Goal: Information Seeking & Learning: Learn about a topic

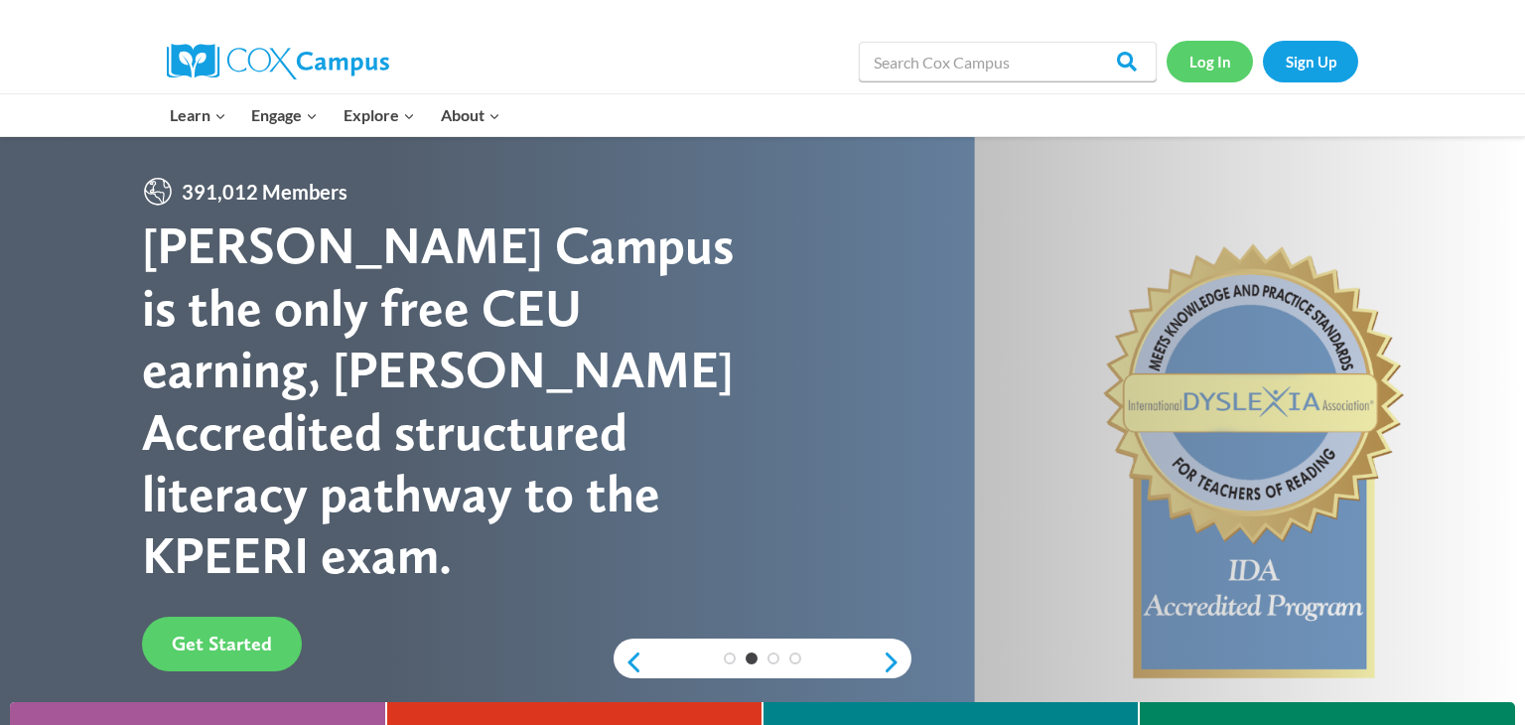
click at [1216, 64] on link "Log In" at bounding box center [1210, 61] width 86 height 41
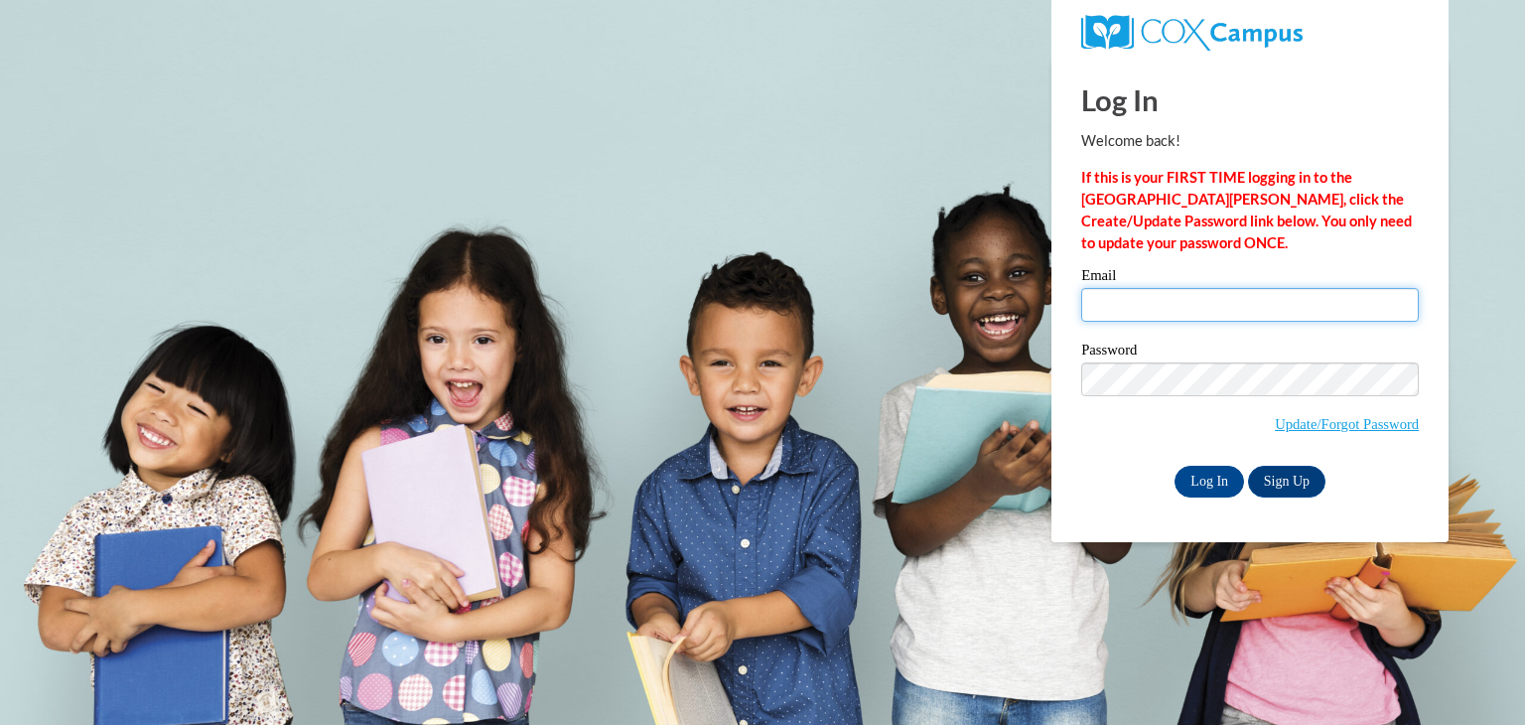
click at [1183, 308] on input "Email" at bounding box center [1251, 305] width 338 height 34
type input "joarod365@gmail.com"
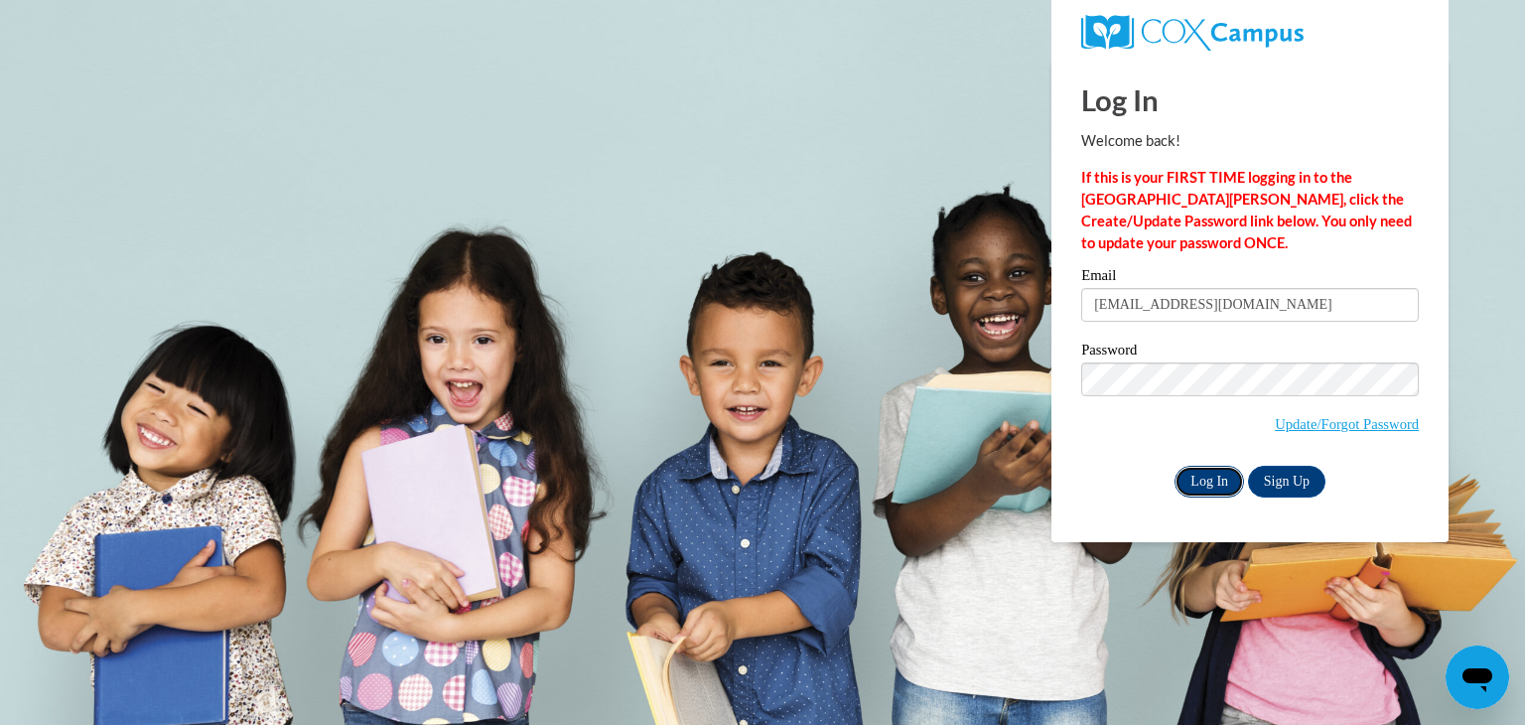
click at [1204, 488] on input "Log In" at bounding box center [1210, 482] width 70 height 32
click at [1208, 484] on input "Log In" at bounding box center [1210, 482] width 70 height 32
click at [1326, 425] on link "Update/Forgot Password" at bounding box center [1347, 424] width 144 height 16
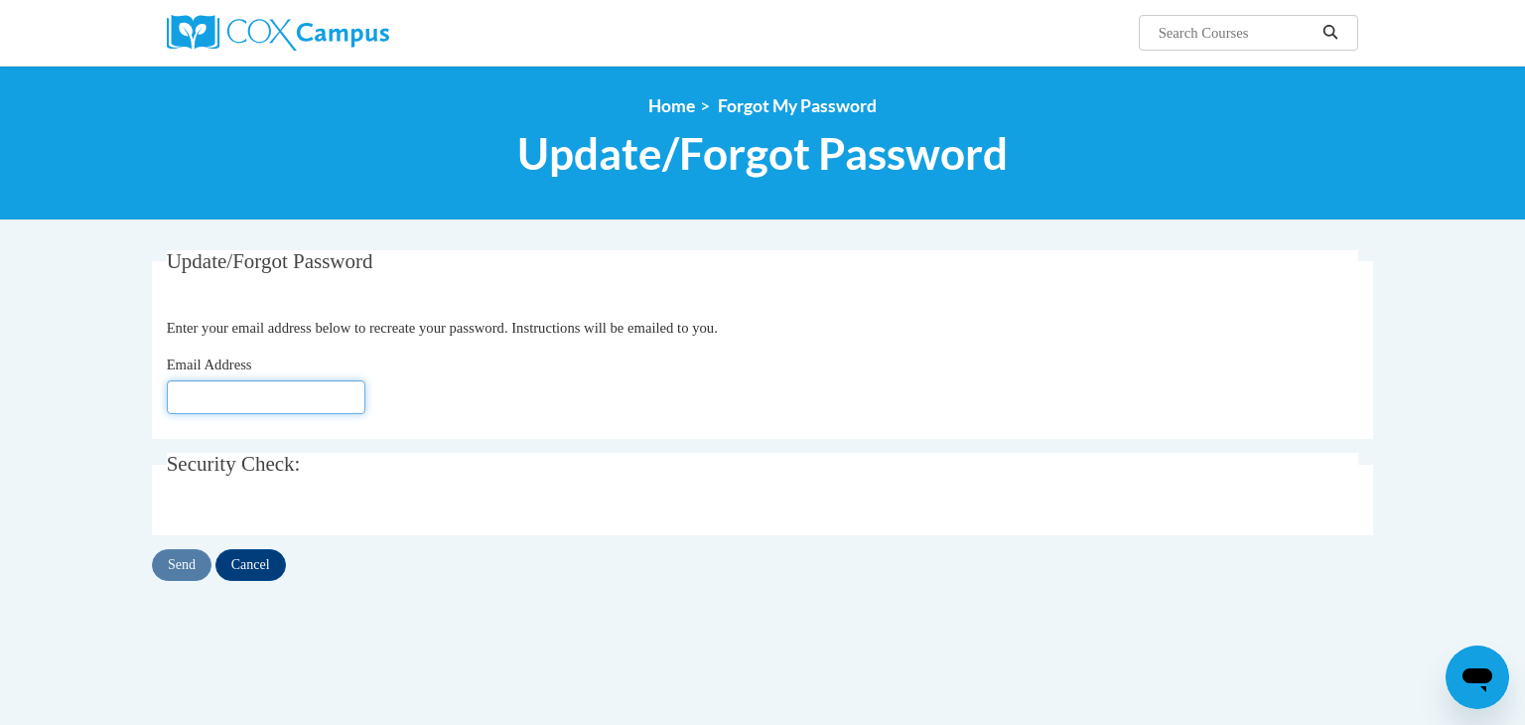
click at [217, 404] on input "Email Address" at bounding box center [266, 397] width 199 height 34
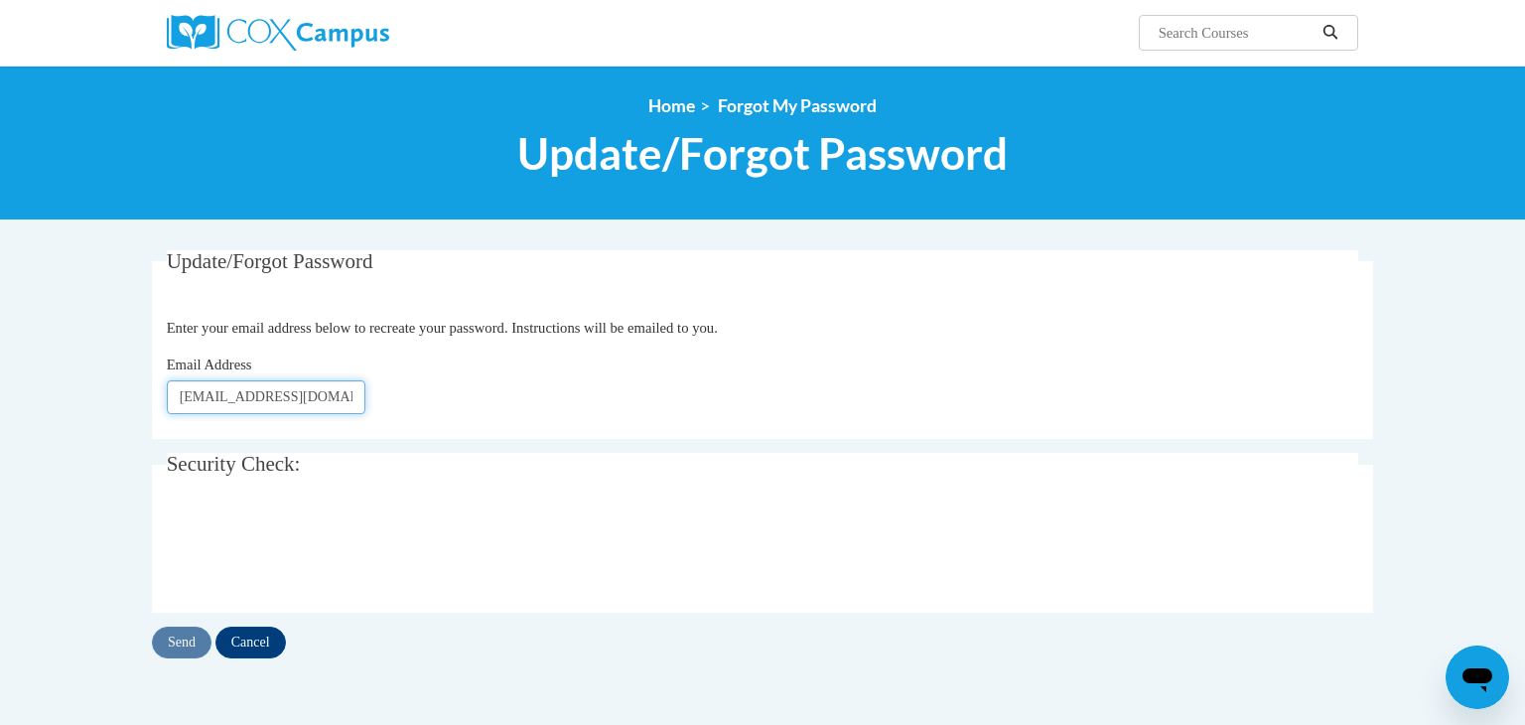
type input "[EMAIL_ADDRESS][DOMAIN_NAME]"
click at [562, 644] on div "Send Cancel" at bounding box center [763, 643] width 1222 height 32
click at [176, 641] on input "Send" at bounding box center [182, 643] width 60 height 32
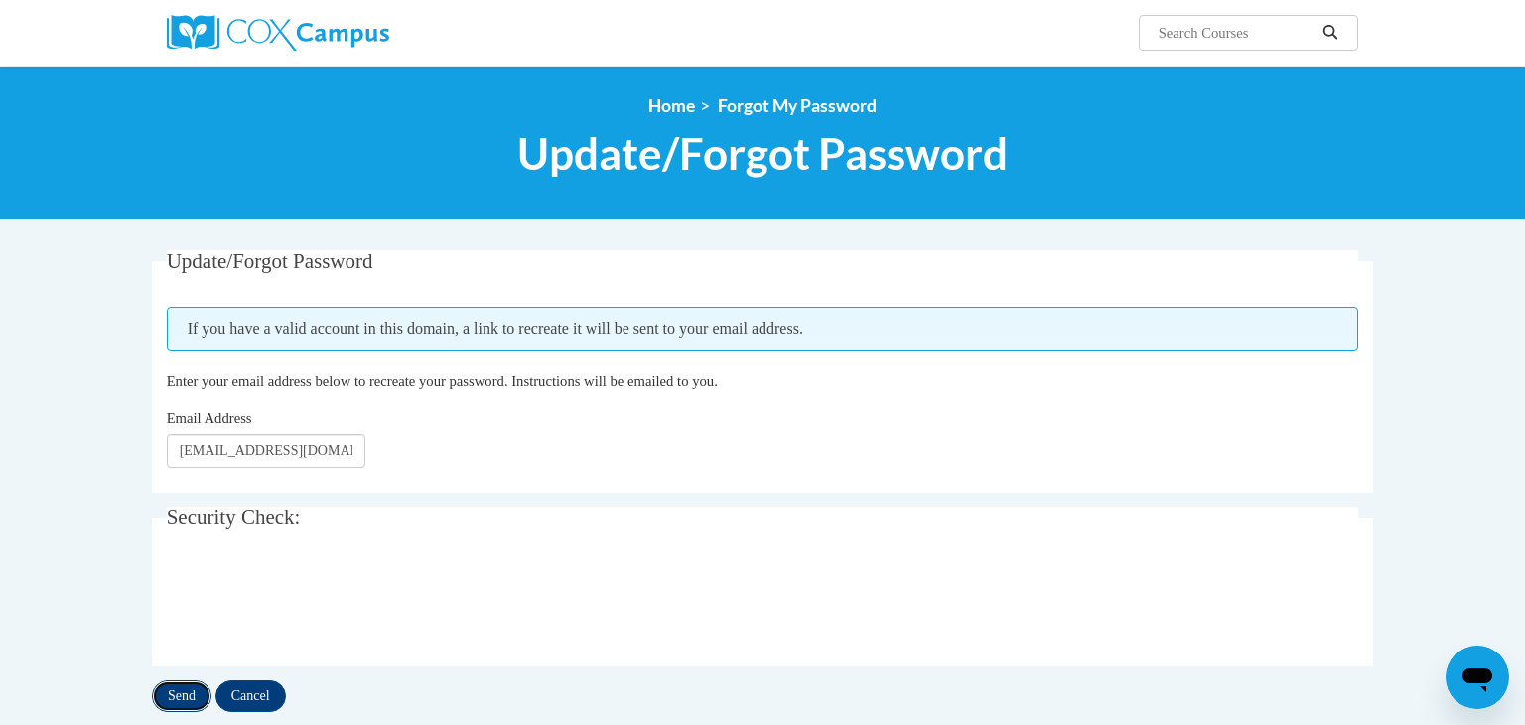
click at [184, 699] on input "Send" at bounding box center [182, 696] width 60 height 32
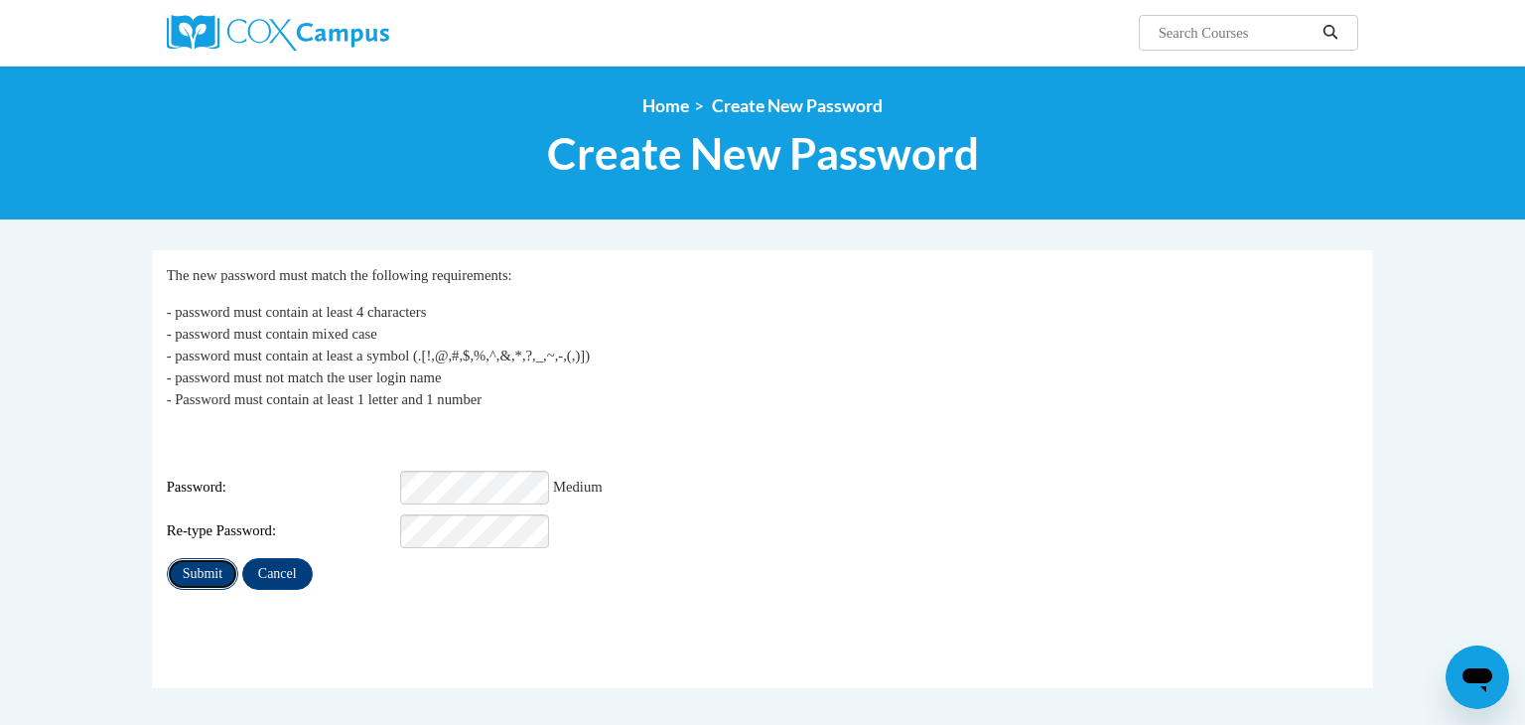
click at [199, 558] on input "Submit" at bounding box center [203, 574] width 72 height 32
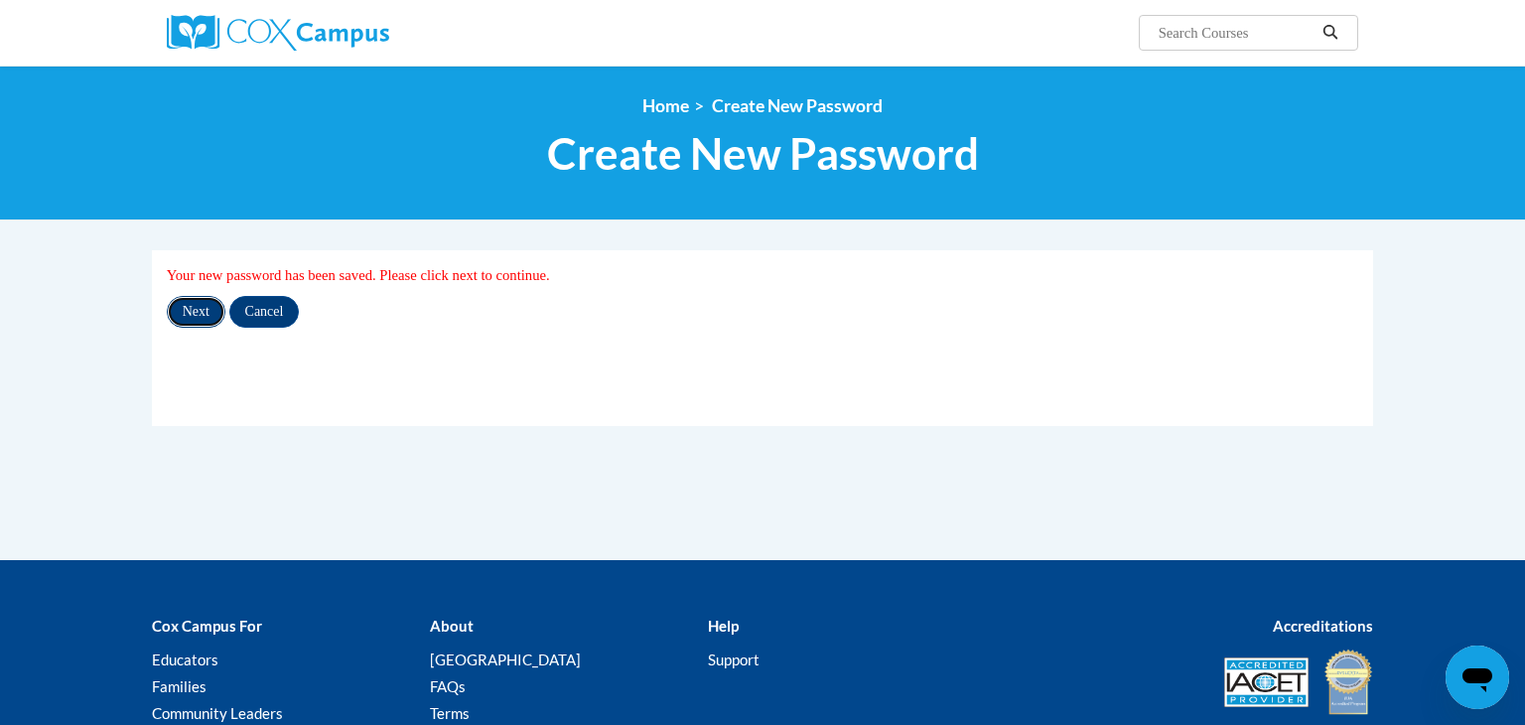
click at [192, 315] on input "Next" at bounding box center [196, 312] width 59 height 32
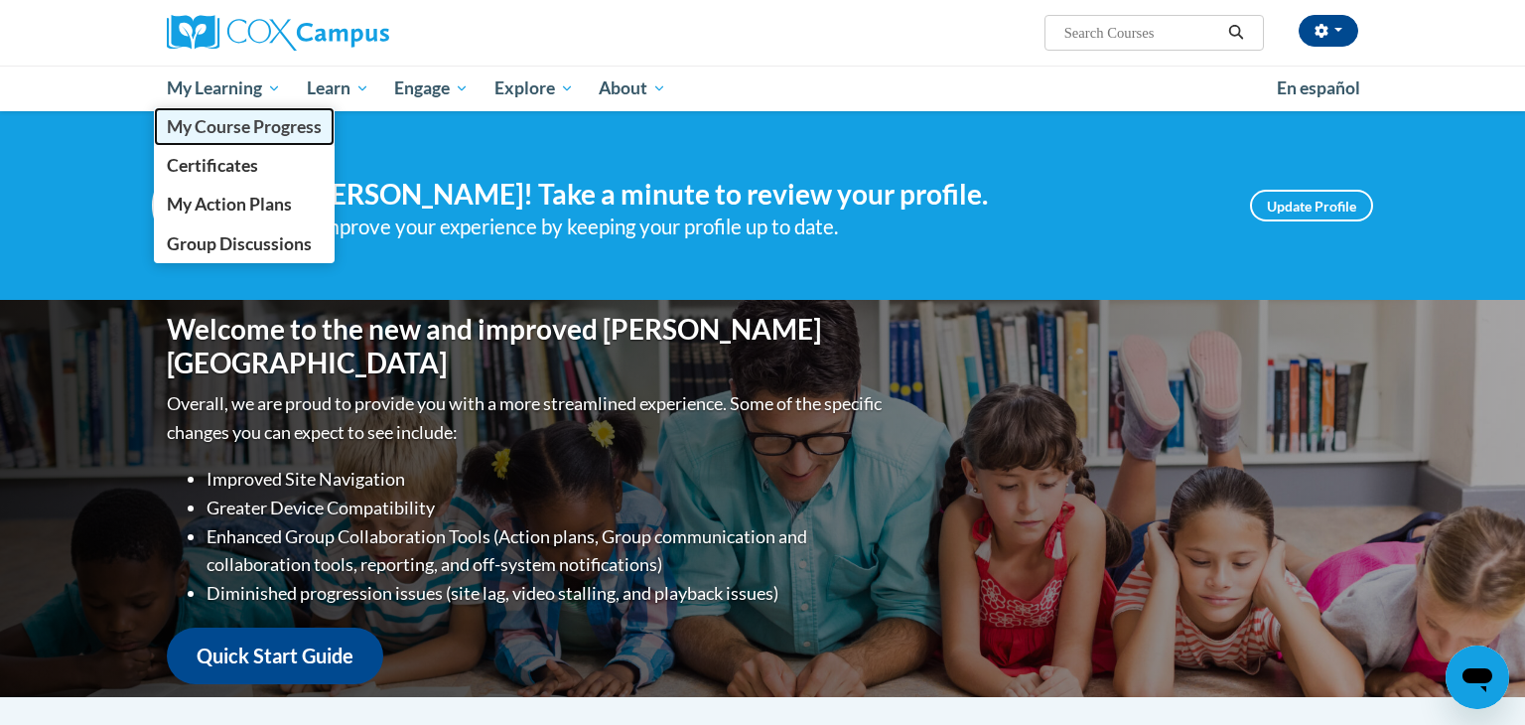
click at [252, 131] on span "My Course Progress" at bounding box center [244, 126] width 155 height 21
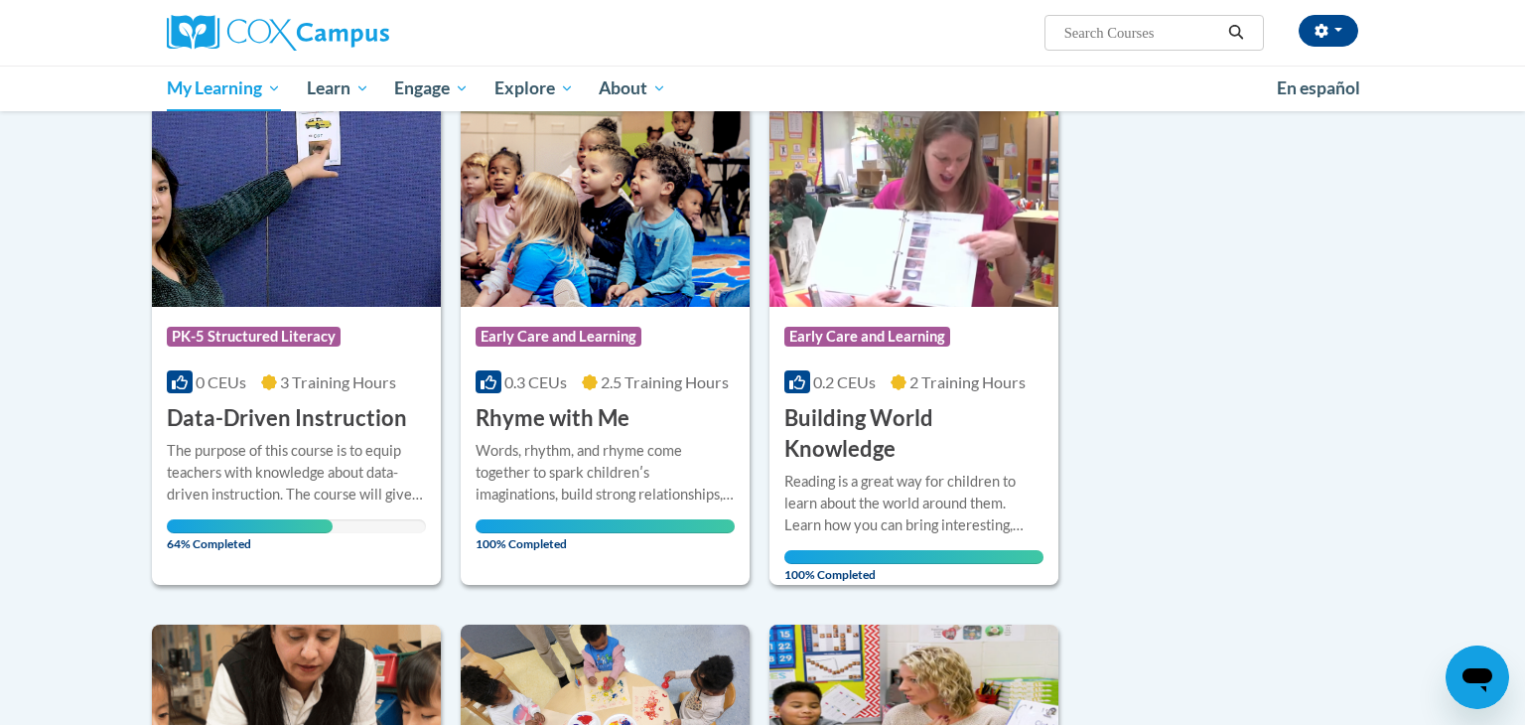
scroll to position [238, 0]
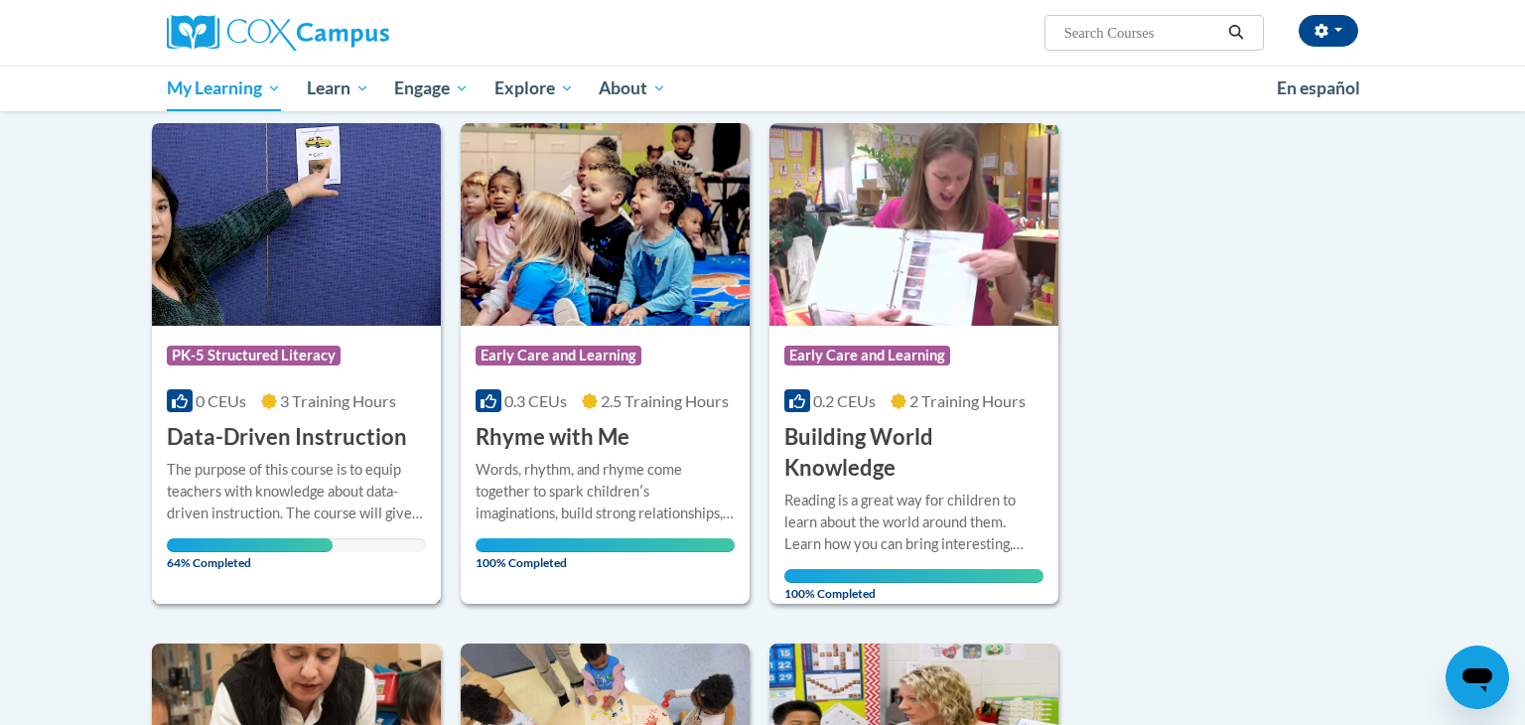
click at [260, 501] on div "The purpose of this course is to equip teachers with knowledge about data-drive…" at bounding box center [296, 492] width 259 height 66
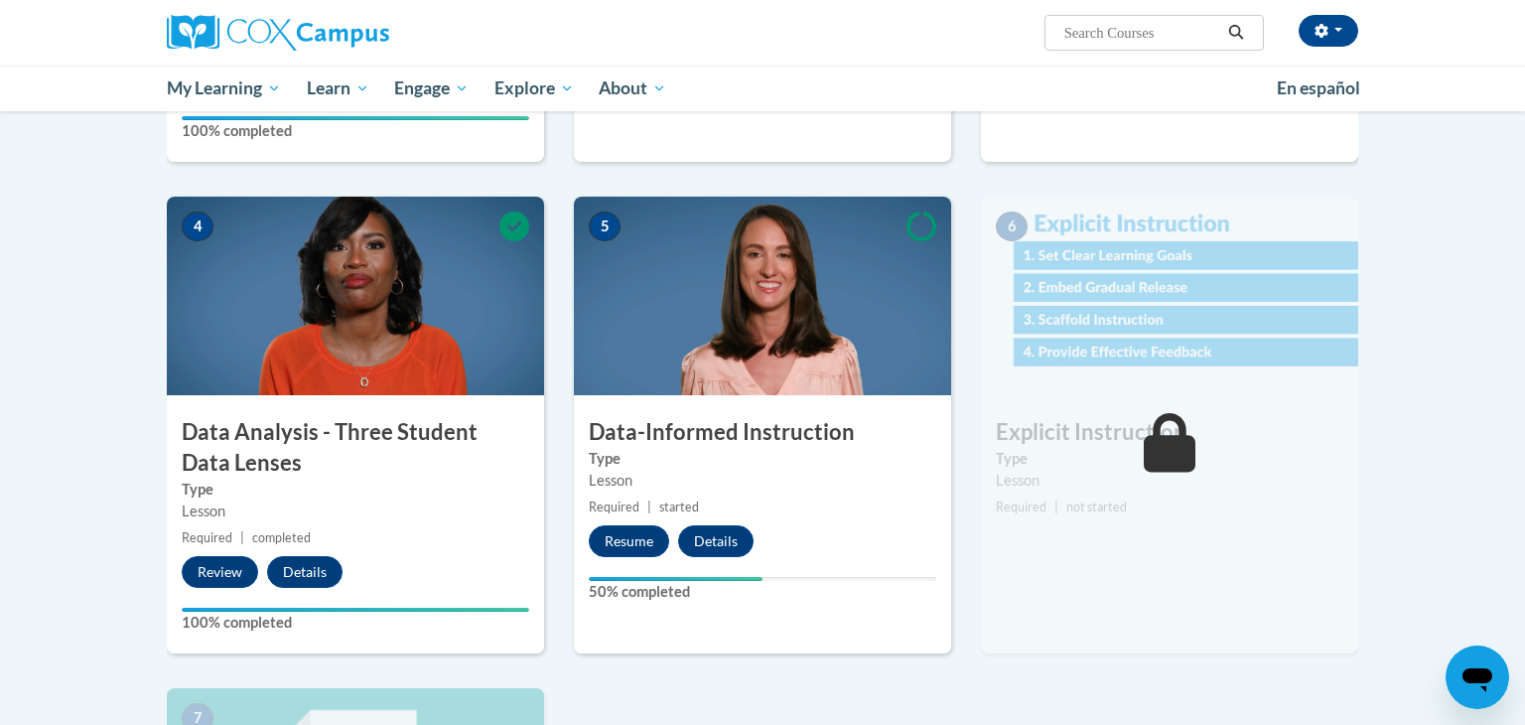
scroll to position [874, 0]
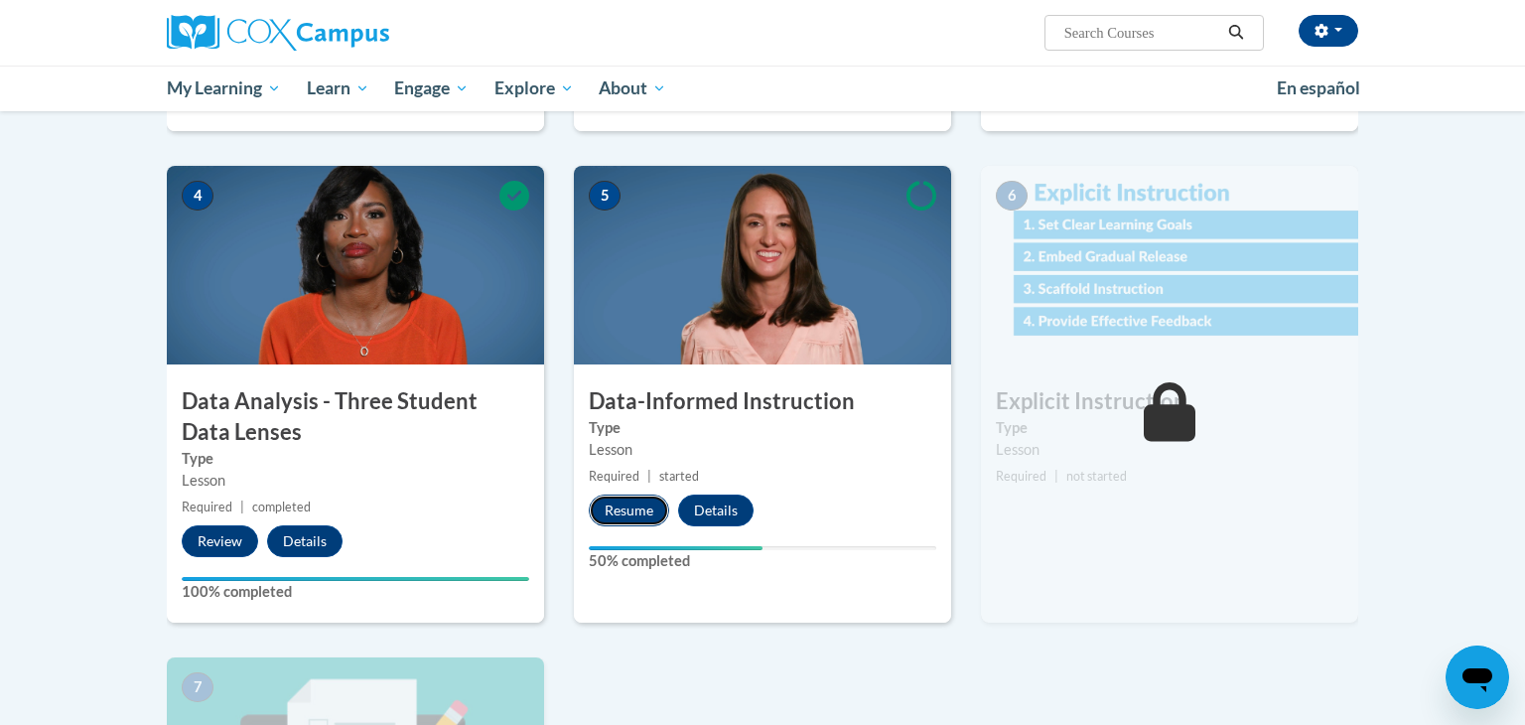
click at [637, 511] on button "Resume" at bounding box center [629, 511] width 80 height 32
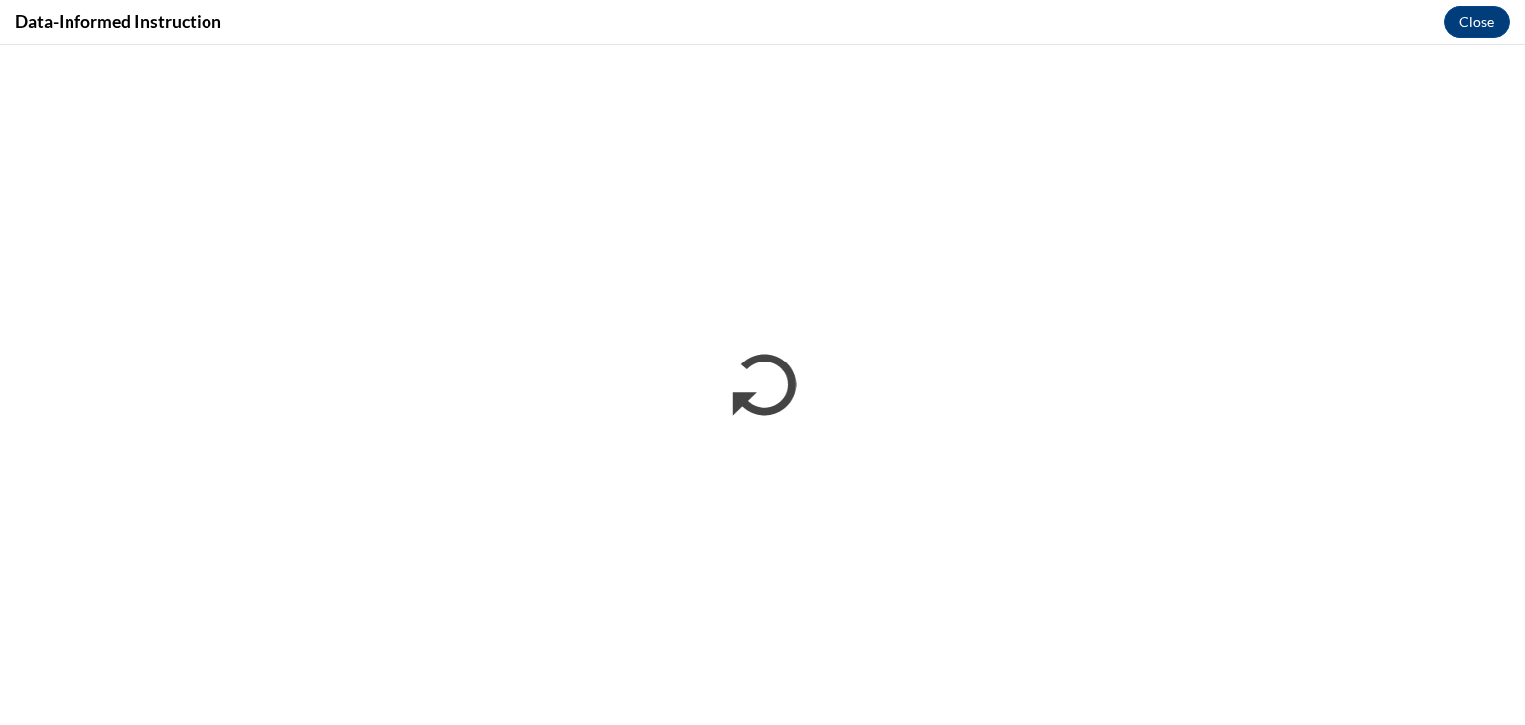
scroll to position [0, 0]
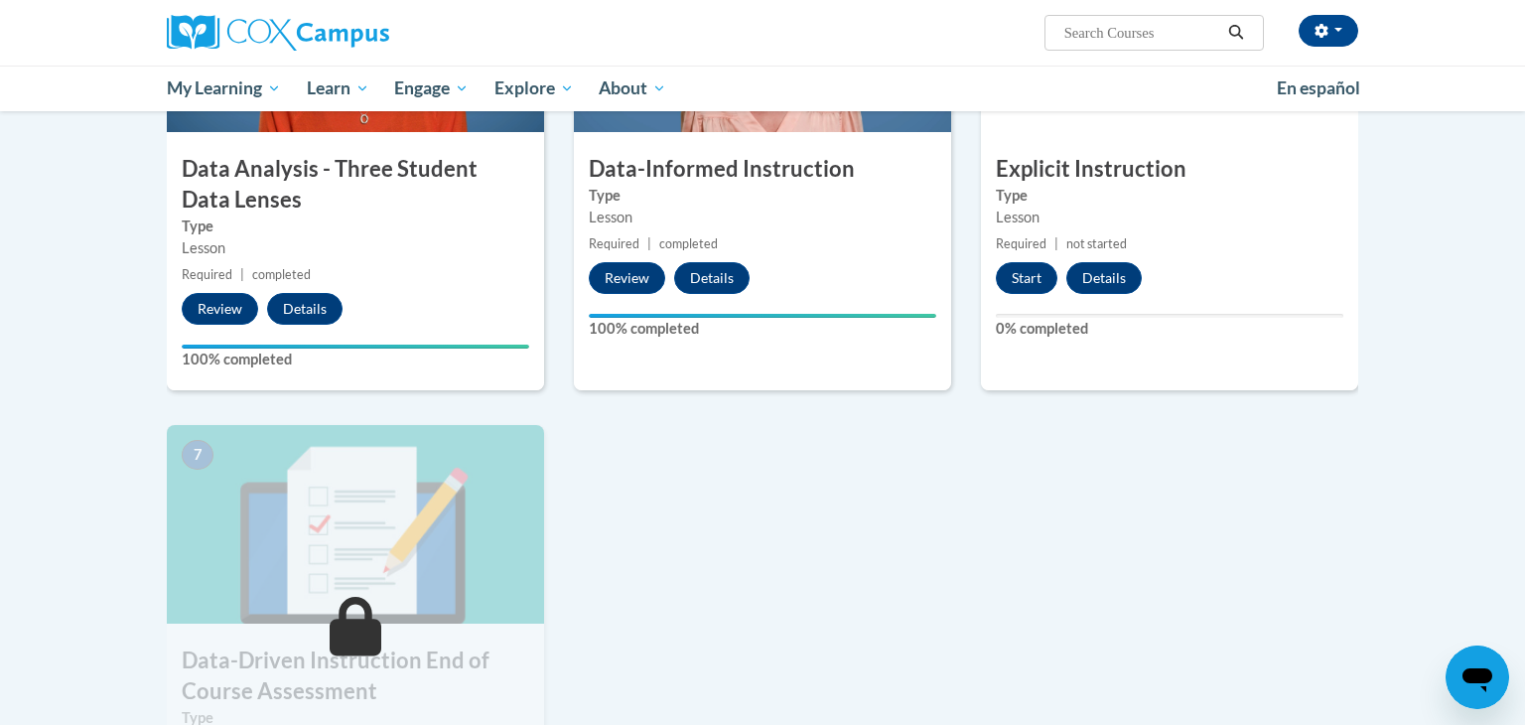
scroll to position [1108, 0]
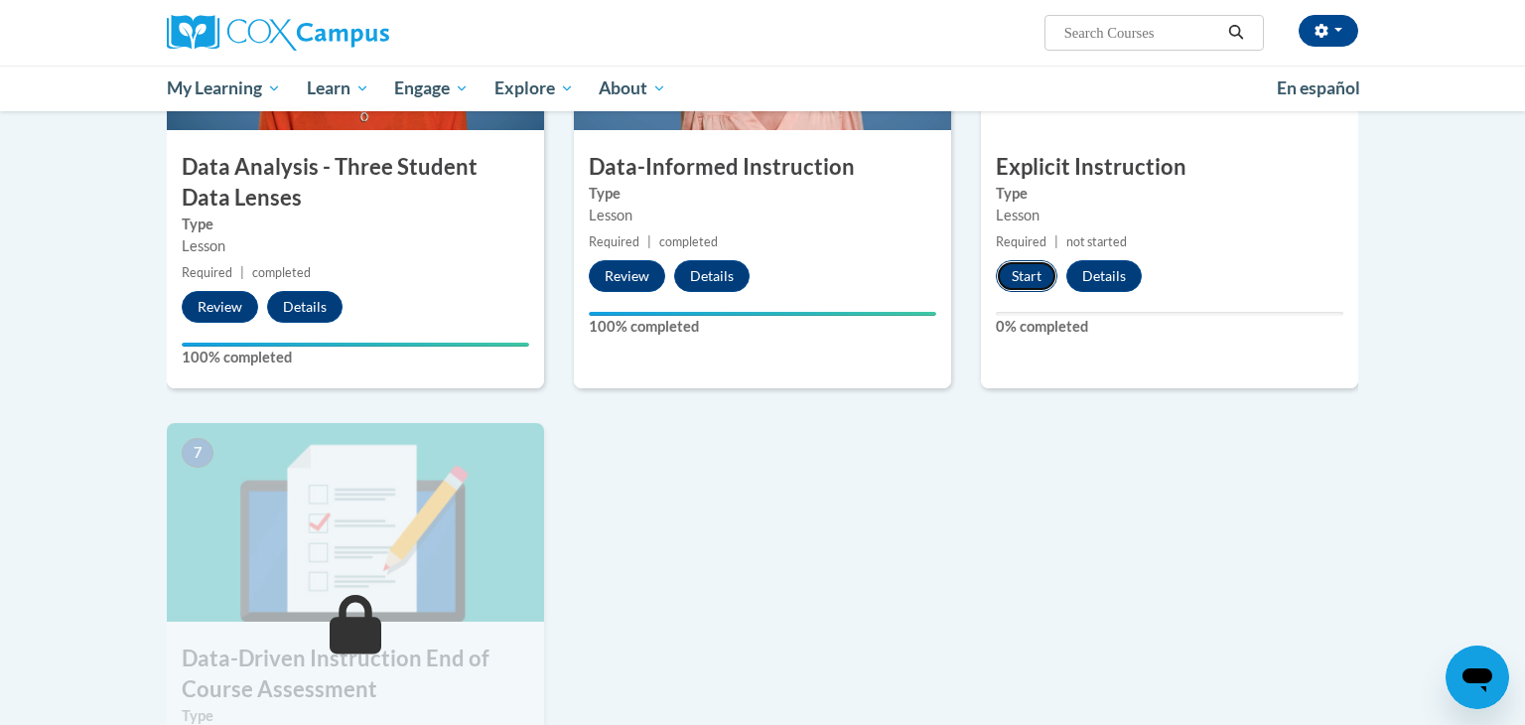
click at [1032, 283] on button "Start" at bounding box center [1027, 276] width 62 height 32
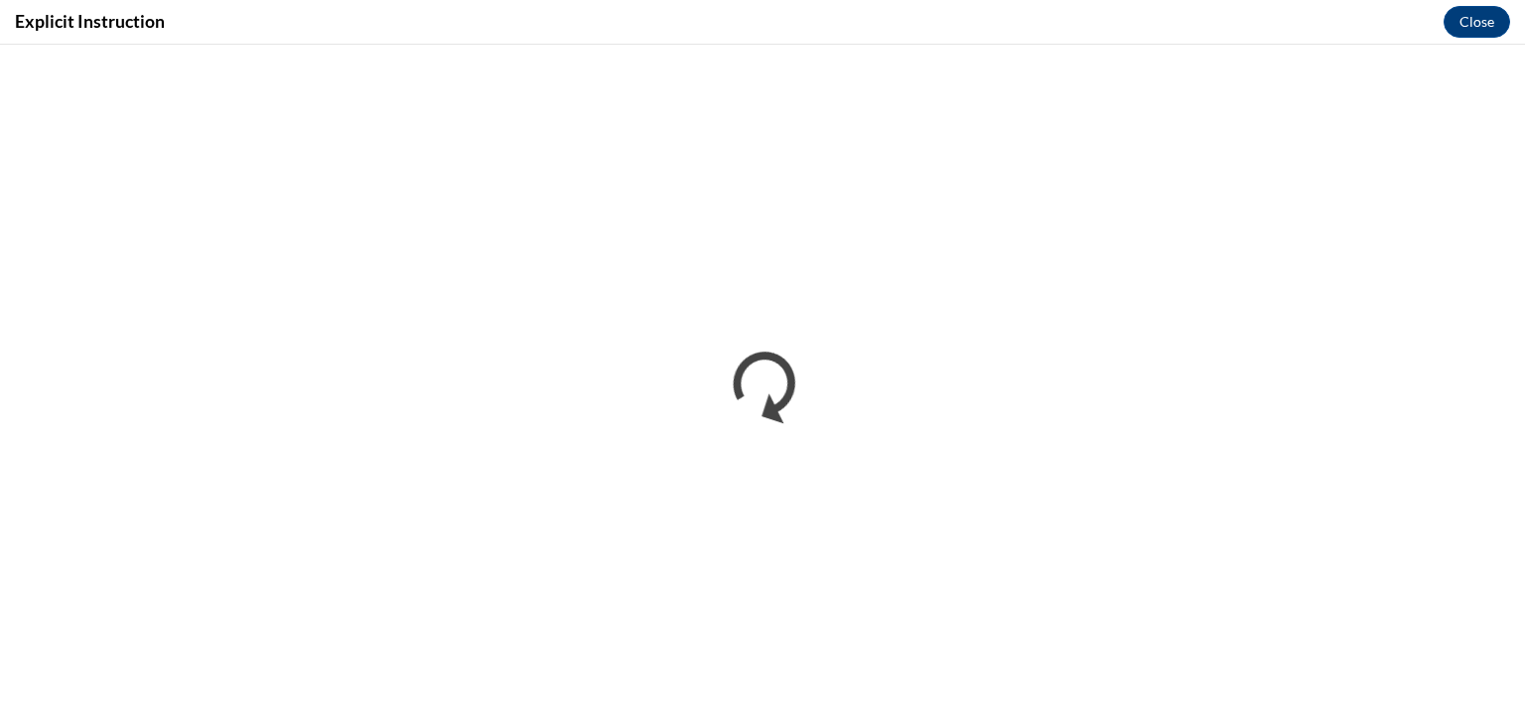
scroll to position [0, 0]
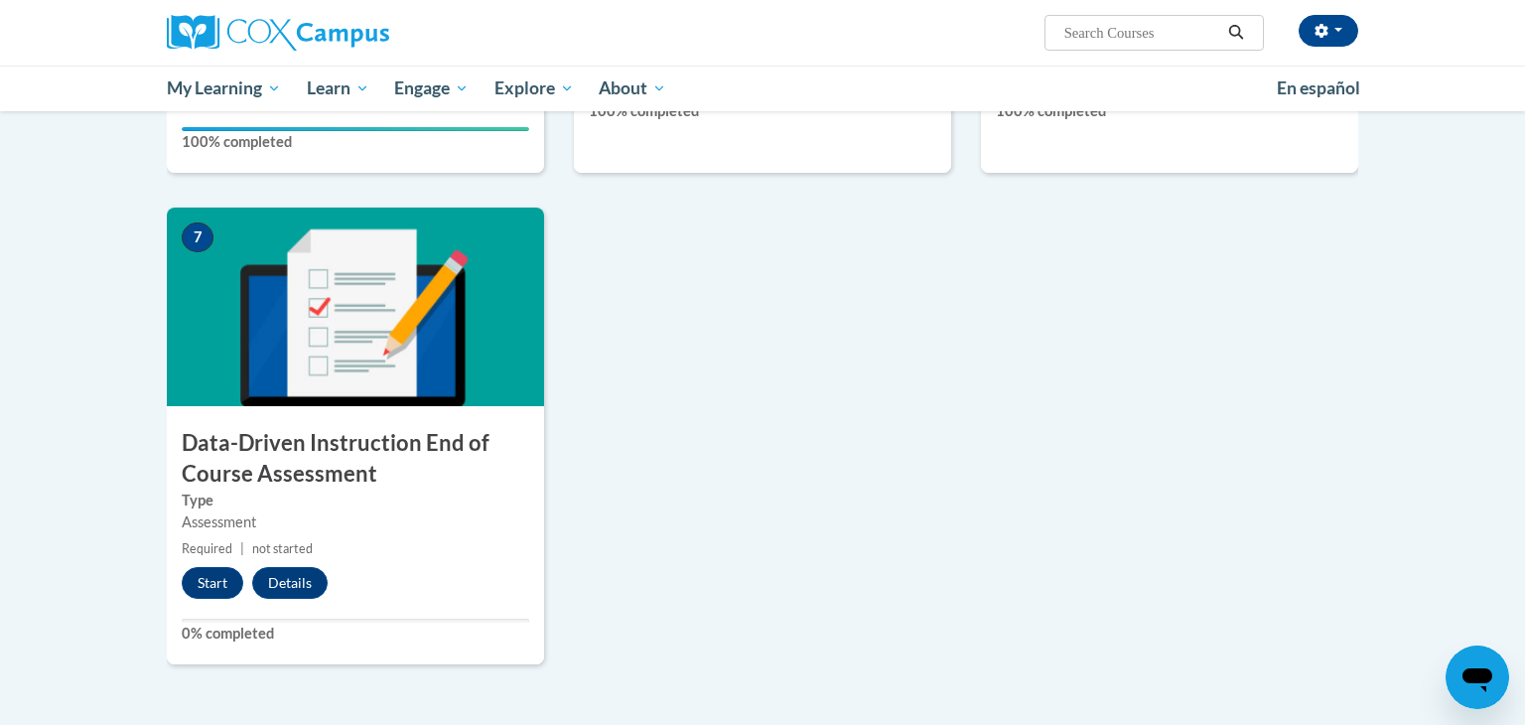
scroll to position [1335, 0]
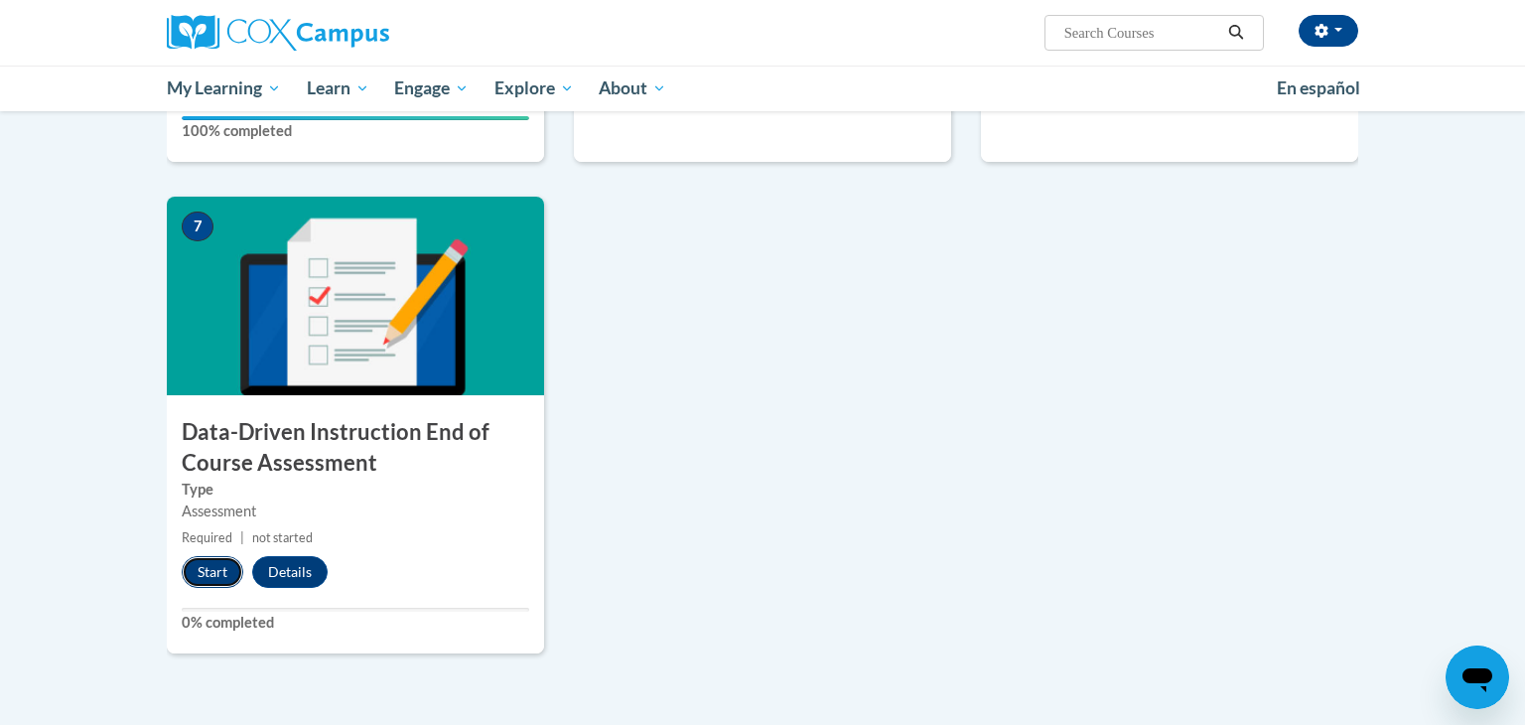
click at [206, 570] on button "Start" at bounding box center [213, 572] width 62 height 32
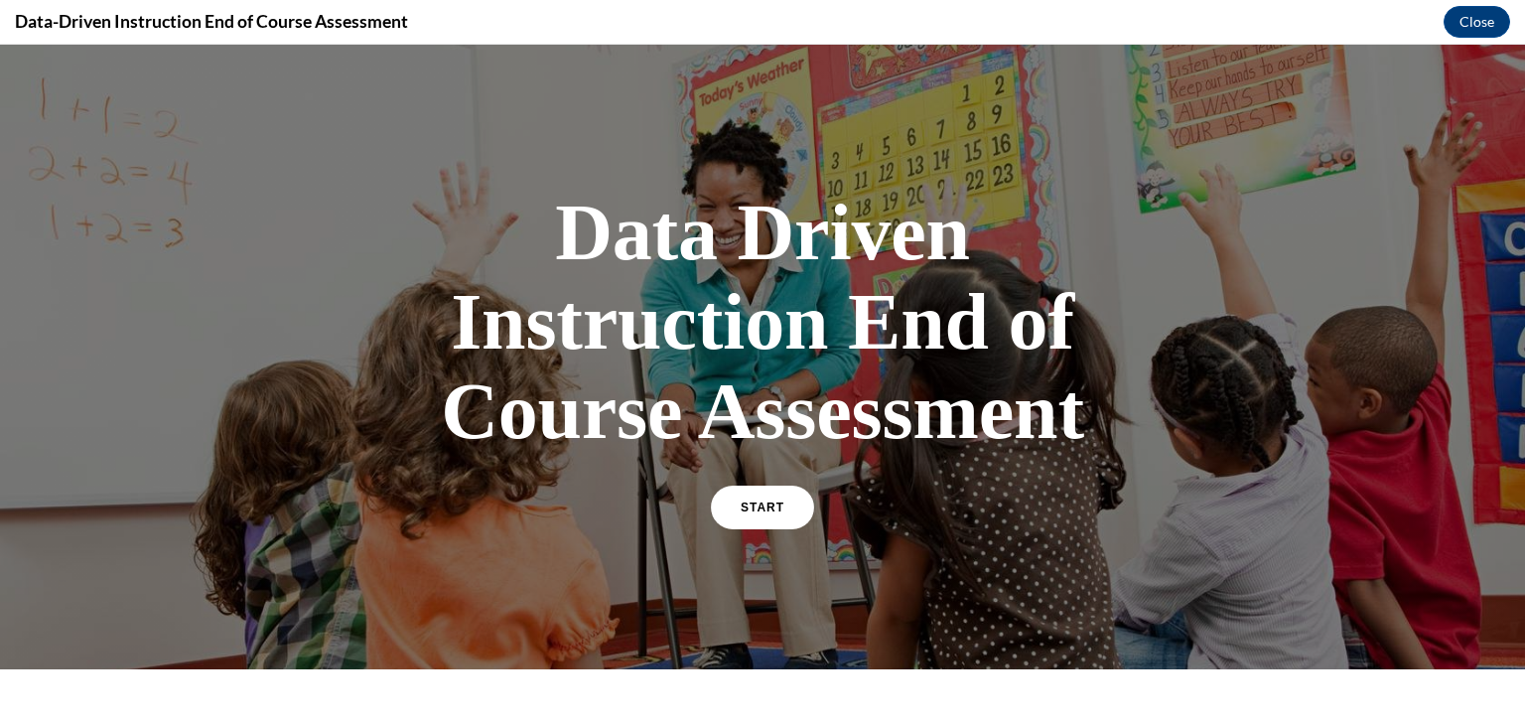
scroll to position [126, 0]
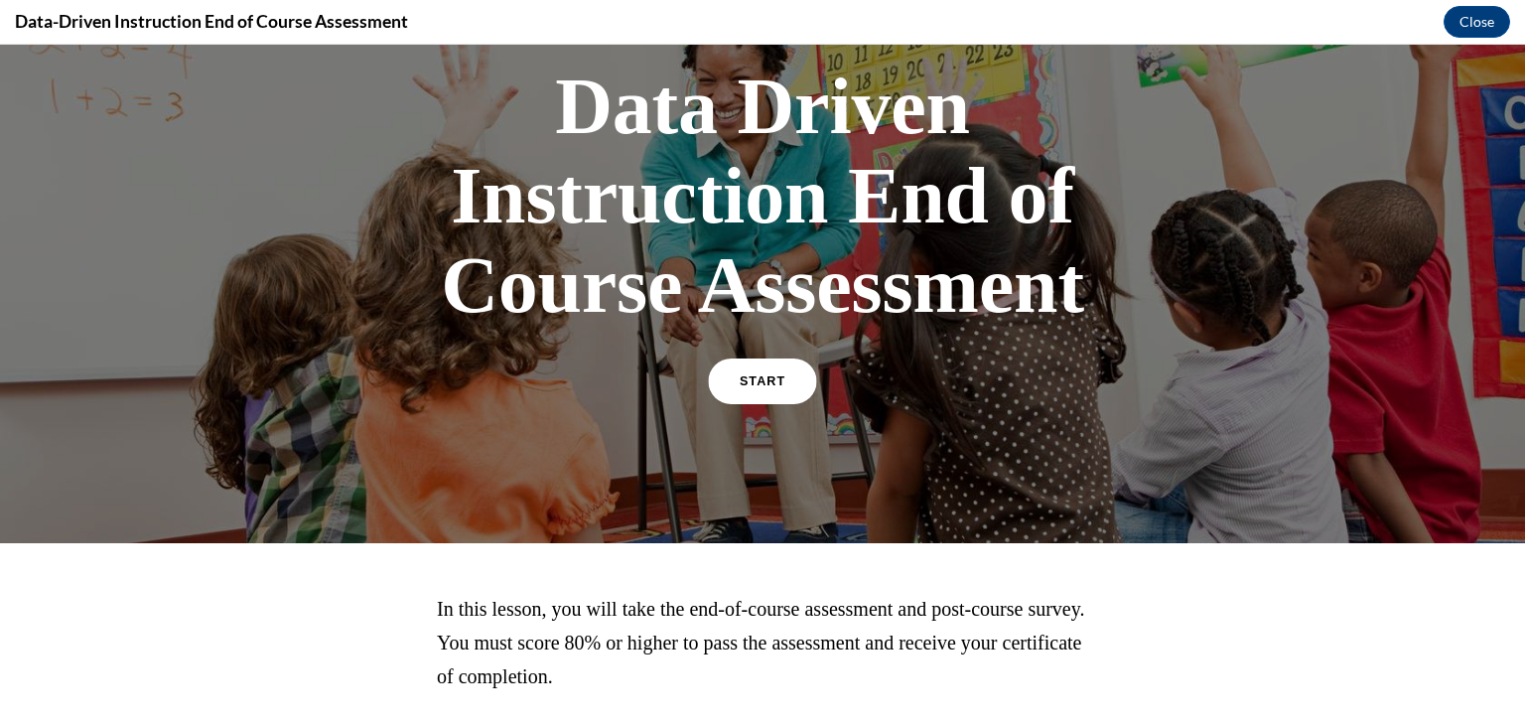
click at [766, 384] on span "START" at bounding box center [763, 381] width 46 height 15
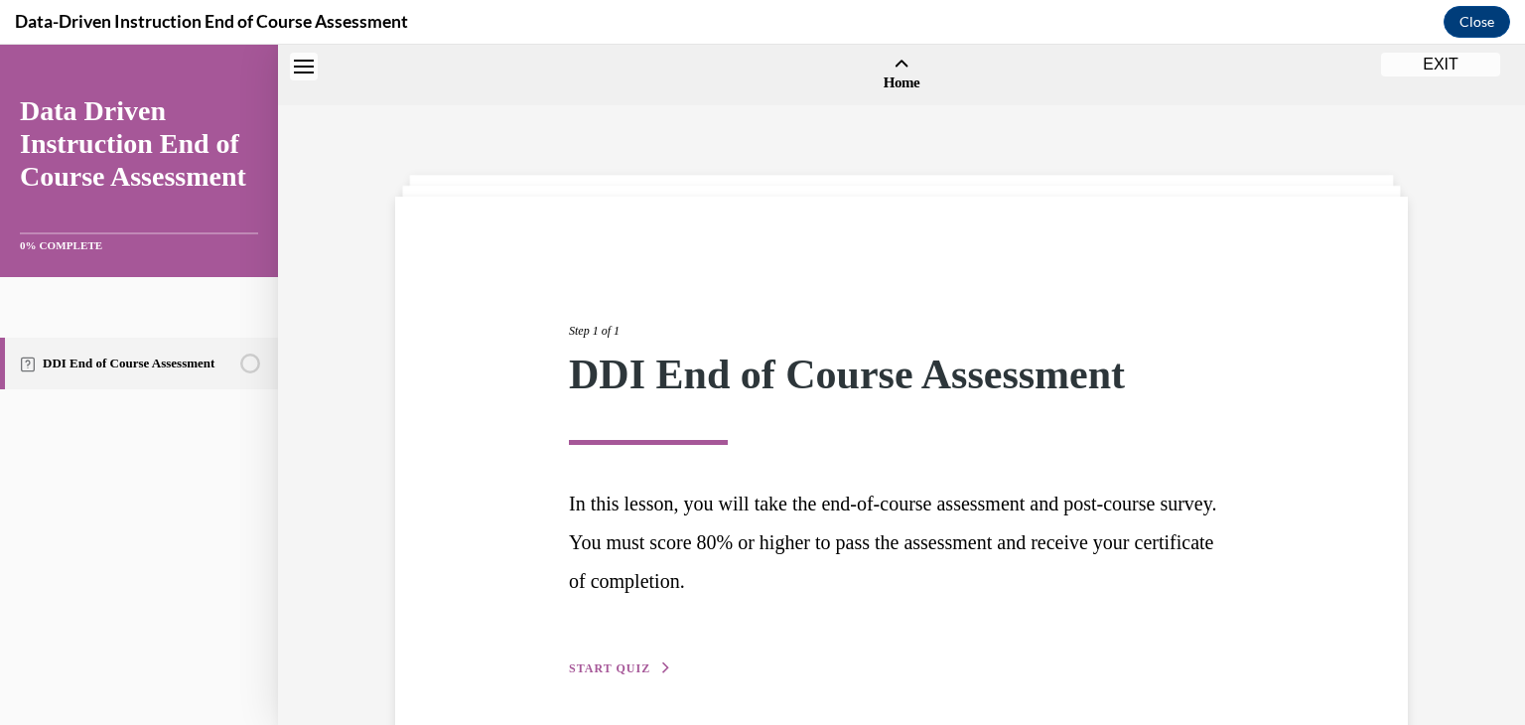
scroll to position [62, 0]
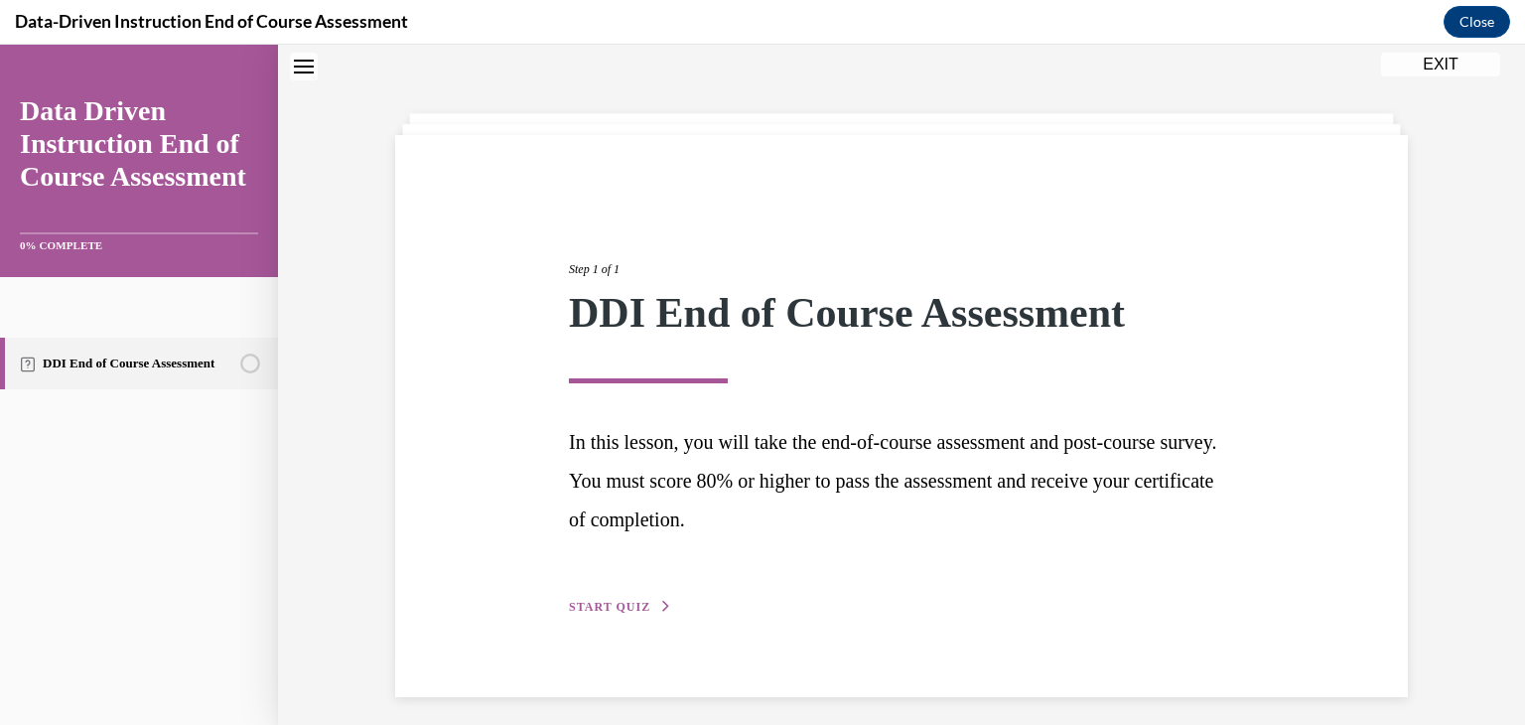
click at [630, 604] on span "START QUIZ" at bounding box center [609, 607] width 81 height 14
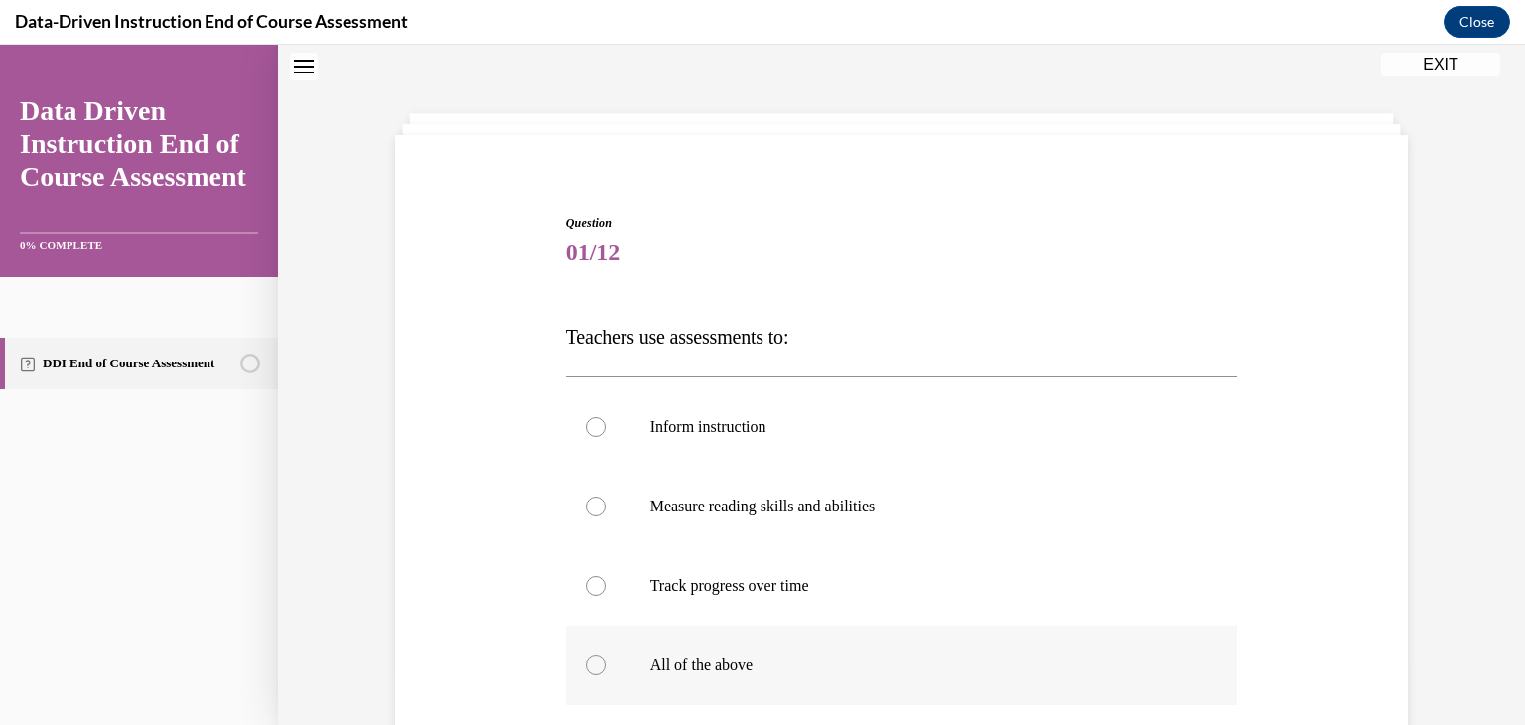
click at [595, 665] on div at bounding box center [596, 665] width 20 height 20
click at [595, 665] on input "All of the above" at bounding box center [596, 665] width 20 height 20
radio input "true"
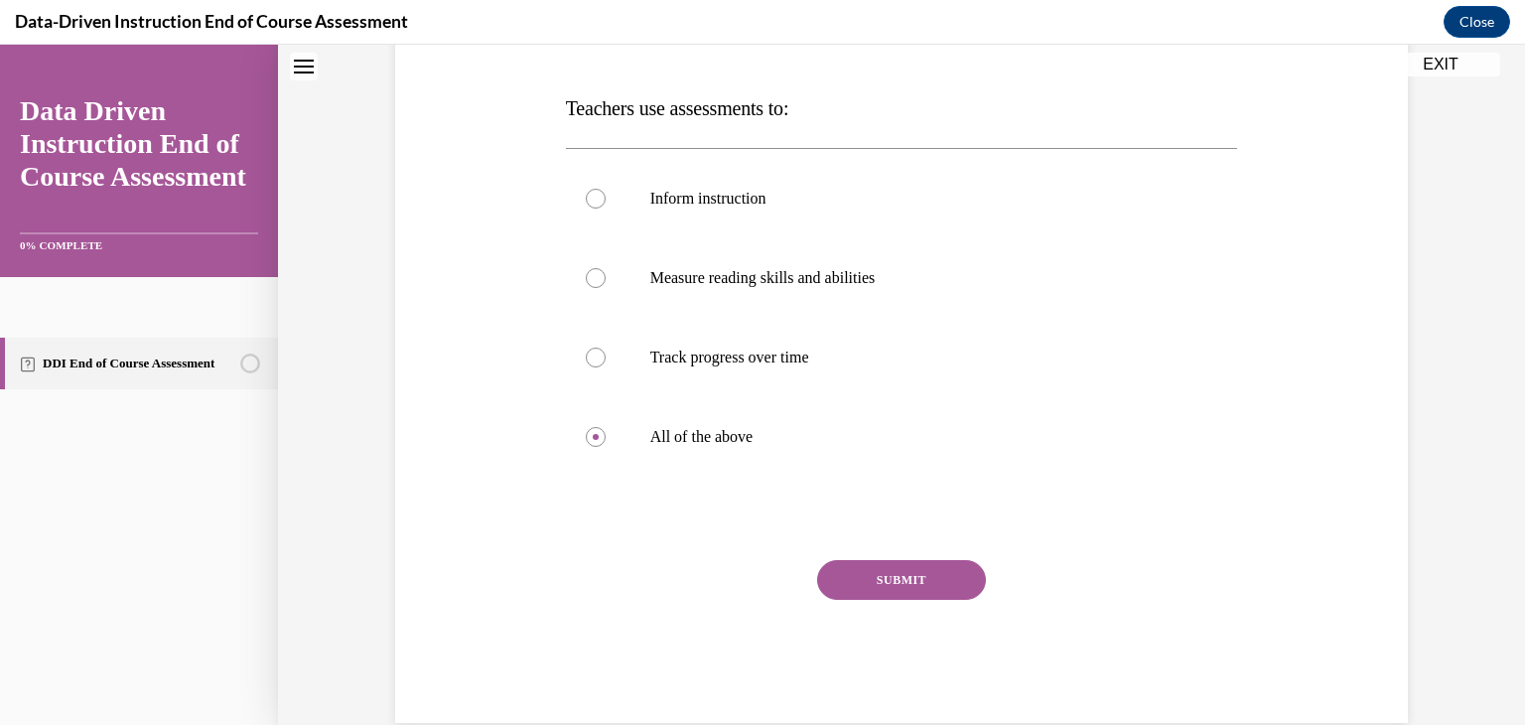
scroll to position [304, 0]
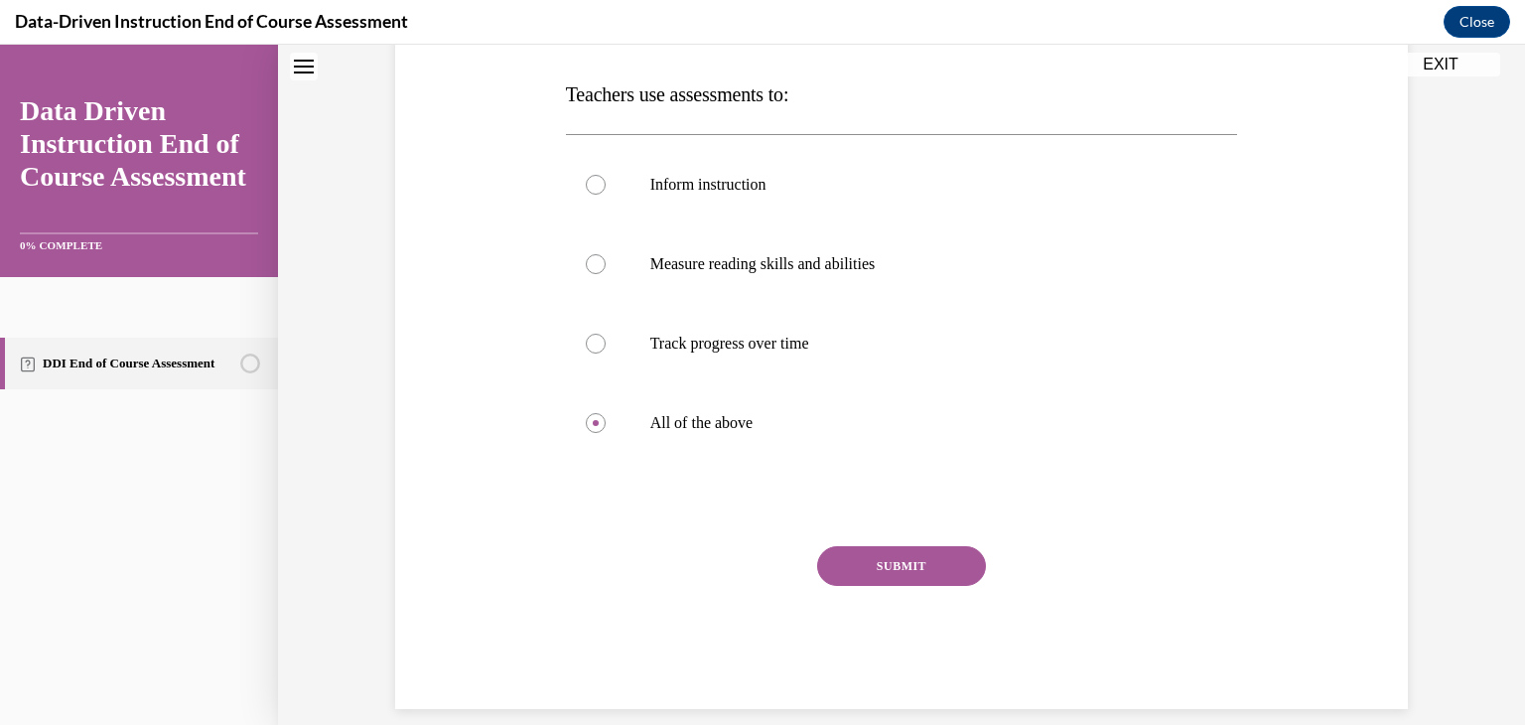
click at [902, 577] on button "SUBMIT" at bounding box center [901, 566] width 169 height 40
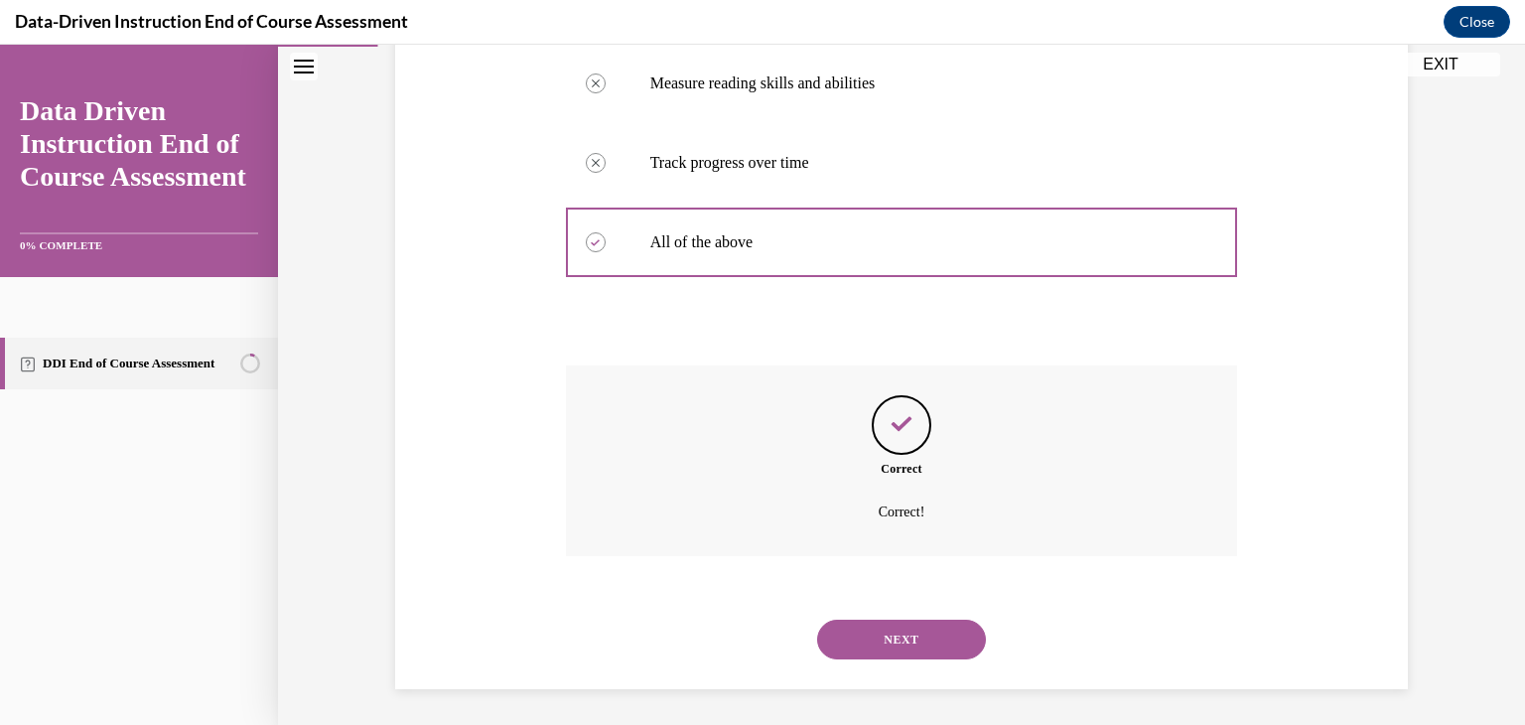
scroll to position [489, 0]
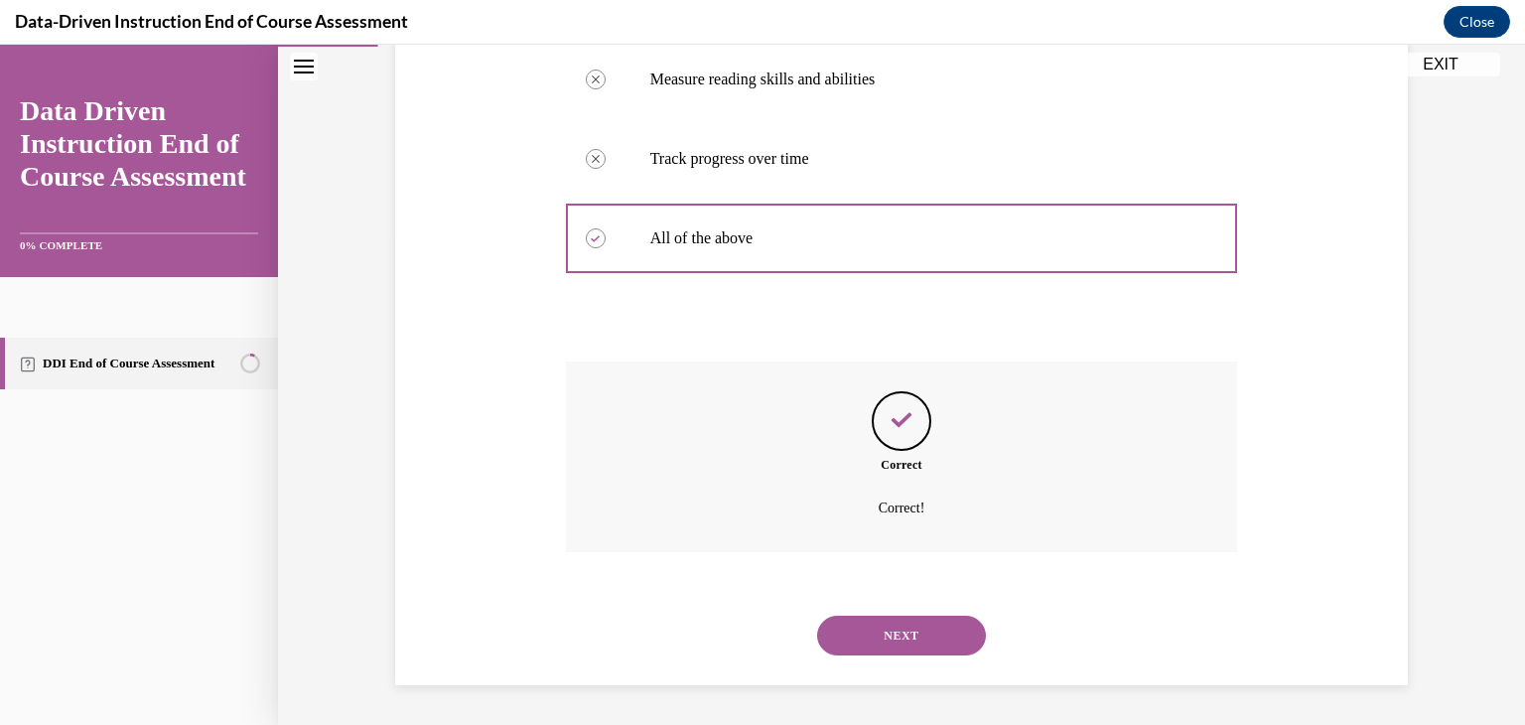
click at [927, 645] on button "NEXT" at bounding box center [901, 636] width 169 height 40
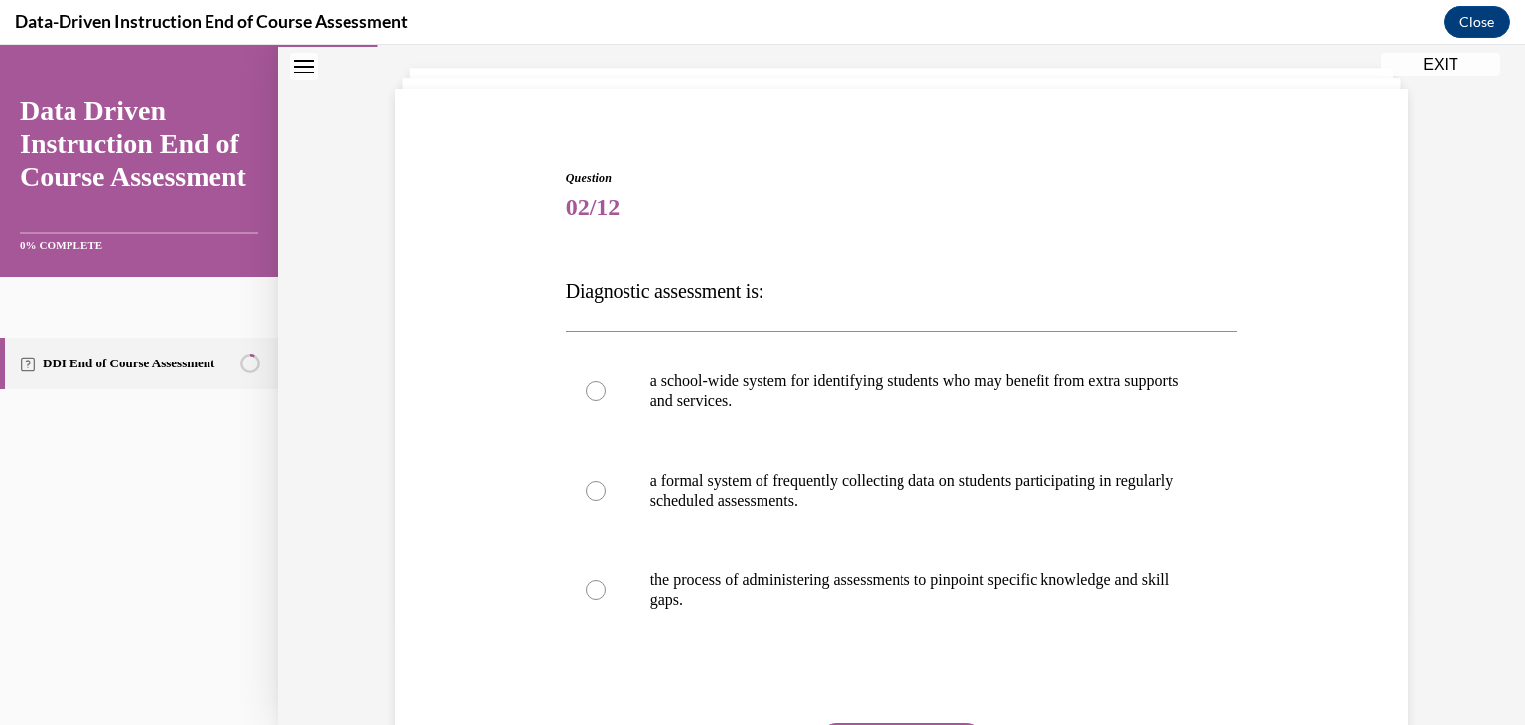
scroll to position [109, 0]
click at [592, 499] on label "a formal system of frequently collecting data on students participating in regu…" at bounding box center [902, 488] width 672 height 99
click at [592, 499] on input "a formal system of frequently collecting data on students participating in regu…" at bounding box center [596, 489] width 20 height 20
radio input "true"
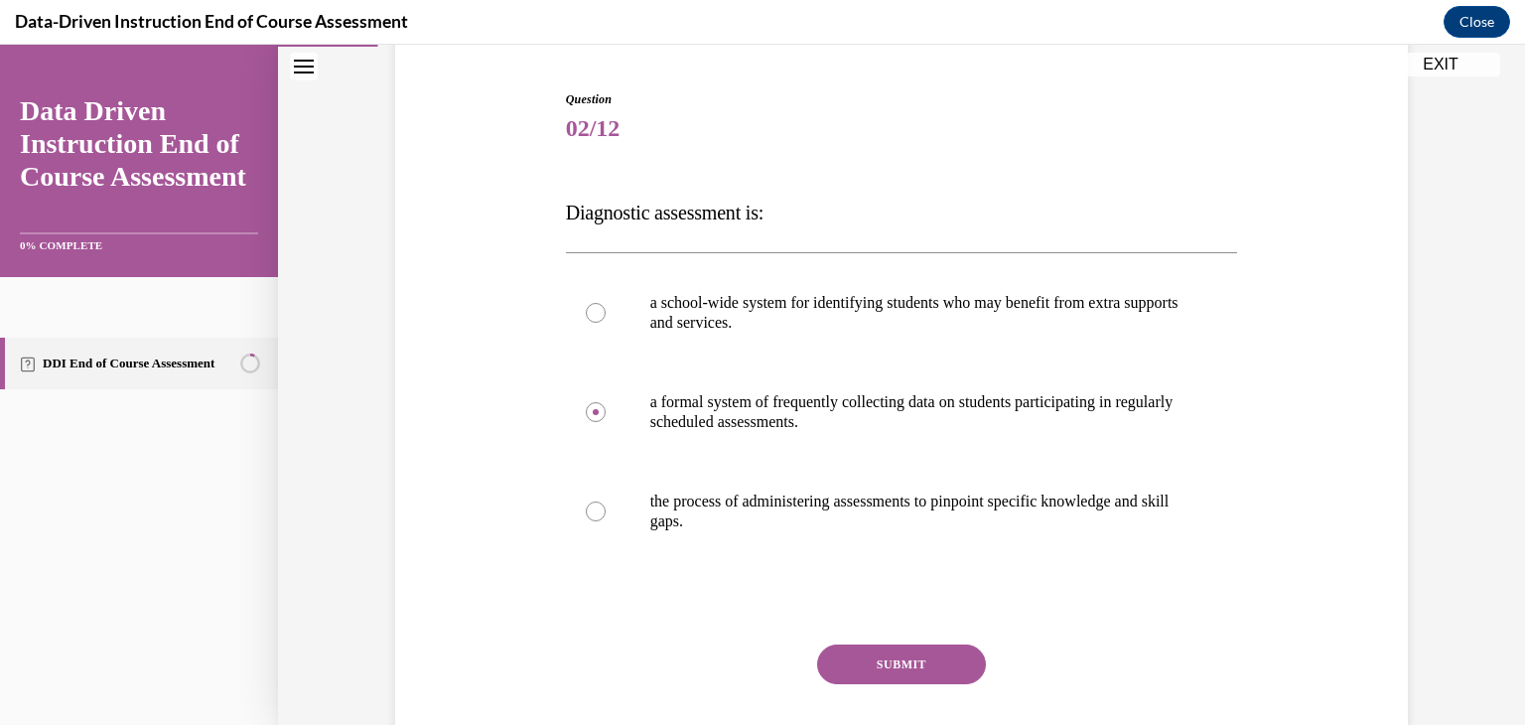
scroll to position [308, 0]
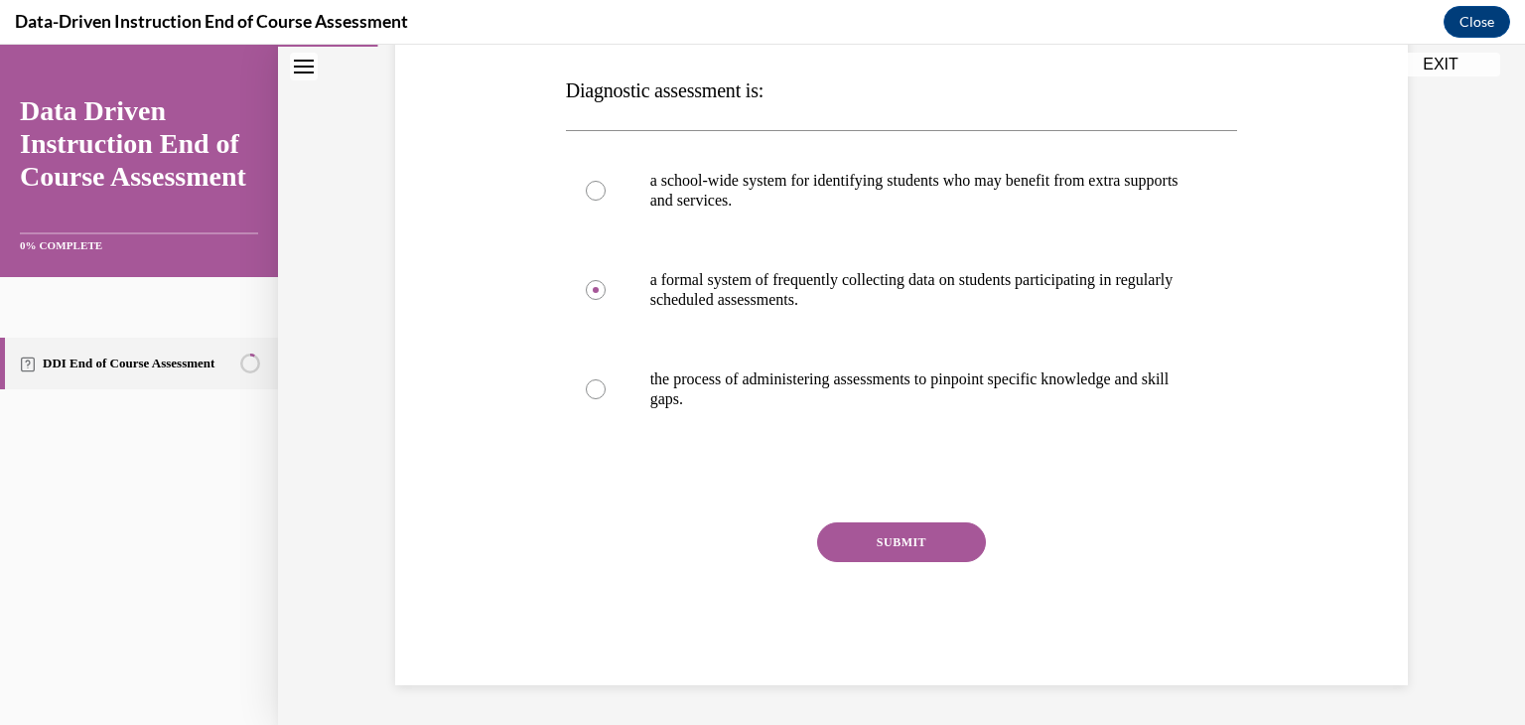
click at [937, 539] on button "SUBMIT" at bounding box center [901, 542] width 169 height 40
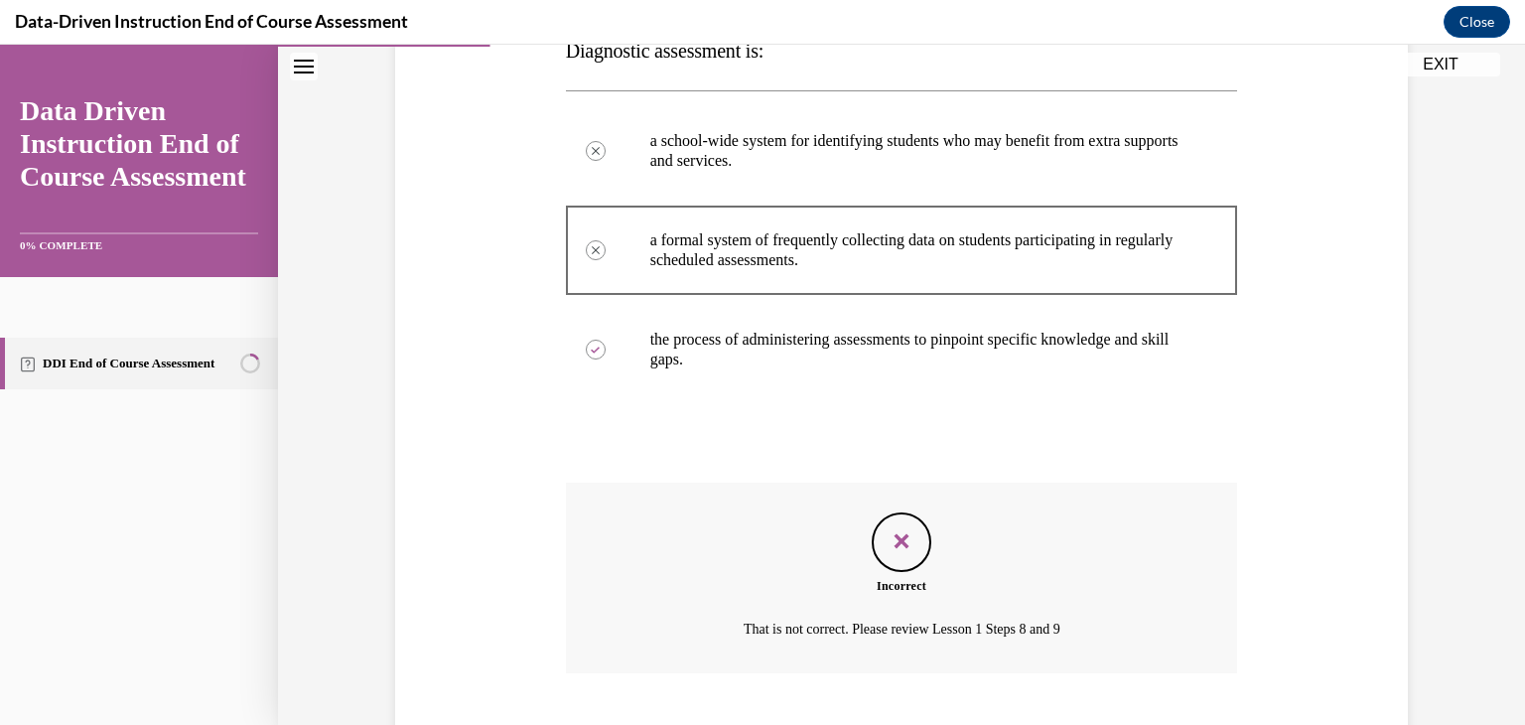
scroll to position [469, 0]
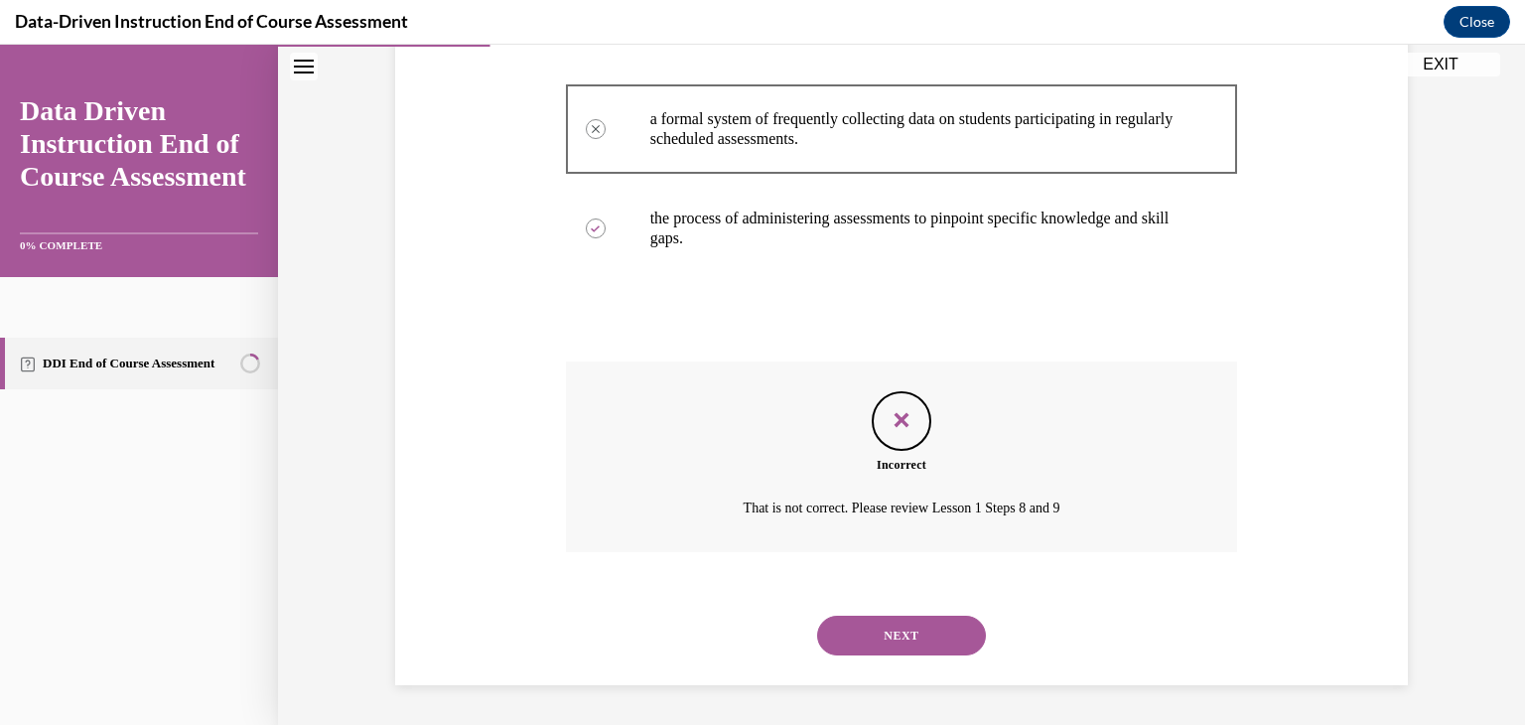
click at [928, 629] on button "NEXT" at bounding box center [901, 636] width 169 height 40
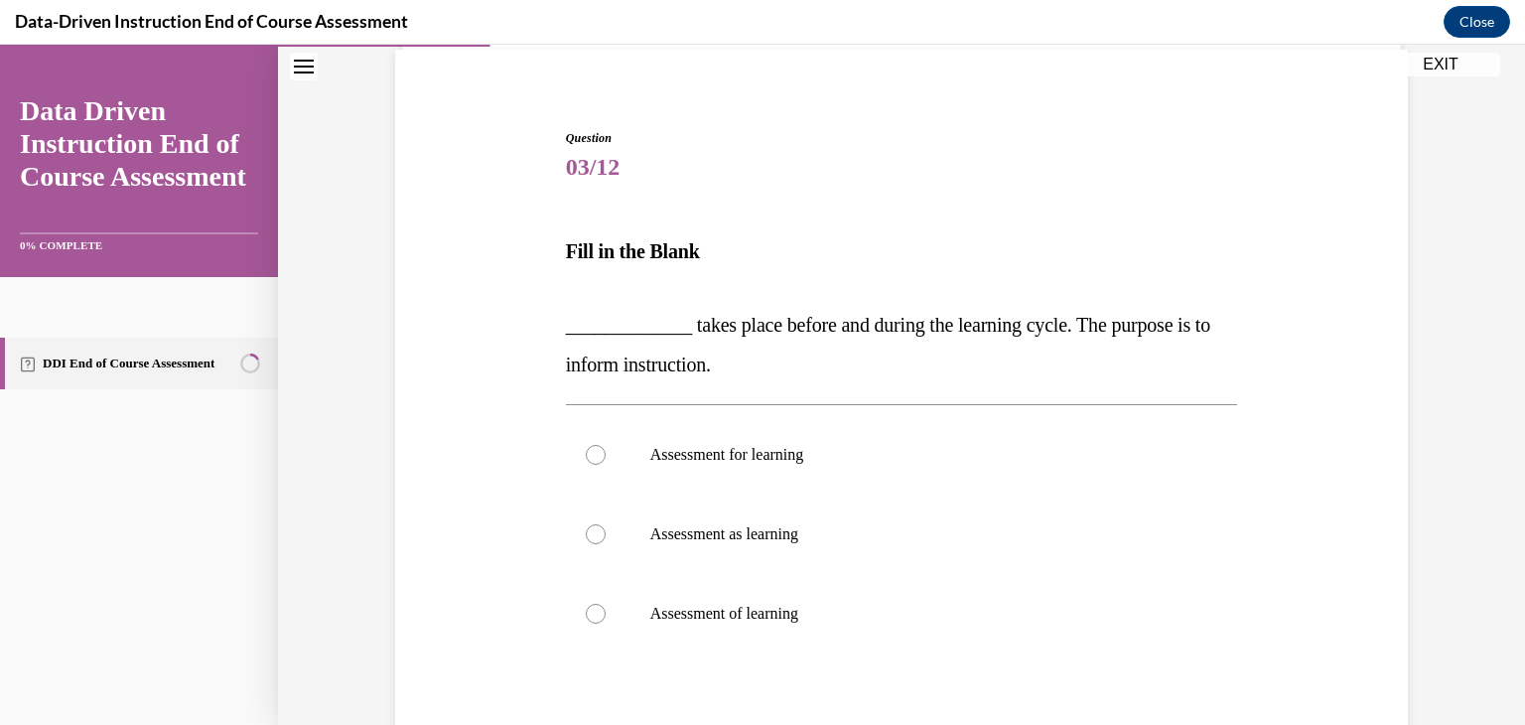
scroll to position [150, 0]
click at [592, 458] on div at bounding box center [596, 452] width 20 height 20
click at [592, 458] on input "Assessment for learning" at bounding box center [596, 452] width 20 height 20
radio input "true"
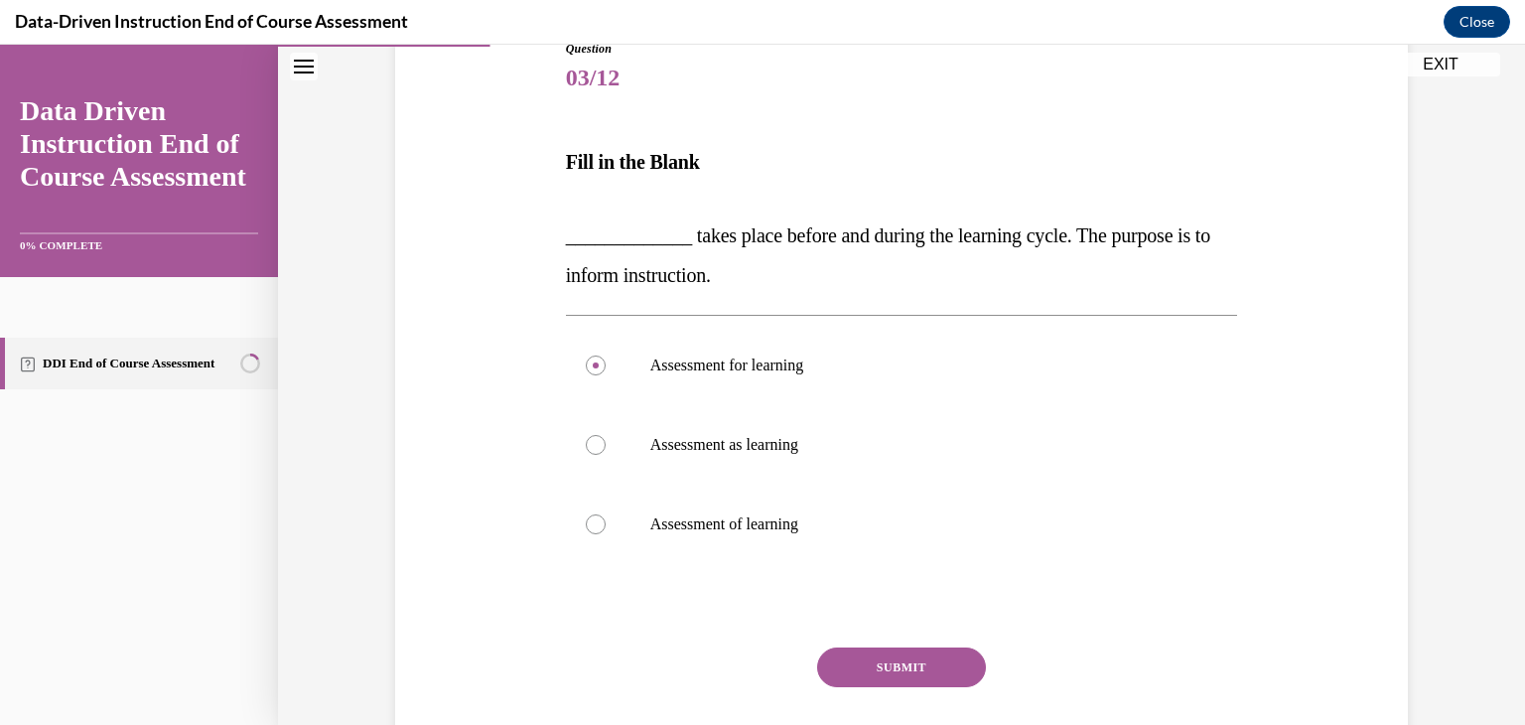
scroll to position [245, 0]
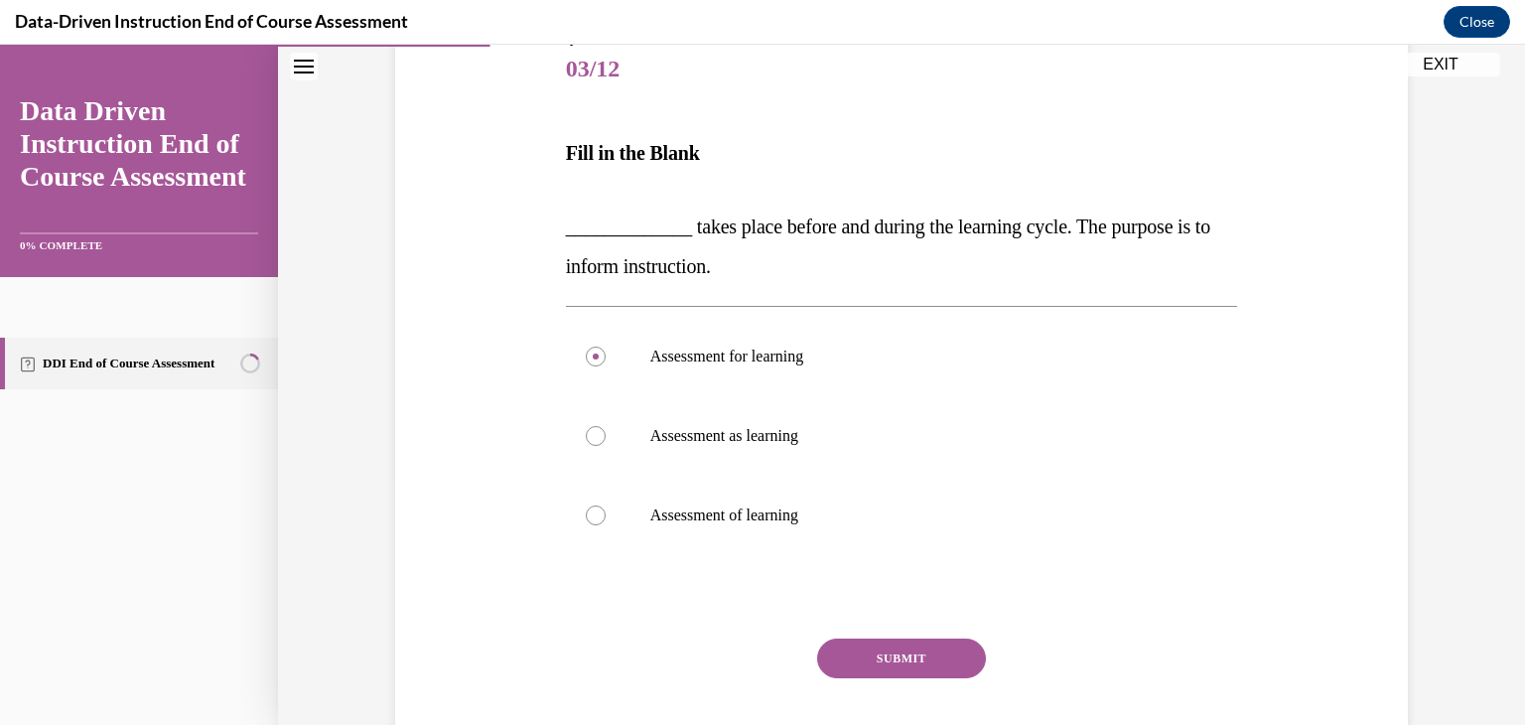
click at [957, 651] on button "SUBMIT" at bounding box center [901, 659] width 169 height 40
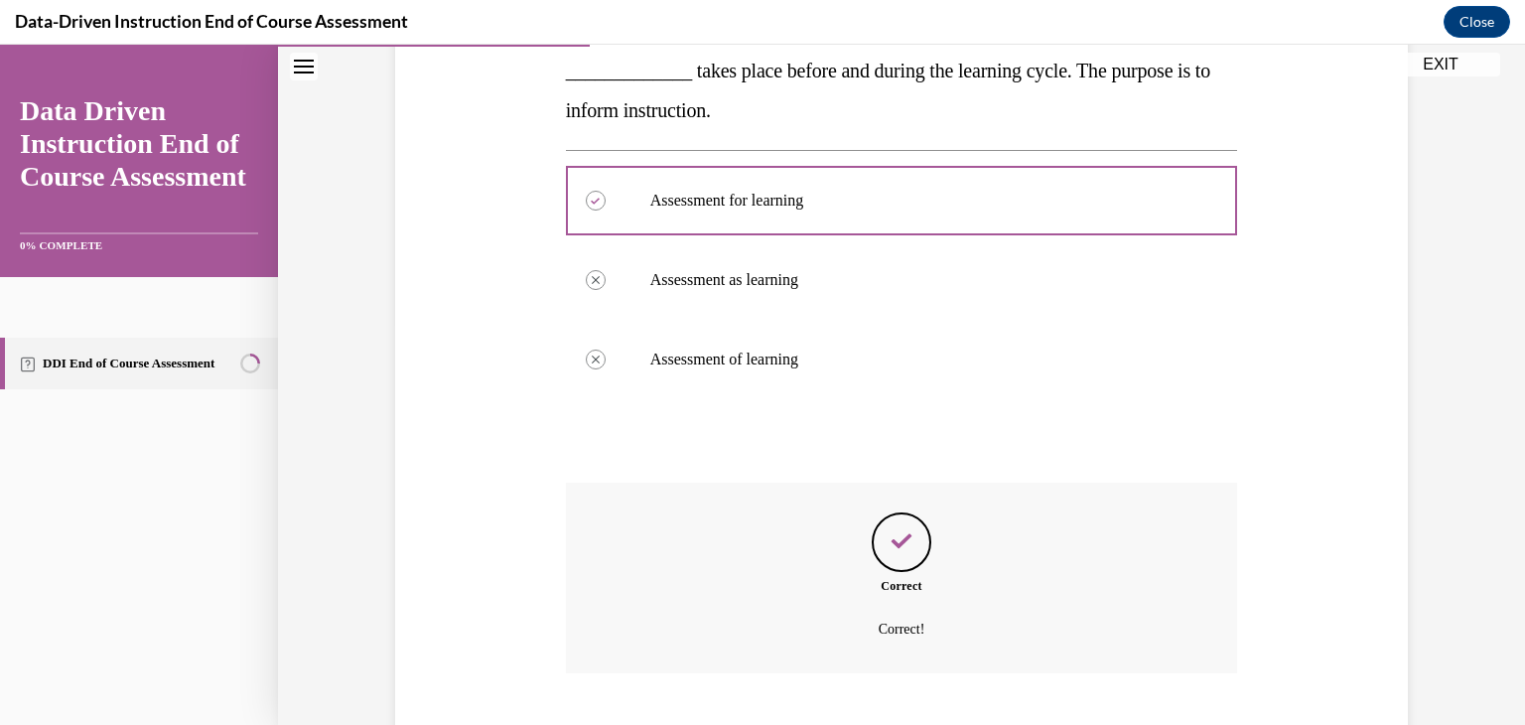
scroll to position [521, 0]
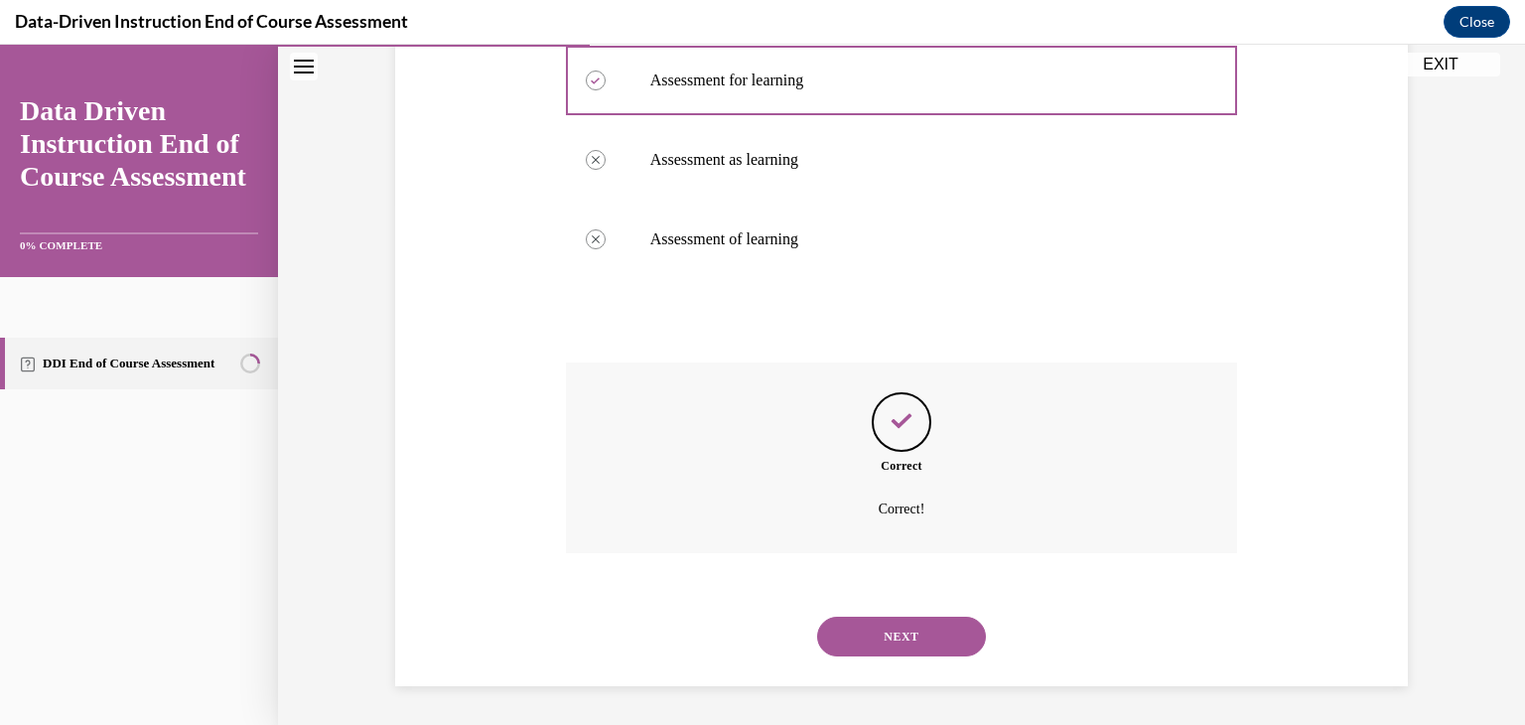
click at [934, 642] on button "NEXT" at bounding box center [901, 637] width 169 height 40
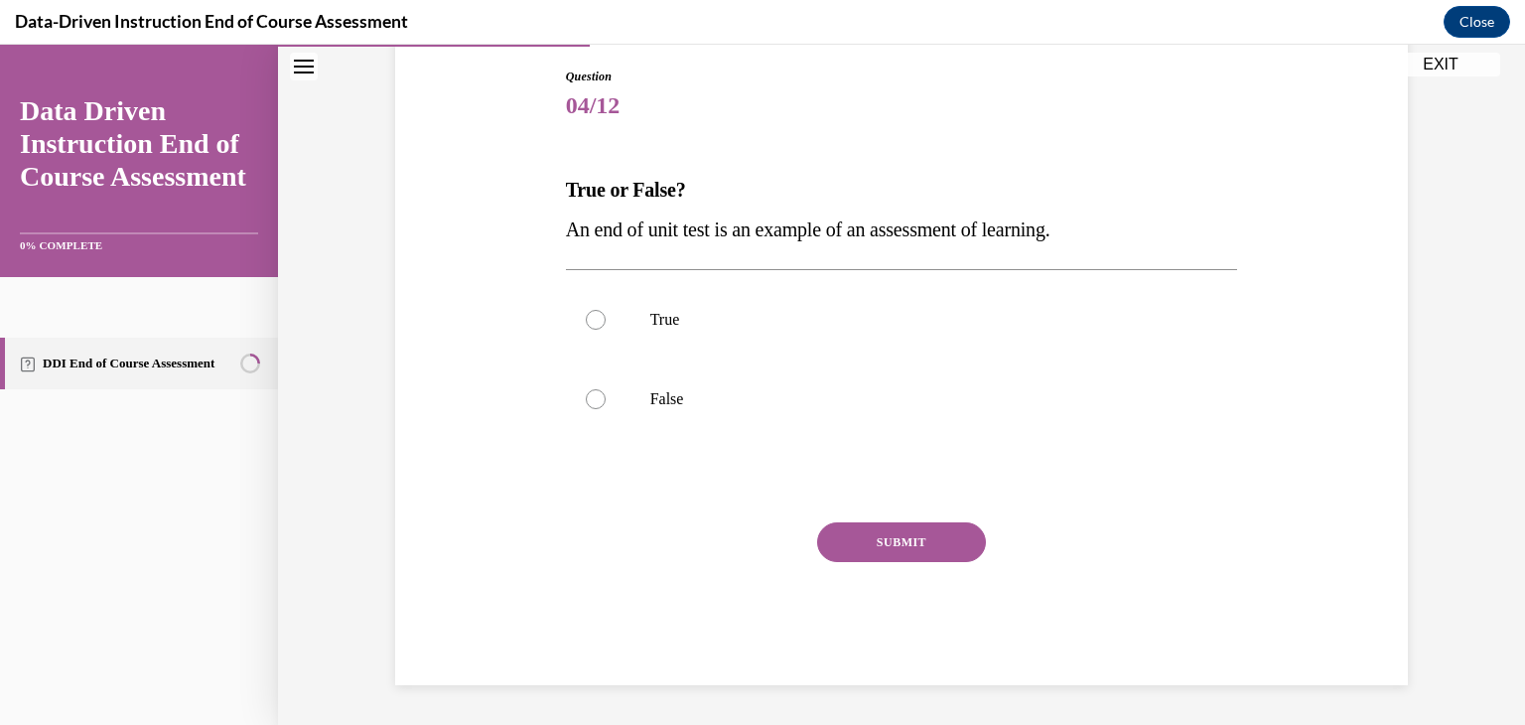
scroll to position [209, 0]
click at [588, 321] on div at bounding box center [596, 320] width 20 height 20
click at [588, 321] on input "True" at bounding box center [596, 320] width 20 height 20
radio input "true"
click at [930, 547] on button "SUBMIT" at bounding box center [901, 542] width 169 height 40
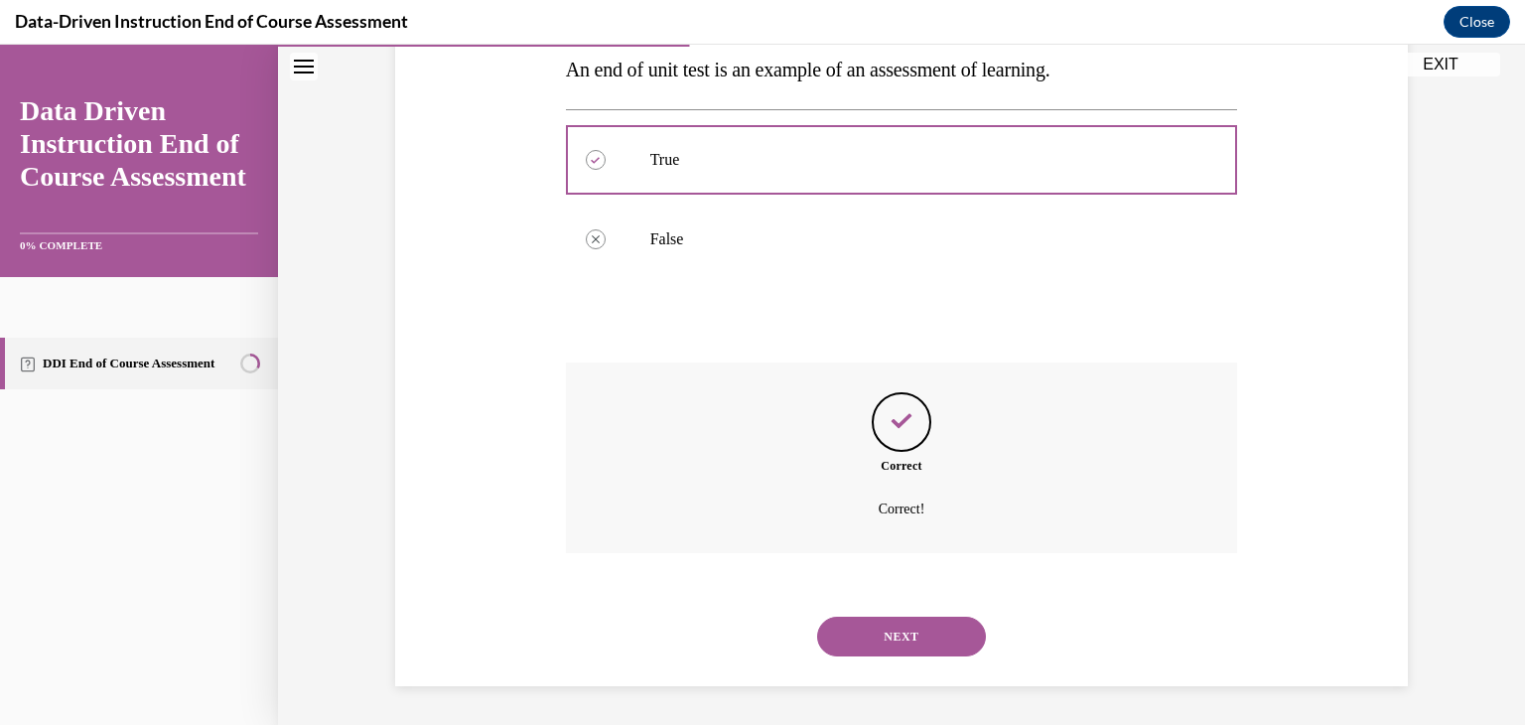
scroll to position [369, 0]
click at [914, 642] on button "NEXT" at bounding box center [901, 636] width 169 height 40
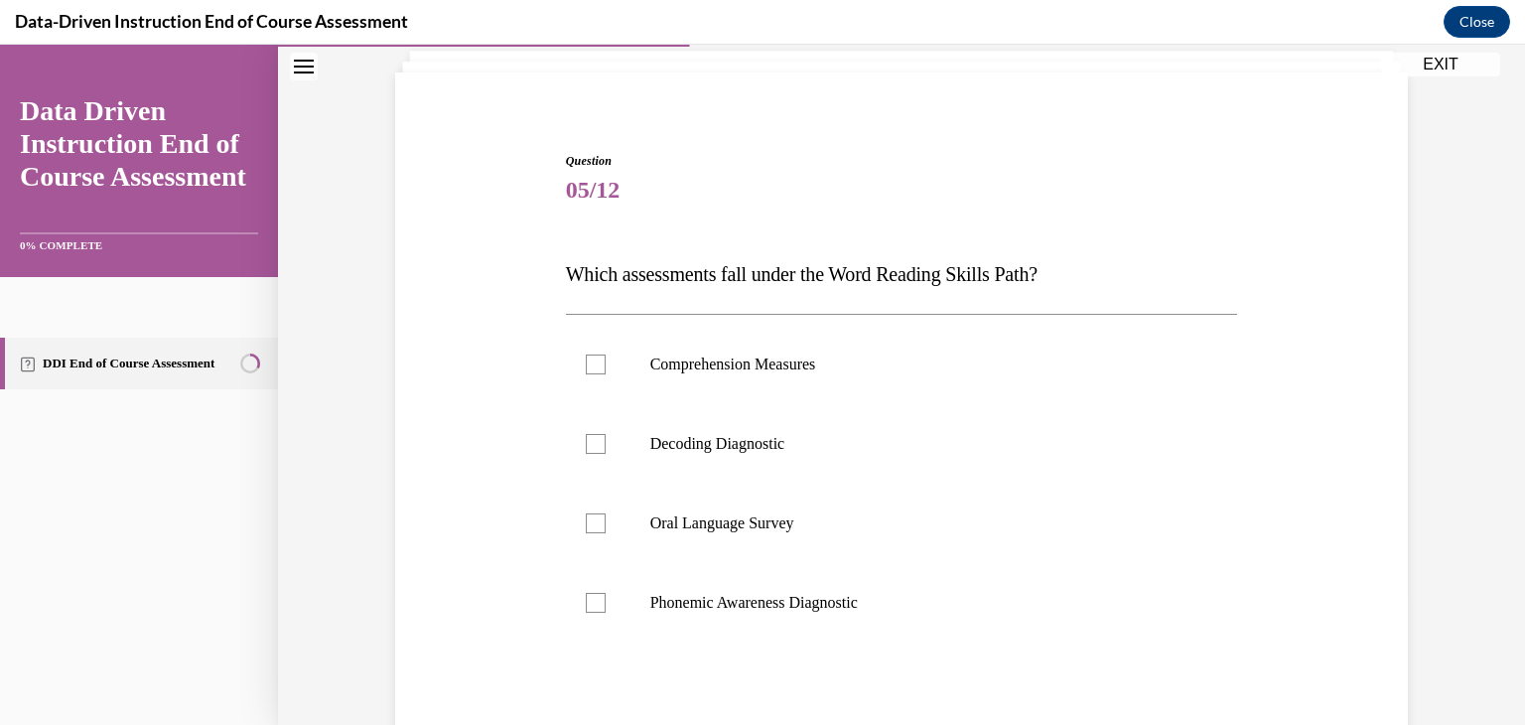
scroll to position [133, 0]
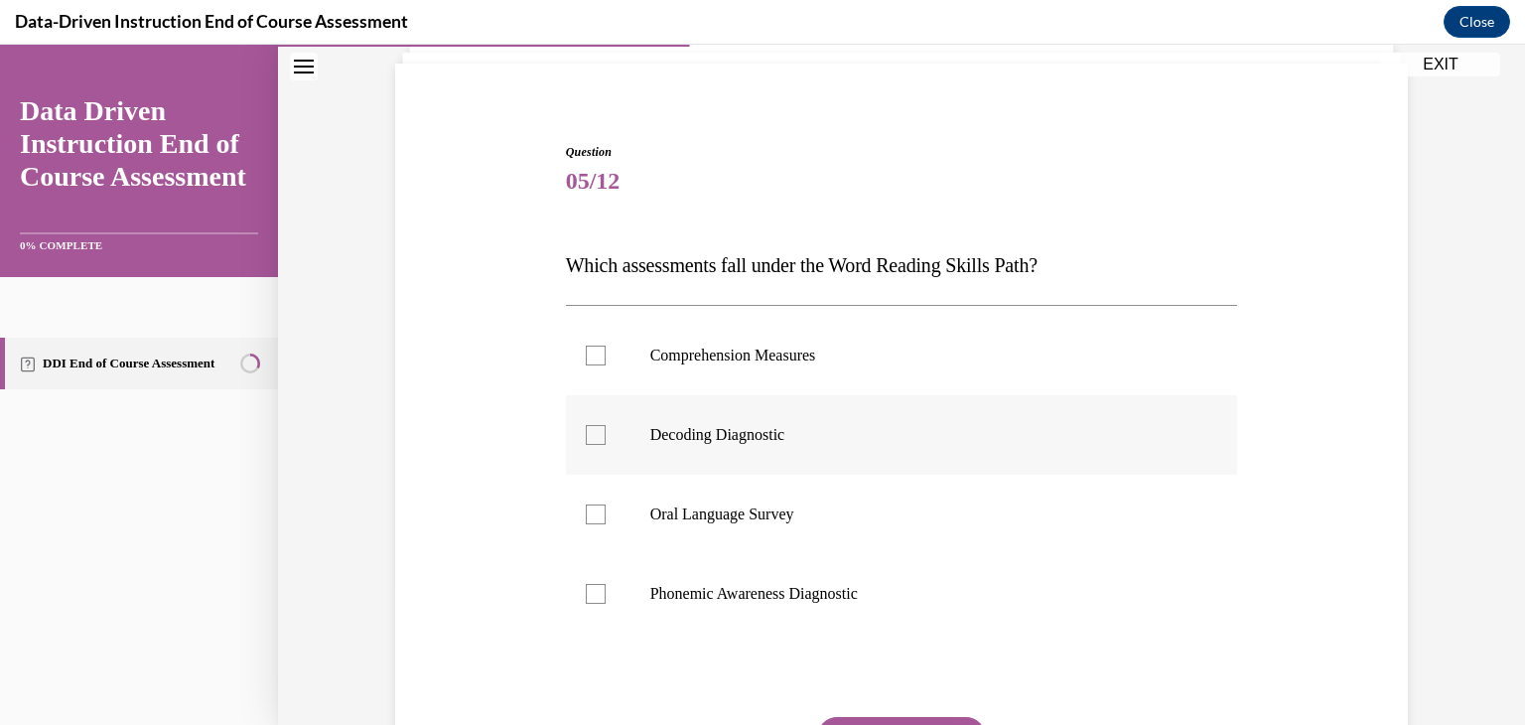
click at [597, 437] on div at bounding box center [596, 435] width 20 height 20
click at [597, 437] on input "Decoding Diagnostic" at bounding box center [596, 435] width 20 height 20
checkbox input "true"
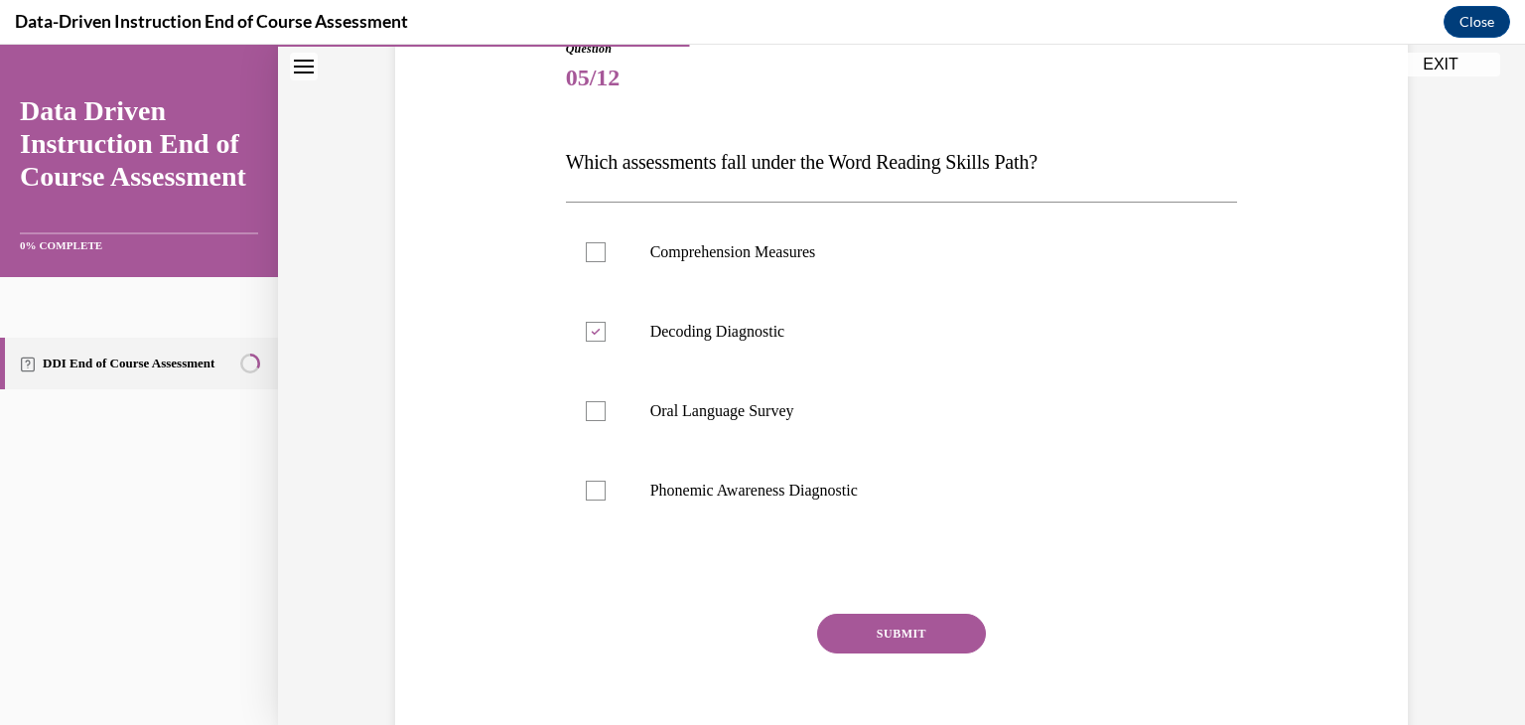
scroll to position [259, 0]
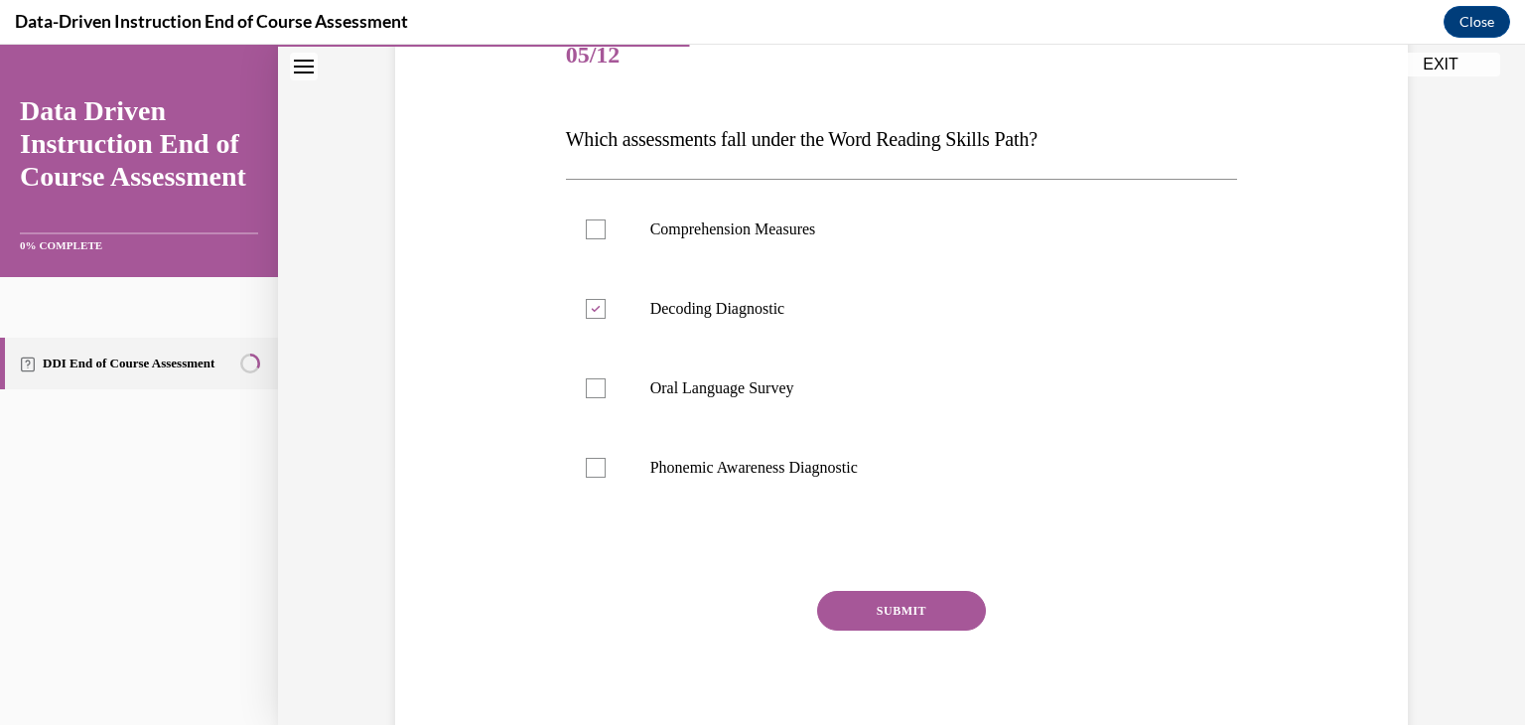
click at [933, 613] on button "SUBMIT" at bounding box center [901, 611] width 169 height 40
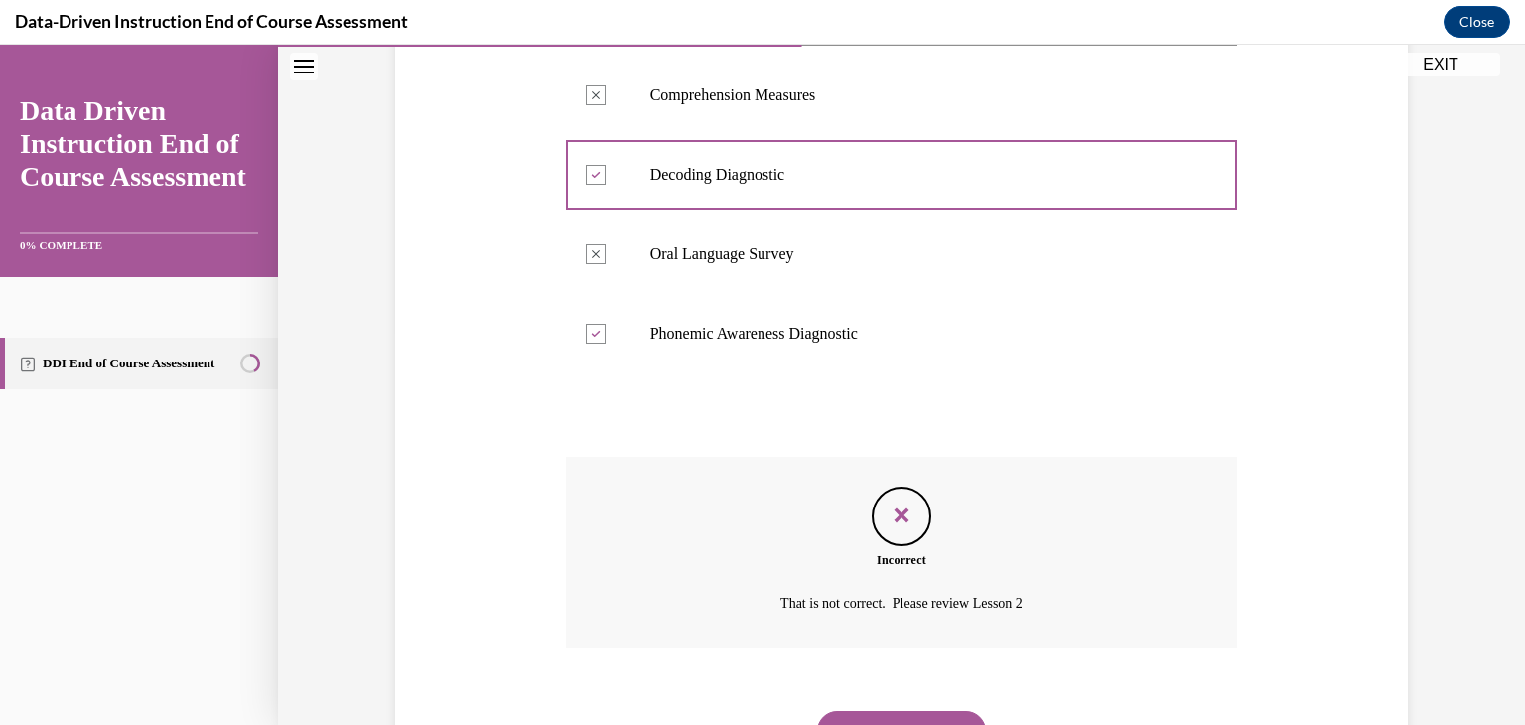
scroll to position [393, 0]
click at [918, 718] on button "NEXT" at bounding box center [901, 731] width 169 height 40
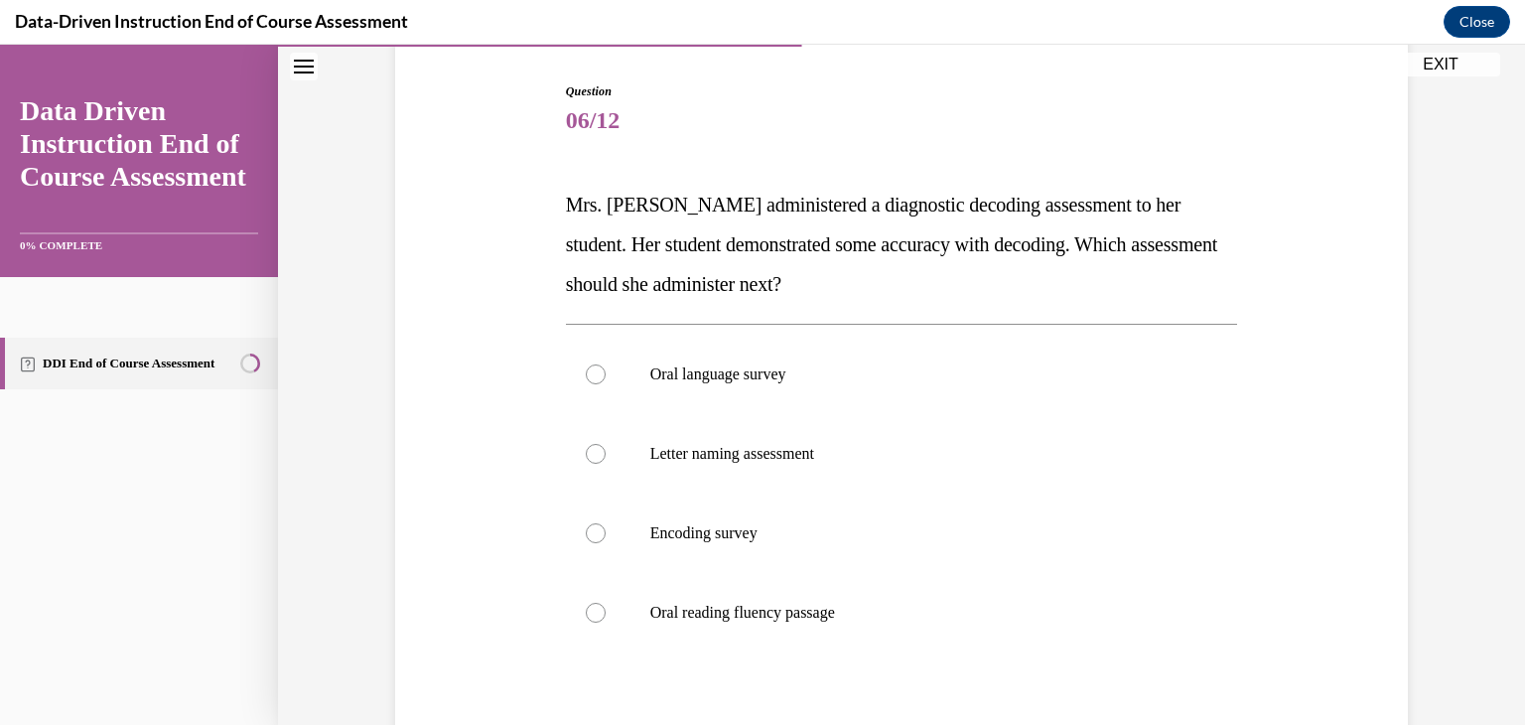
scroll to position [215, 0]
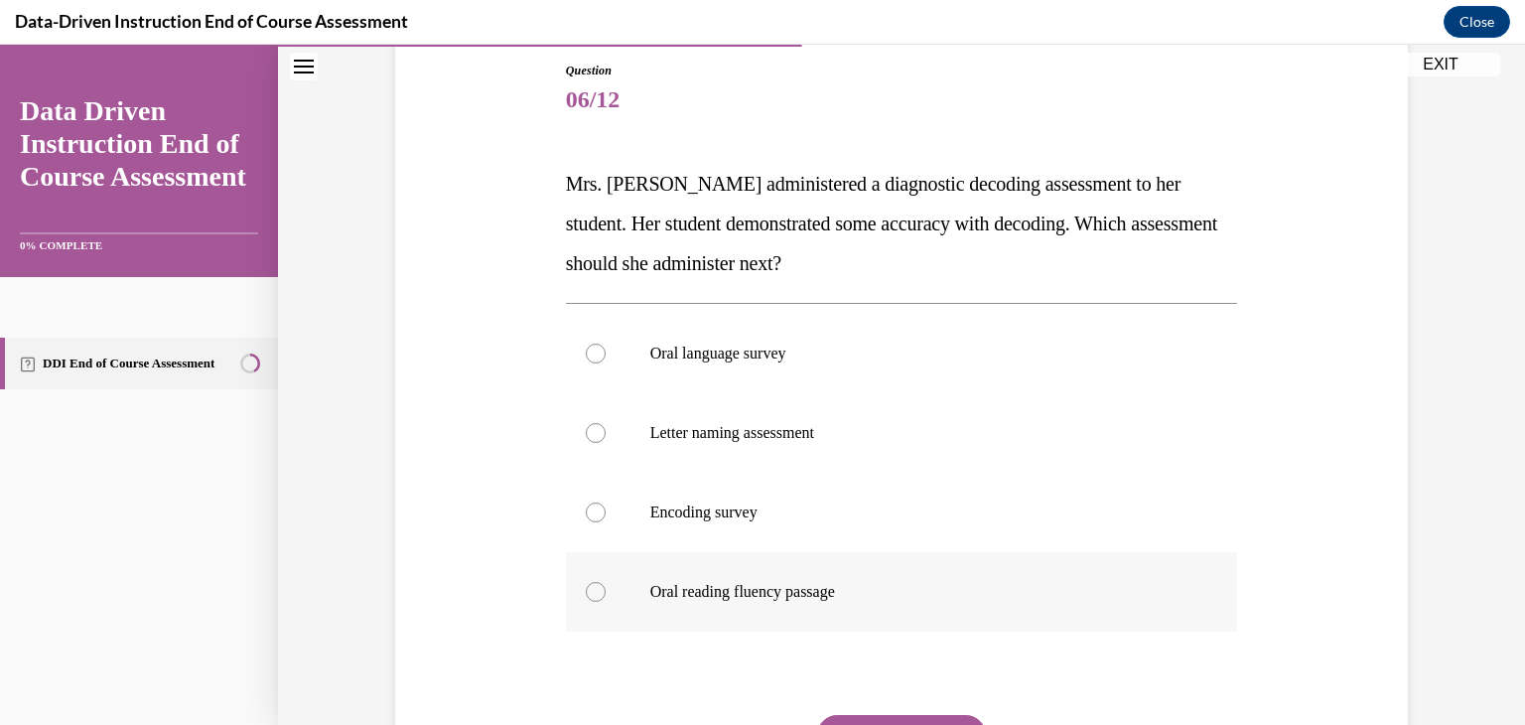
click at [586, 597] on label "Oral reading fluency passage" at bounding box center [902, 591] width 672 height 79
click at [586, 597] on input "Oral reading fluency passage" at bounding box center [596, 592] width 20 height 20
radio input "true"
click at [948, 721] on button "SUBMIT" at bounding box center [901, 735] width 169 height 40
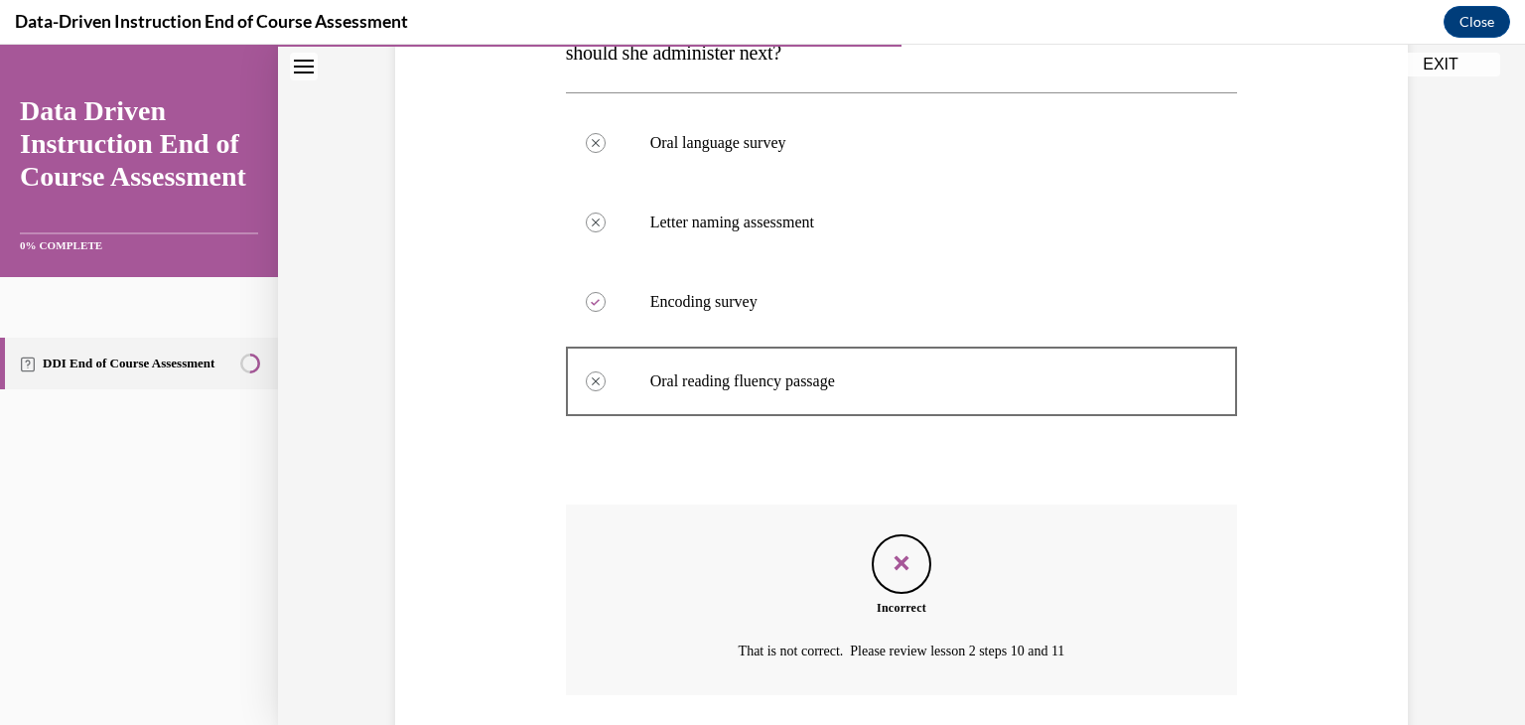
scroll to position [568, 0]
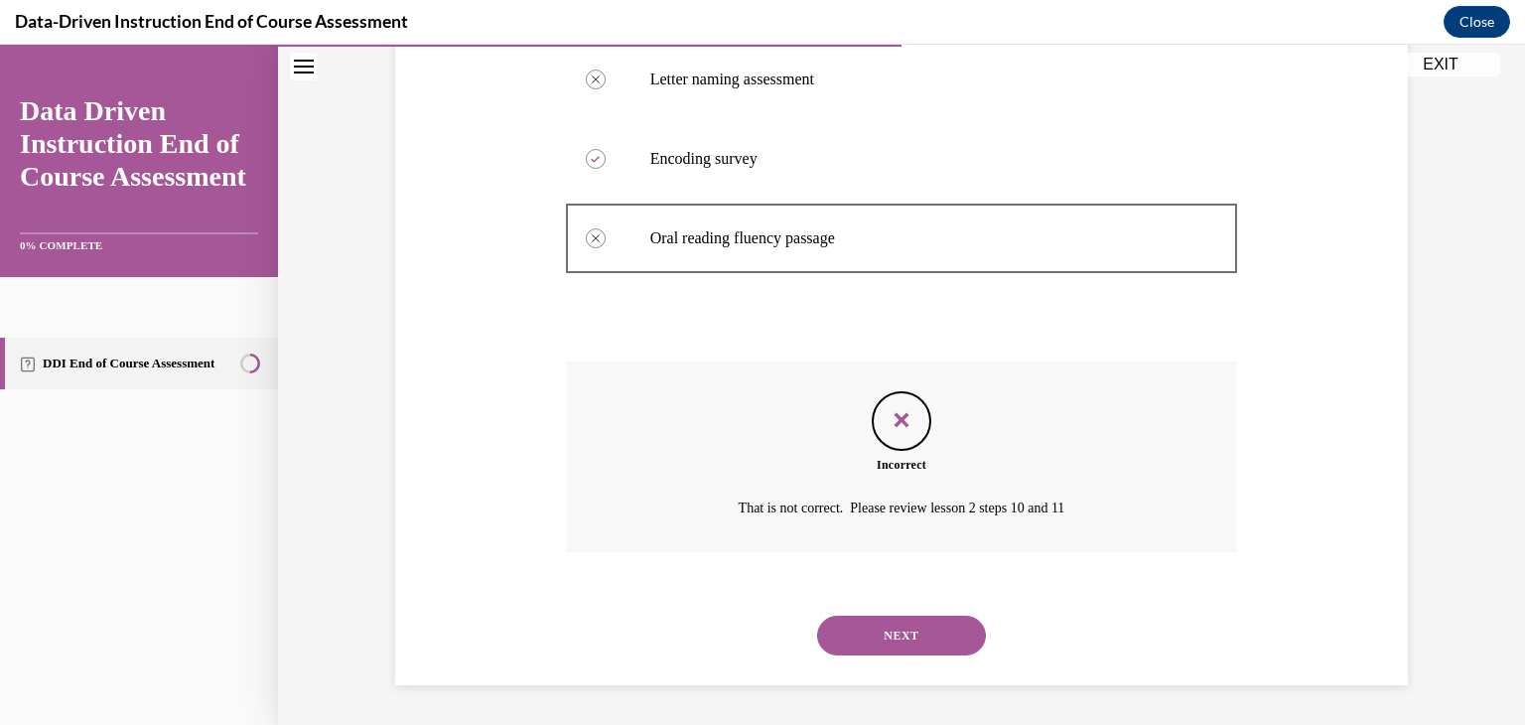
click at [950, 620] on button "NEXT" at bounding box center [901, 636] width 169 height 40
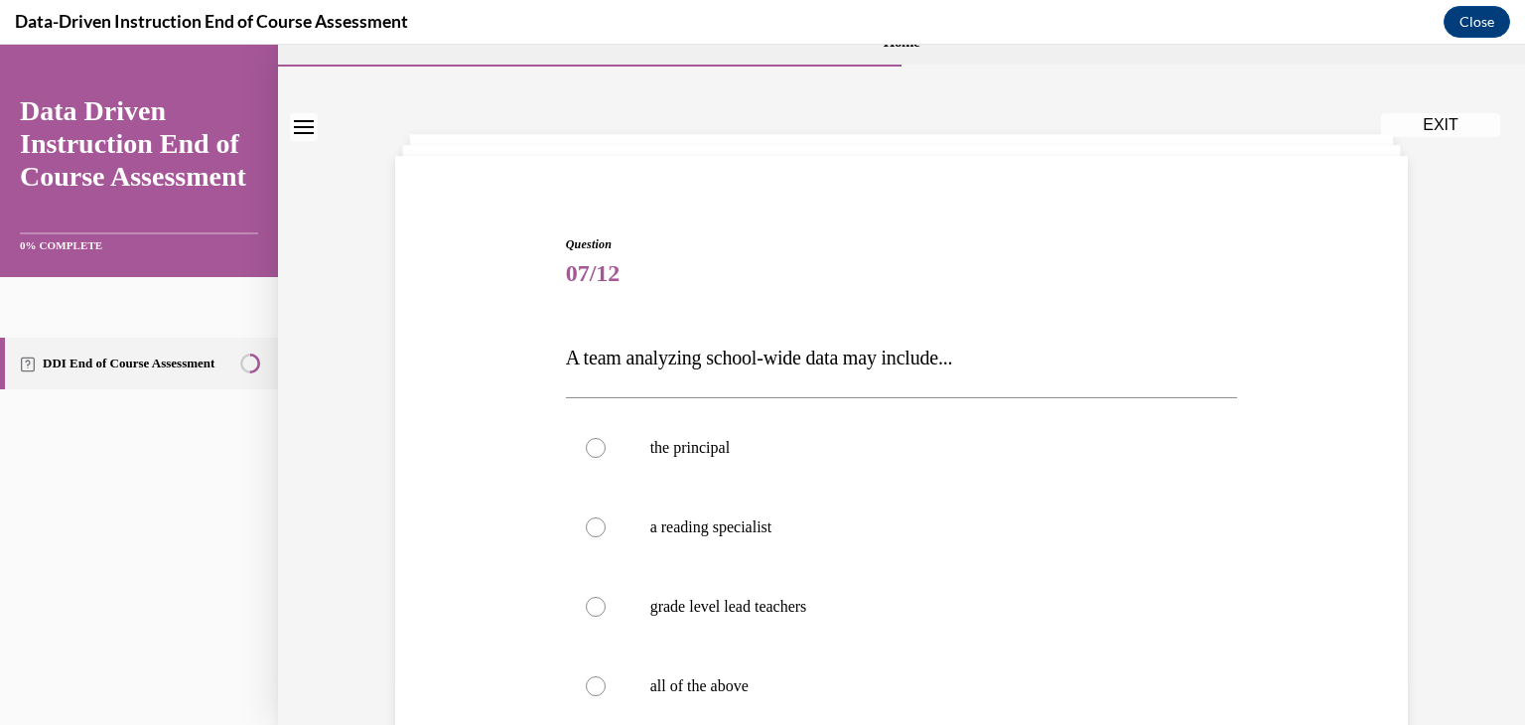
scroll to position [84, 0]
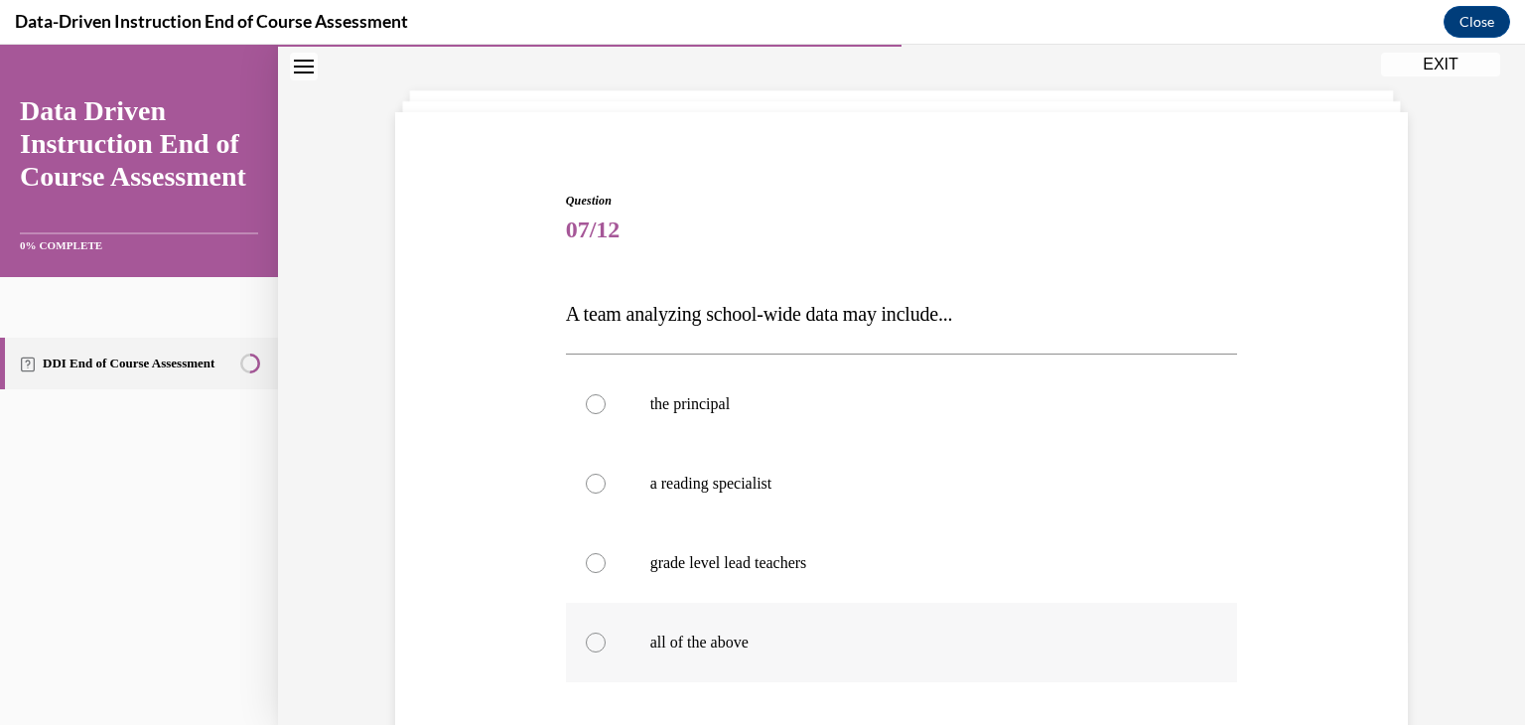
click at [596, 635] on div at bounding box center [596, 643] width 20 height 20
click at [596, 635] on input "all of the above" at bounding box center [596, 643] width 20 height 20
radio input "true"
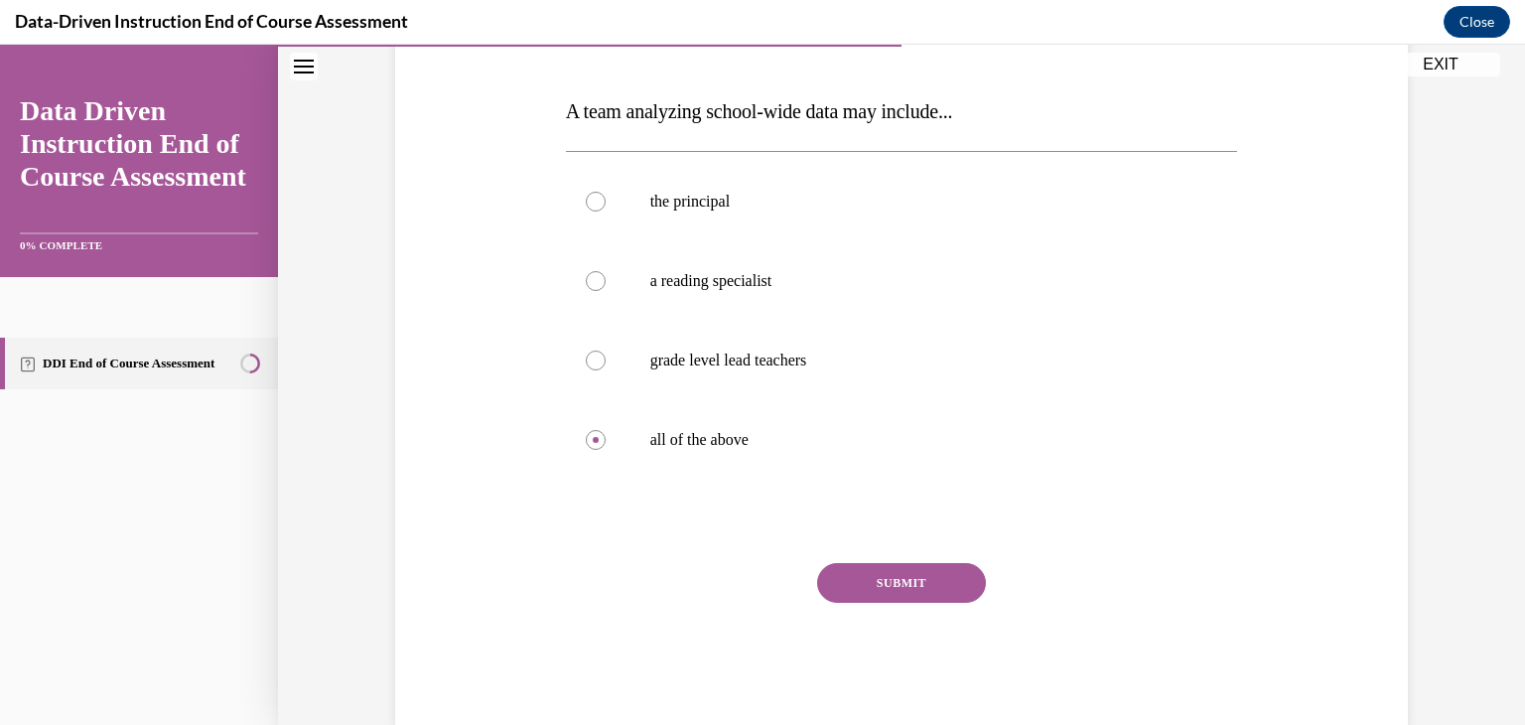
scroll to position [300, 0]
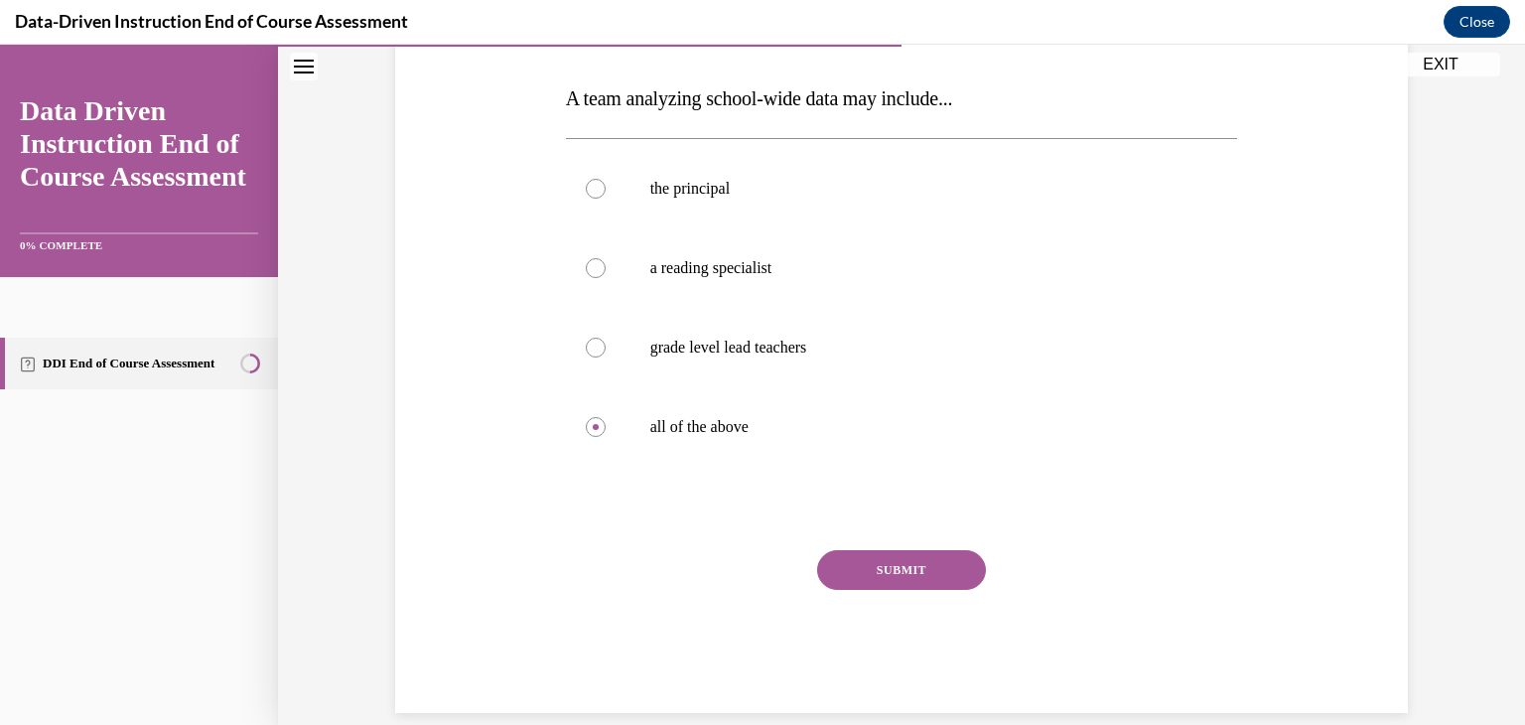
click at [944, 566] on button "SUBMIT" at bounding box center [901, 570] width 169 height 40
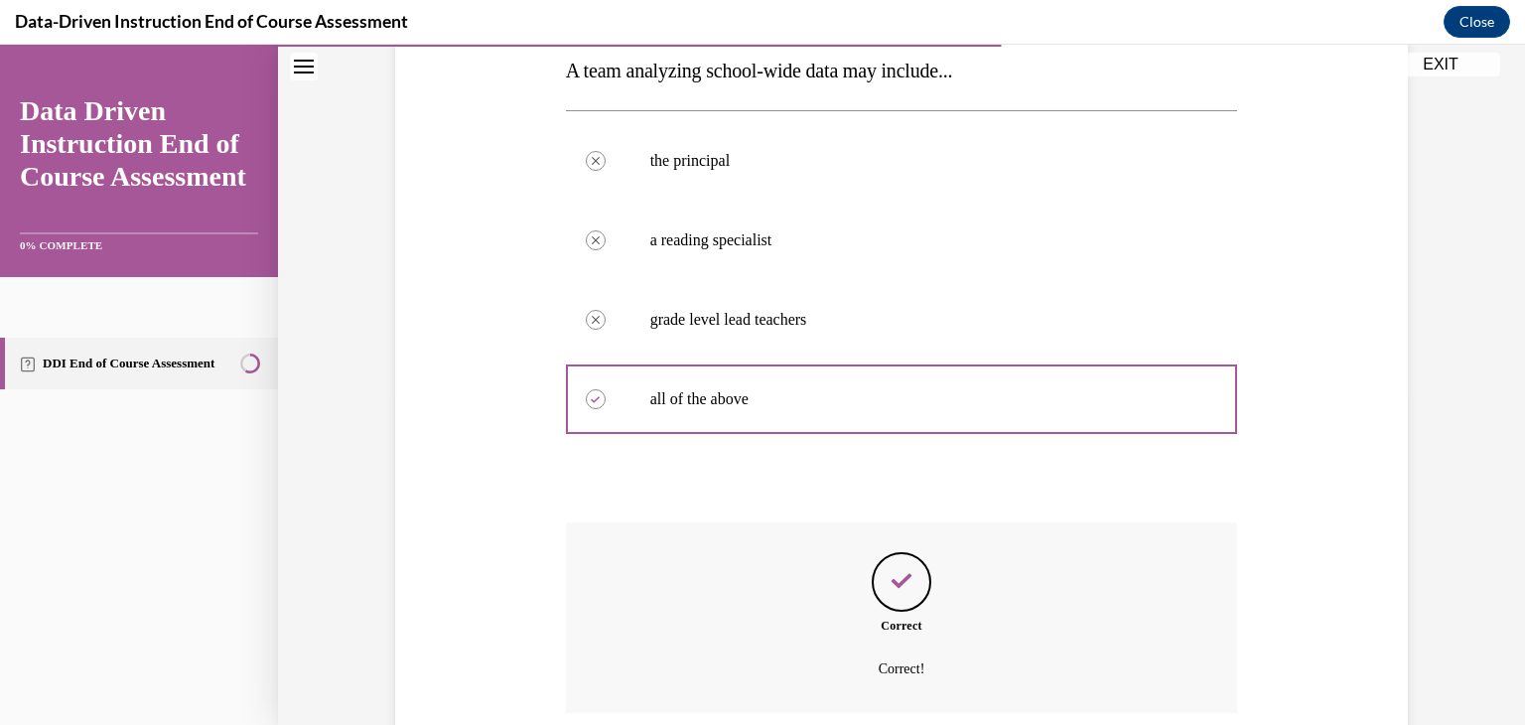
scroll to position [489, 0]
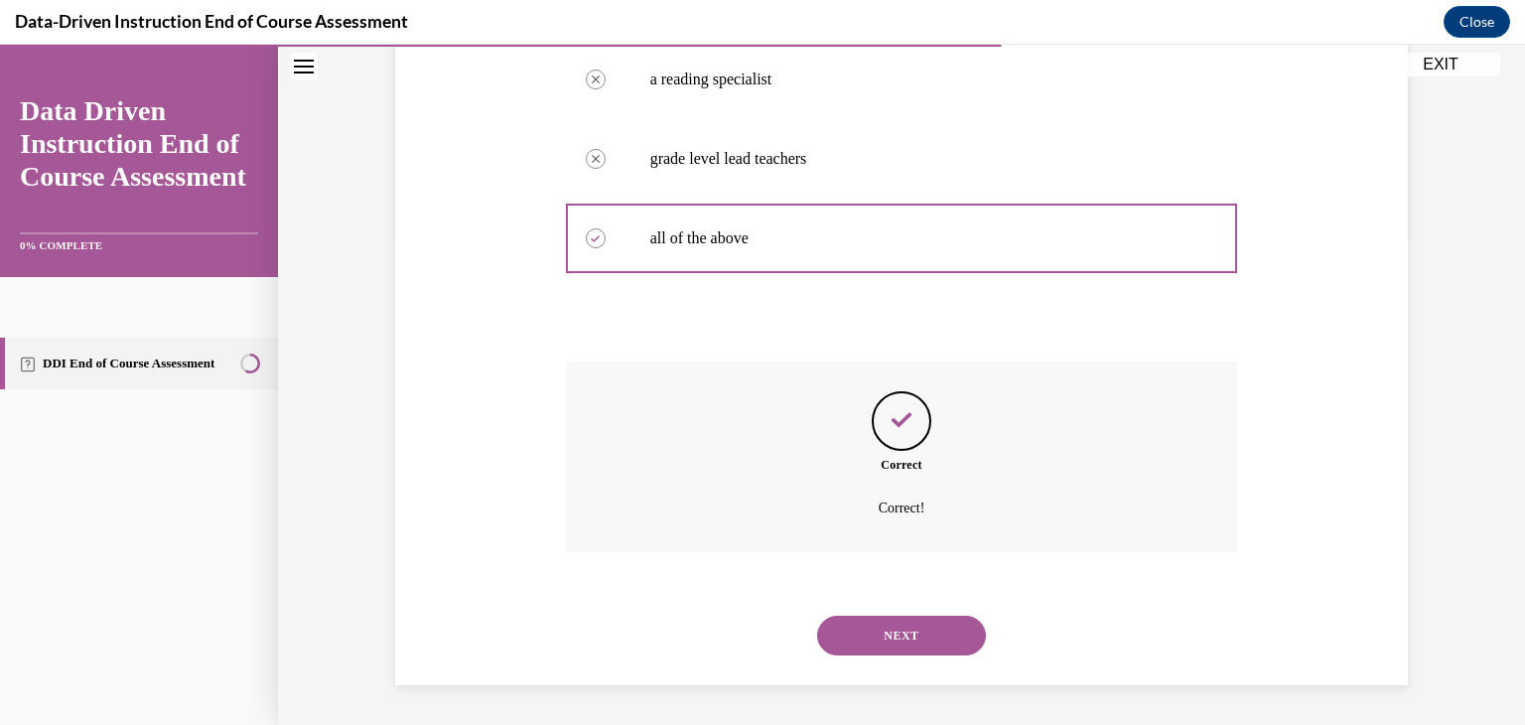
click at [954, 640] on button "NEXT" at bounding box center [901, 636] width 169 height 40
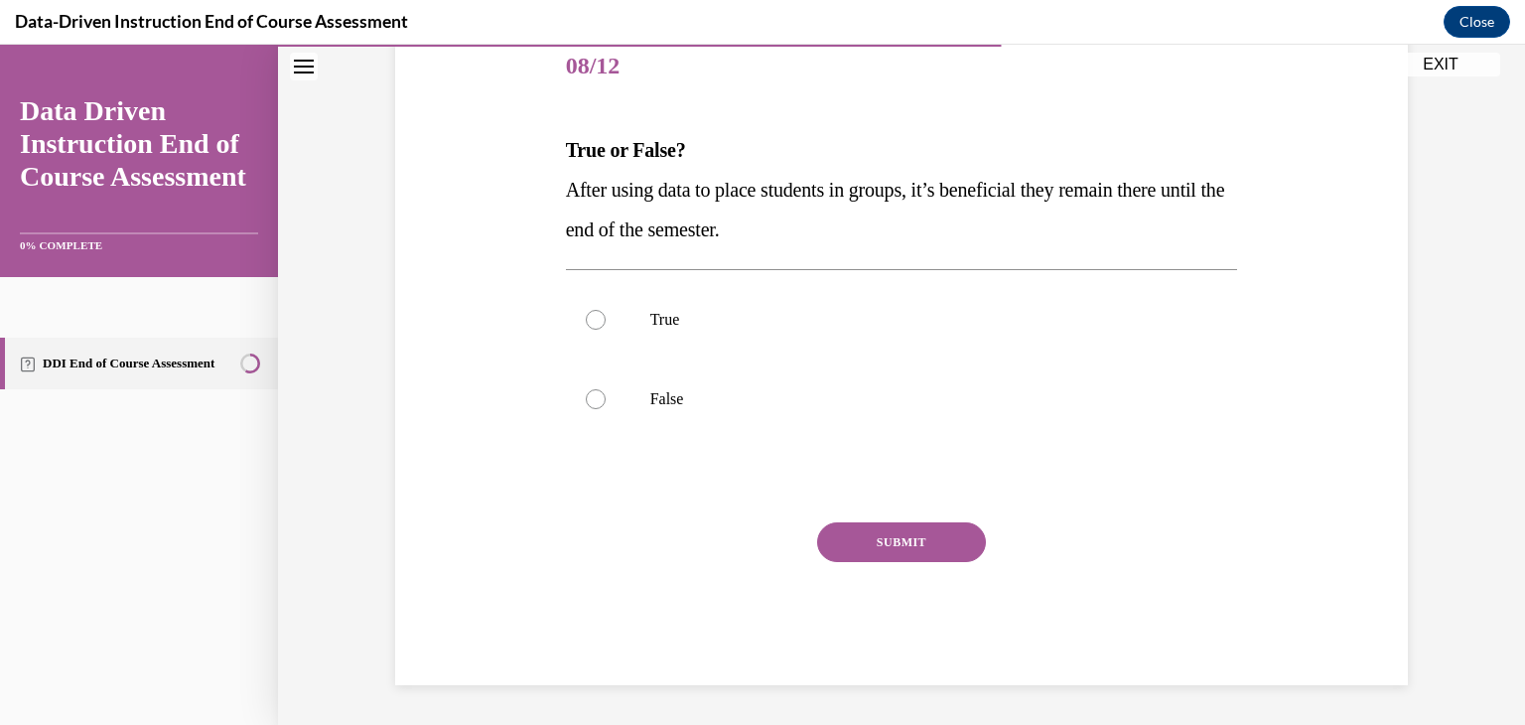
scroll to position [220, 0]
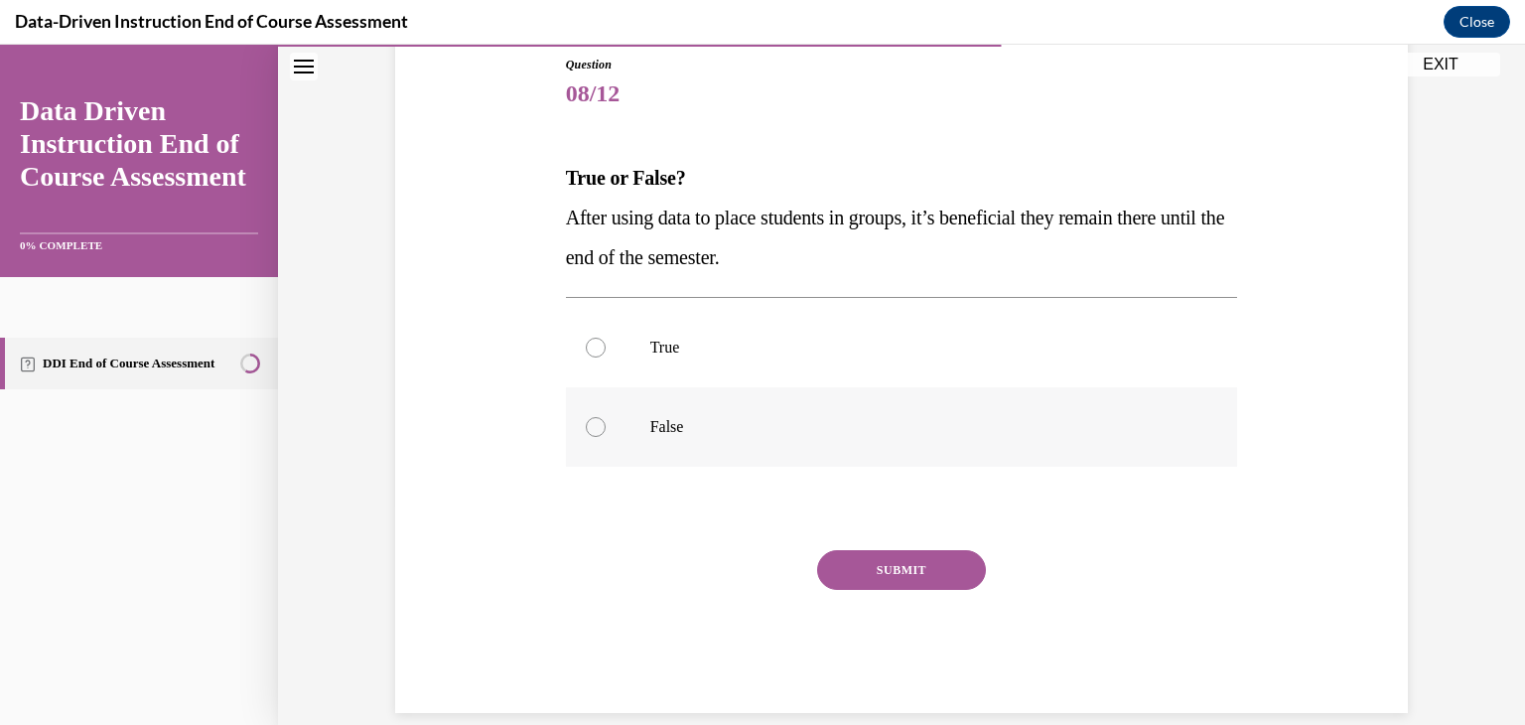
click at [593, 429] on div at bounding box center [596, 427] width 20 height 20
click at [593, 429] on input "False" at bounding box center [596, 427] width 20 height 20
radio input "true"
click at [921, 563] on button "SUBMIT" at bounding box center [901, 570] width 169 height 40
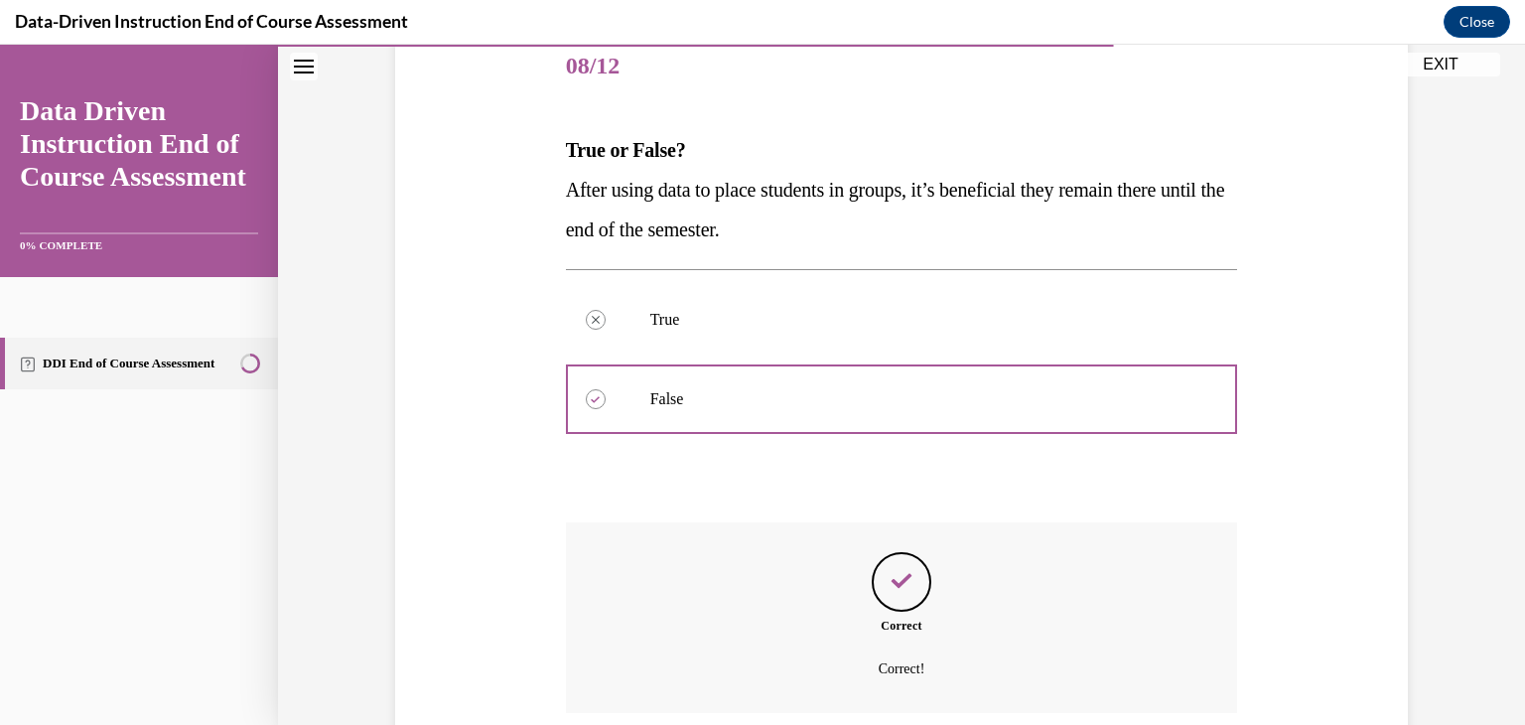
scroll to position [409, 0]
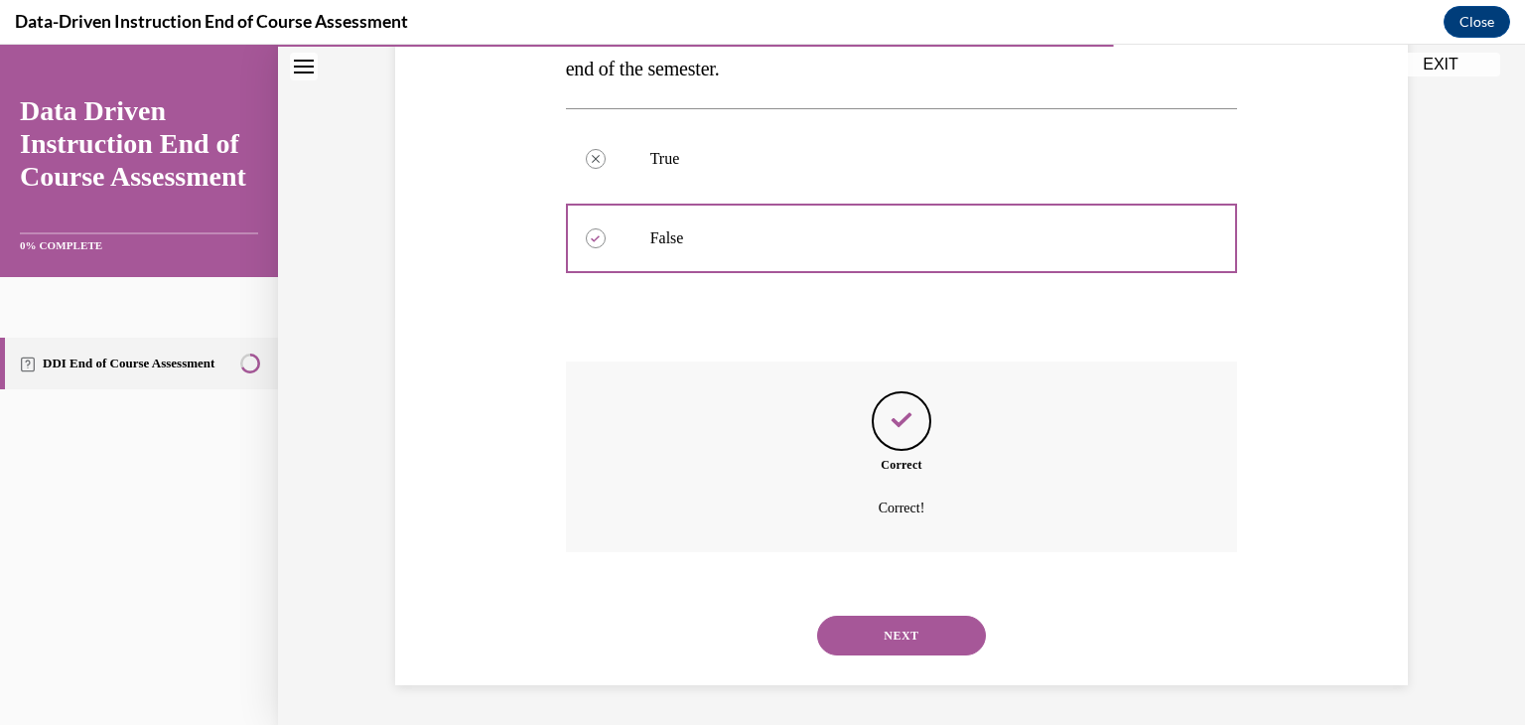
click at [919, 633] on button "NEXT" at bounding box center [901, 636] width 169 height 40
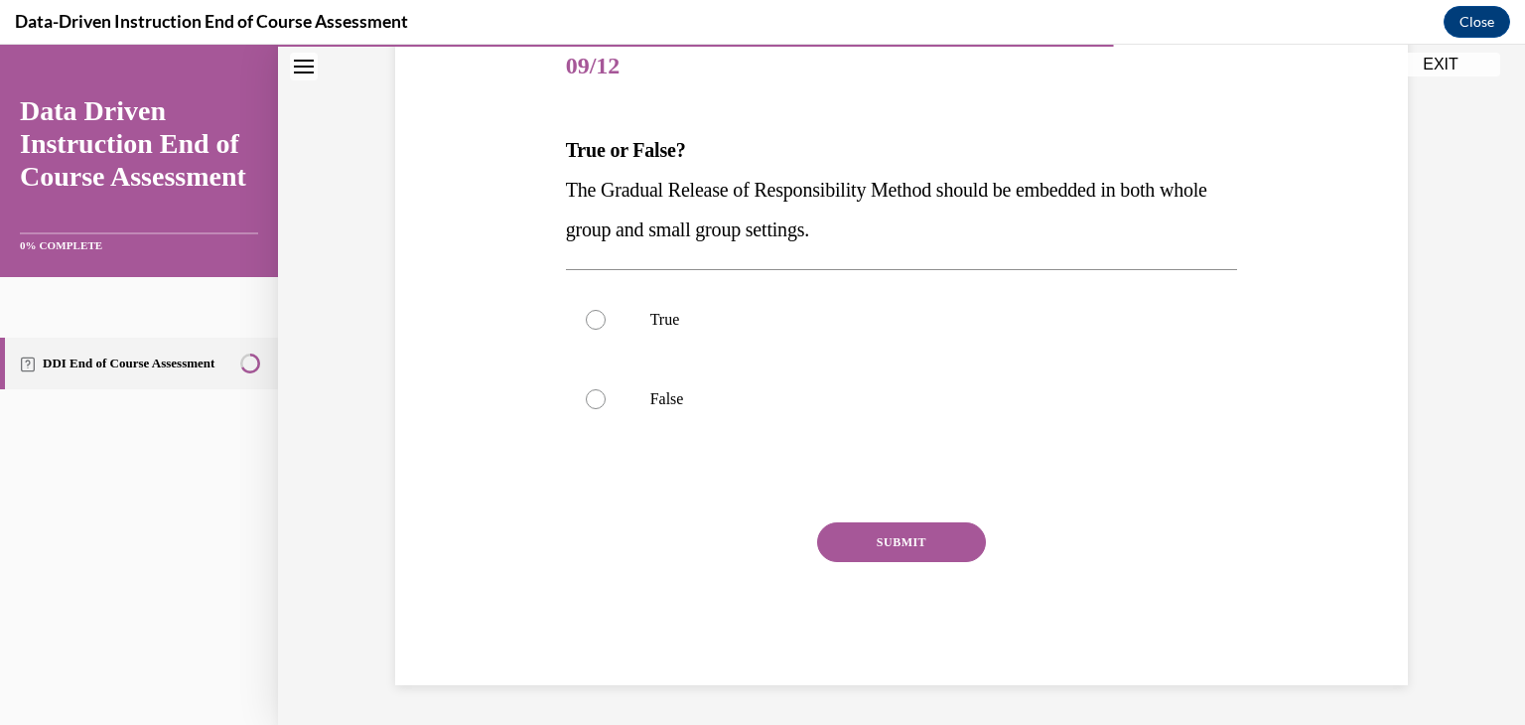
scroll to position [220, 0]
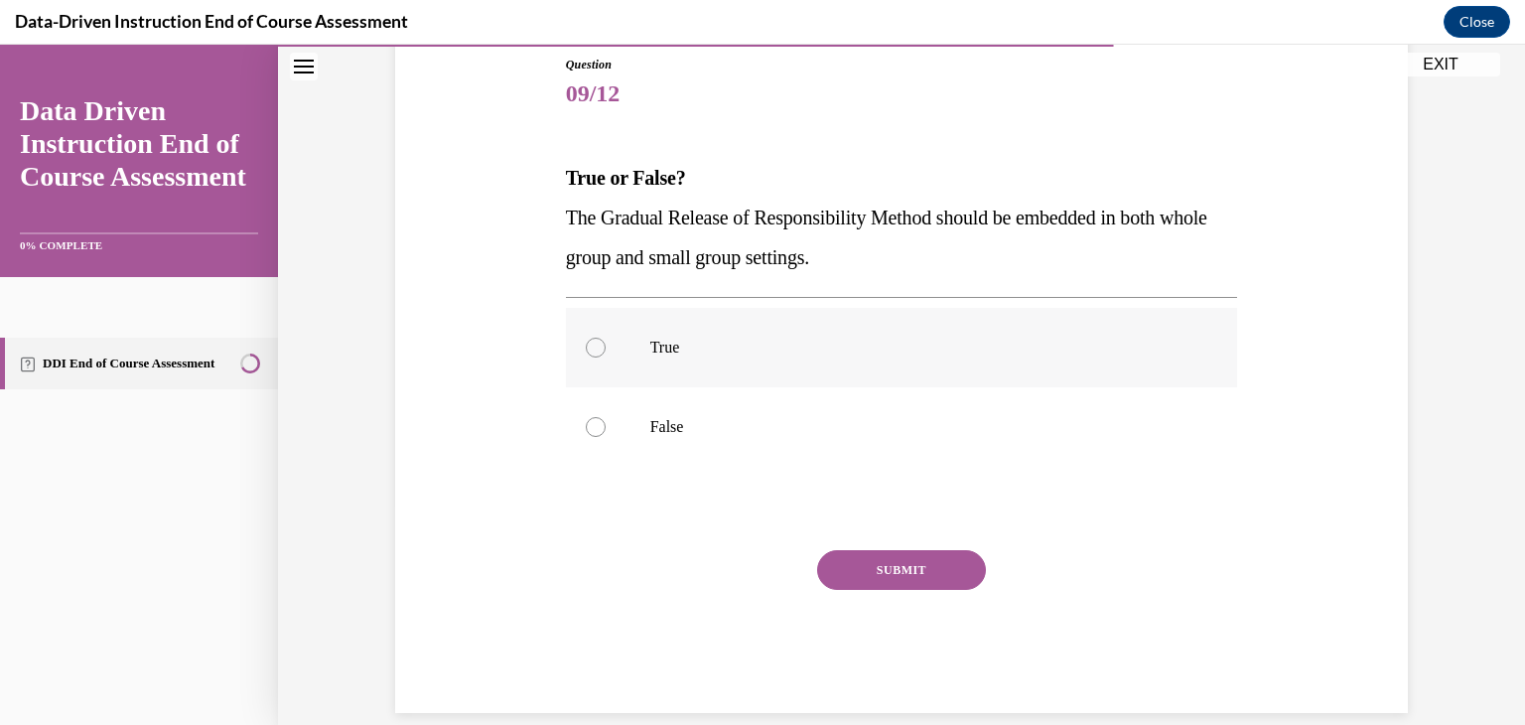
click at [609, 342] on label "True" at bounding box center [902, 347] width 672 height 79
click at [606, 342] on input "True" at bounding box center [596, 348] width 20 height 20
radio input "true"
click at [927, 578] on button "SUBMIT" at bounding box center [901, 570] width 169 height 40
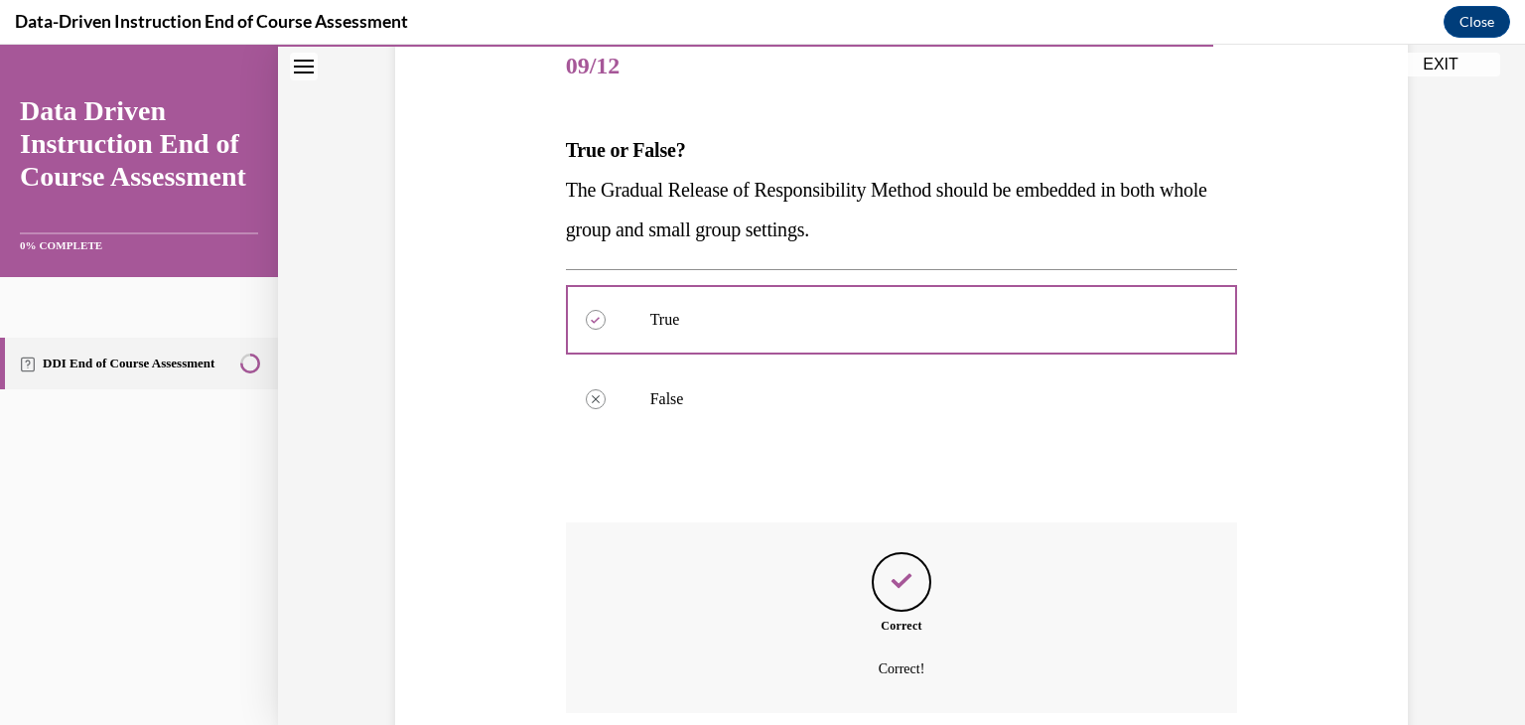
scroll to position [409, 0]
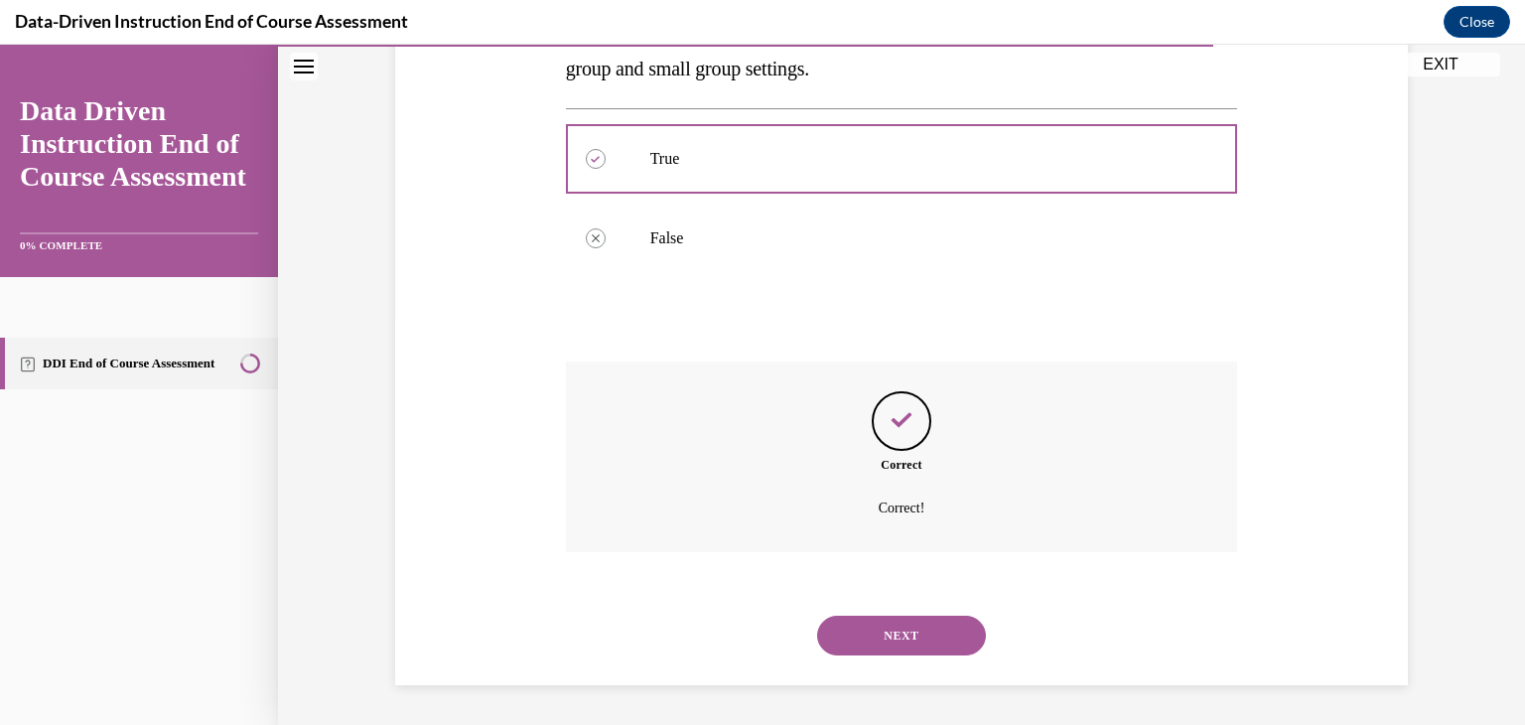
click at [918, 647] on button "NEXT" at bounding box center [901, 636] width 169 height 40
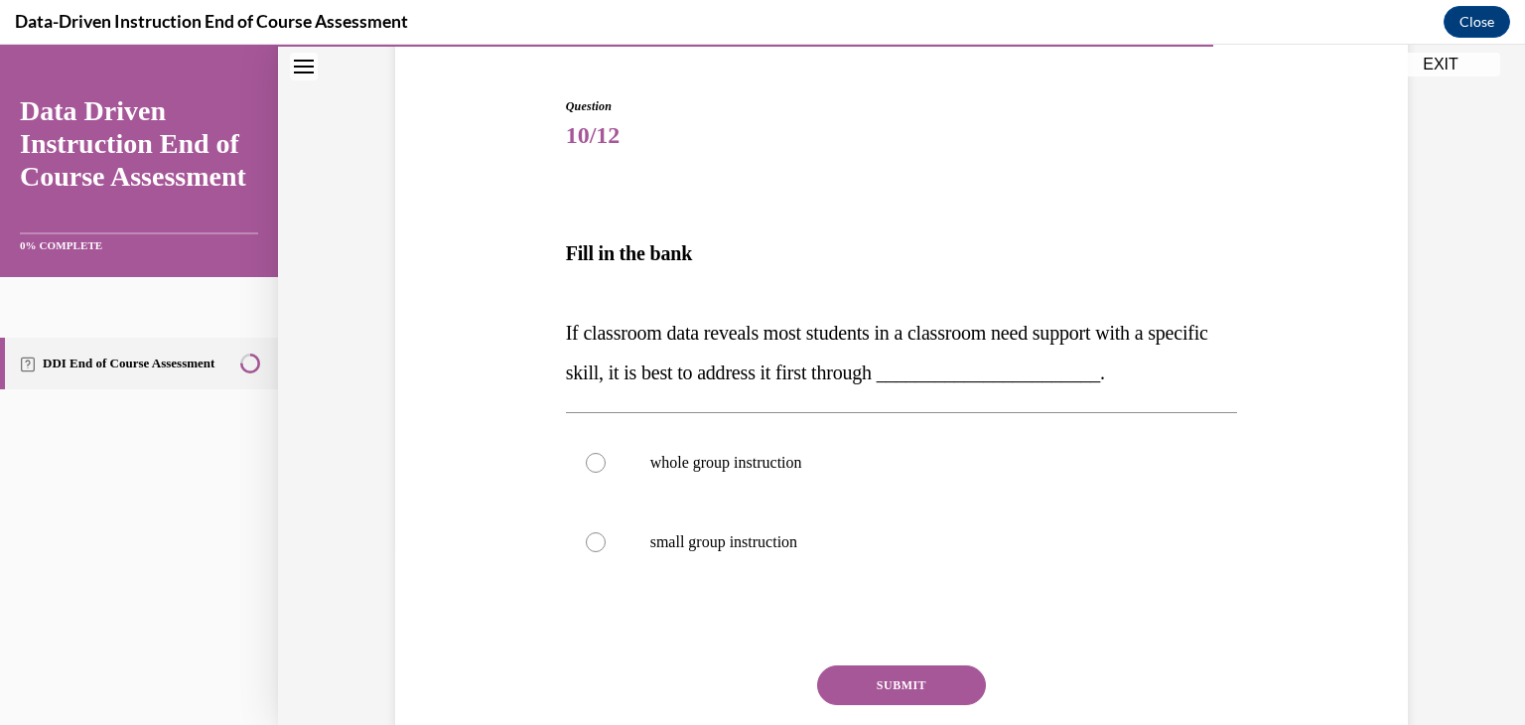
scroll to position [186, 0]
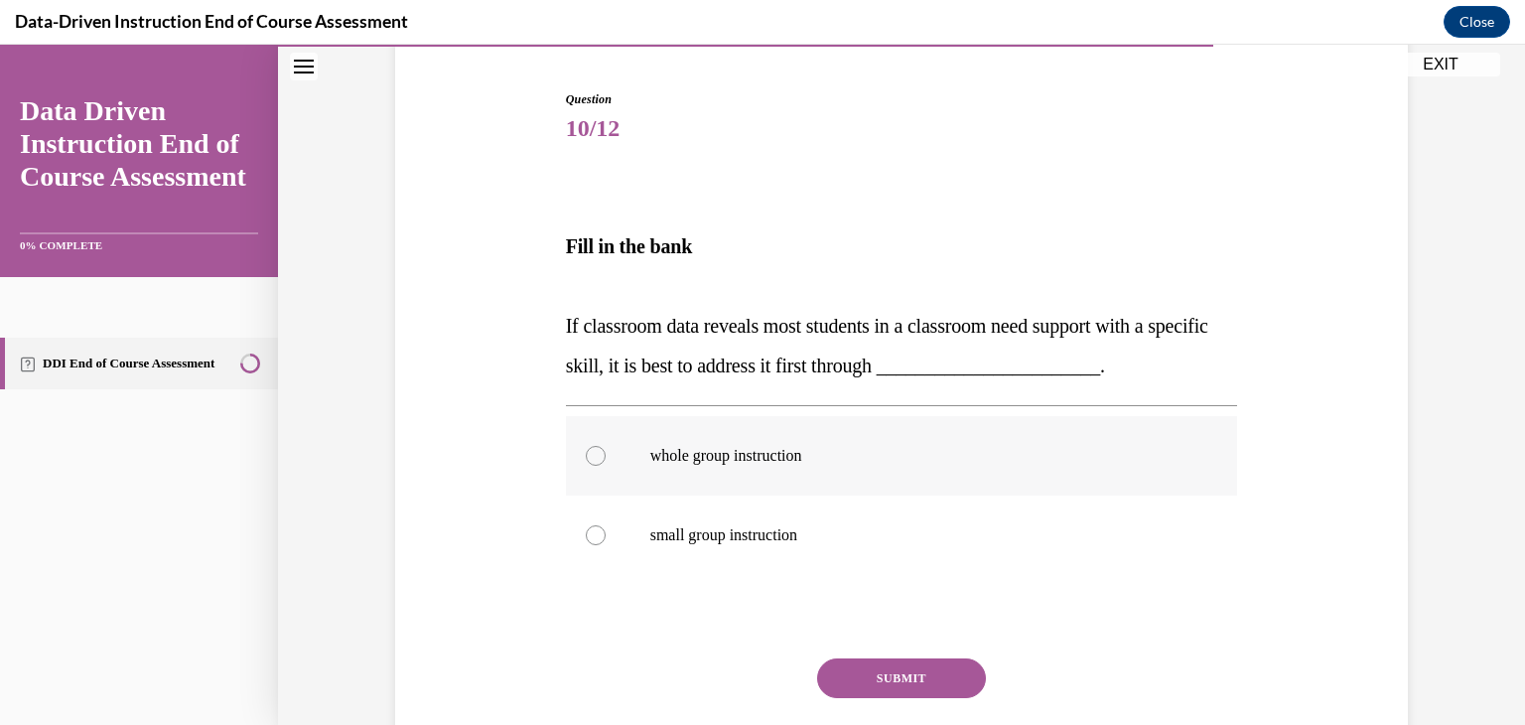
click at [592, 457] on div at bounding box center [596, 456] width 20 height 20
click at [592, 457] on input "whole group instruction" at bounding box center [596, 456] width 20 height 20
radio input "true"
click at [892, 695] on button "SUBMIT" at bounding box center [901, 678] width 169 height 40
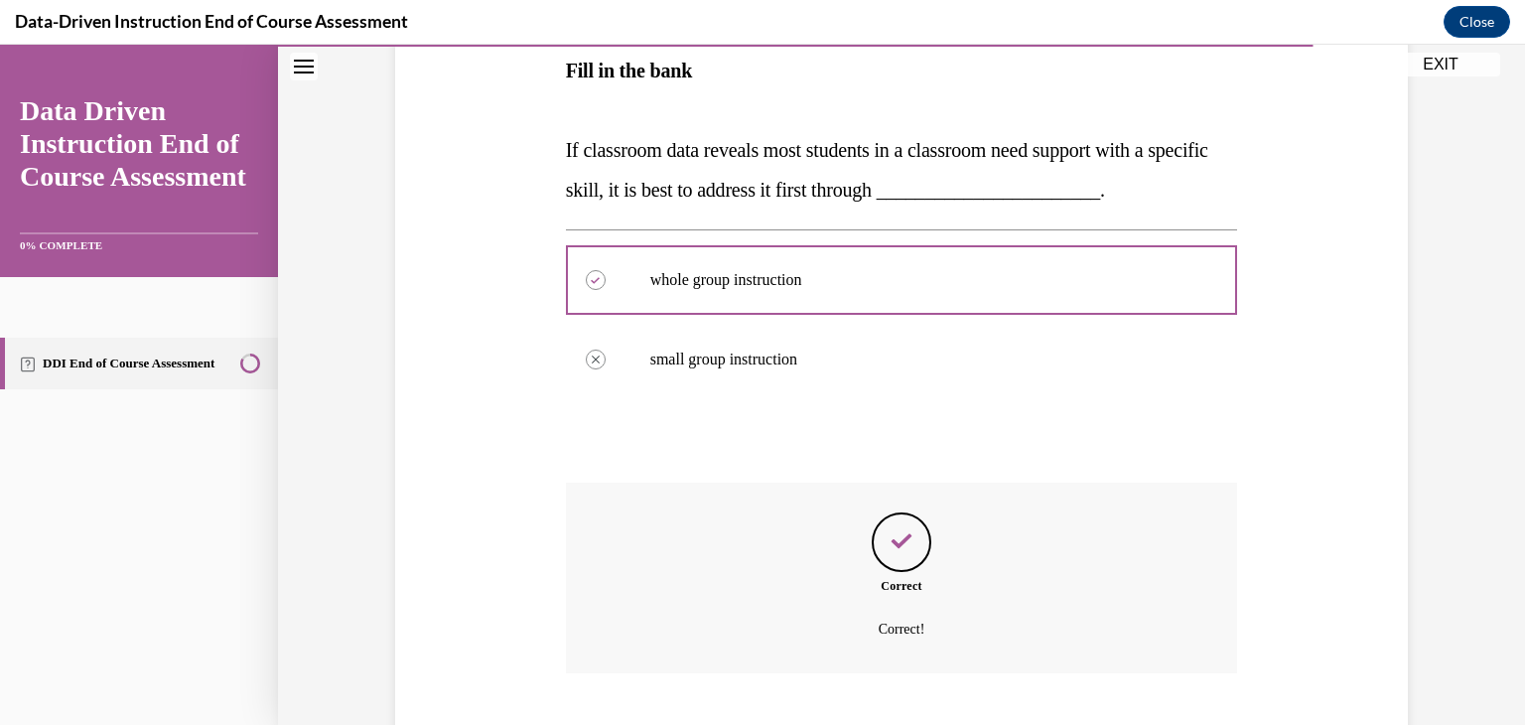
scroll to position [482, 0]
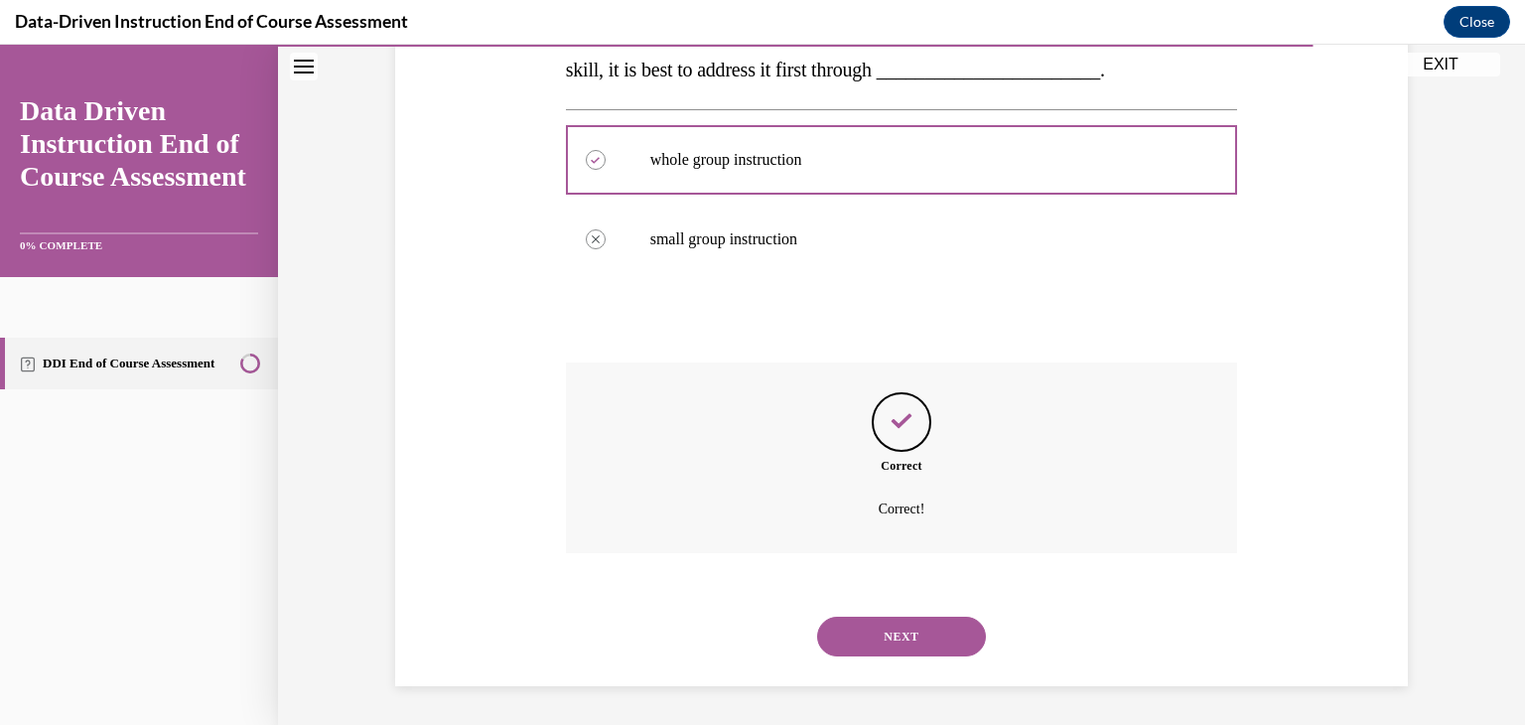
click at [924, 645] on button "NEXT" at bounding box center [901, 637] width 169 height 40
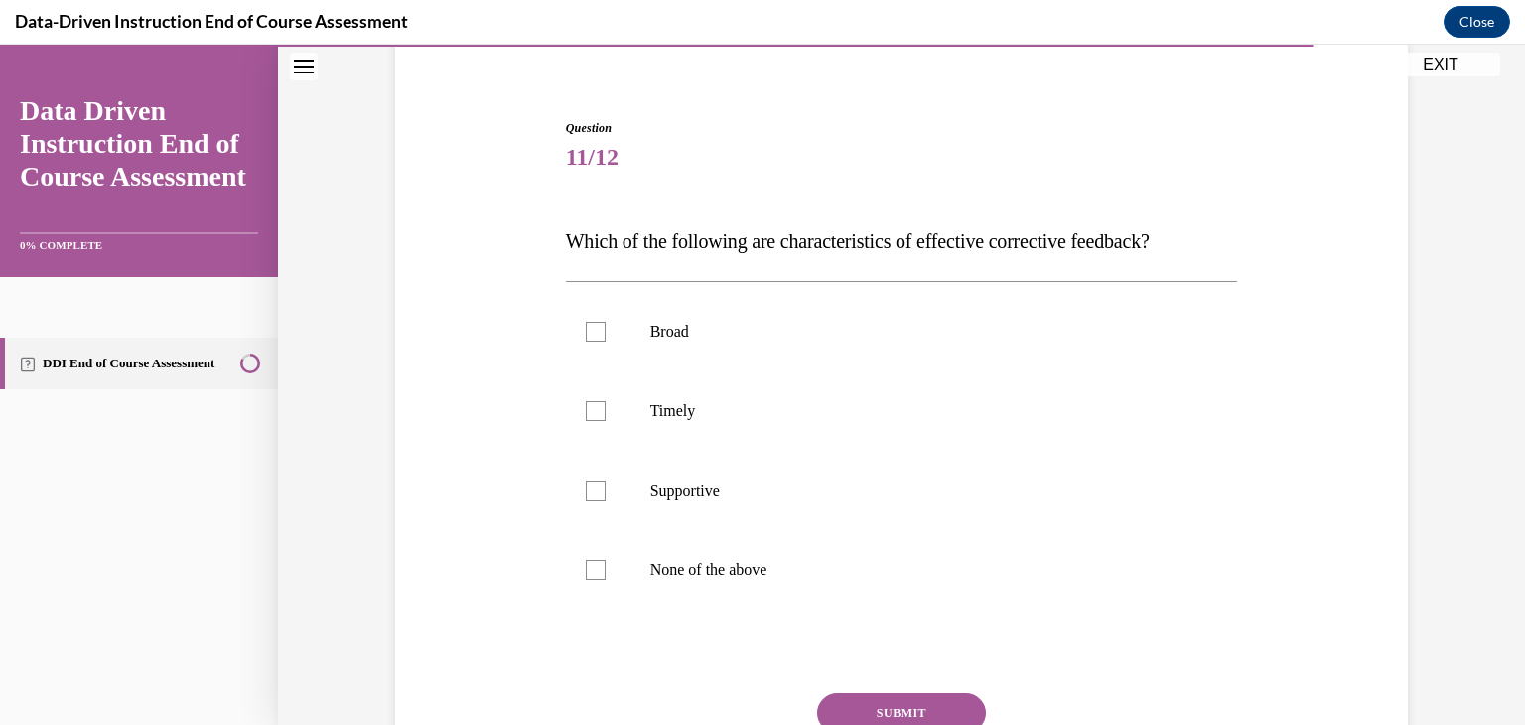
scroll to position [208, 0]
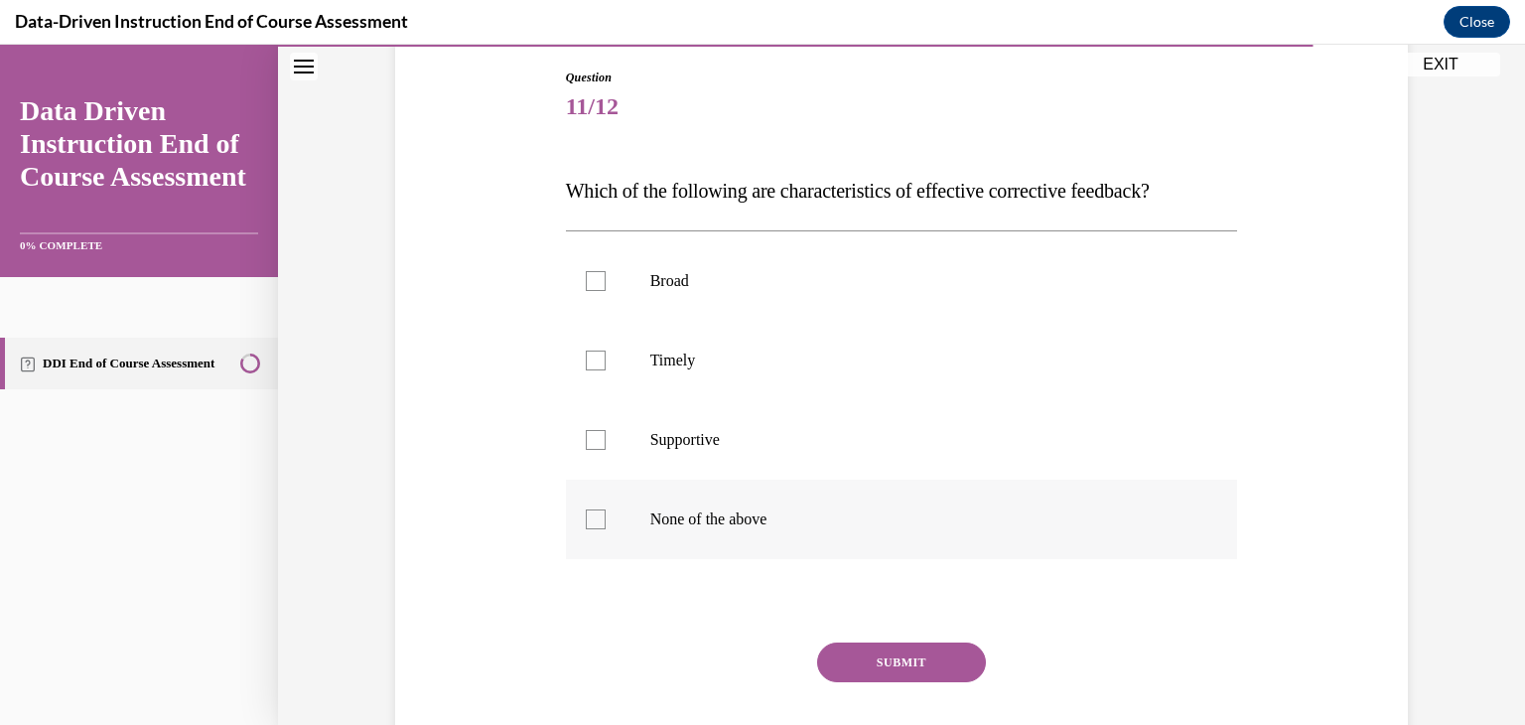
click at [595, 523] on div at bounding box center [596, 519] width 20 height 20
click at [595, 523] on input "None of the above" at bounding box center [596, 519] width 20 height 20
checkbox input "true"
click at [901, 659] on button "SUBMIT" at bounding box center [901, 663] width 169 height 40
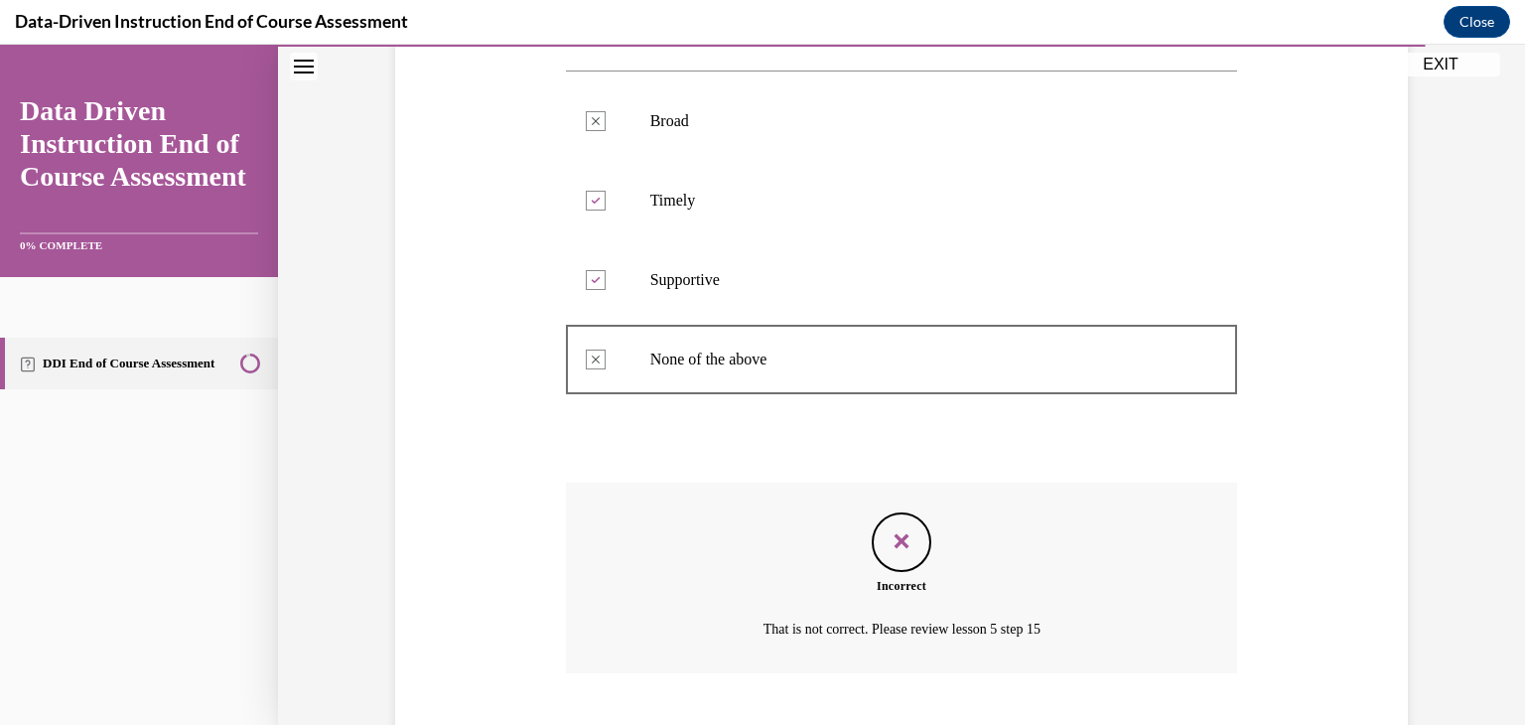
scroll to position [489, 0]
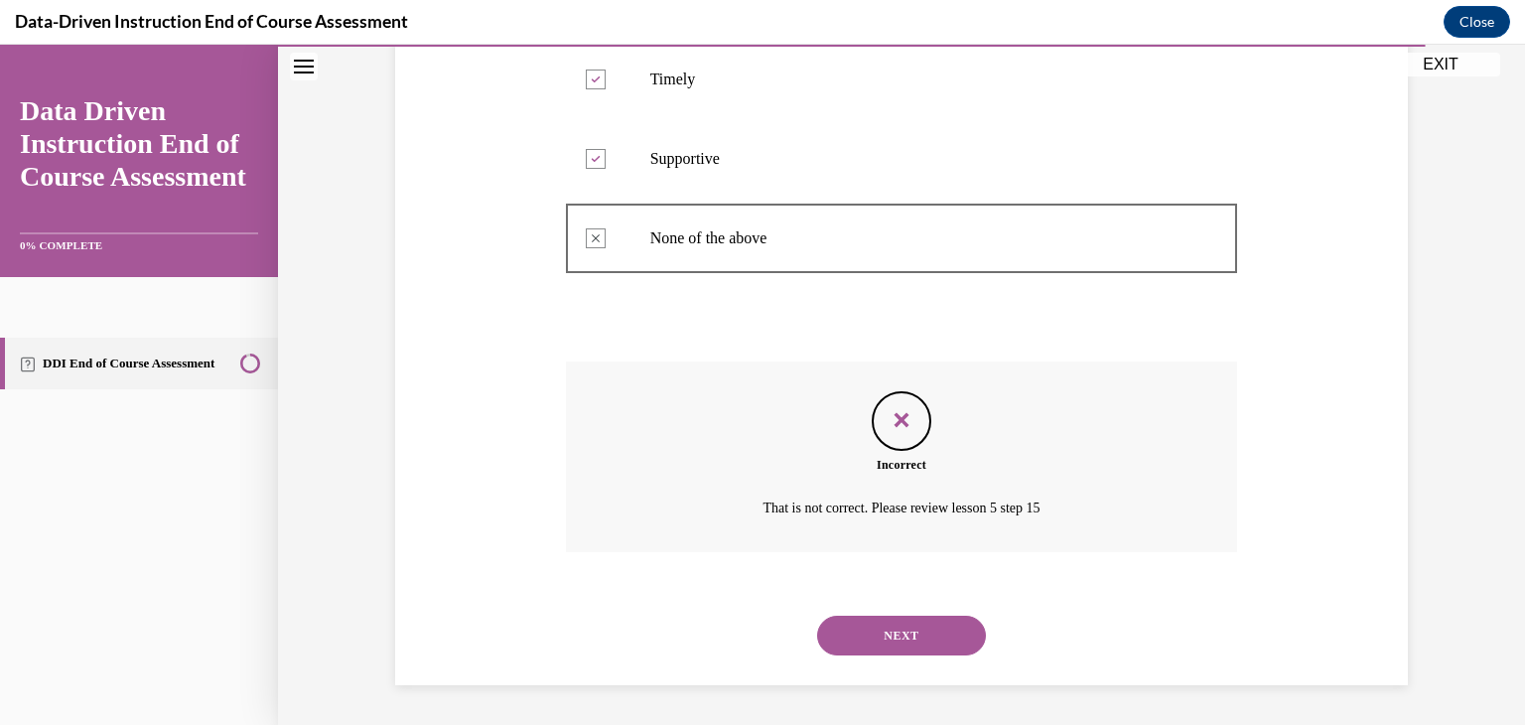
click at [924, 646] on button "NEXT" at bounding box center [901, 636] width 169 height 40
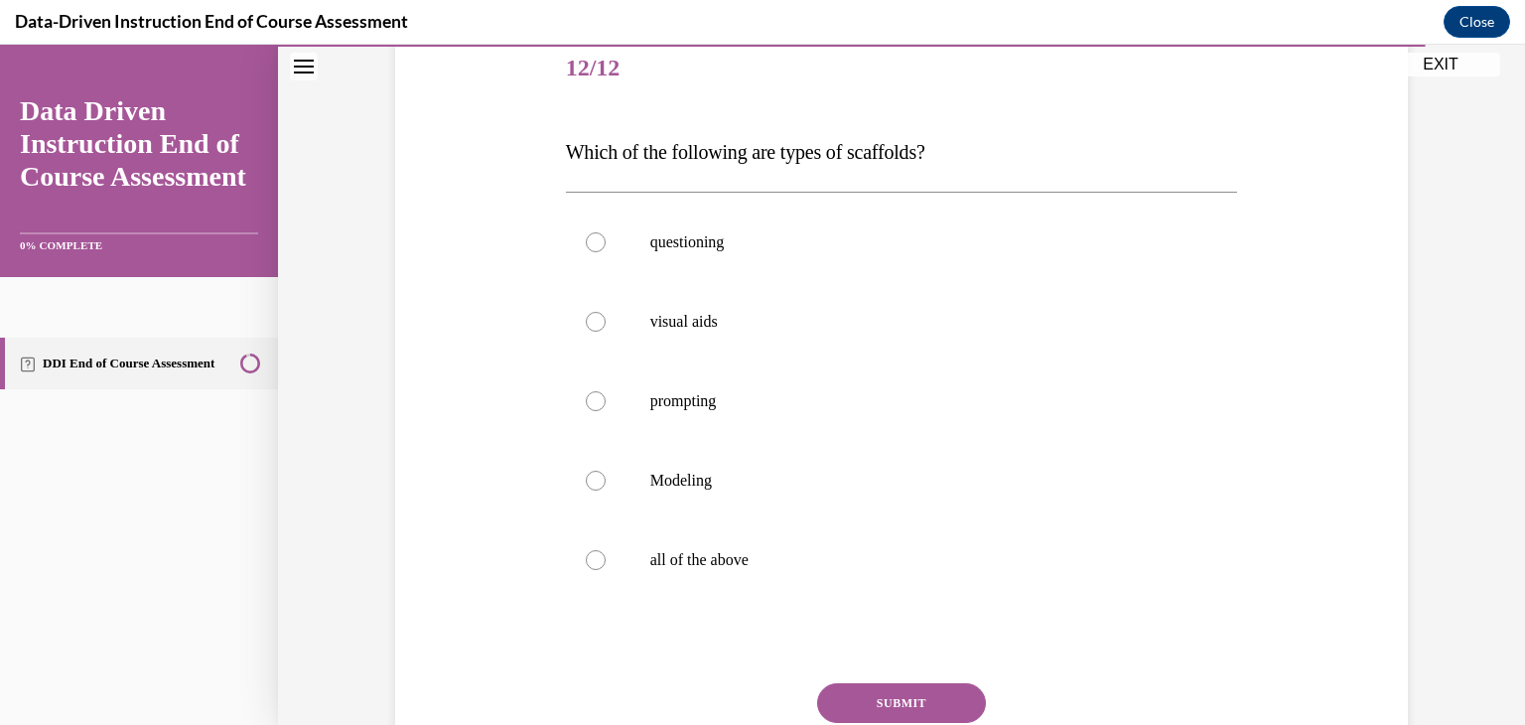
scroll to position [306, 0]
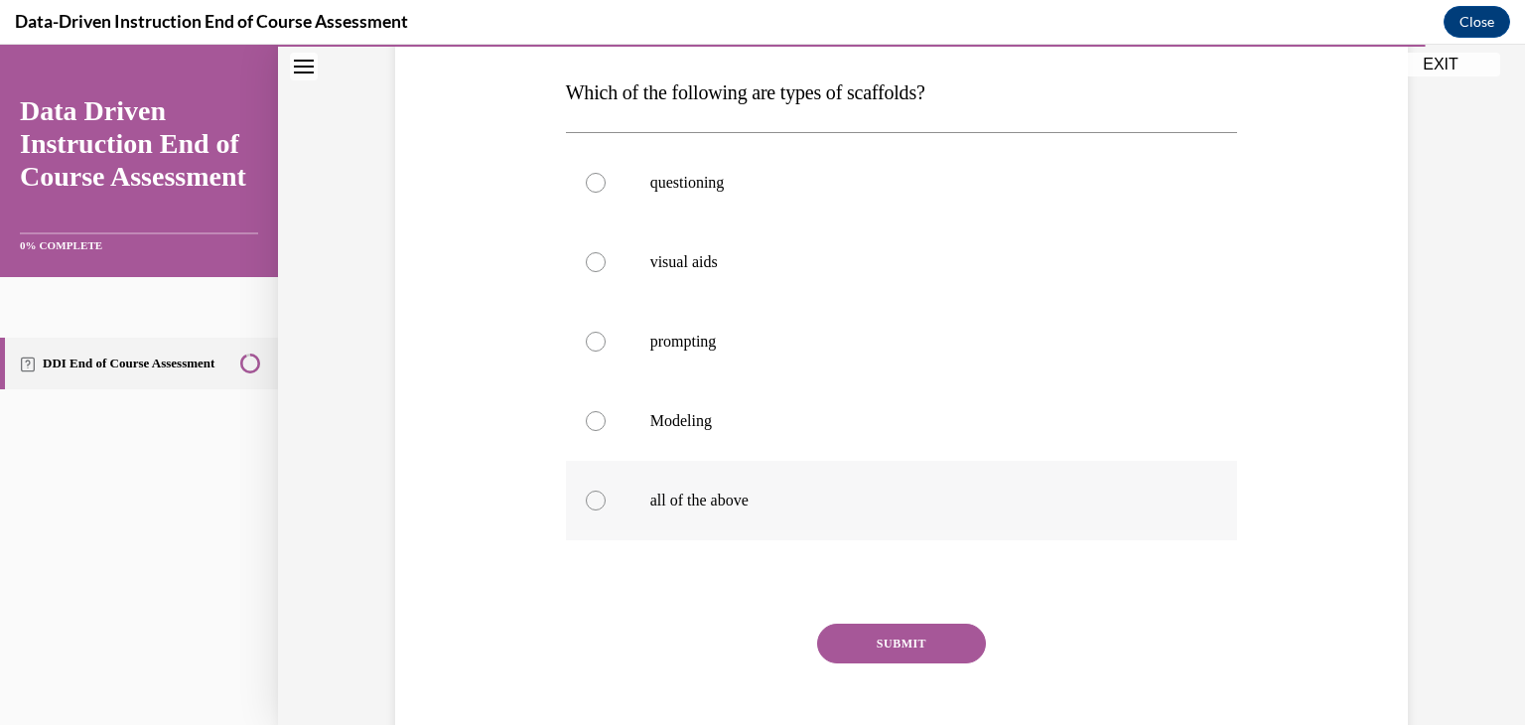
click at [596, 504] on div at bounding box center [596, 501] width 20 height 20
click at [596, 504] on input "all of the above" at bounding box center [596, 501] width 20 height 20
radio input "true"
click at [920, 644] on button "SUBMIT" at bounding box center [901, 644] width 169 height 40
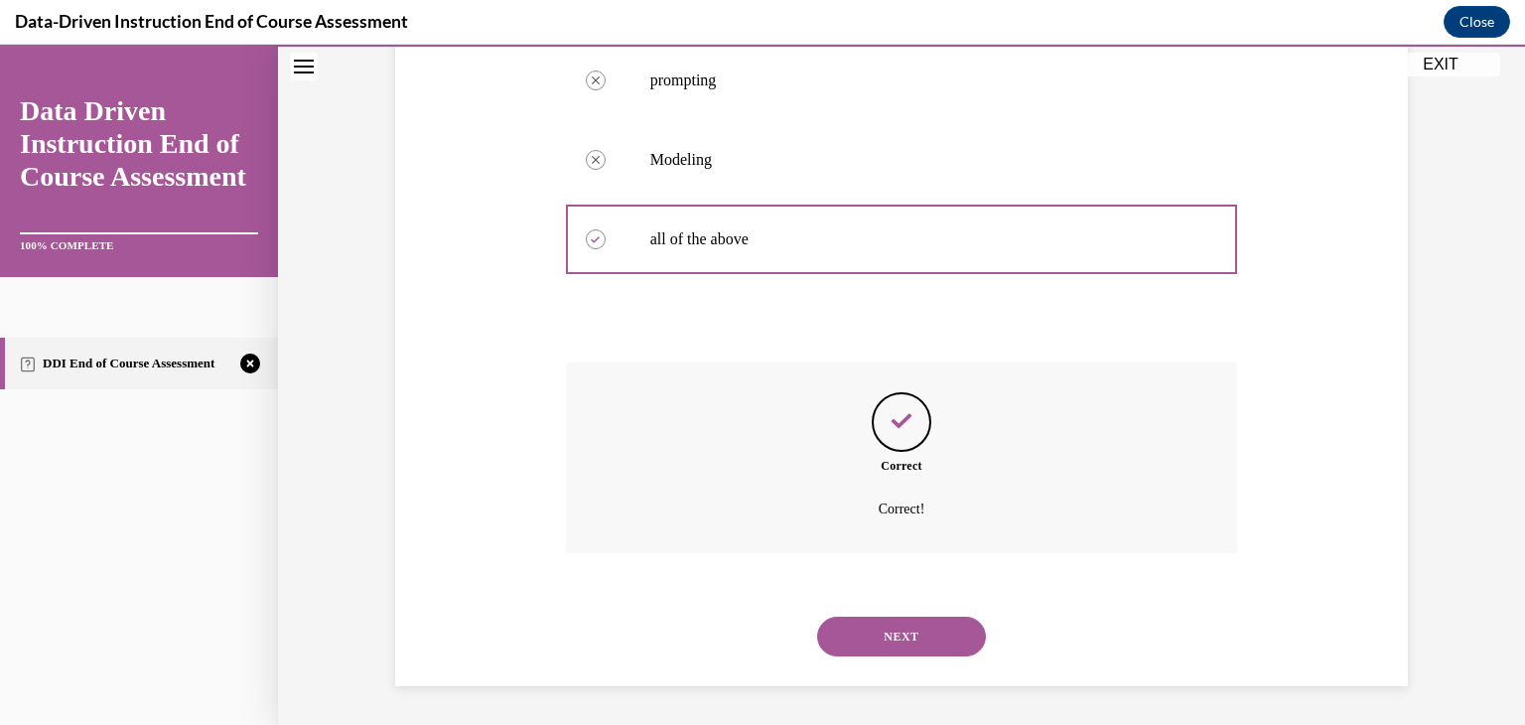
scroll to position [568, 0]
click at [919, 636] on button "NEXT" at bounding box center [901, 636] width 169 height 40
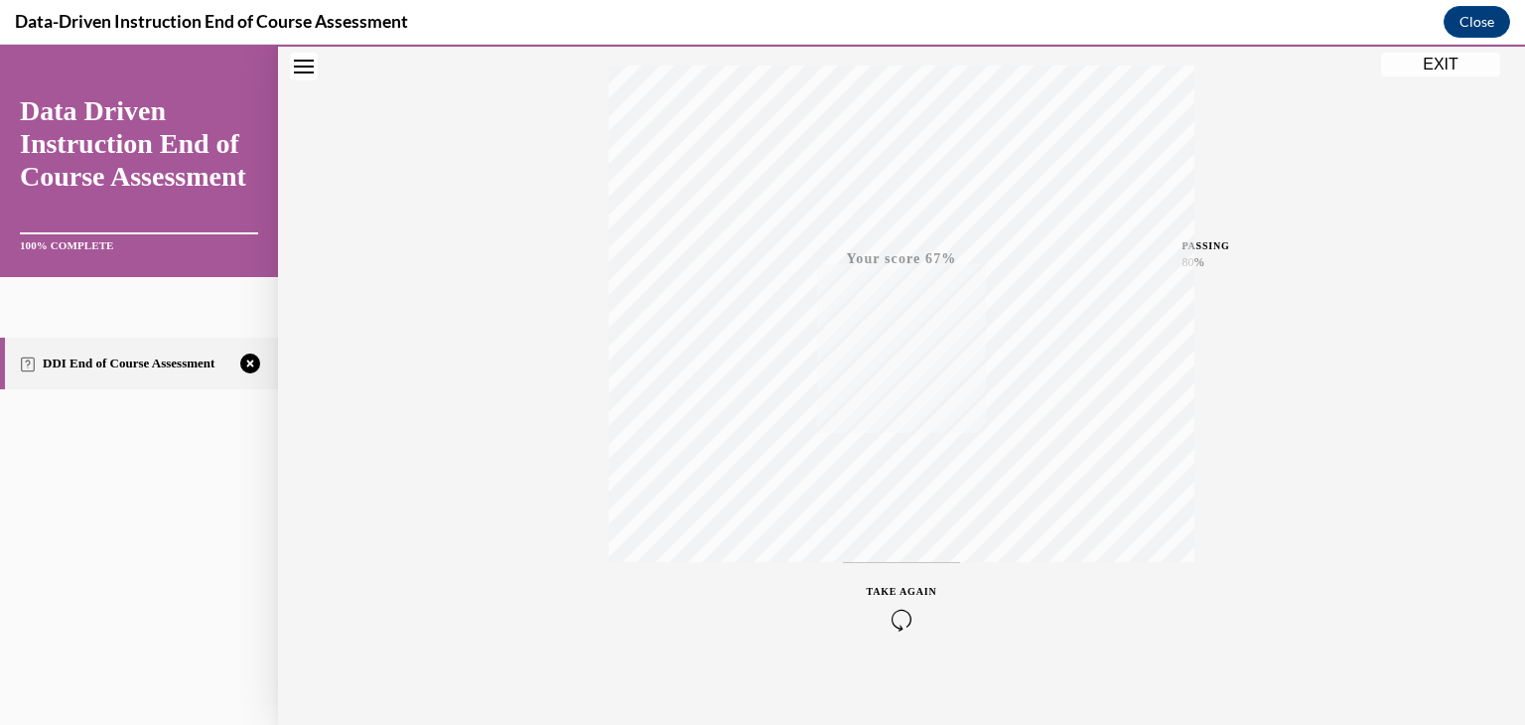
scroll to position [338, 0]
click at [908, 580] on div "TAKE AGAIN" at bounding box center [902, 591] width 71 height 47
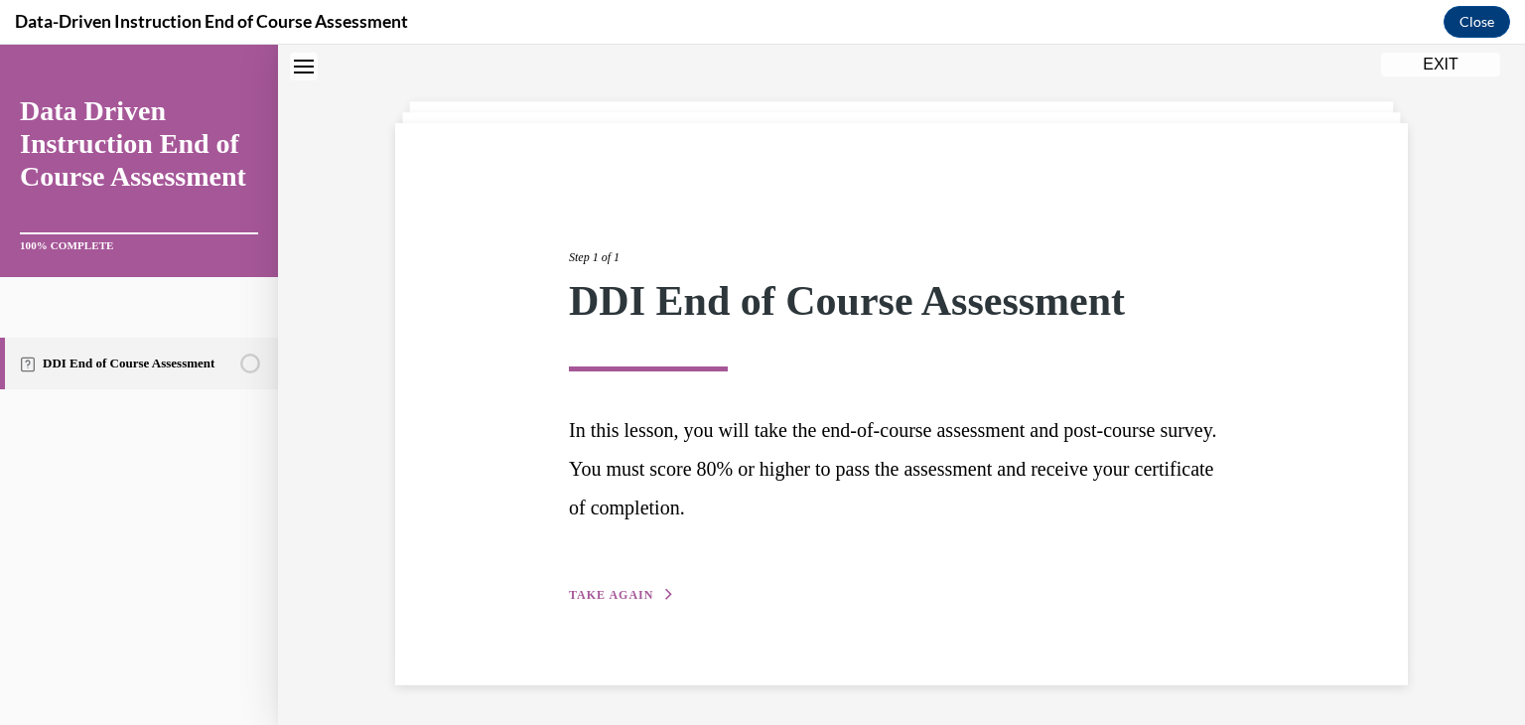
scroll to position [72, 0]
click at [602, 594] on span "TAKE AGAIN" at bounding box center [611, 596] width 84 height 14
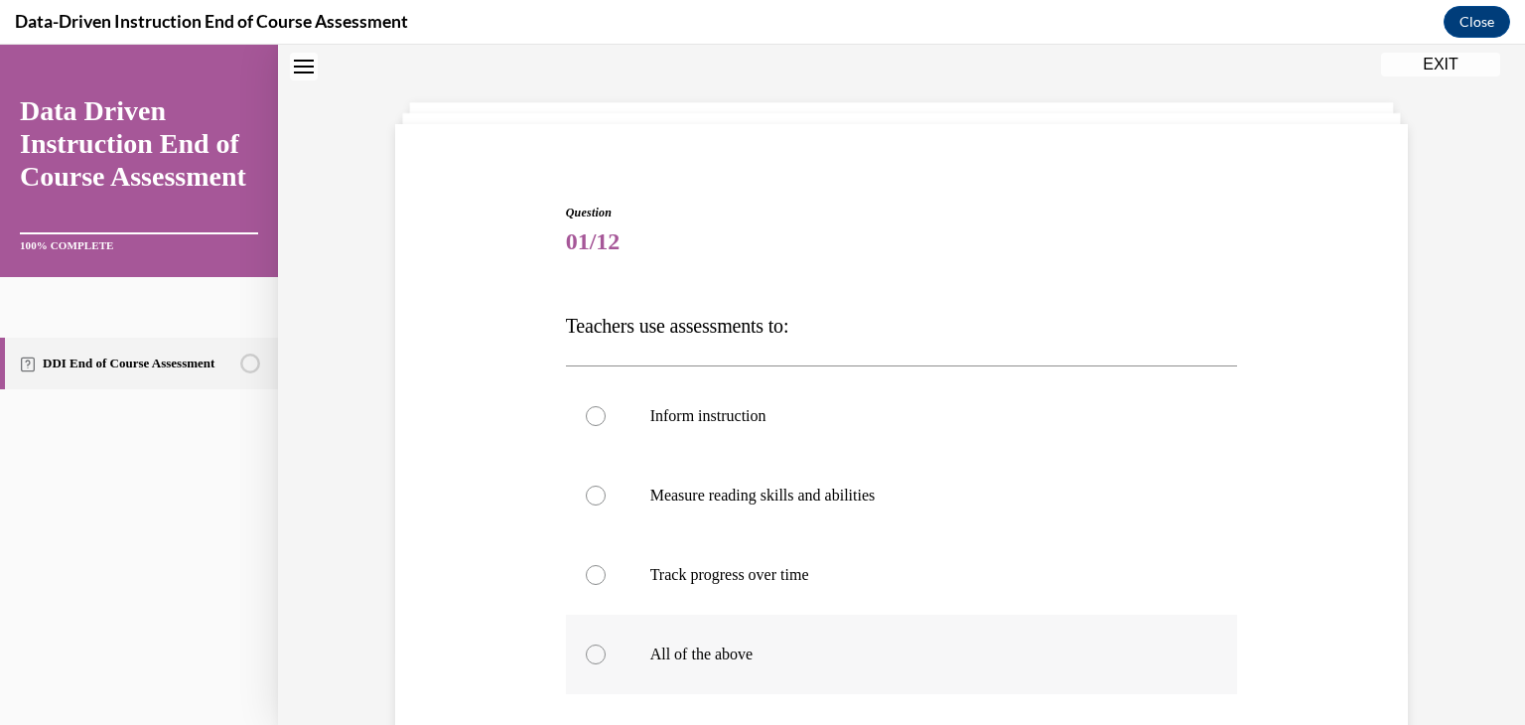
click at [597, 656] on div at bounding box center [596, 655] width 20 height 20
click at [597, 656] on input "All of the above" at bounding box center [596, 655] width 20 height 20
radio input "true"
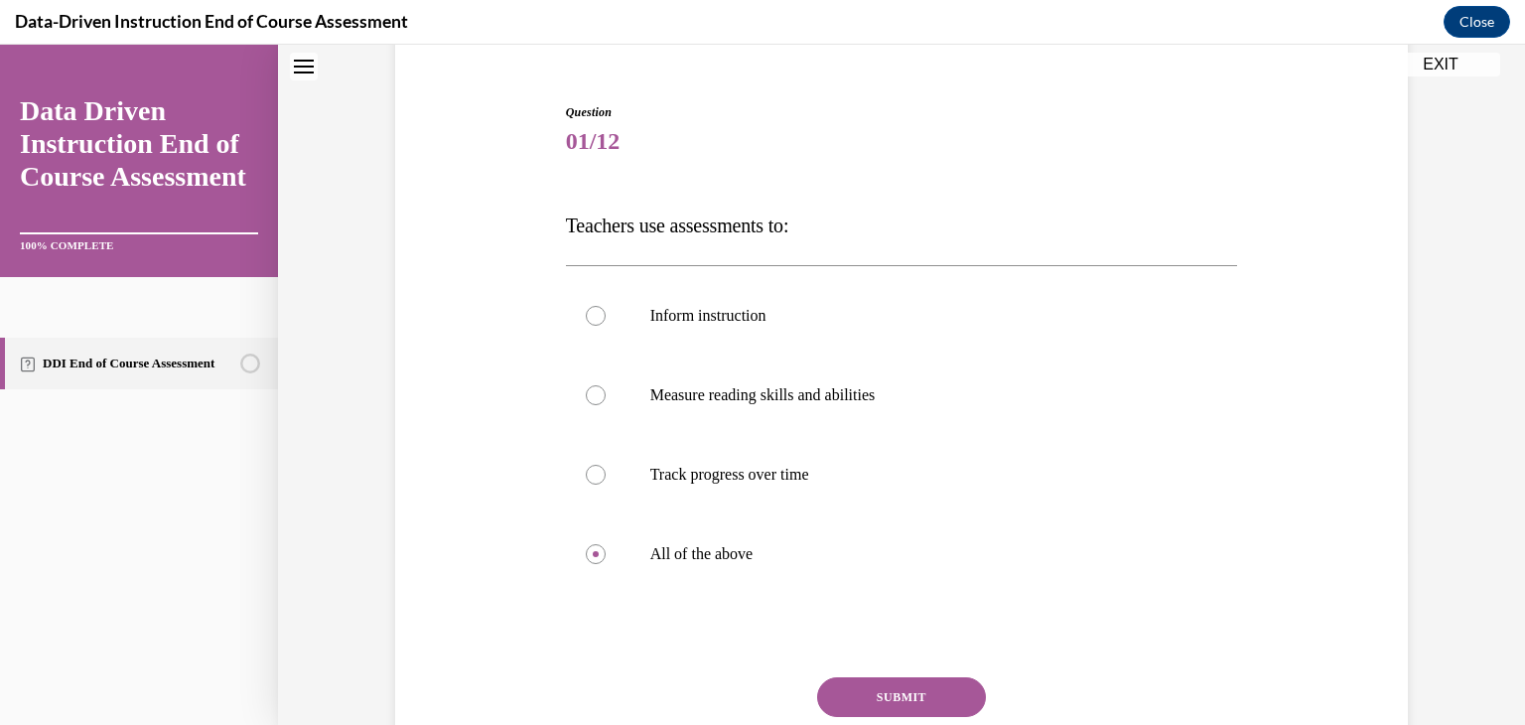
scroll to position [212, 0]
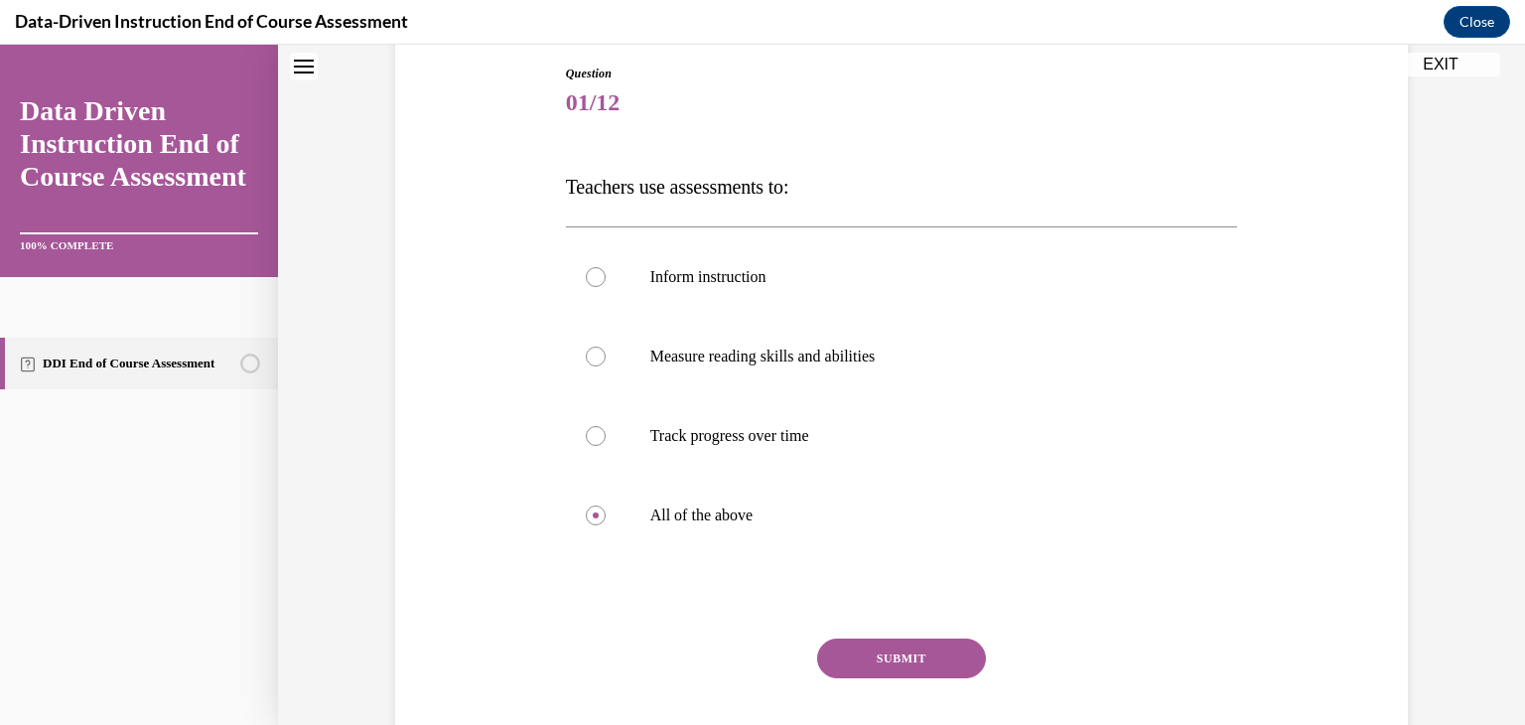
click at [948, 657] on button "SUBMIT" at bounding box center [901, 659] width 169 height 40
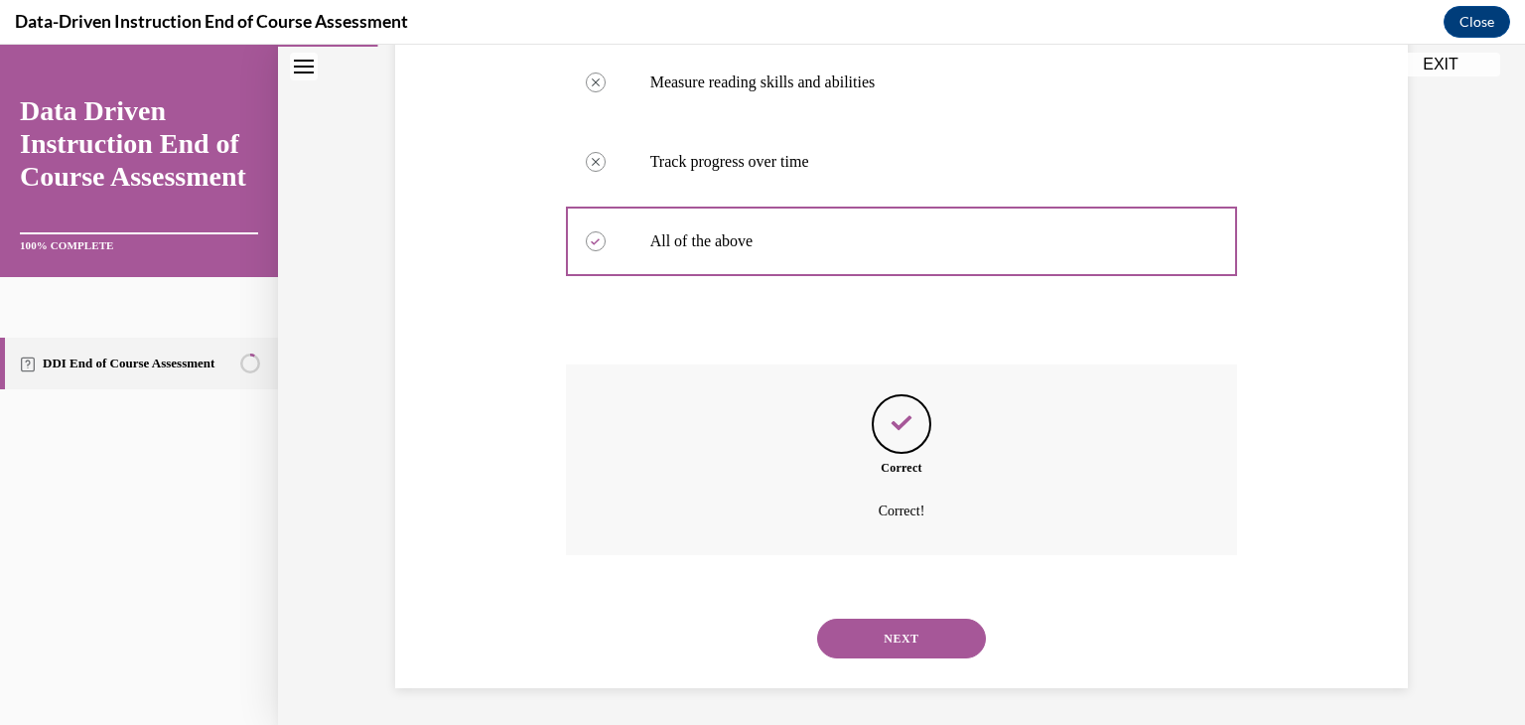
scroll to position [489, 0]
click at [893, 636] on button "NEXT" at bounding box center [901, 636] width 169 height 40
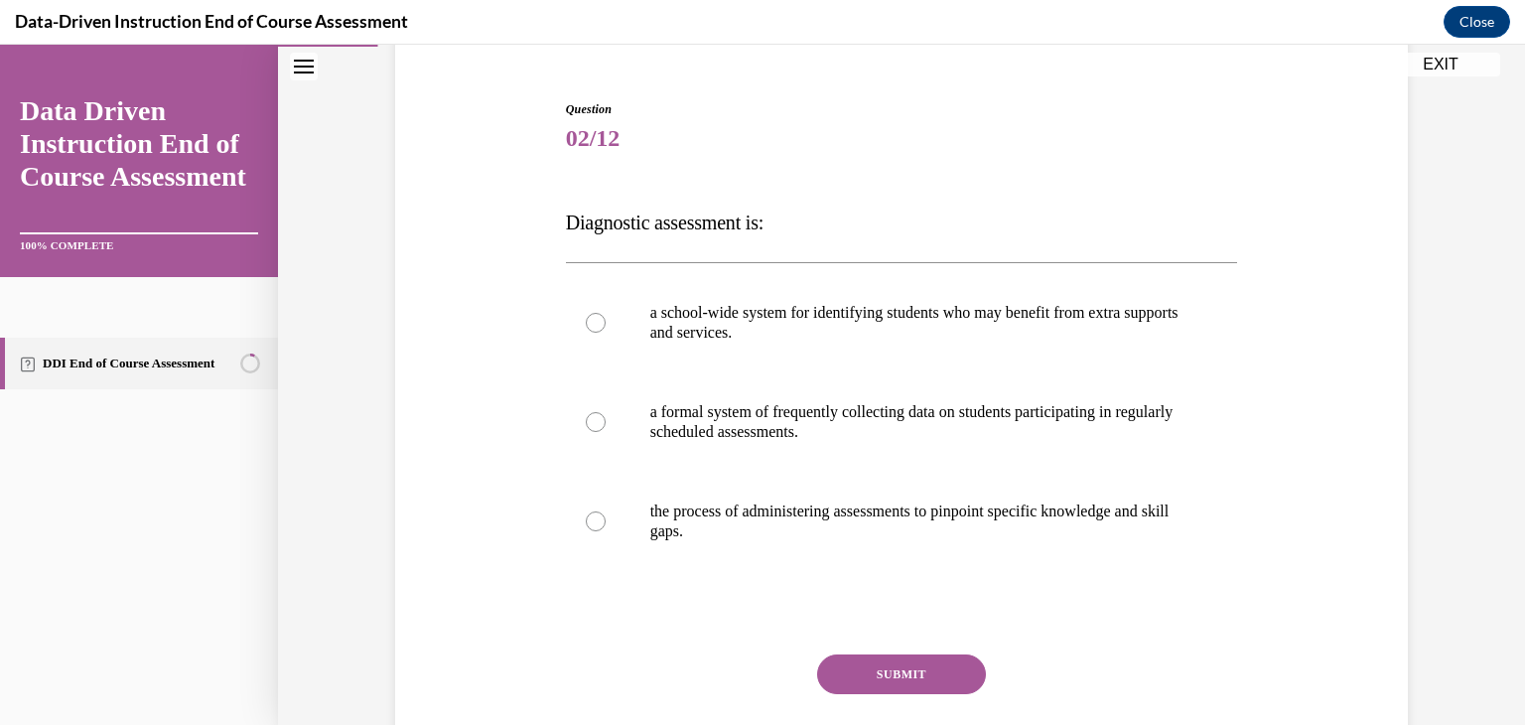
scroll to position [202, 0]
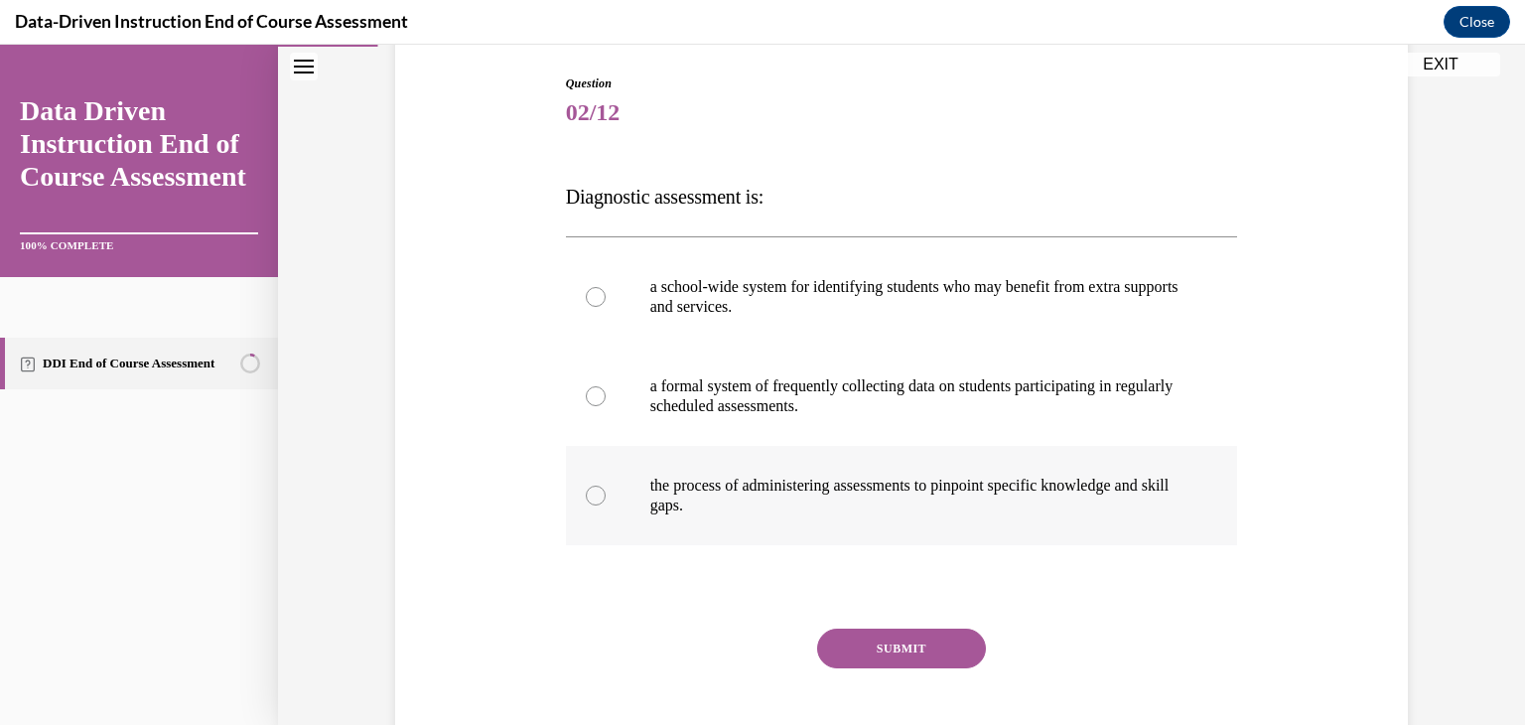
click at [597, 494] on div at bounding box center [596, 496] width 20 height 20
click at [597, 494] on input "the process of administering assessments to pinpoint specific knowledge and ski…" at bounding box center [596, 496] width 20 height 20
radio input "true"
click at [910, 646] on button "SUBMIT" at bounding box center [901, 649] width 169 height 40
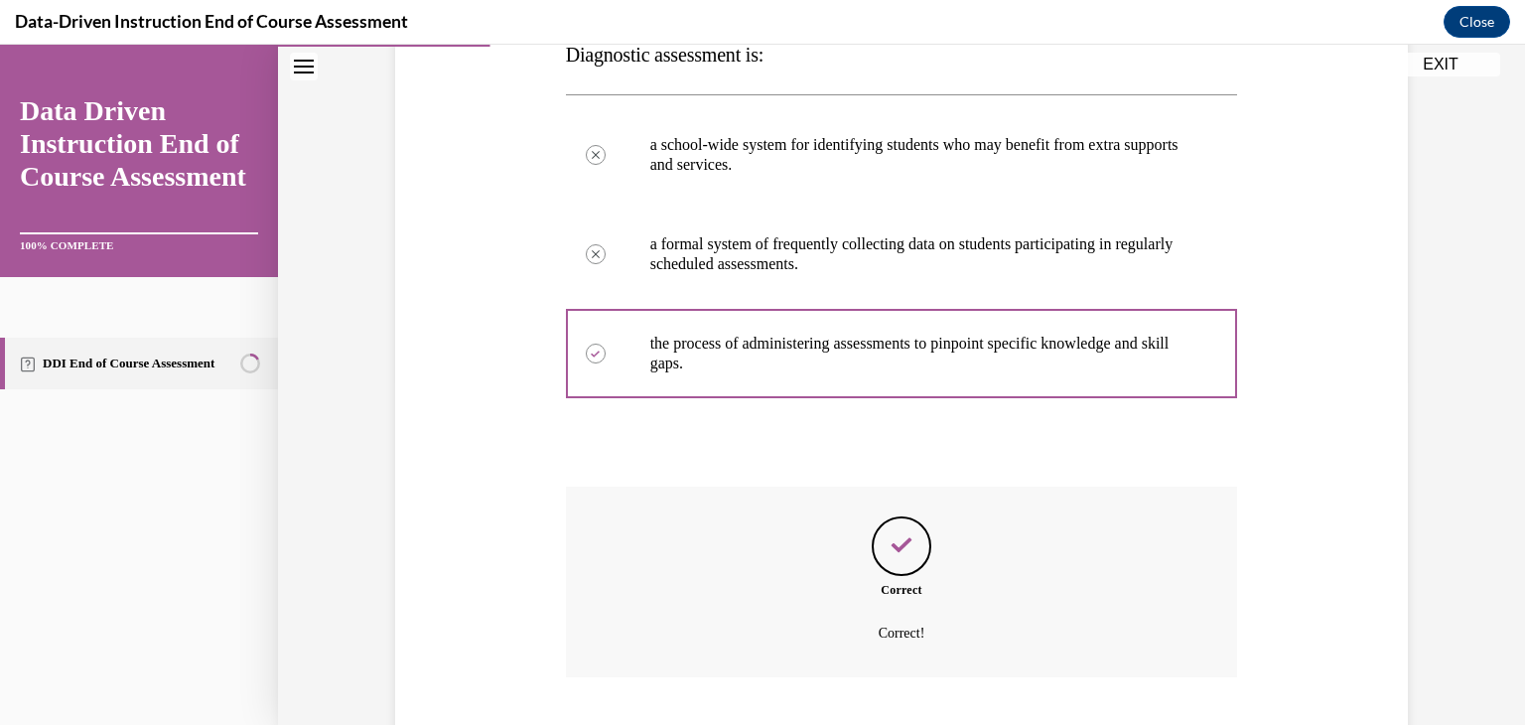
scroll to position [469, 0]
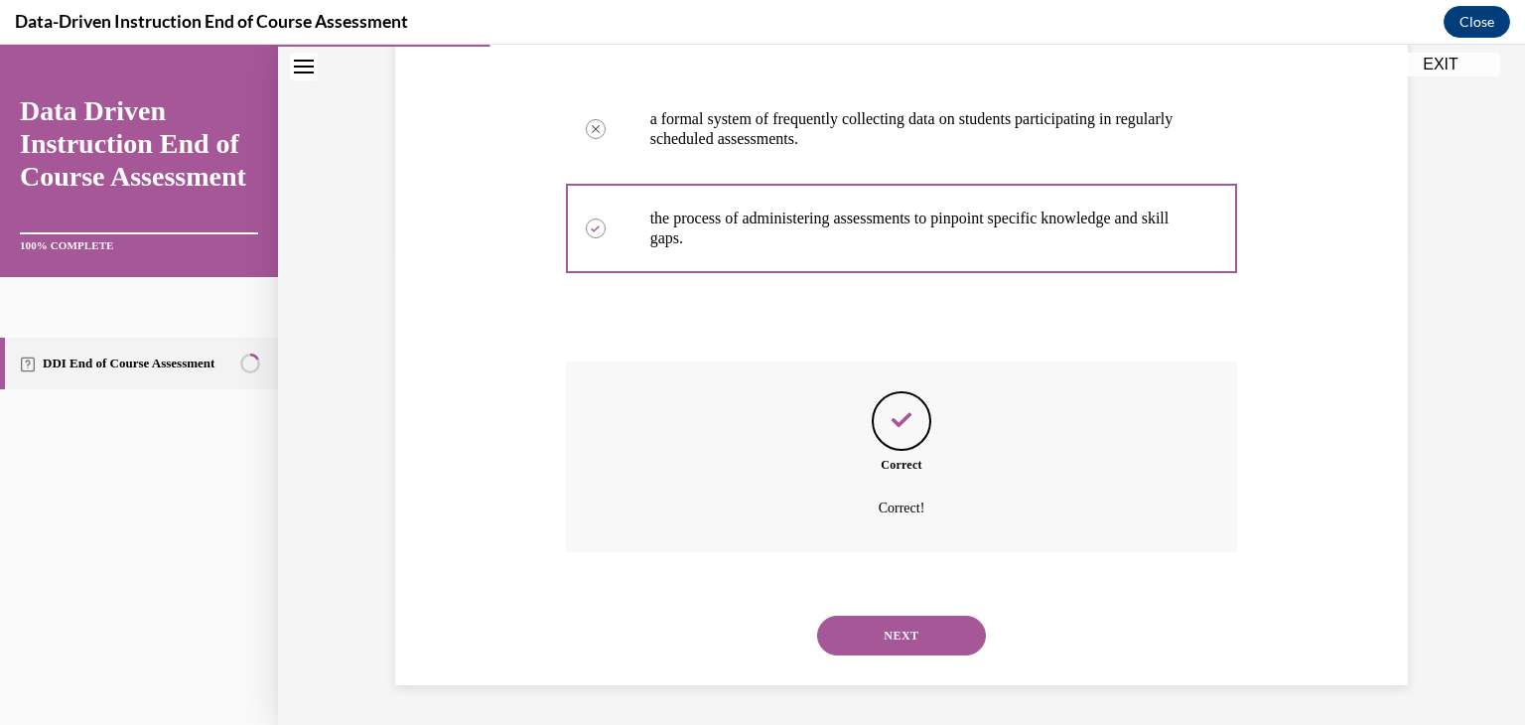
click at [914, 630] on button "NEXT" at bounding box center [901, 636] width 169 height 40
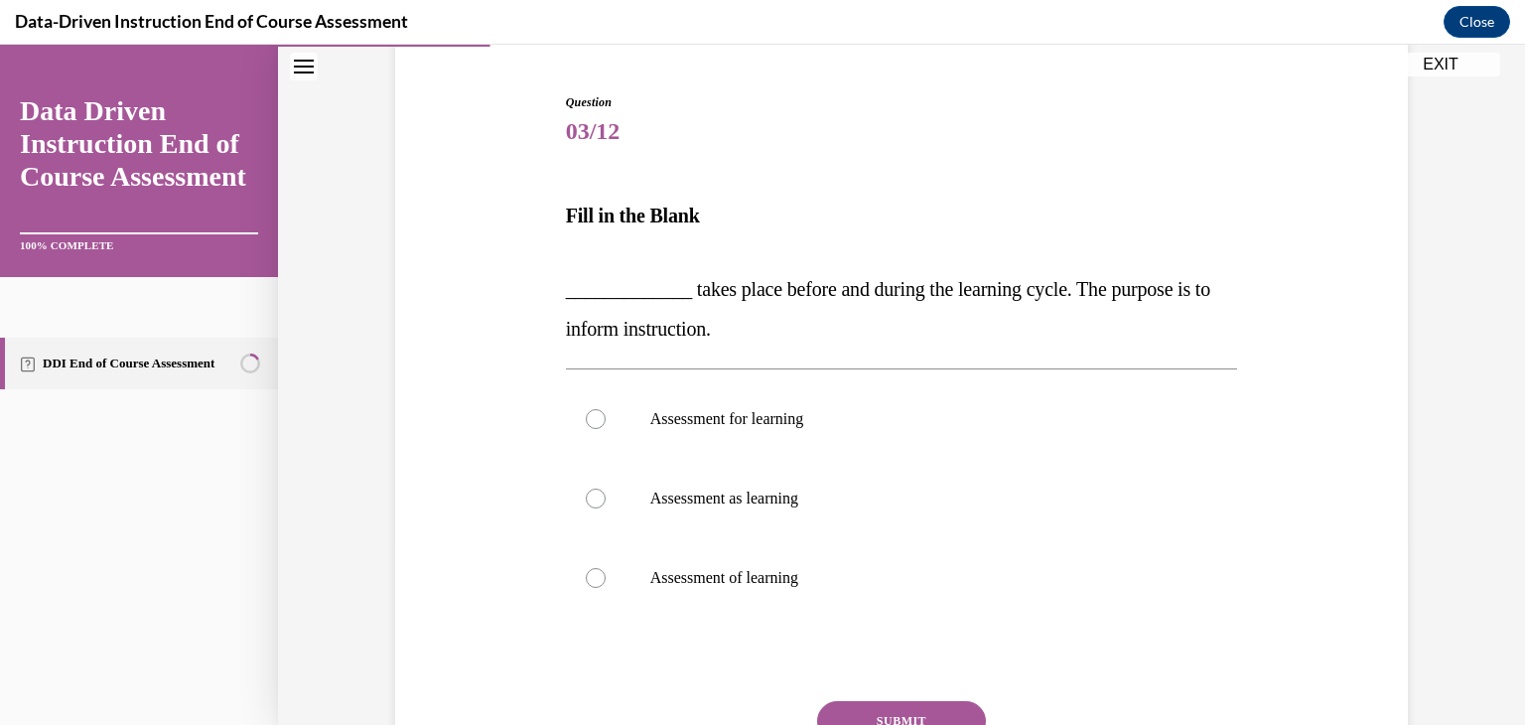
scroll to position [205, 0]
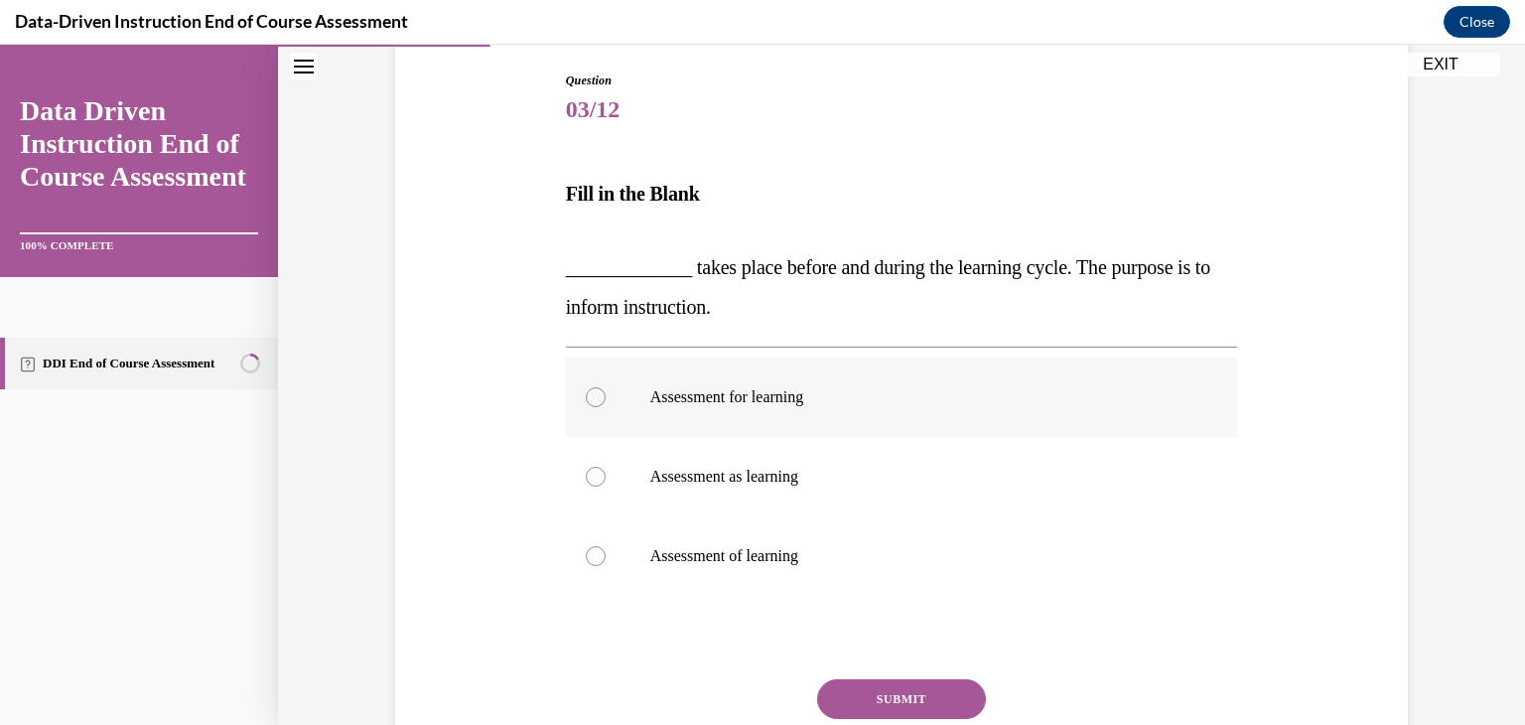
click at [591, 396] on div at bounding box center [596, 397] width 20 height 20
click at [591, 396] on input "Assessment for learning" at bounding box center [596, 397] width 20 height 20
radio input "true"
click at [924, 700] on button "SUBMIT" at bounding box center [901, 699] width 169 height 40
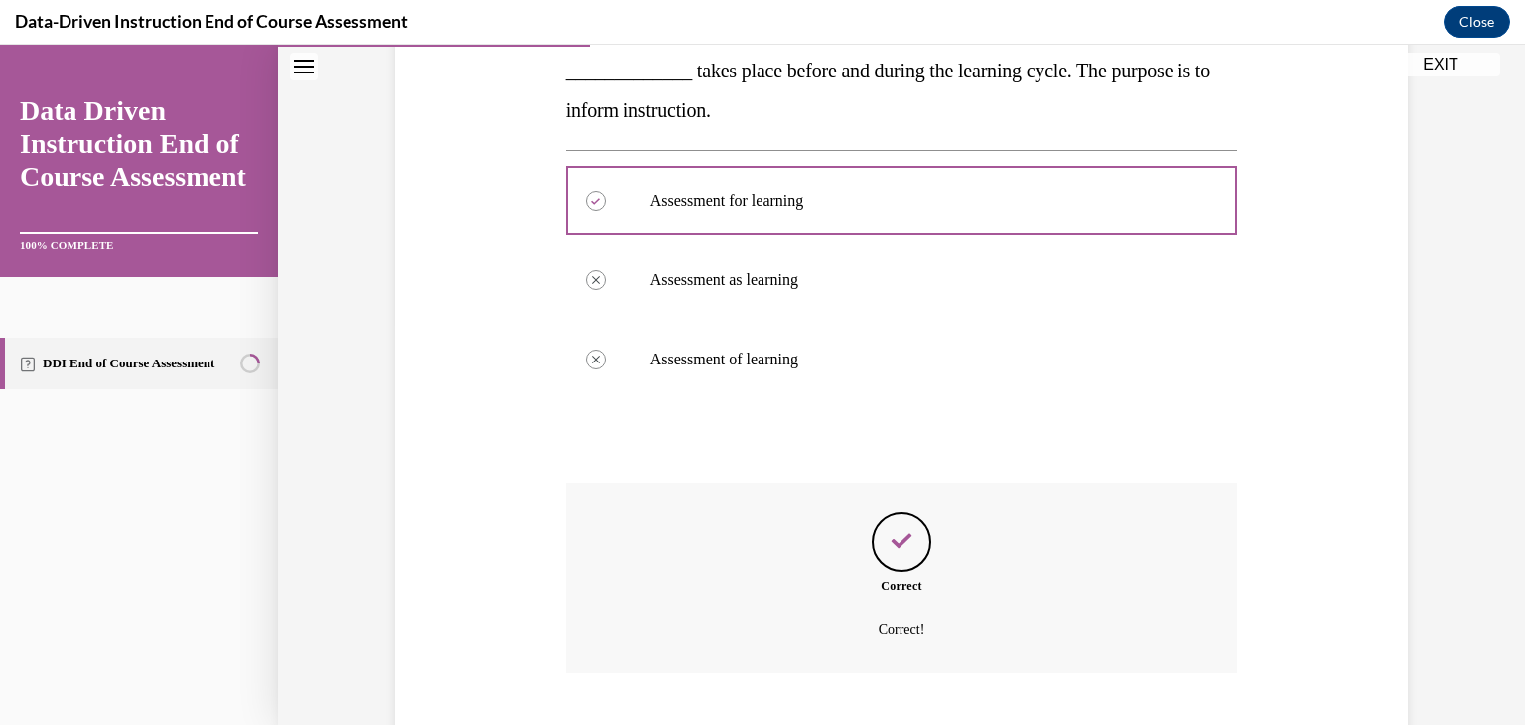
scroll to position [521, 0]
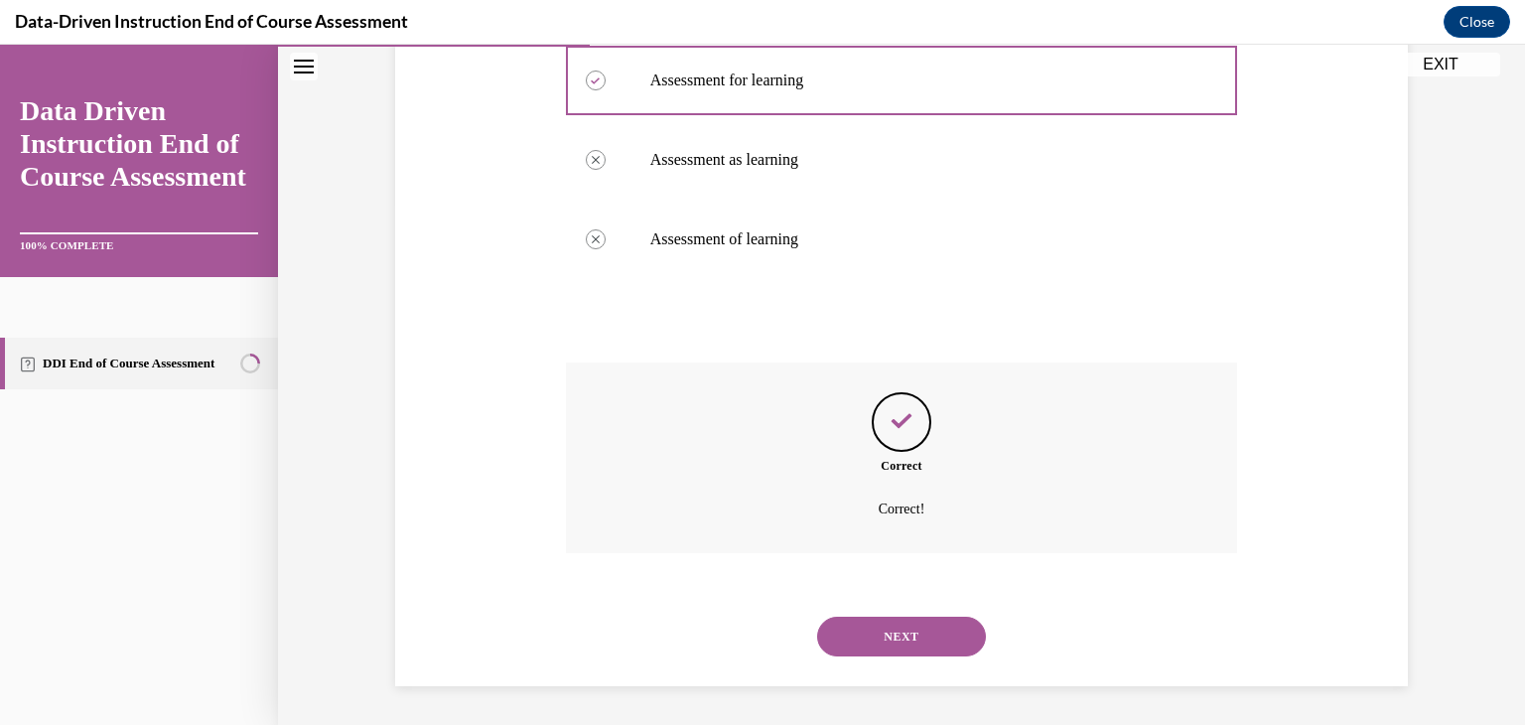
click at [909, 635] on button "NEXT" at bounding box center [901, 637] width 169 height 40
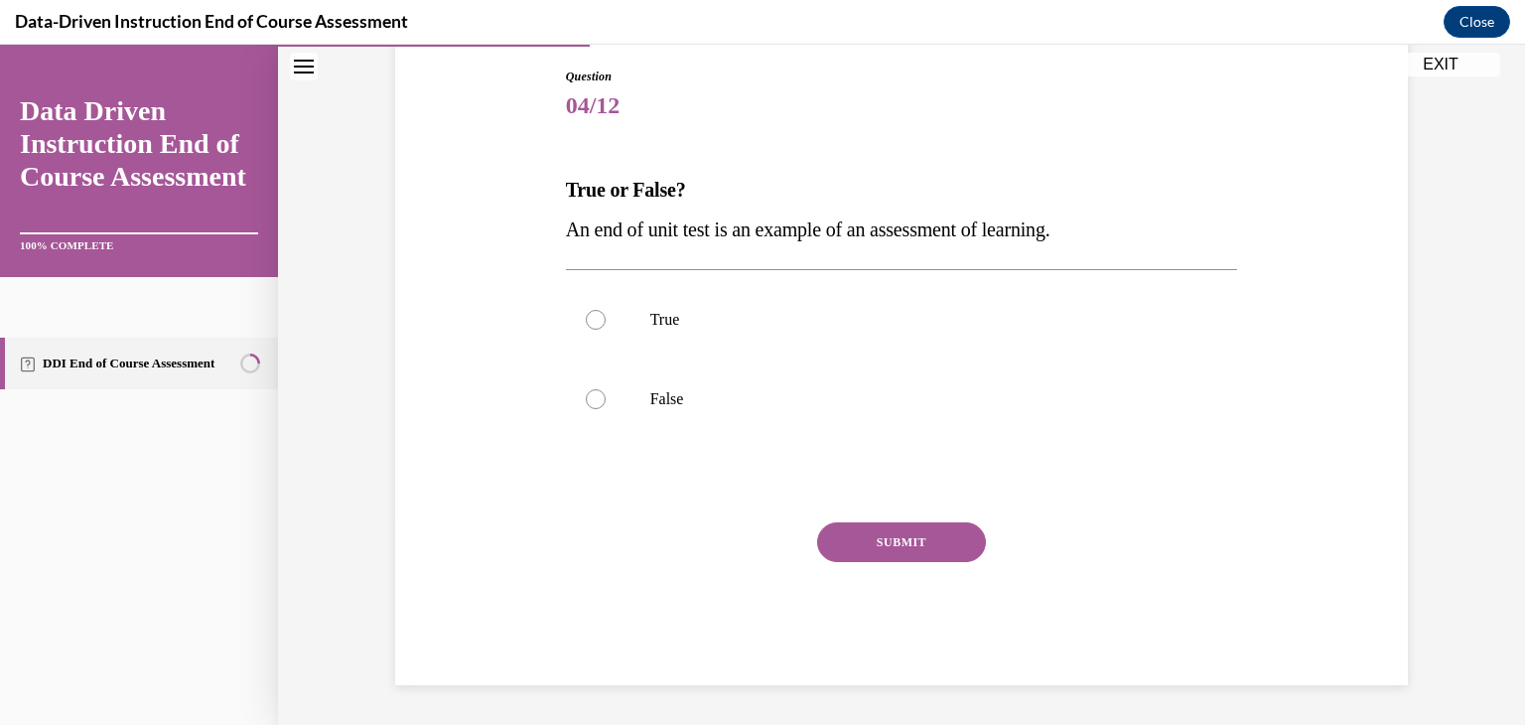
scroll to position [209, 0]
click at [599, 321] on div at bounding box center [596, 320] width 20 height 20
click at [599, 321] on input "True" at bounding box center [596, 320] width 20 height 20
radio input "true"
click at [939, 543] on button "SUBMIT" at bounding box center [901, 542] width 169 height 40
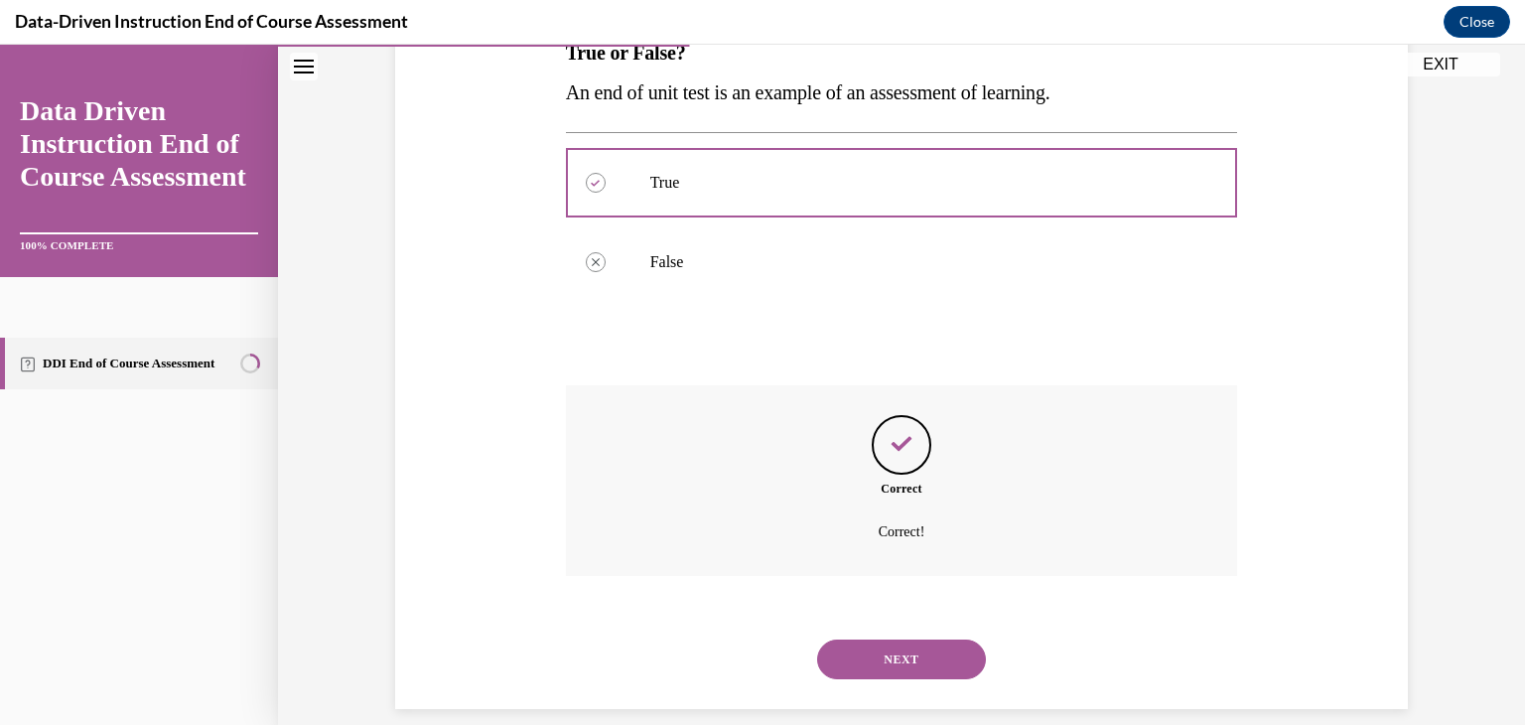
scroll to position [369, 0]
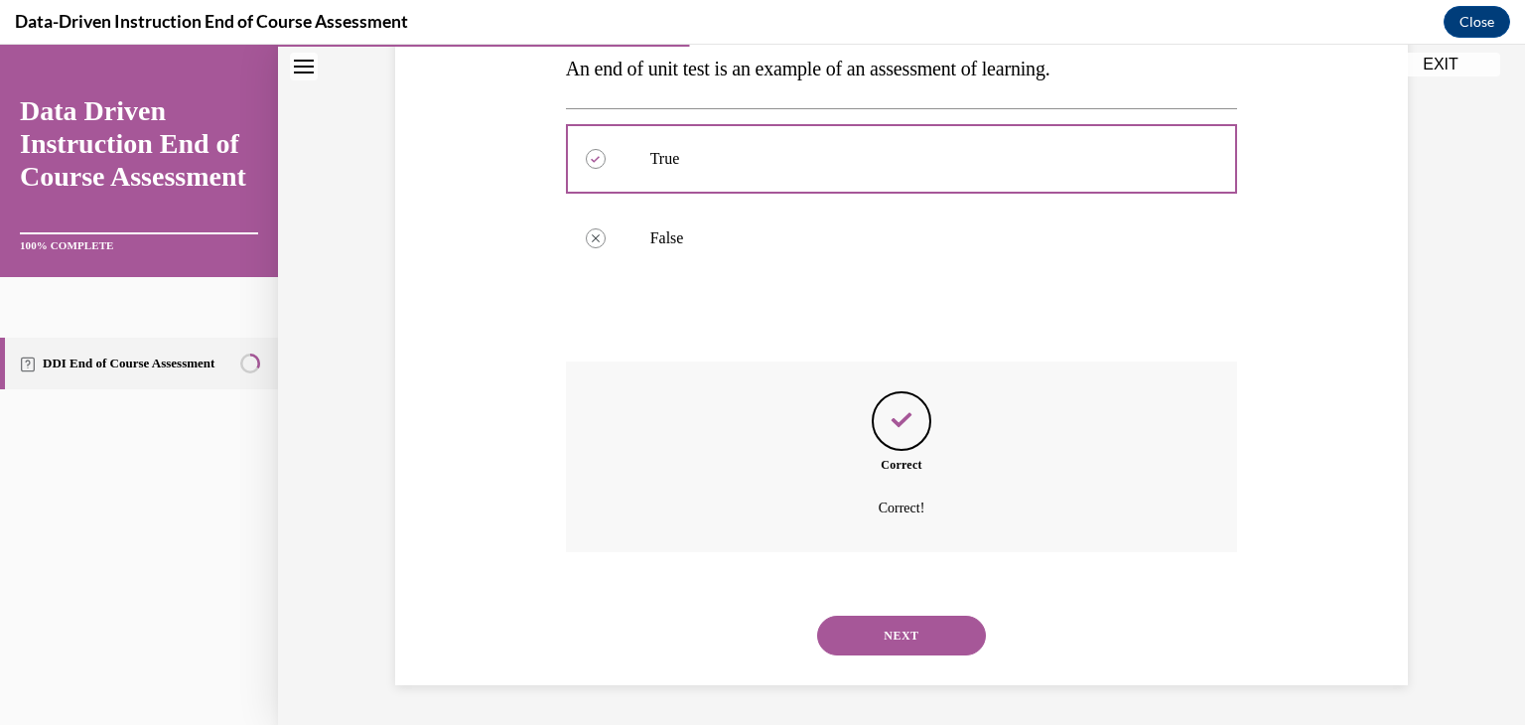
click at [956, 640] on button "NEXT" at bounding box center [901, 636] width 169 height 40
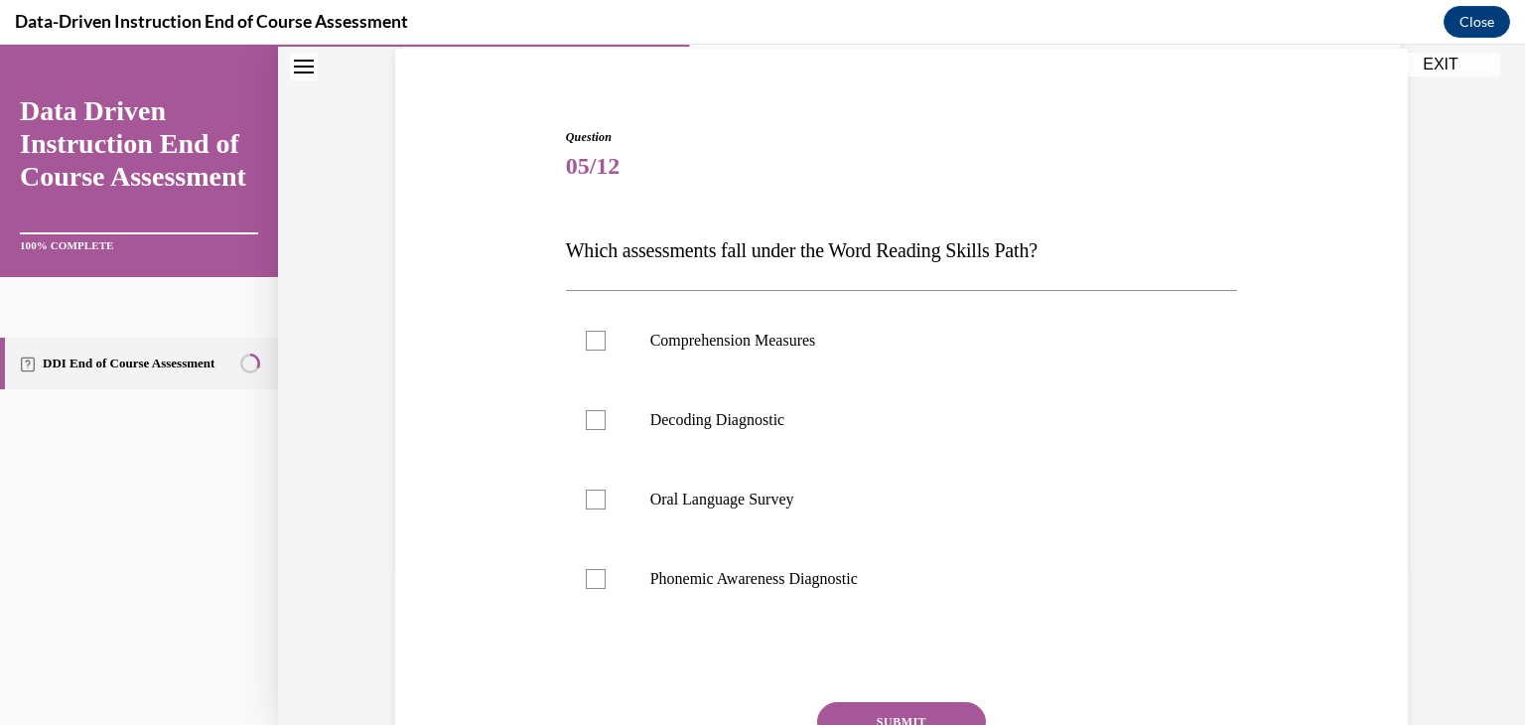
scroll to position [151, 0]
click at [590, 420] on div at bounding box center [596, 417] width 20 height 20
click at [590, 420] on input "Decoding Diagnostic" at bounding box center [596, 417] width 20 height 20
checkbox input "true"
click at [600, 494] on div at bounding box center [596, 497] width 20 height 20
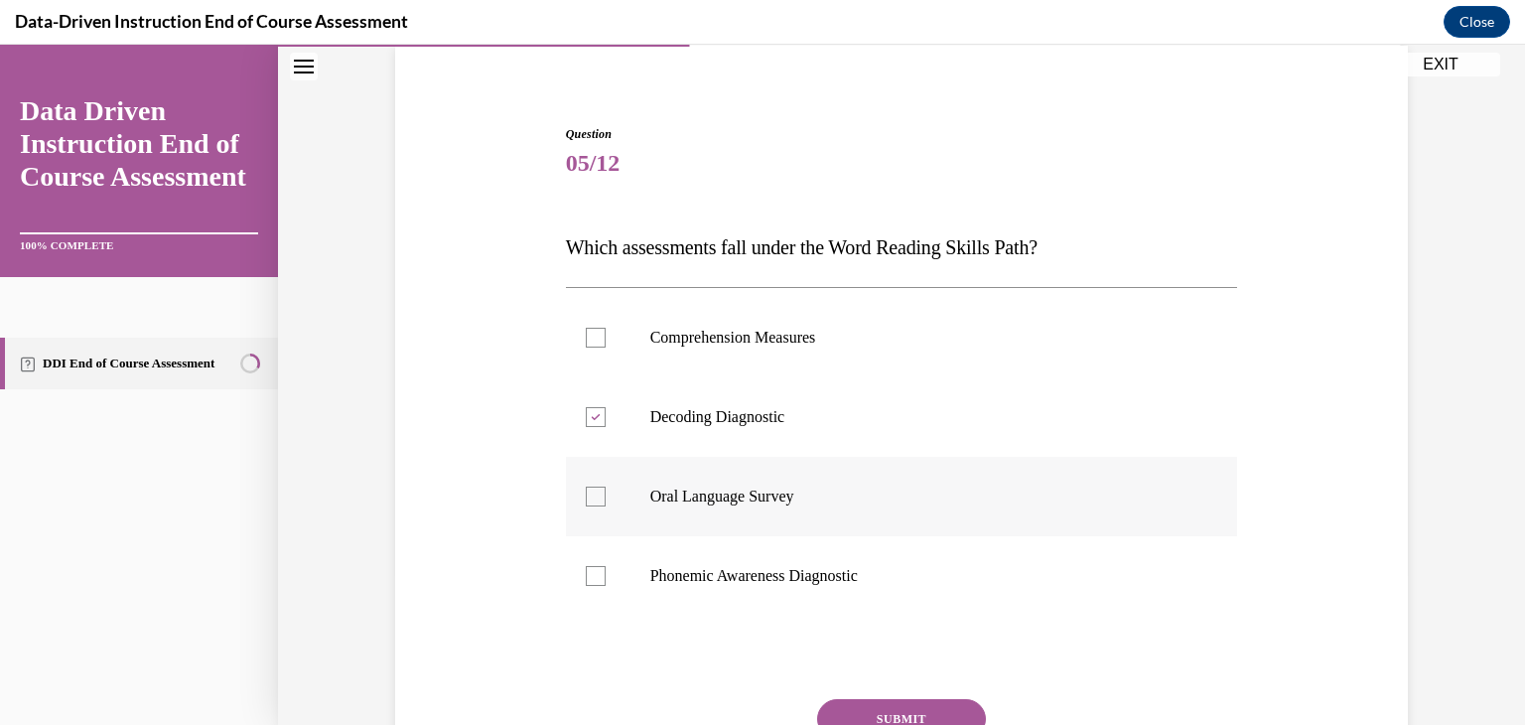
click at [600, 494] on input "Oral Language Survey" at bounding box center [596, 497] width 20 height 20
checkbox input "true"
click at [941, 716] on button "SUBMIT" at bounding box center [901, 719] width 169 height 40
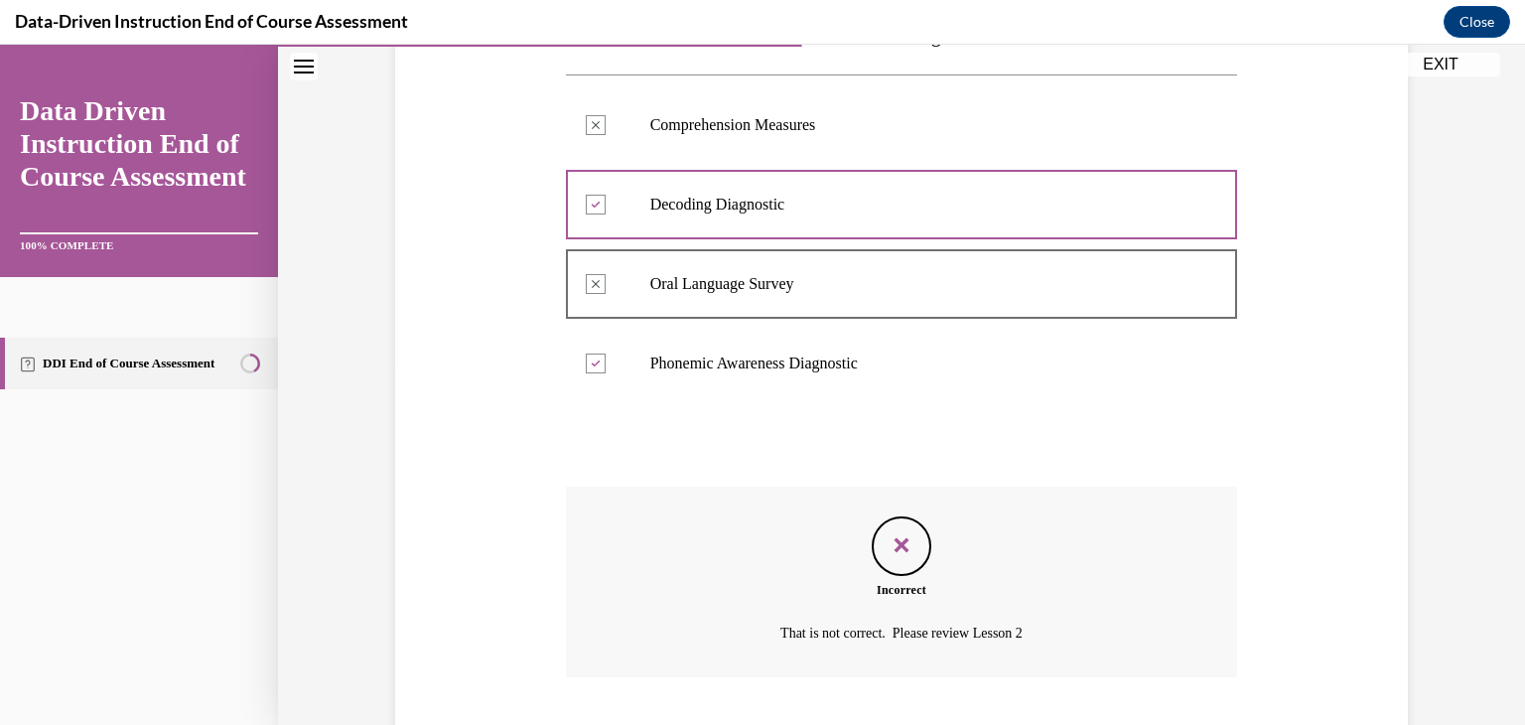
scroll to position [489, 0]
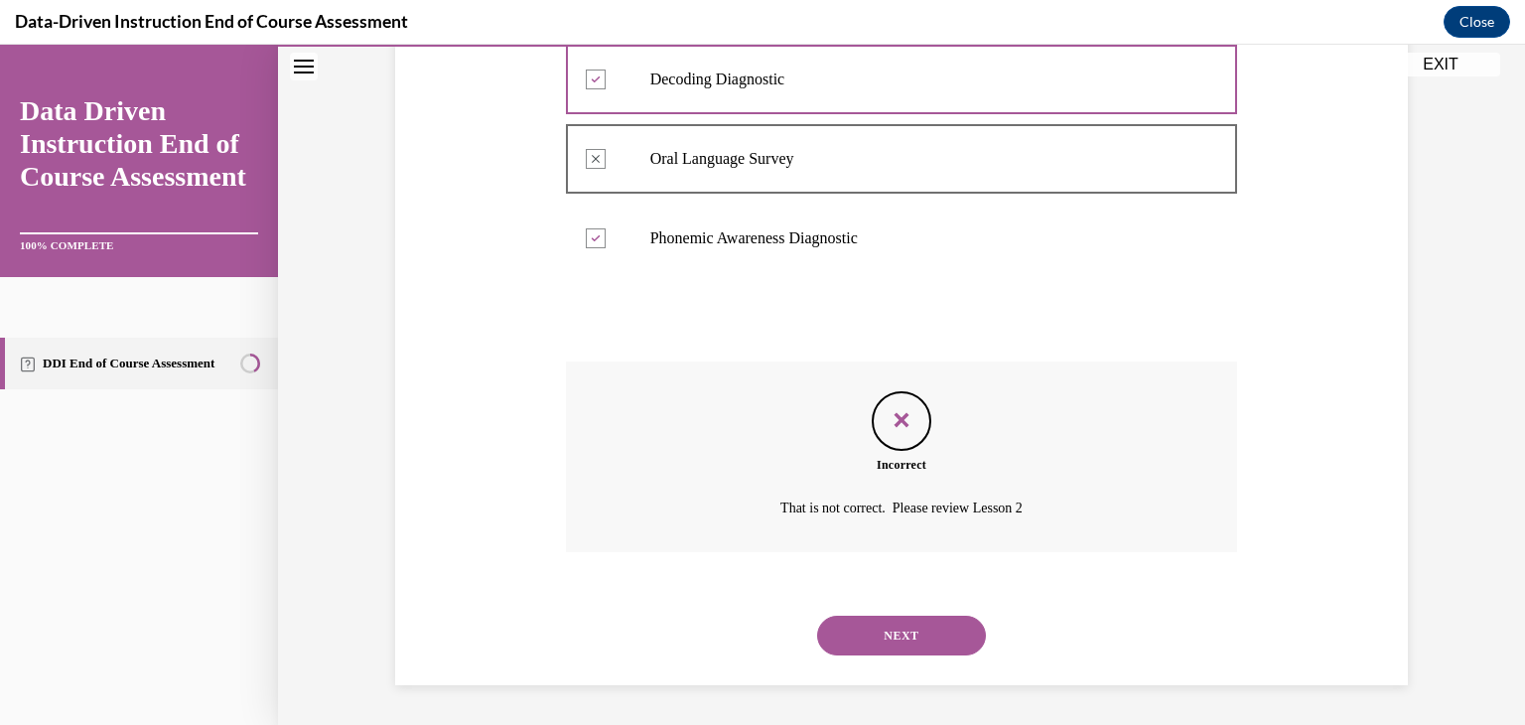
click at [934, 644] on button "NEXT" at bounding box center [901, 636] width 169 height 40
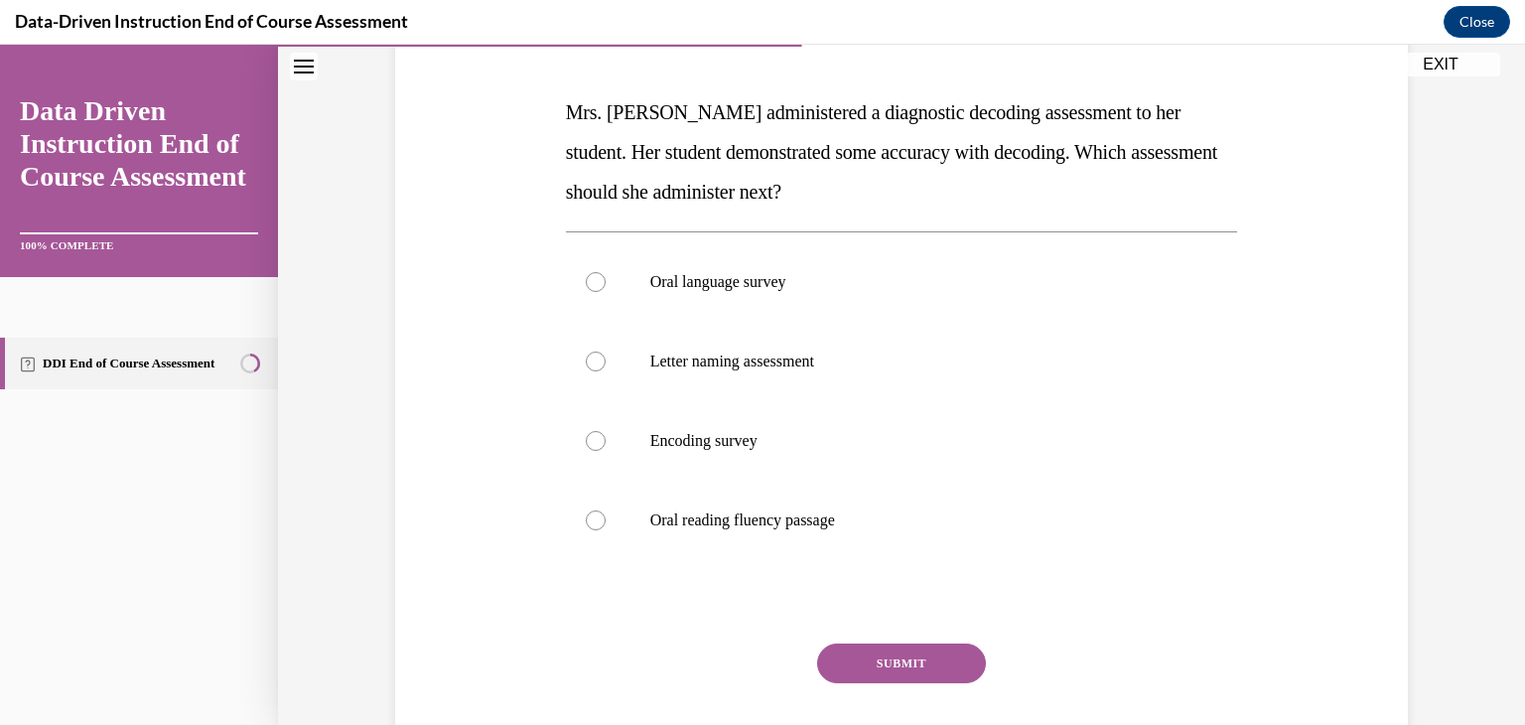
scroll to position [290, 0]
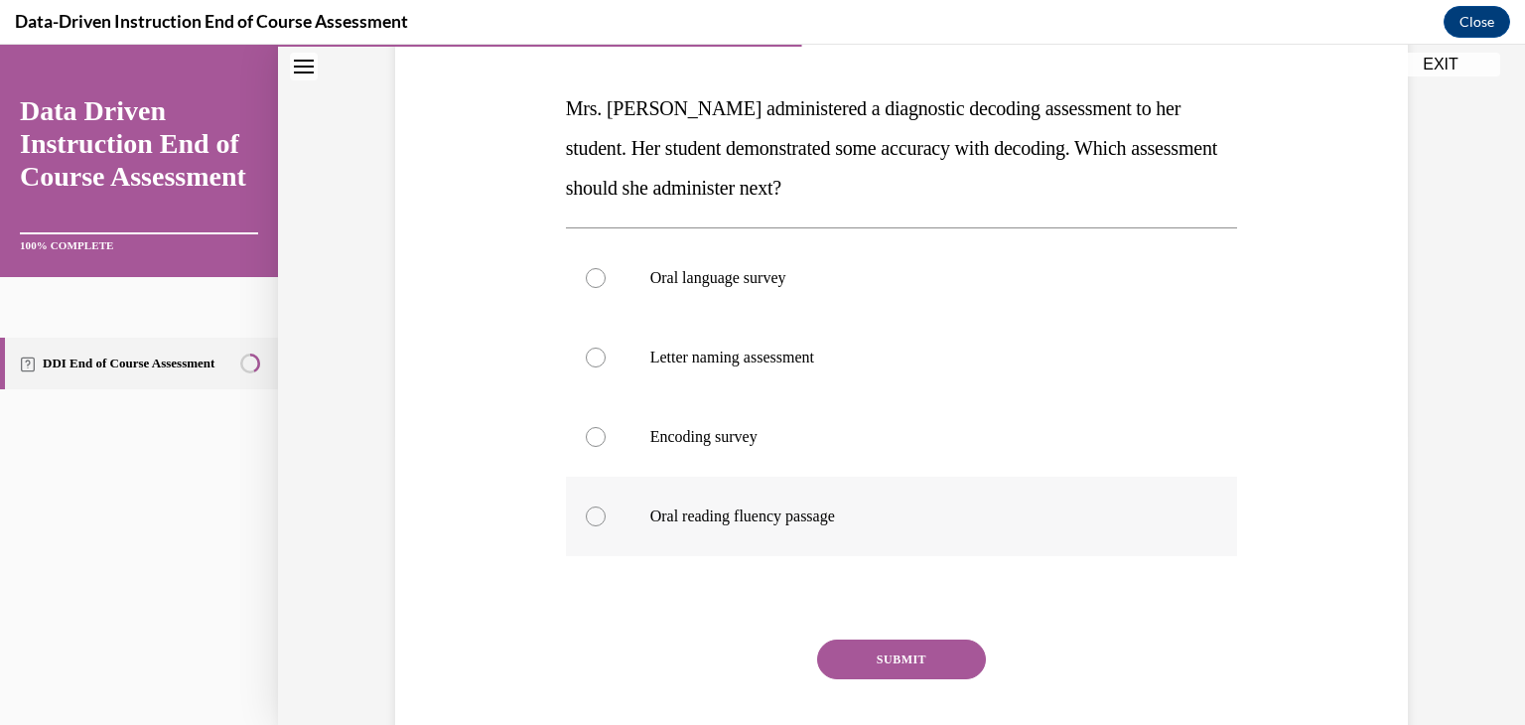
click at [606, 517] on label "Oral reading fluency passage" at bounding box center [902, 516] width 672 height 79
click at [606, 517] on input "Oral reading fluency passage" at bounding box center [596, 516] width 20 height 20
radio input "true"
click at [951, 652] on button "SUBMIT" at bounding box center [901, 660] width 169 height 40
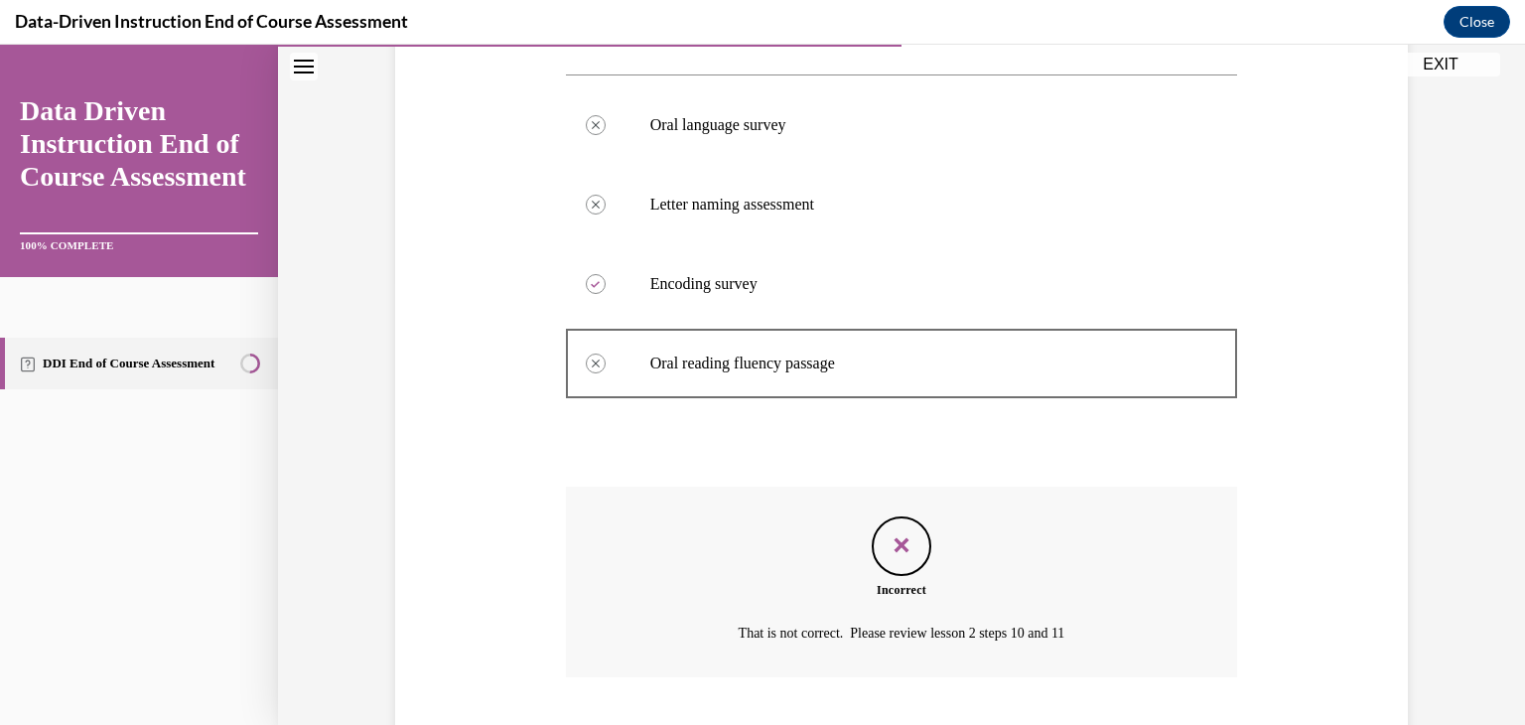
scroll to position [568, 0]
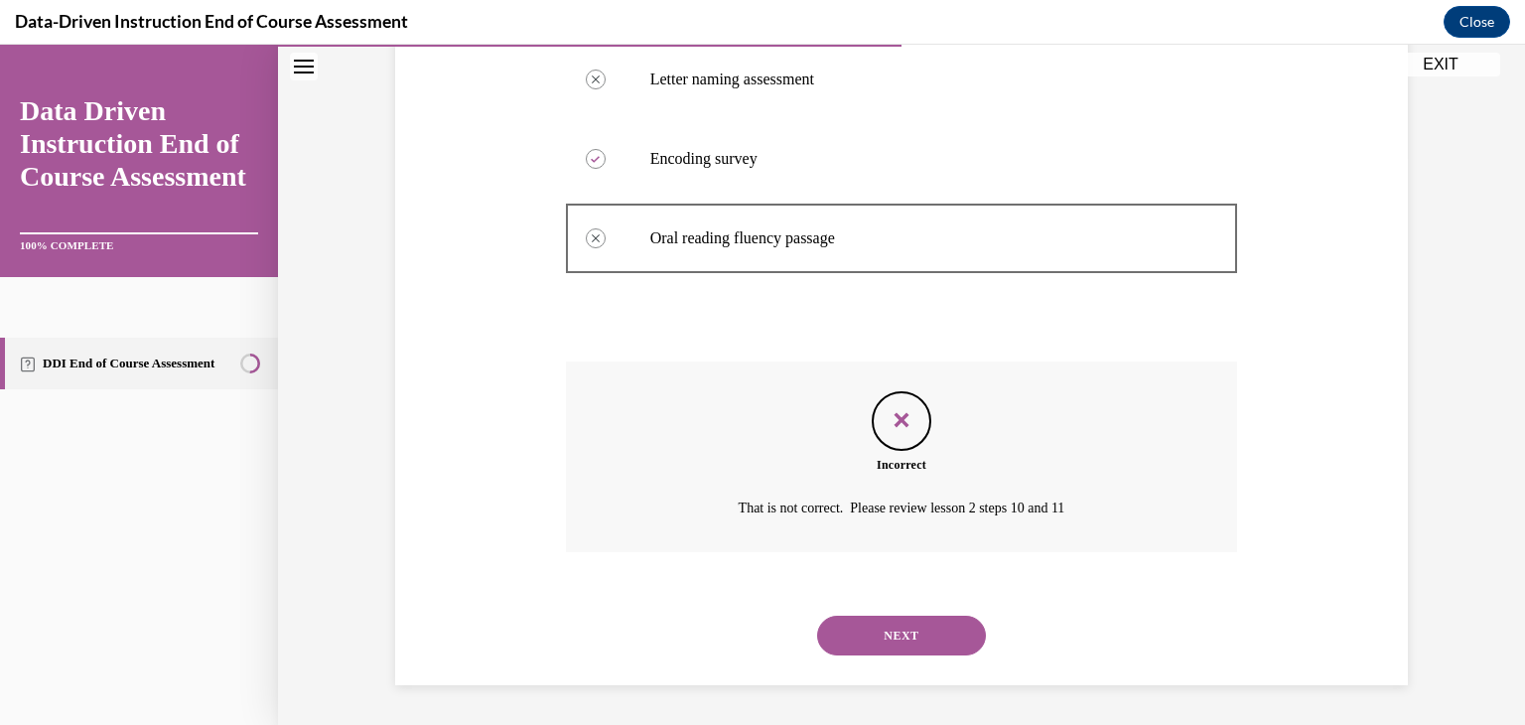
click at [941, 612] on div "NEXT" at bounding box center [902, 635] width 672 height 79
click at [903, 637] on button "NEXT" at bounding box center [901, 636] width 169 height 40
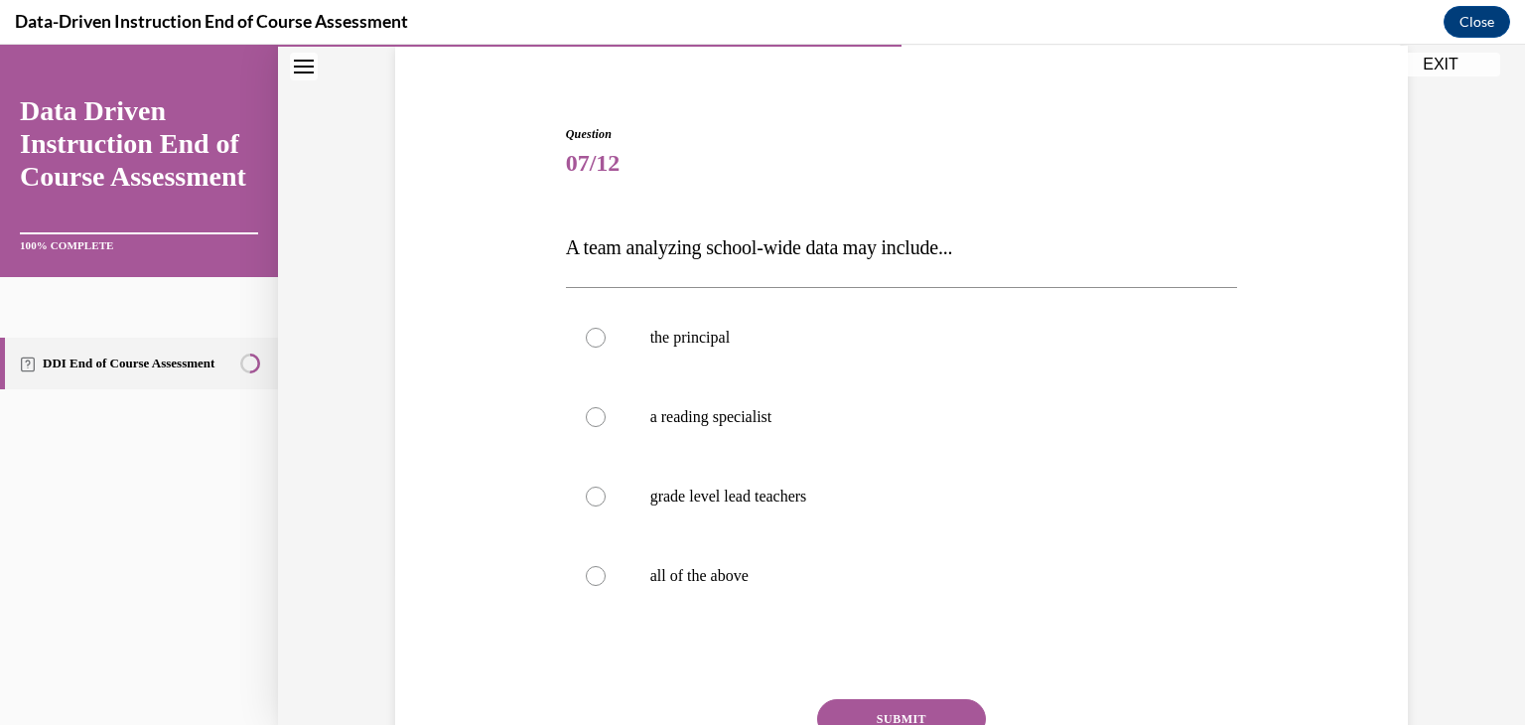
scroll to position [237, 0]
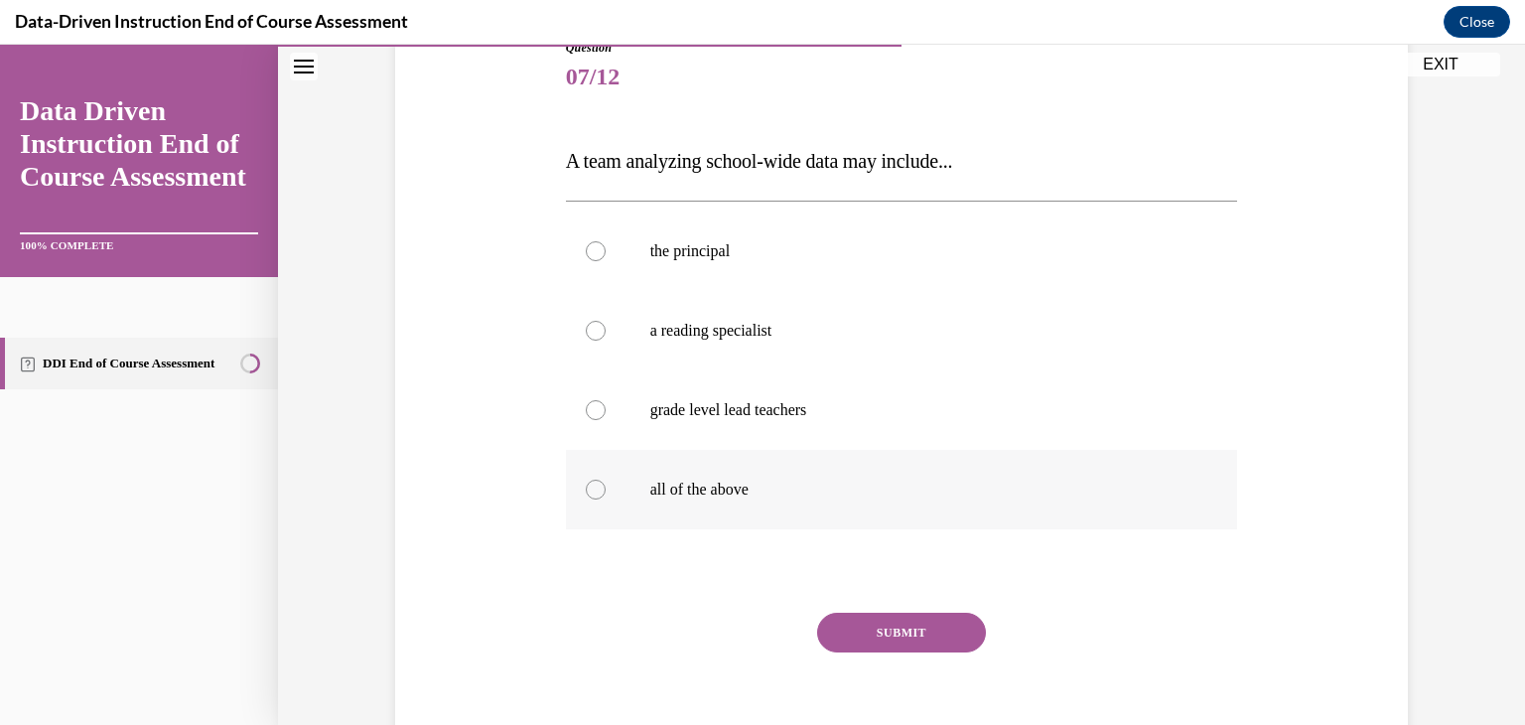
click at [590, 499] on label "all of the above" at bounding box center [902, 489] width 672 height 79
click at [590, 499] on input "all of the above" at bounding box center [596, 490] width 20 height 20
radio input "true"
click at [918, 646] on button "SUBMIT" at bounding box center [901, 633] width 169 height 40
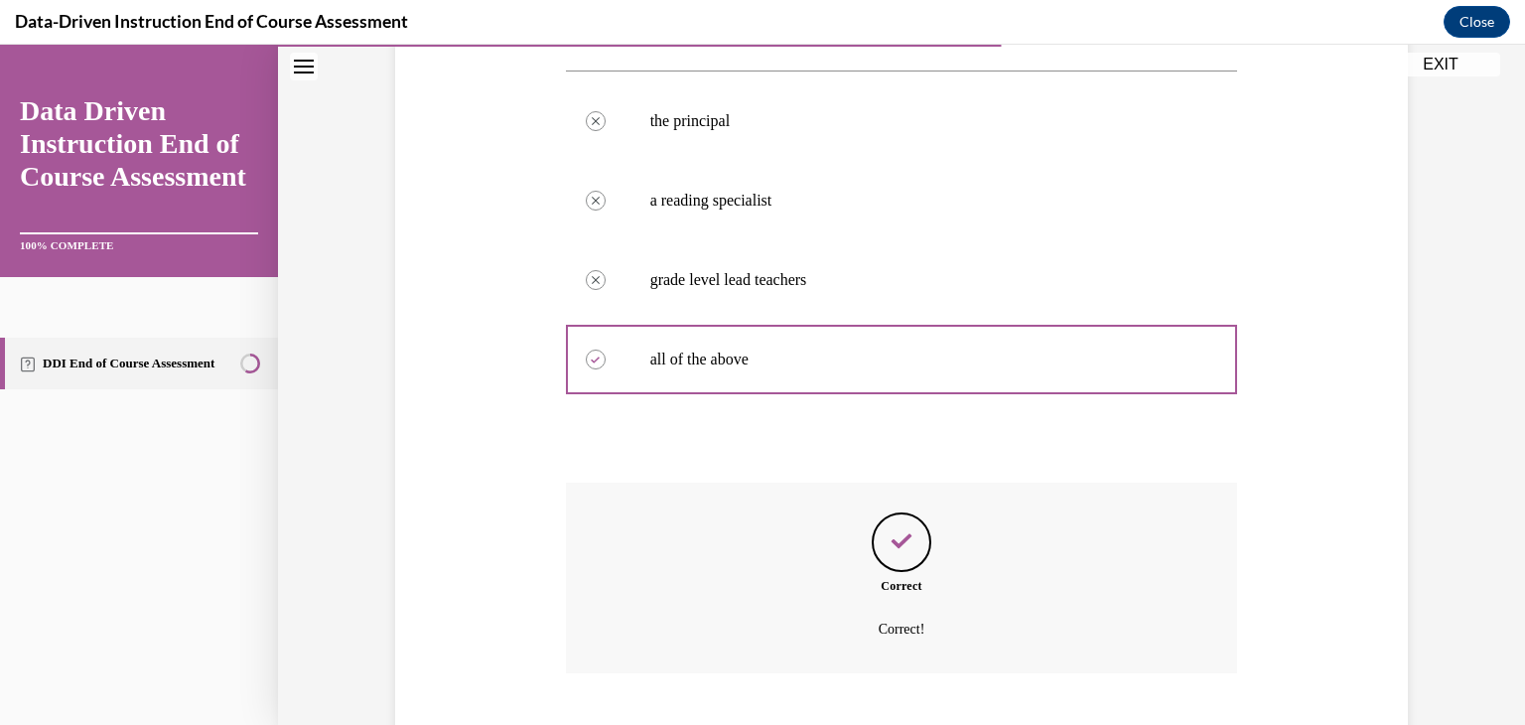
scroll to position [489, 0]
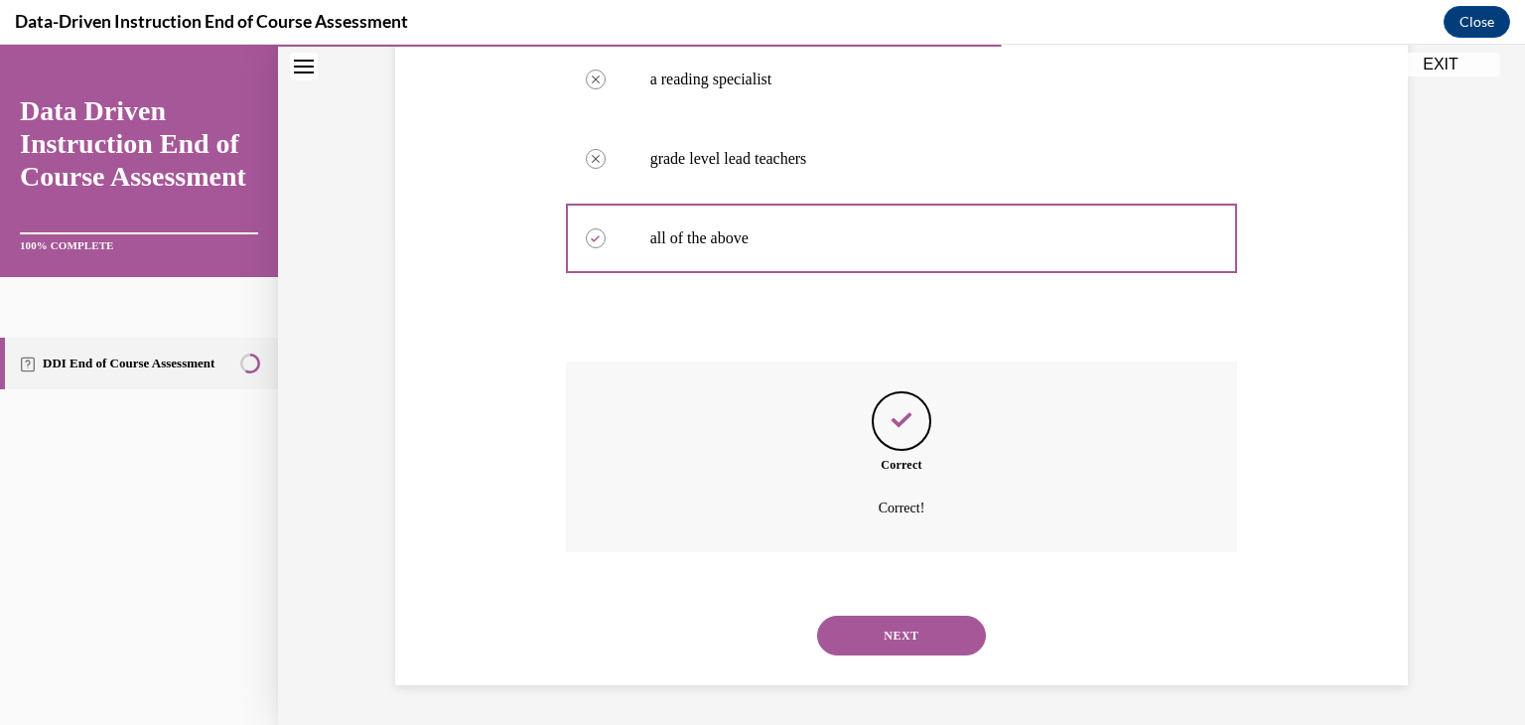
click at [904, 634] on button "NEXT" at bounding box center [901, 636] width 169 height 40
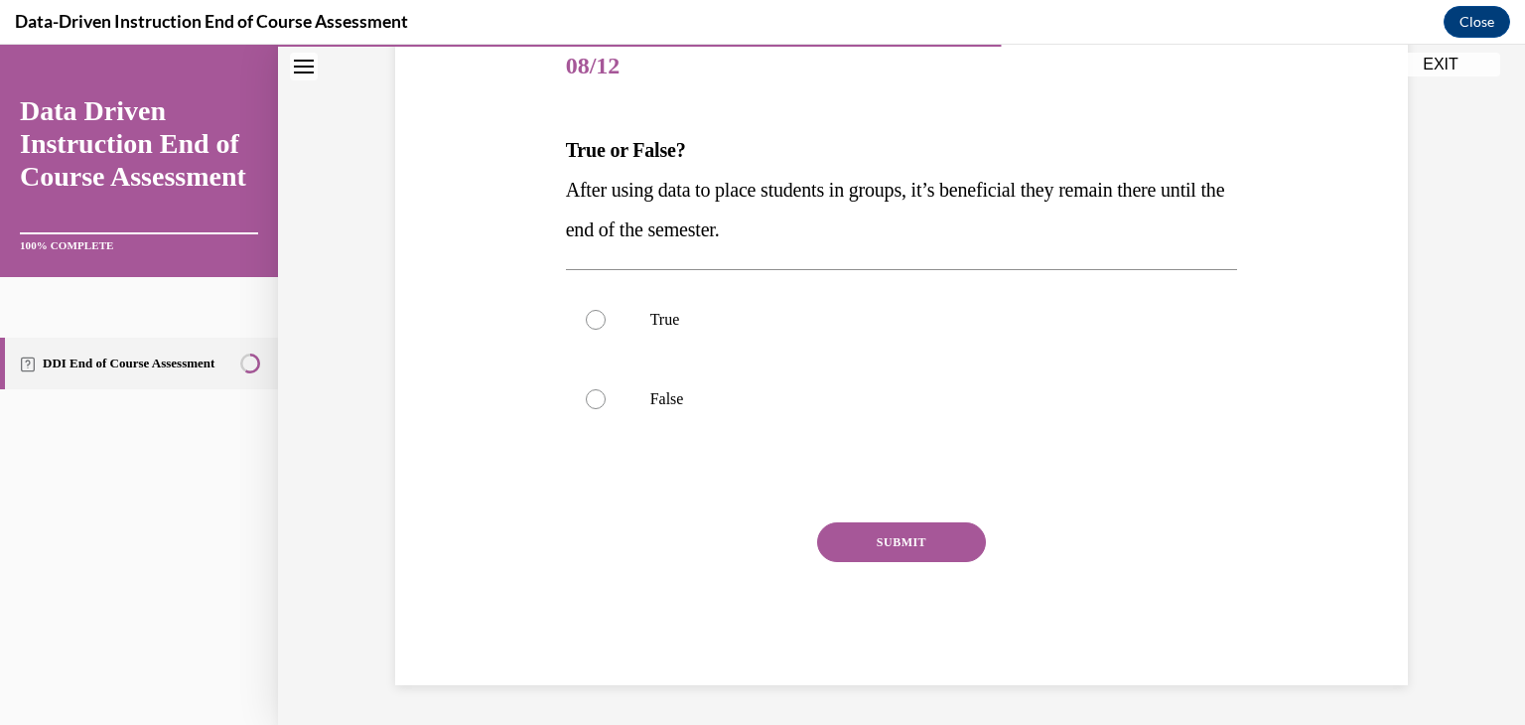
scroll to position [220, 0]
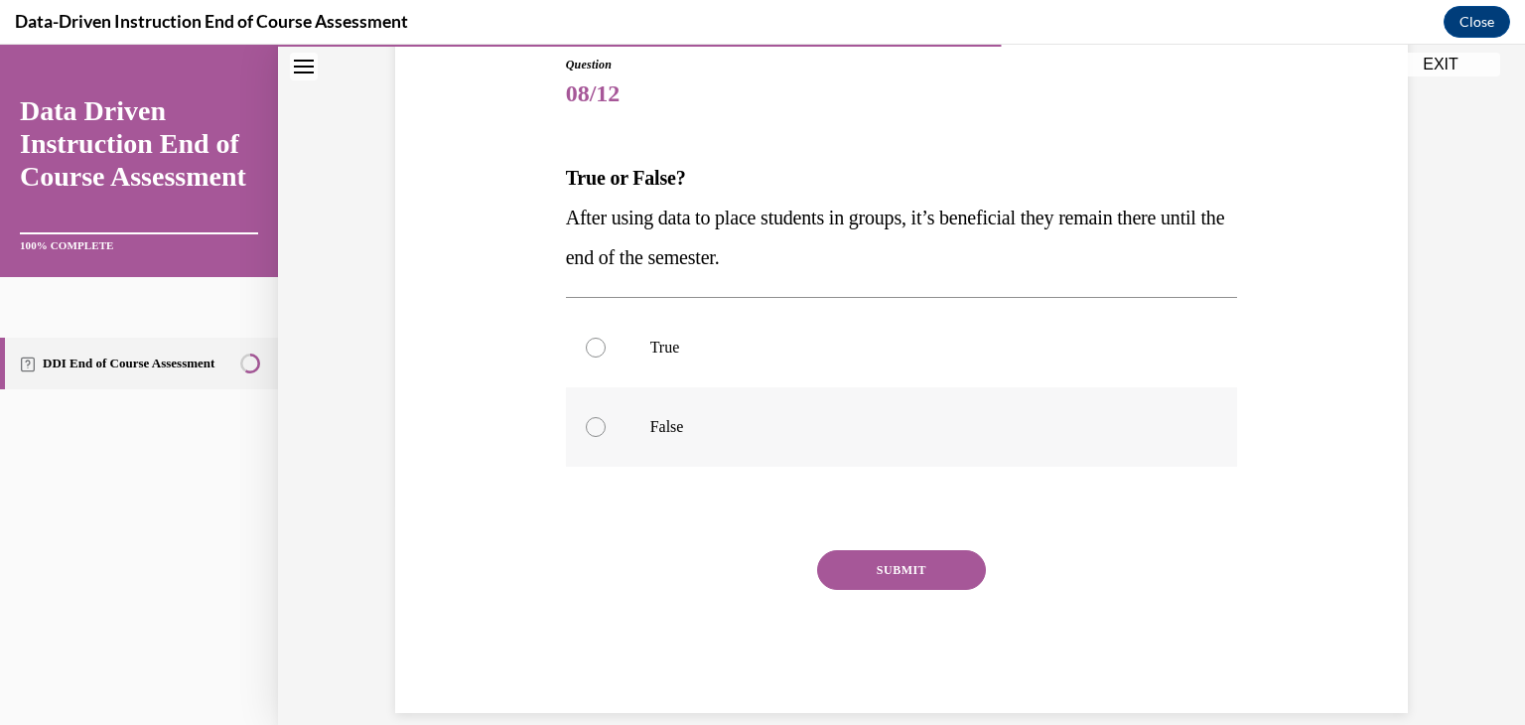
click at [597, 431] on div at bounding box center [596, 427] width 20 height 20
click at [597, 431] on input "False" at bounding box center [596, 427] width 20 height 20
radio input "true"
click at [943, 567] on button "SUBMIT" at bounding box center [901, 570] width 169 height 40
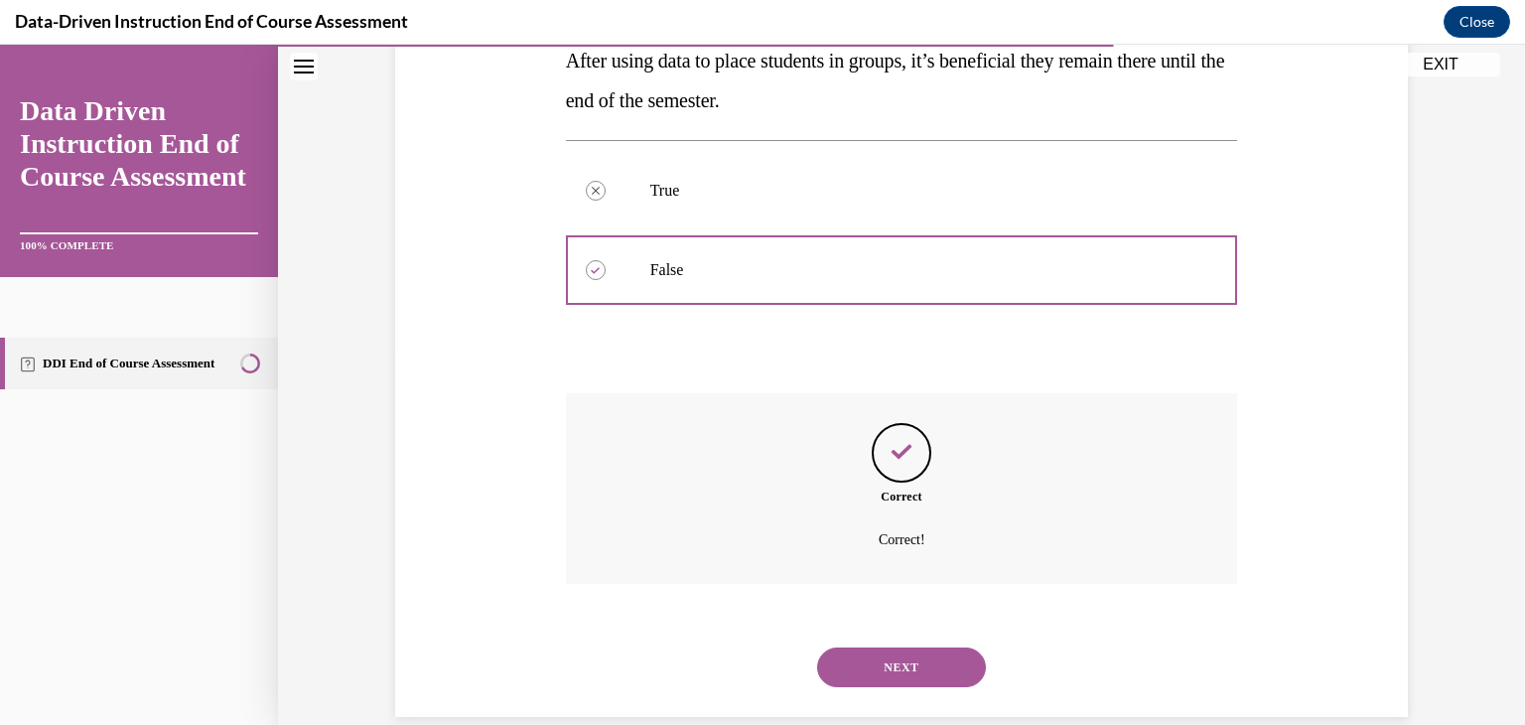
scroll to position [409, 0]
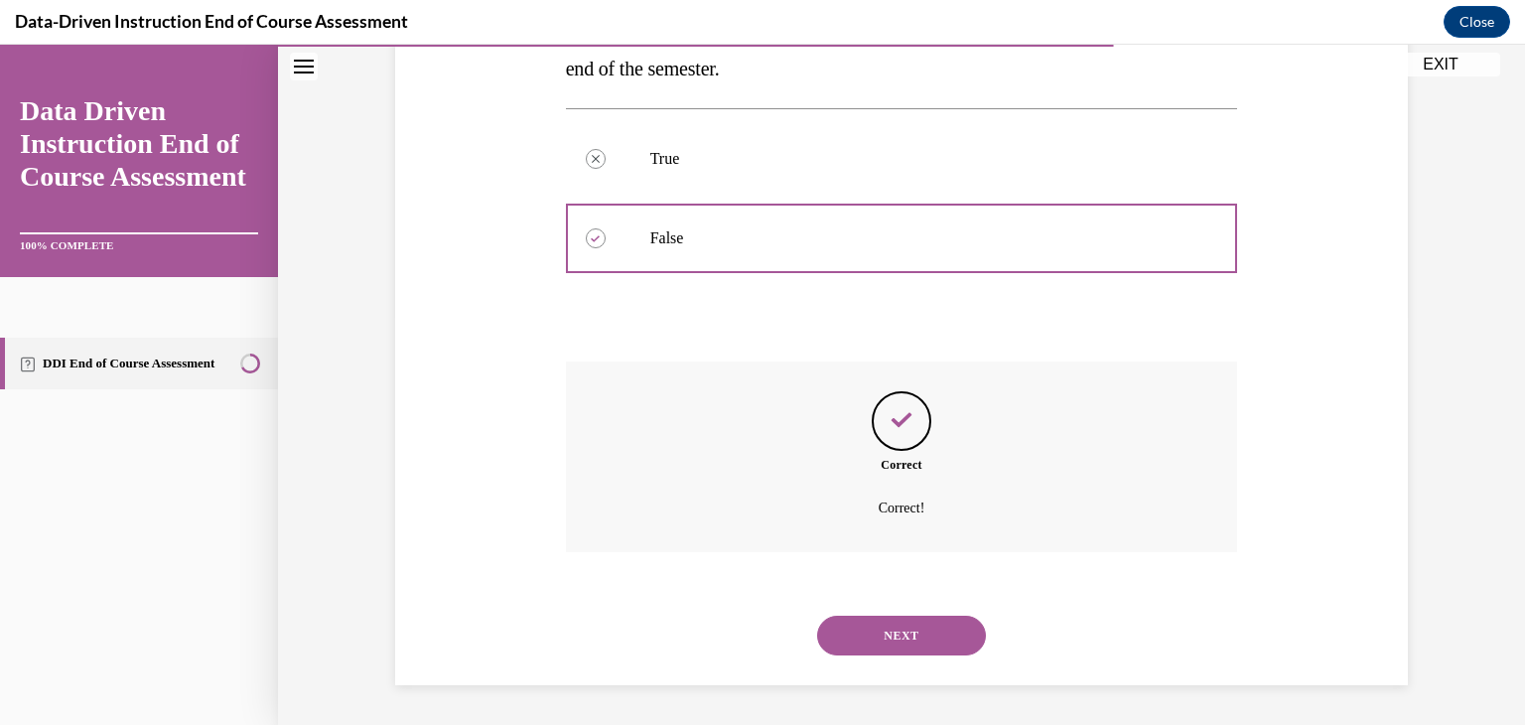
click at [949, 634] on button "NEXT" at bounding box center [901, 636] width 169 height 40
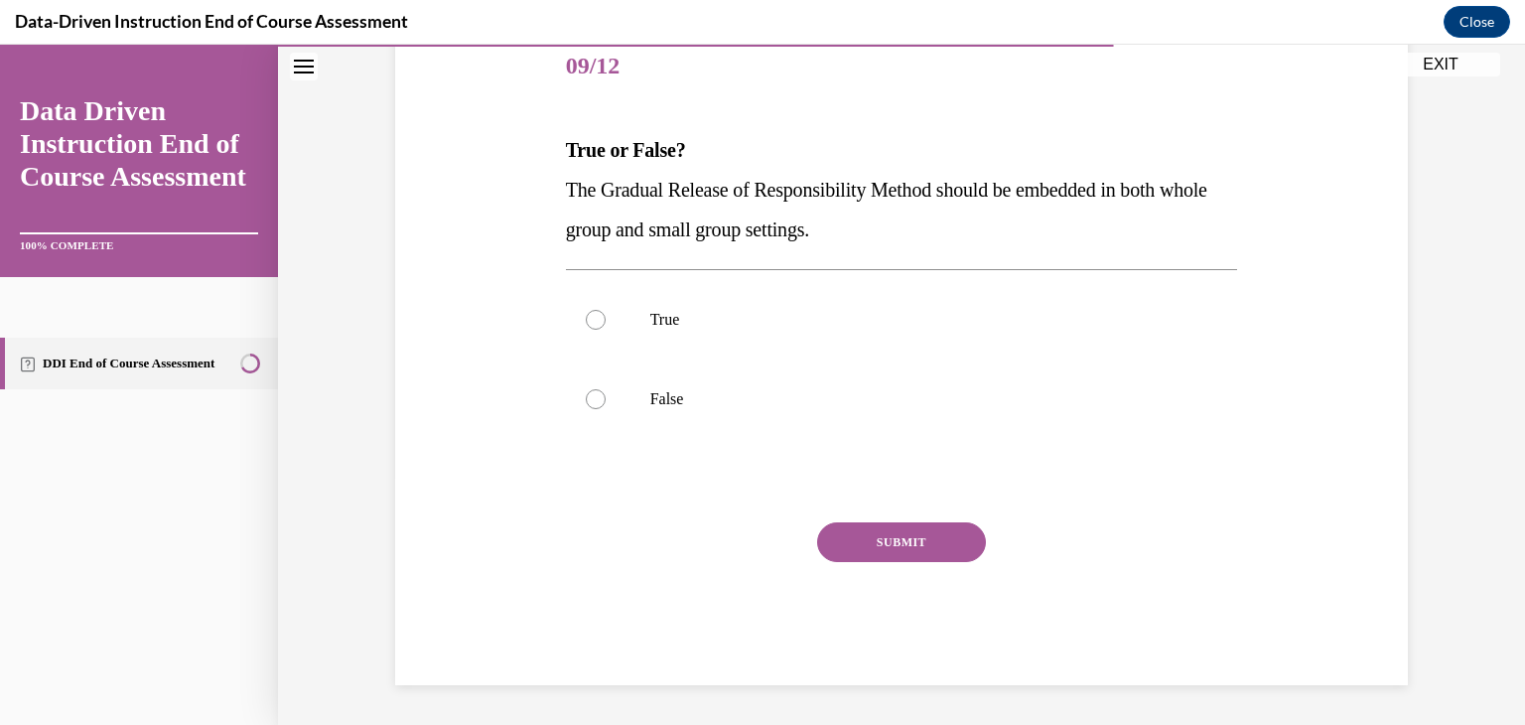
scroll to position [220, 0]
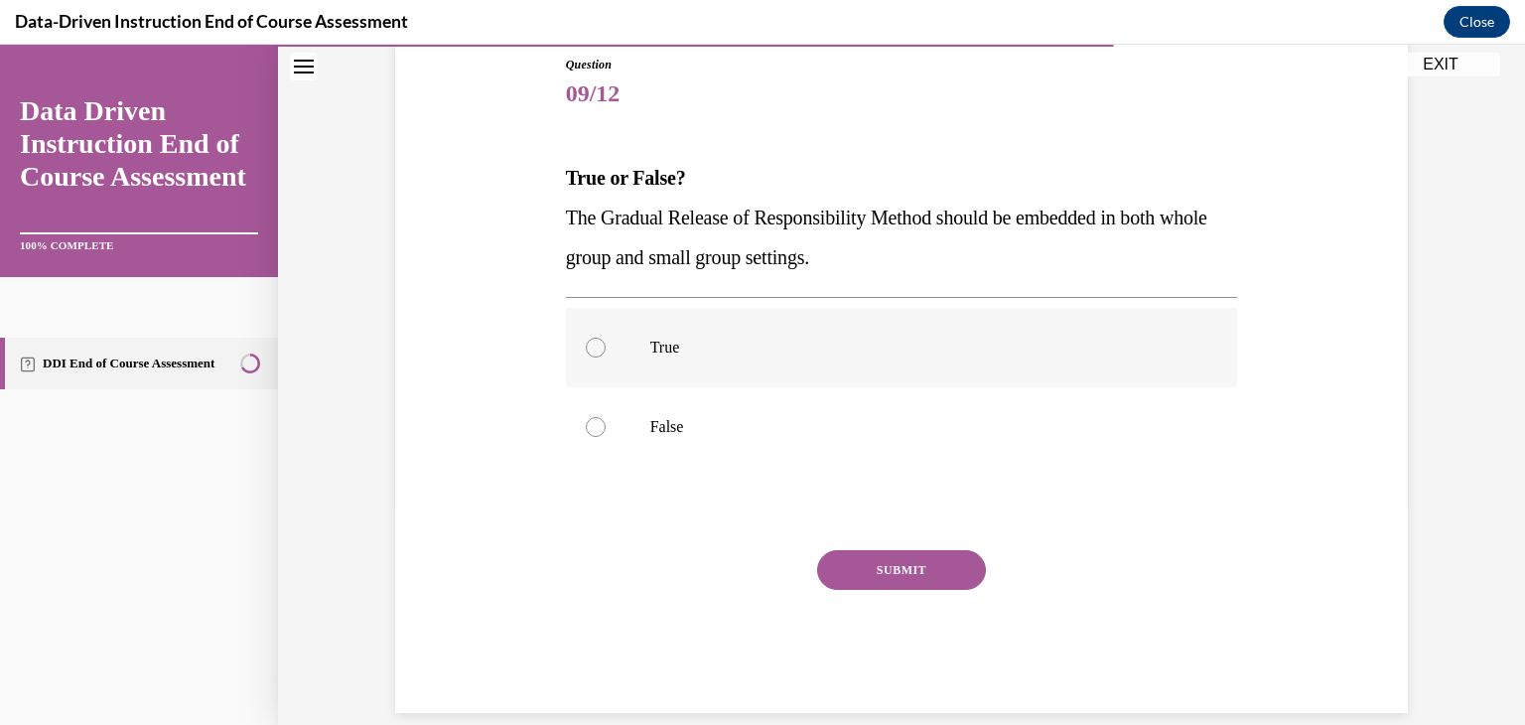
click at [592, 340] on div at bounding box center [596, 348] width 20 height 20
click at [592, 340] on input "True" at bounding box center [596, 348] width 20 height 20
radio input "true"
click at [945, 553] on button "SUBMIT" at bounding box center [901, 570] width 169 height 40
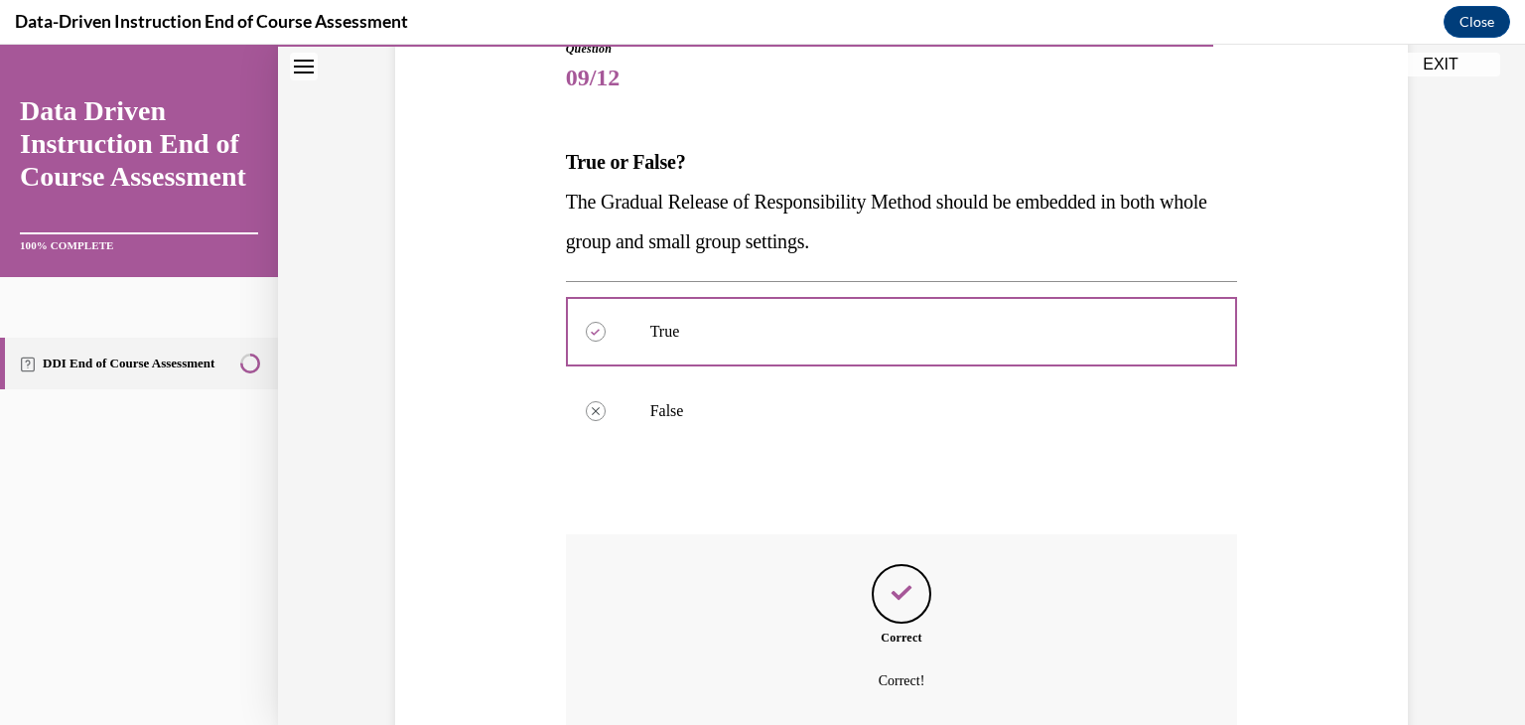
scroll to position [409, 0]
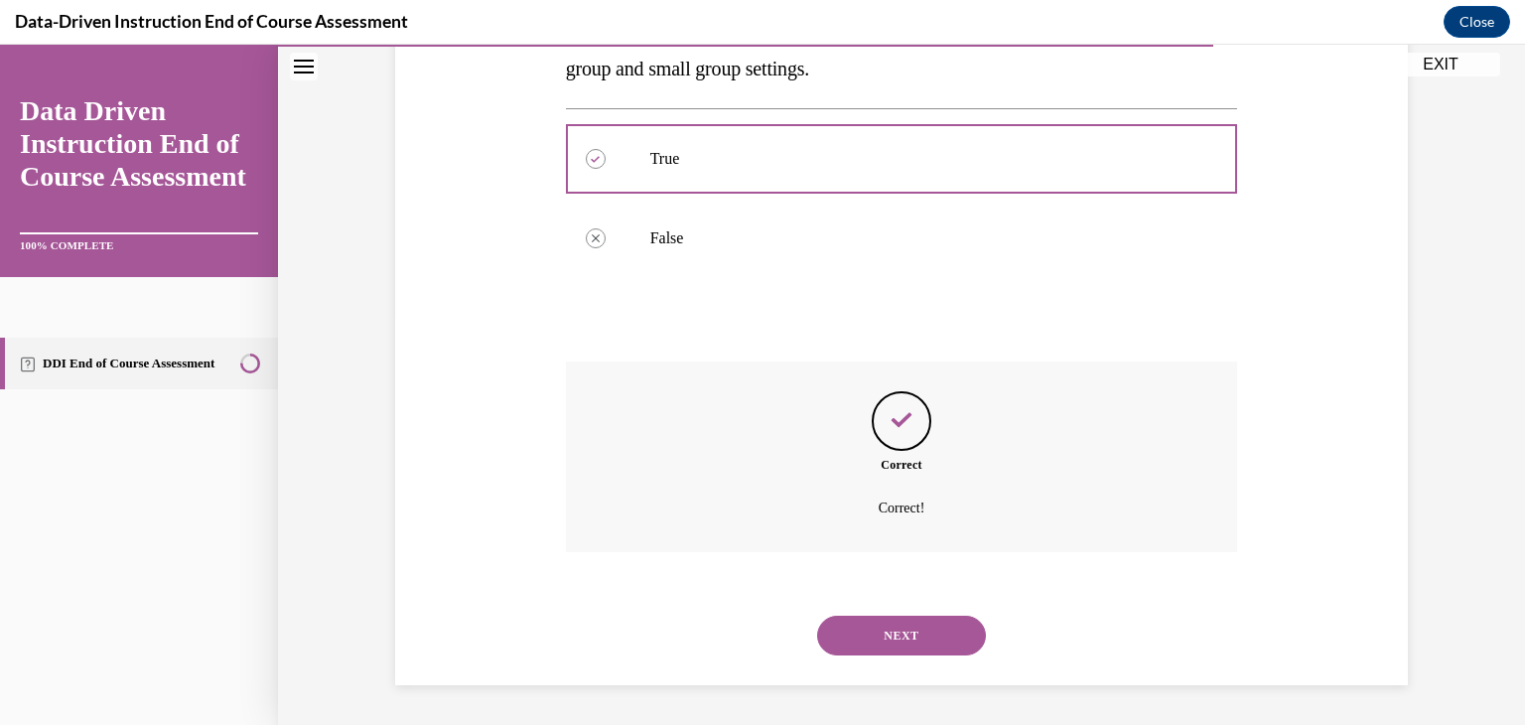
click at [912, 641] on button "NEXT" at bounding box center [901, 636] width 169 height 40
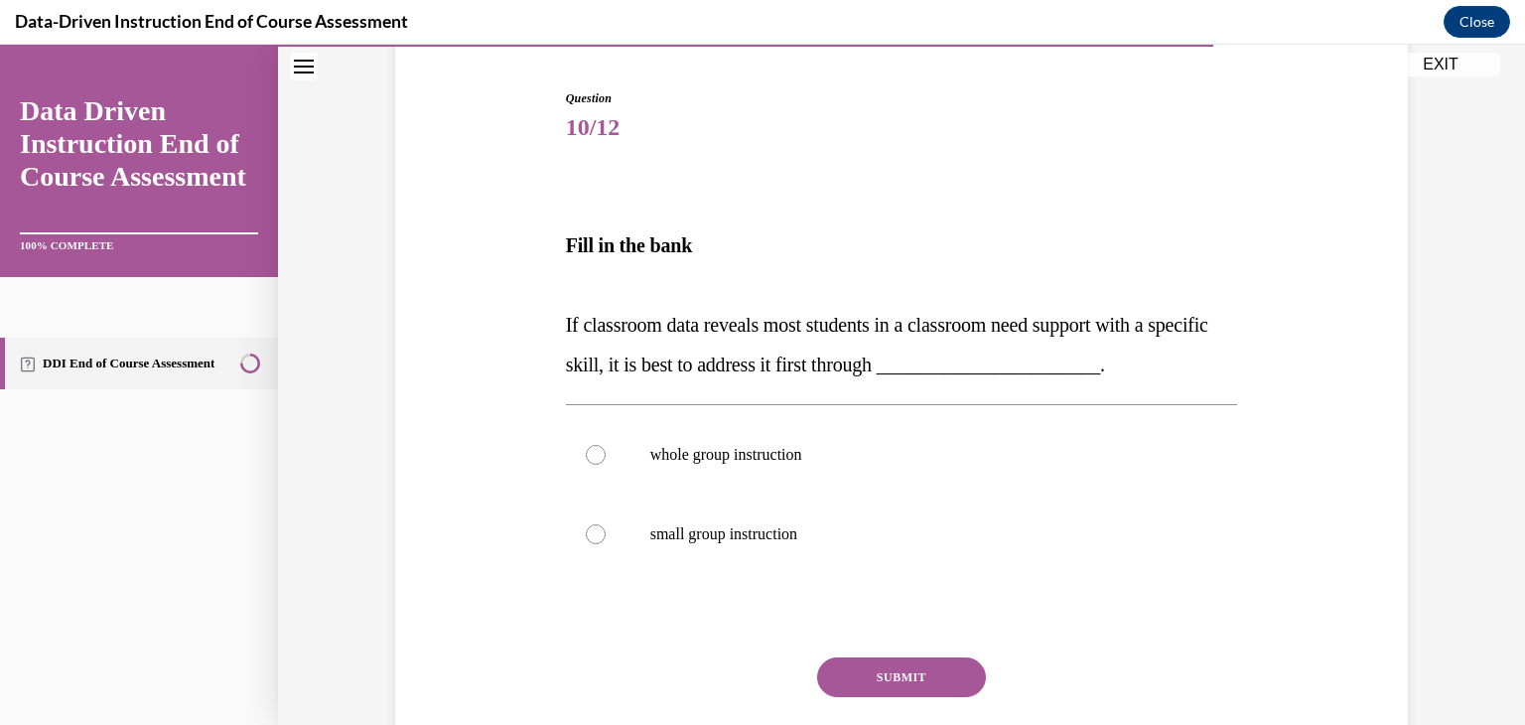
scroll to position [195, 0]
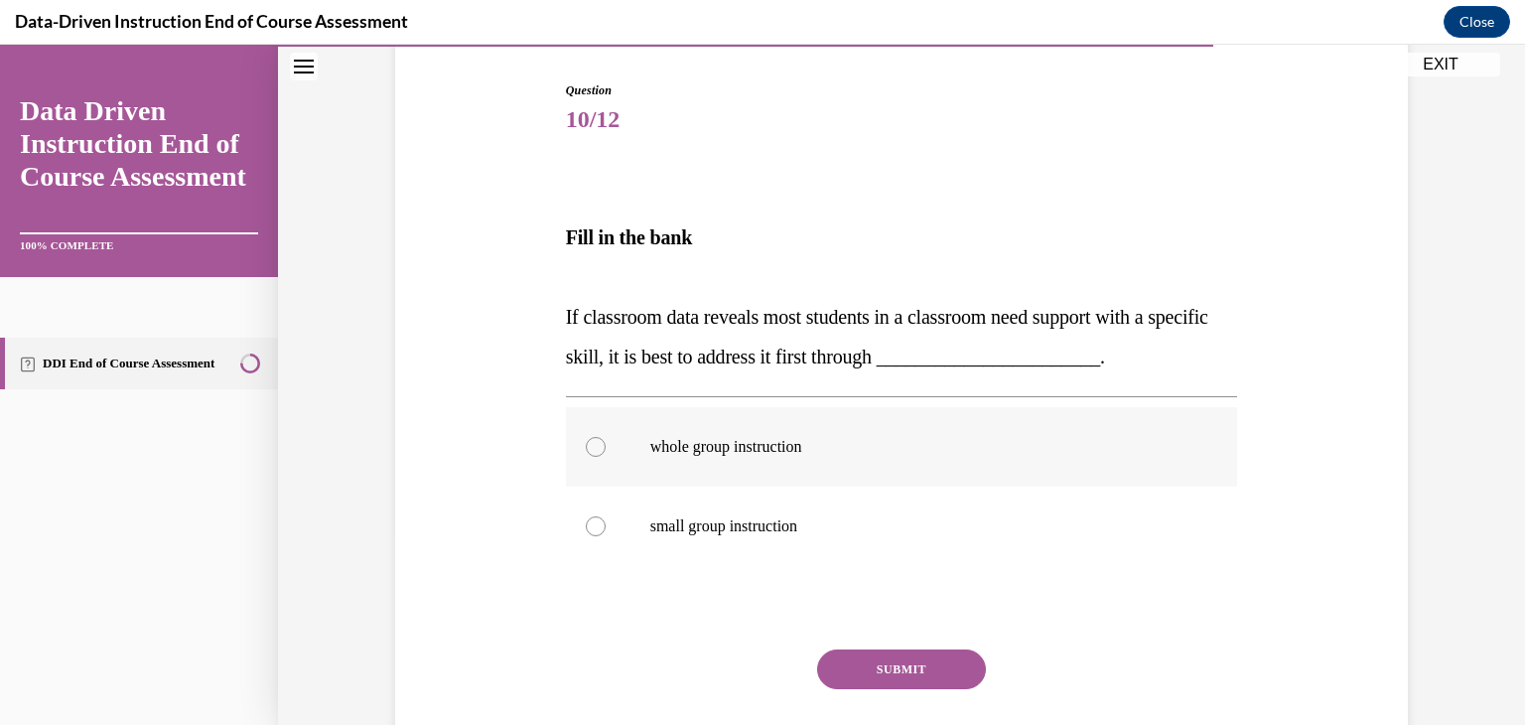
click at [589, 445] on div at bounding box center [596, 447] width 20 height 20
click at [589, 445] on input "whole group instruction" at bounding box center [596, 447] width 20 height 20
radio input "true"
click at [896, 676] on button "SUBMIT" at bounding box center [901, 670] width 169 height 40
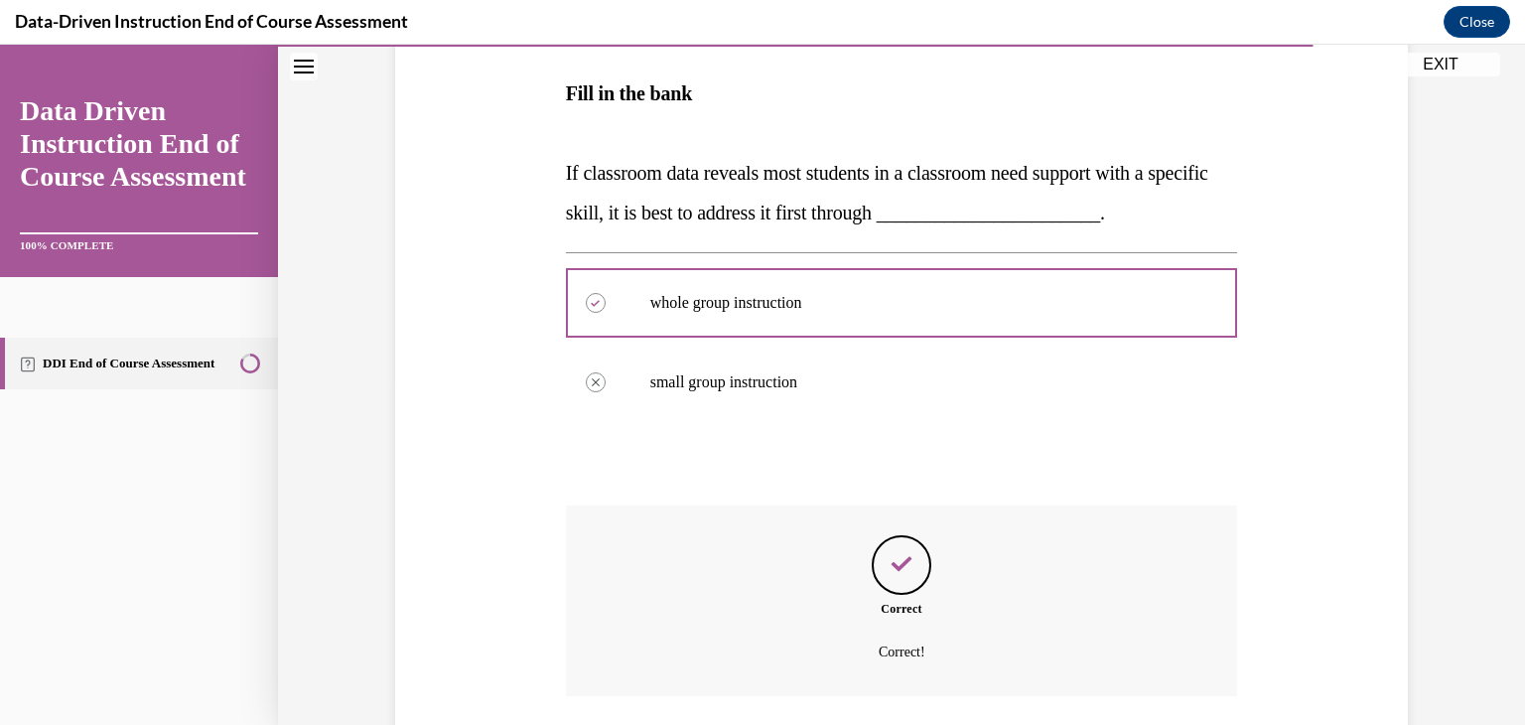
scroll to position [482, 0]
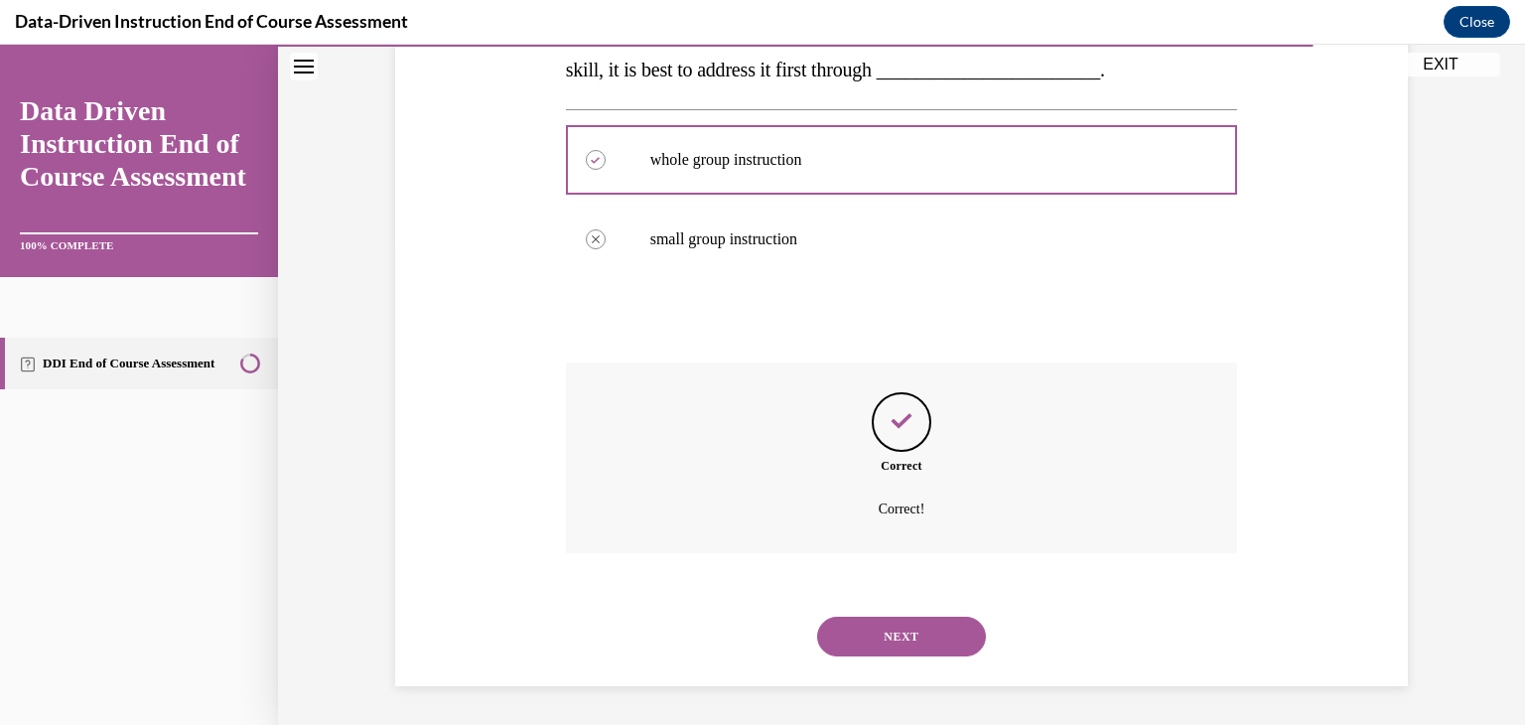
click at [907, 635] on button "NEXT" at bounding box center [901, 637] width 169 height 40
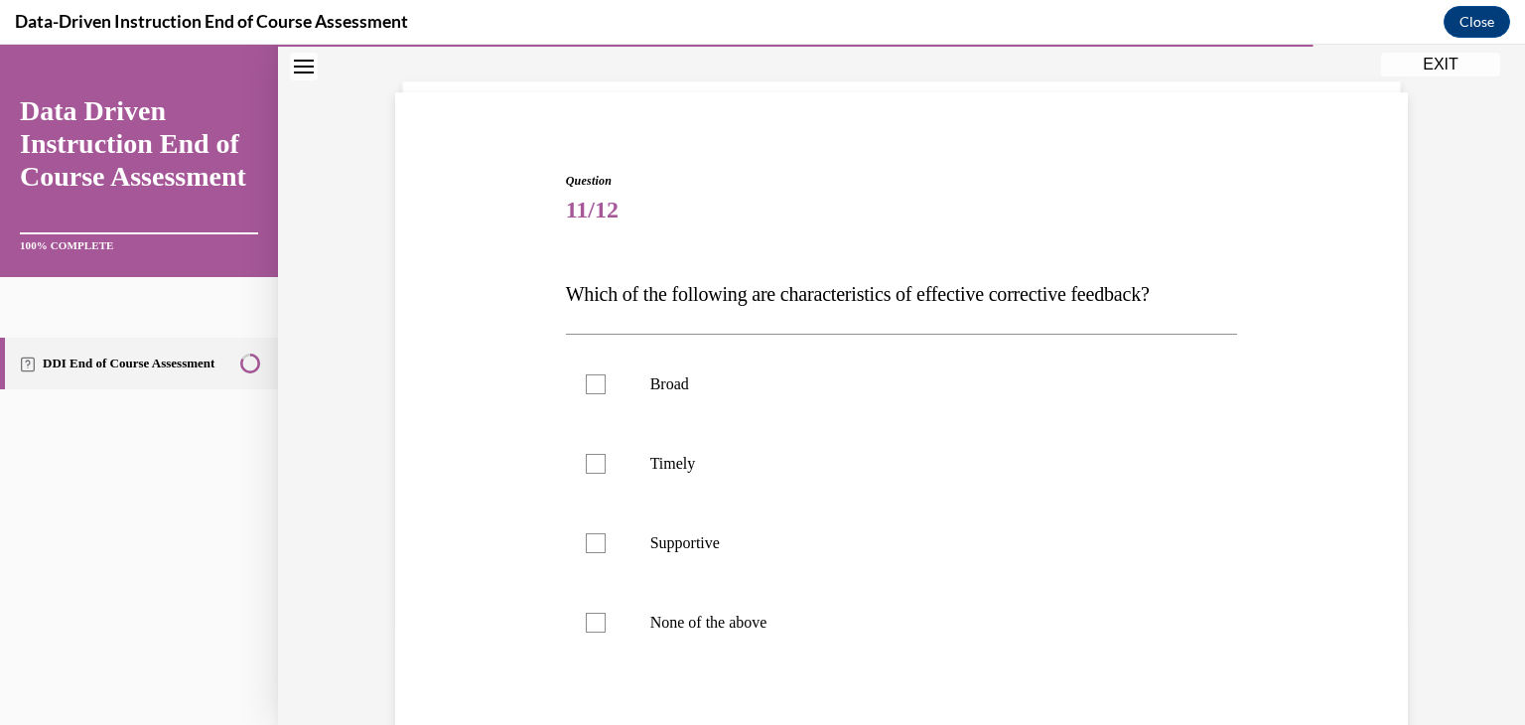
scroll to position [270, 0]
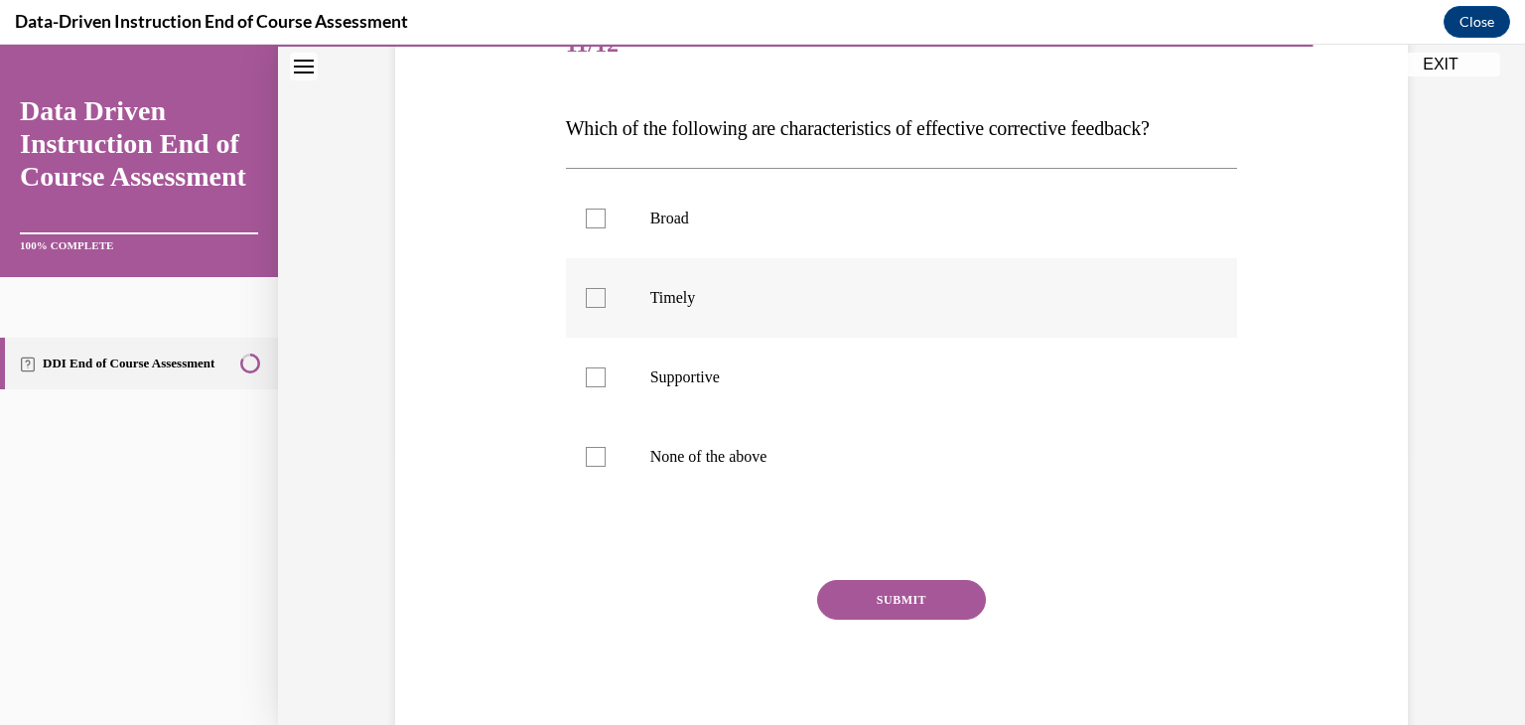
click at [601, 297] on div at bounding box center [596, 298] width 20 height 20
click at [601, 297] on input "Timely" at bounding box center [596, 298] width 20 height 20
checkbox input "true"
click at [596, 384] on div at bounding box center [596, 377] width 20 height 20
click at [596, 384] on input "Supportive" at bounding box center [596, 377] width 20 height 20
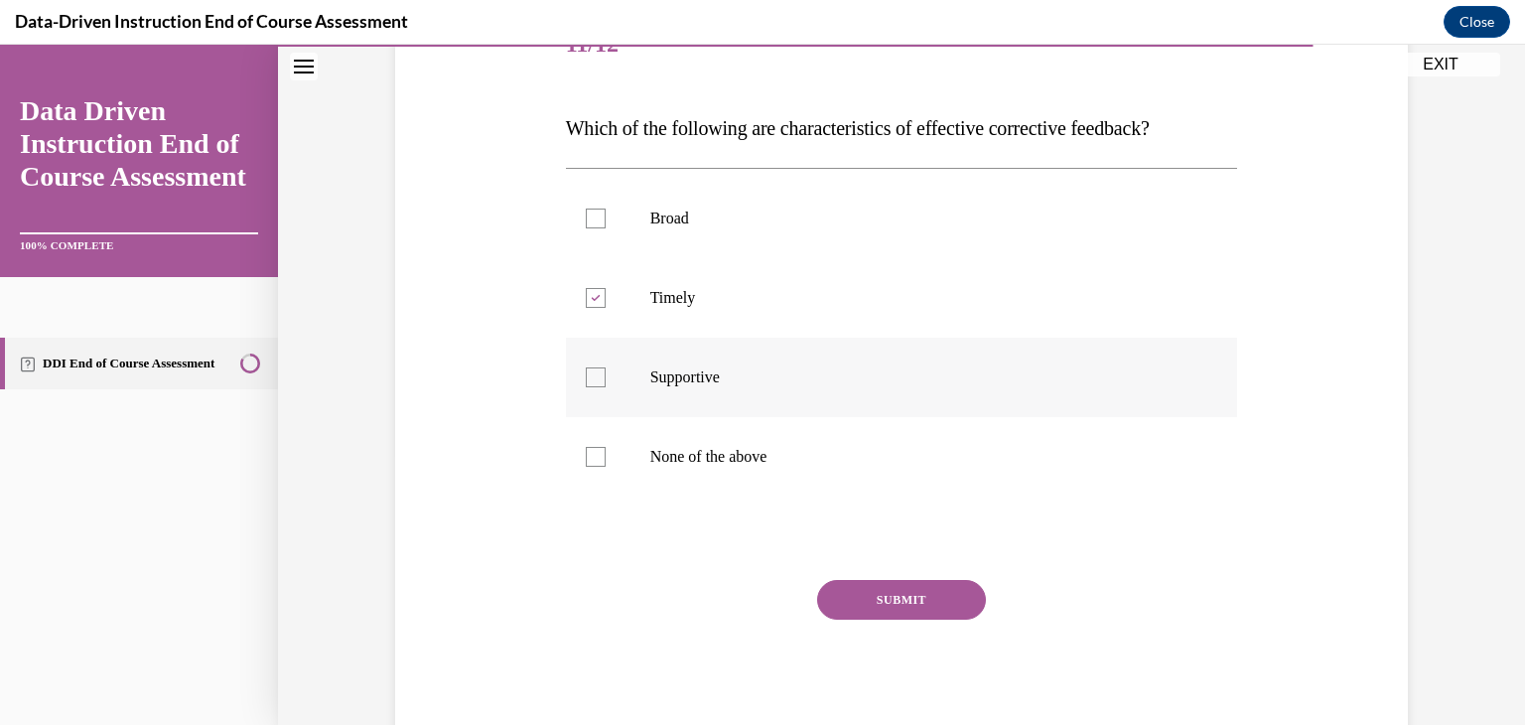
checkbox input "true"
click at [872, 599] on button "SUBMIT" at bounding box center [901, 600] width 169 height 40
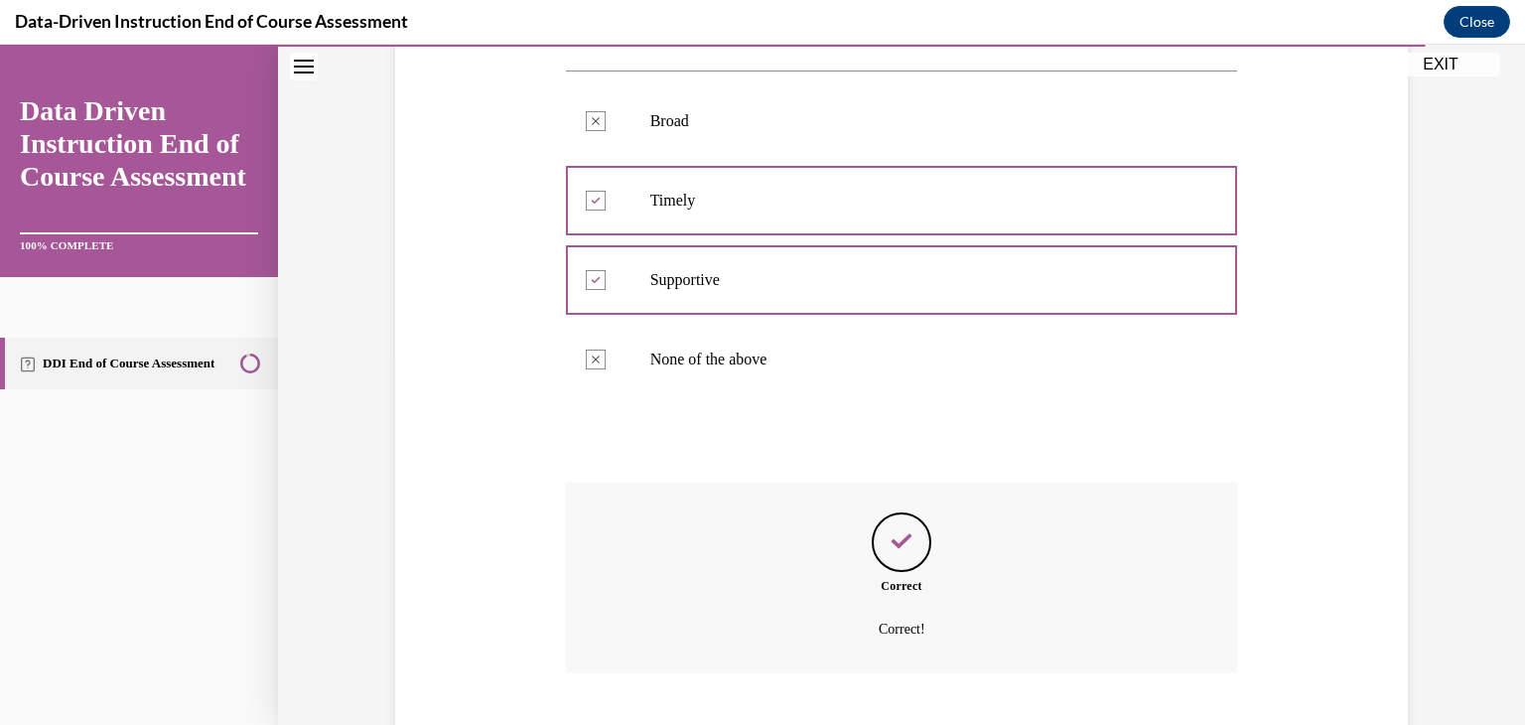
scroll to position [489, 0]
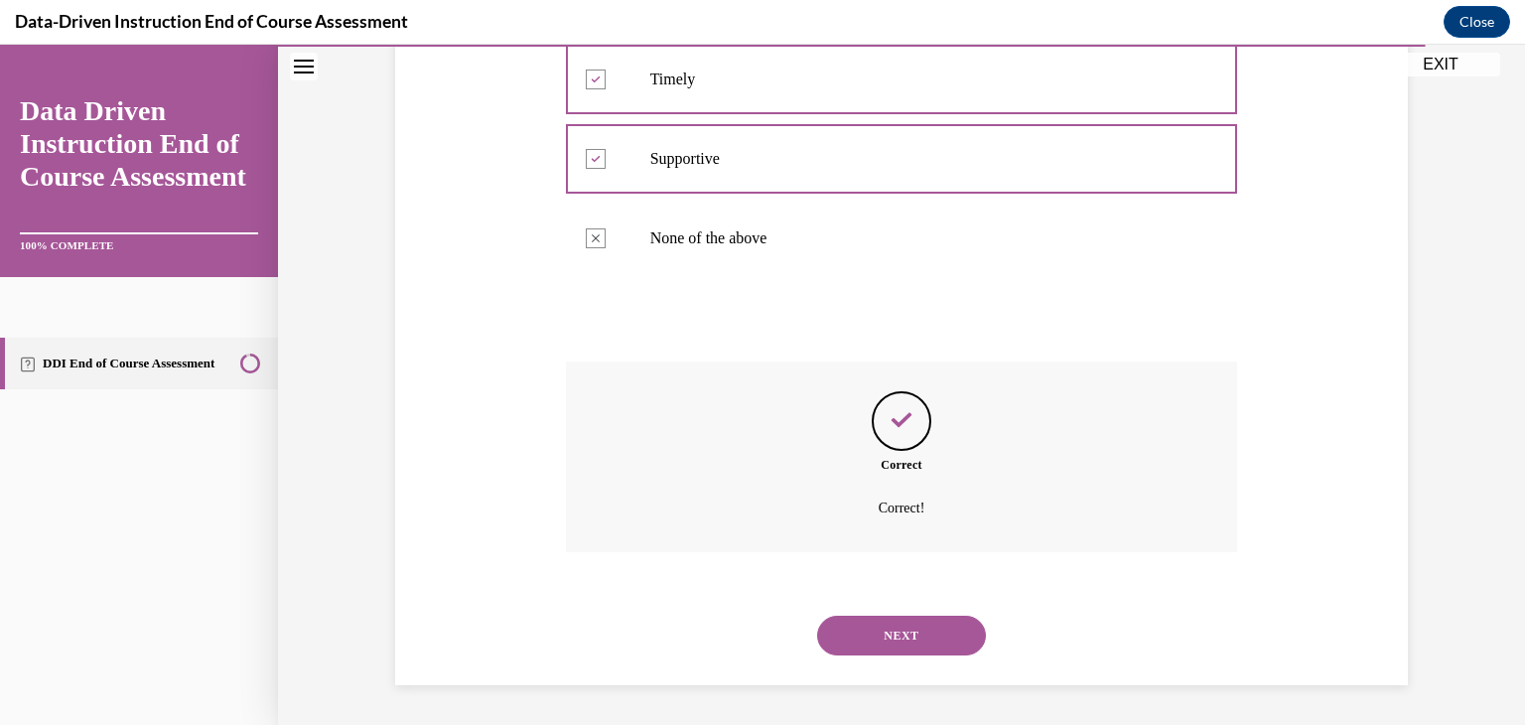
click at [910, 631] on button "NEXT" at bounding box center [901, 636] width 169 height 40
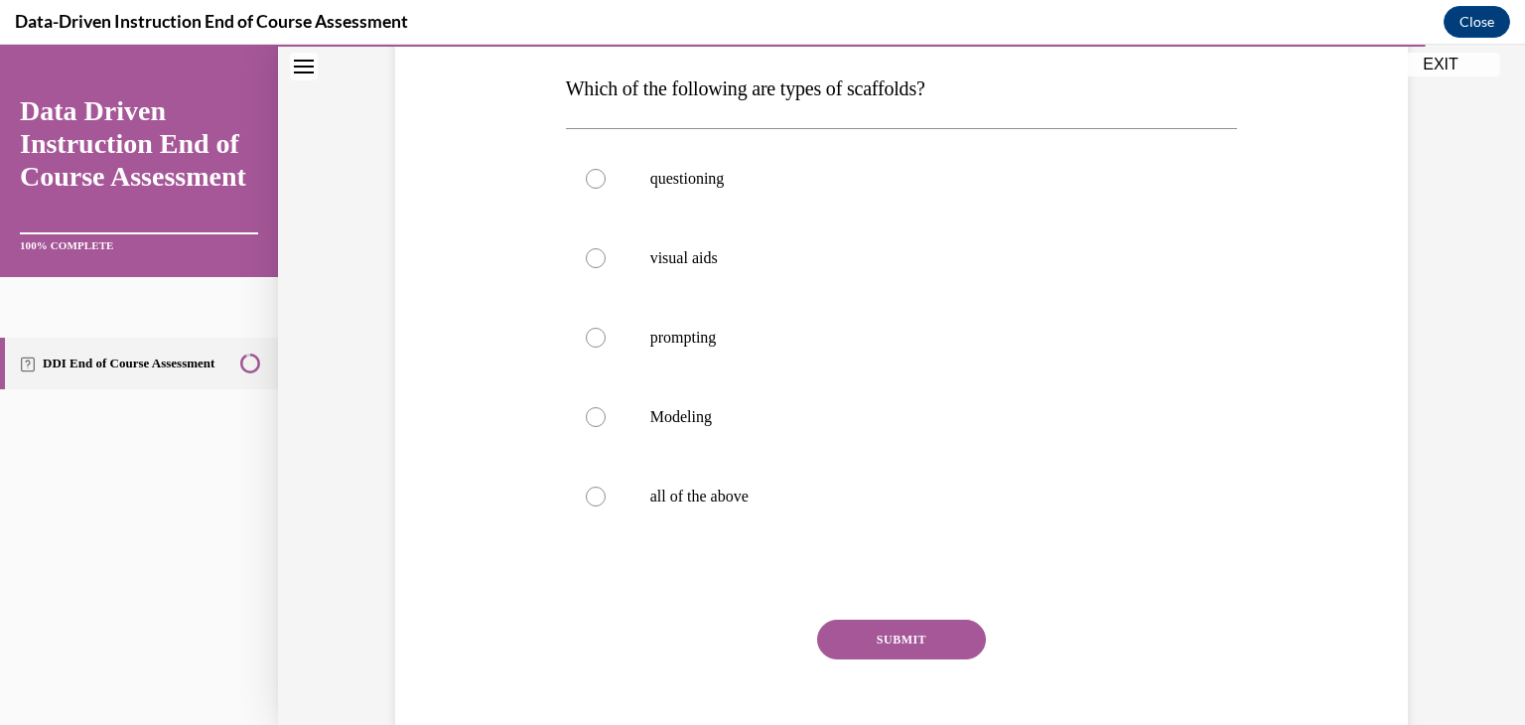
scroll to position [311, 0]
click at [600, 489] on div at bounding box center [596, 496] width 20 height 20
click at [600, 489] on input "all of the above" at bounding box center [596, 496] width 20 height 20
radio input "true"
click at [946, 646] on button "SUBMIT" at bounding box center [901, 639] width 169 height 40
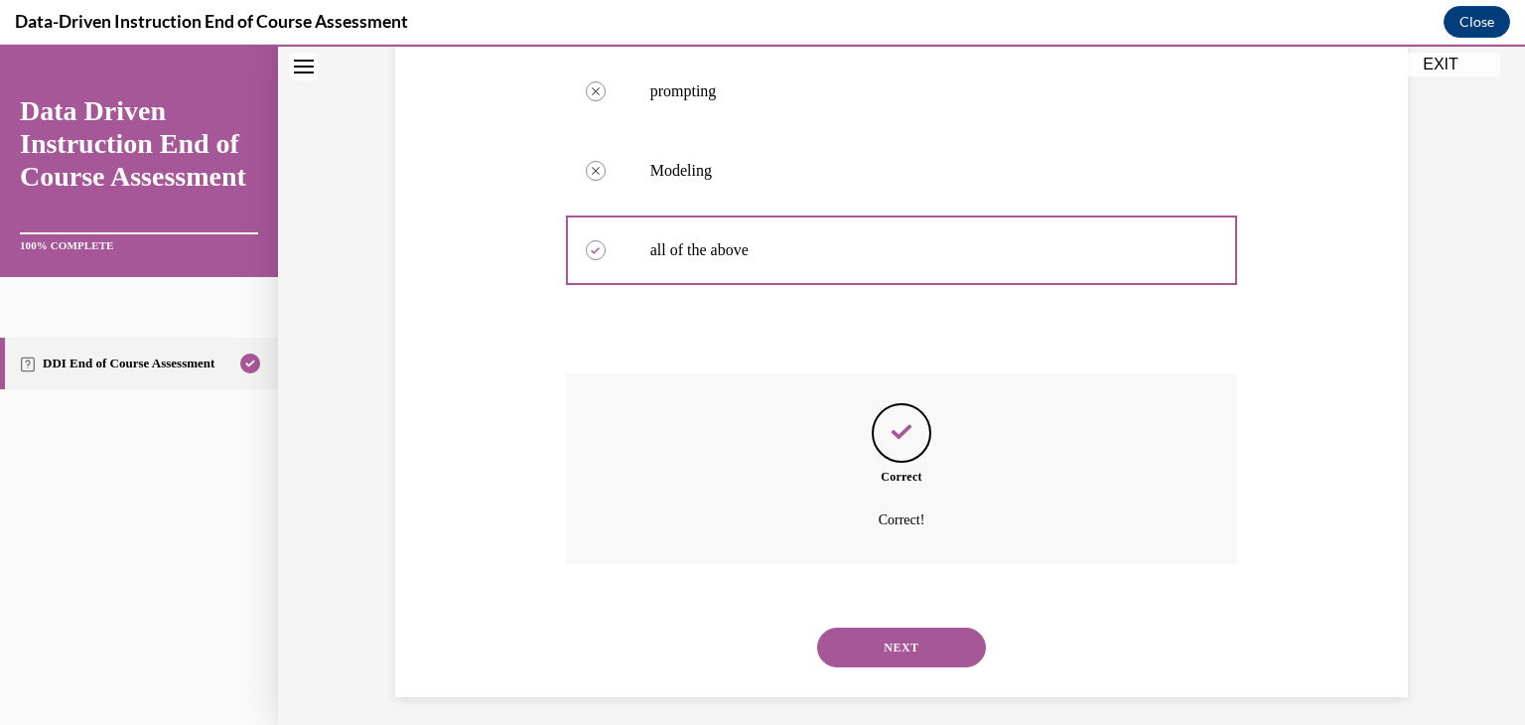
scroll to position [568, 0]
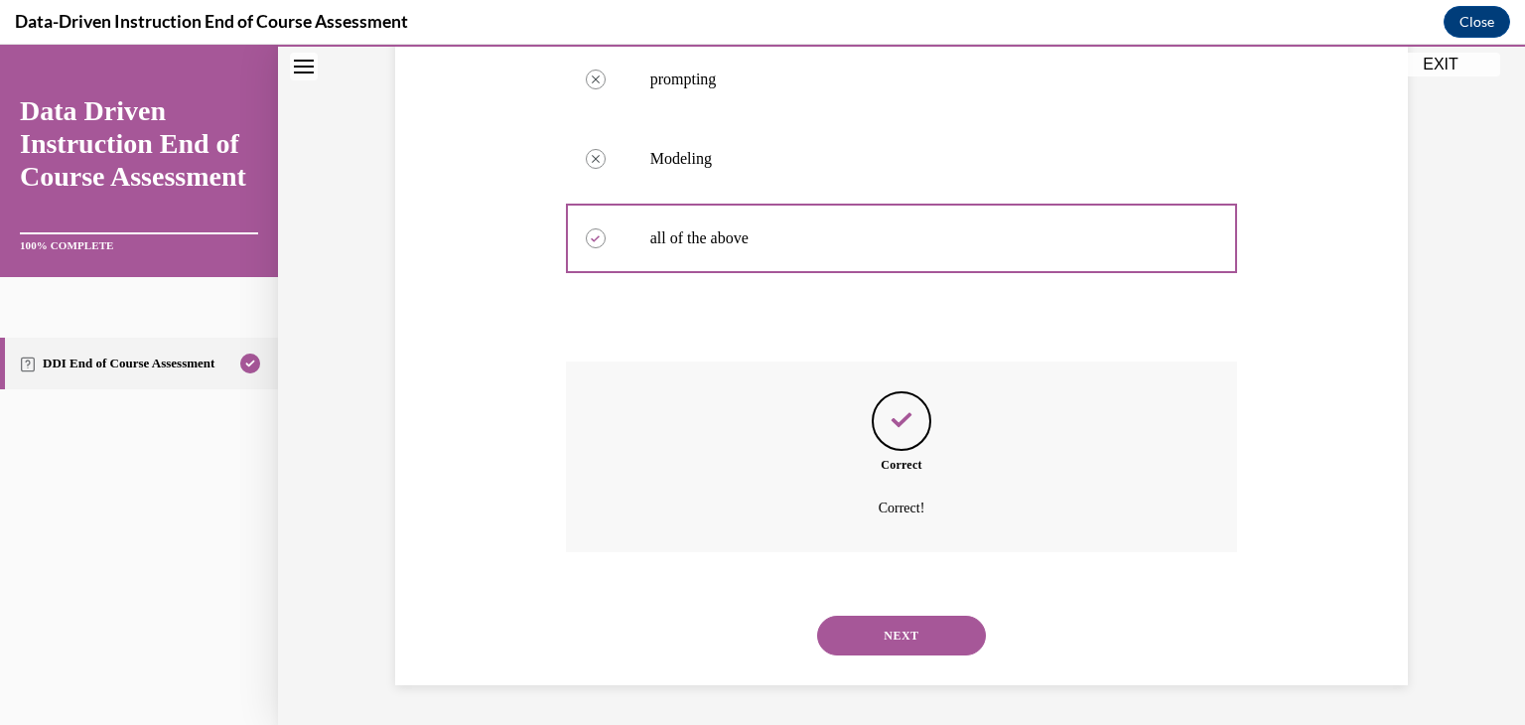
click at [933, 641] on button "NEXT" at bounding box center [901, 636] width 169 height 40
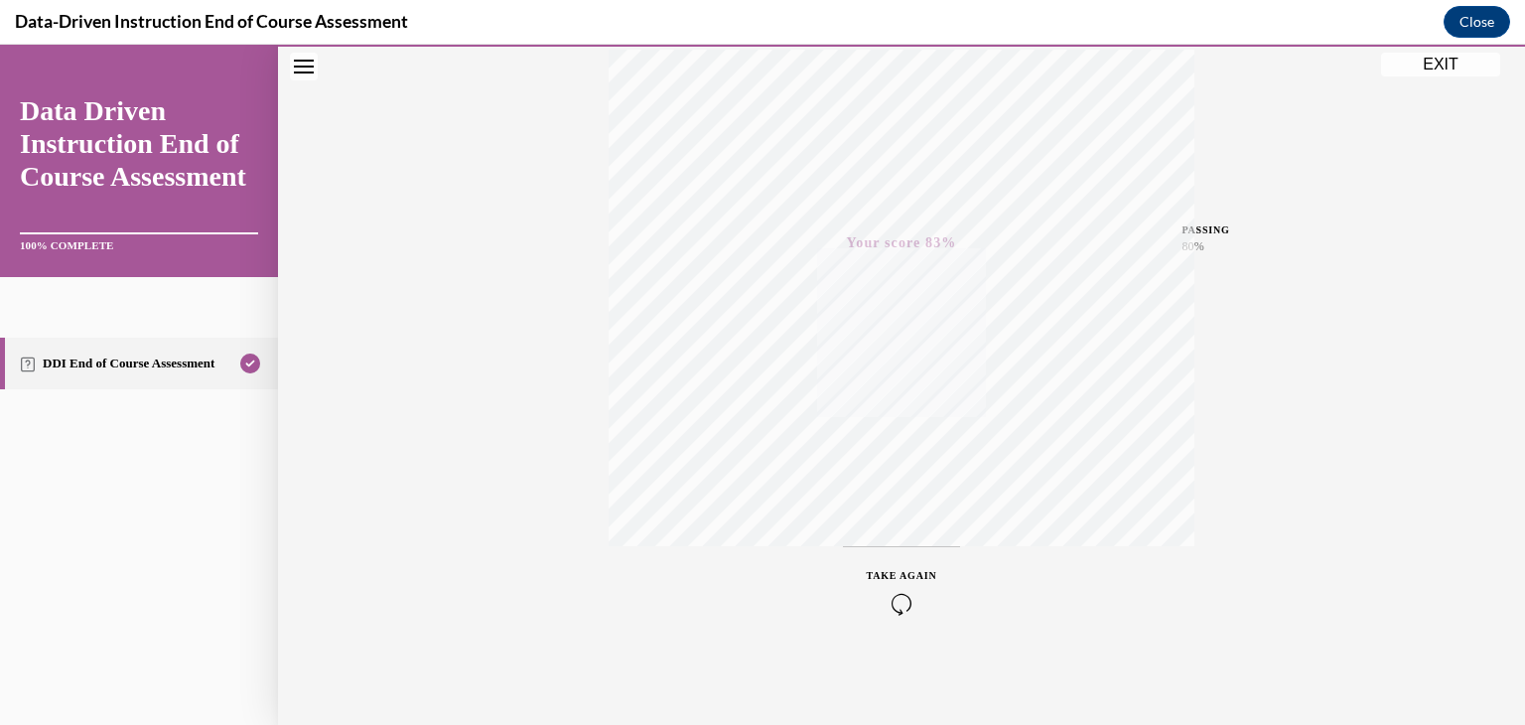
scroll to position [338, 0]
click at [1483, 20] on button "Close" at bounding box center [1477, 22] width 67 height 32
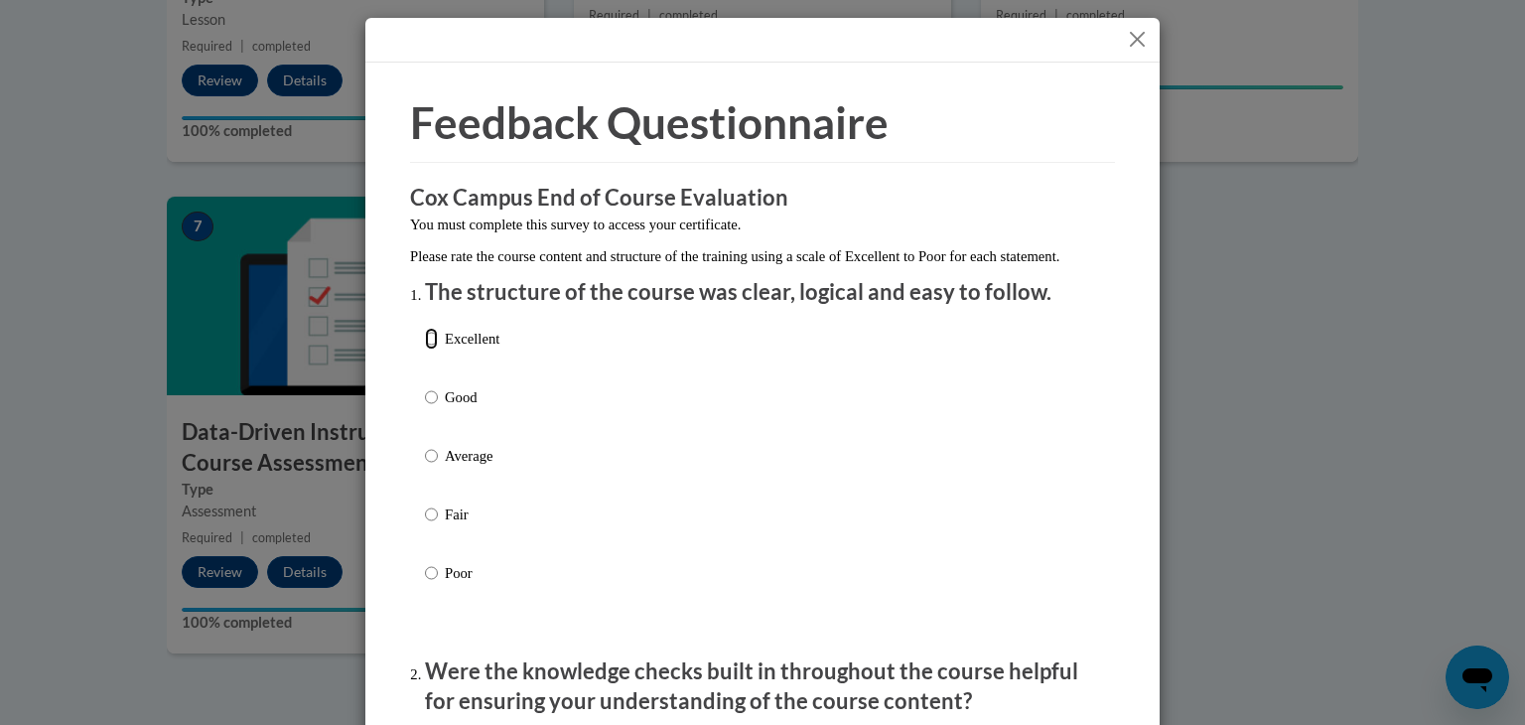
click at [430, 350] on input "Excellent" at bounding box center [431, 339] width 13 height 22
radio input "true"
click at [425, 386] on input "Good" at bounding box center [431, 397] width 13 height 22
radio input "true"
click at [425, 445] on input "Average" at bounding box center [431, 456] width 13 height 22
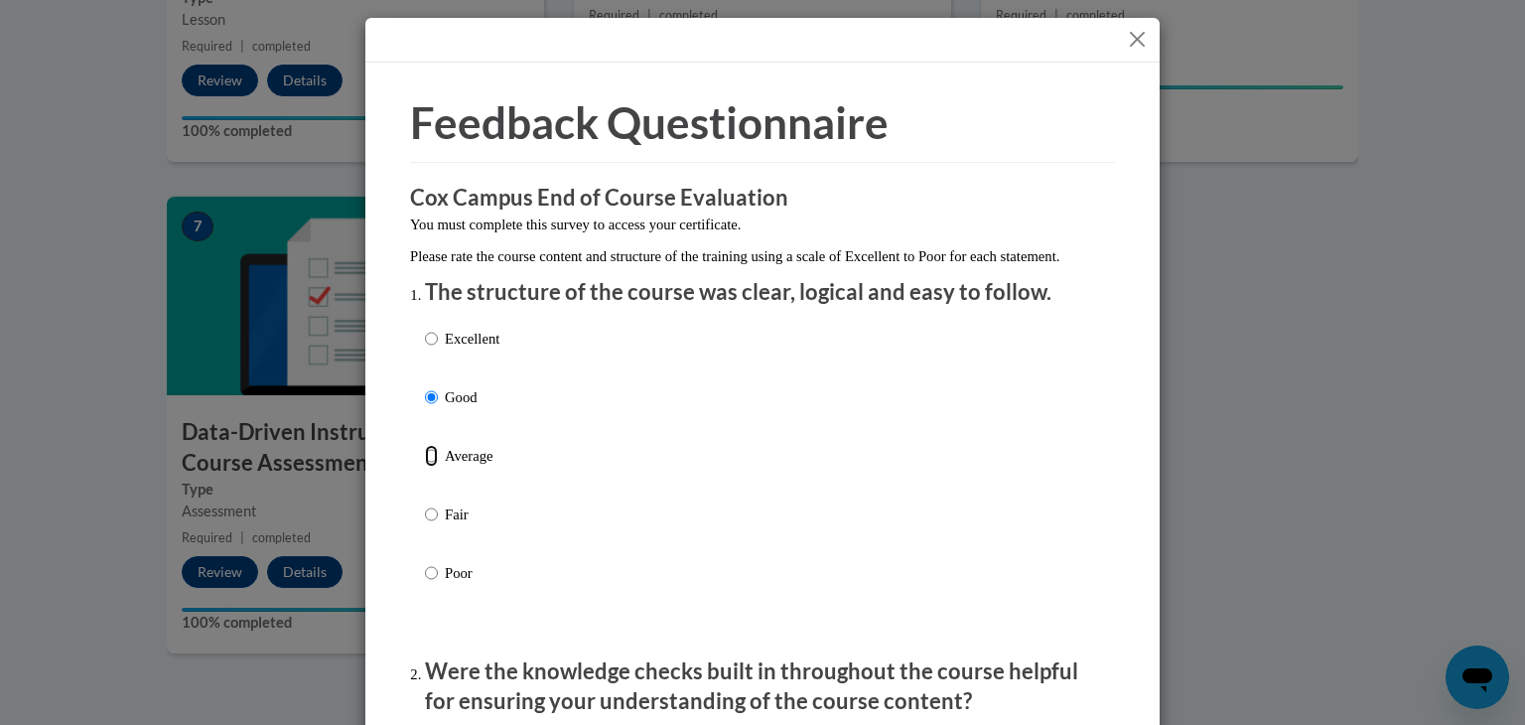
radio input "true"
click at [425, 504] on input "Fair" at bounding box center [431, 515] width 13 height 22
radio input "true"
click at [425, 445] on input "Average" at bounding box center [431, 456] width 13 height 22
radio input "true"
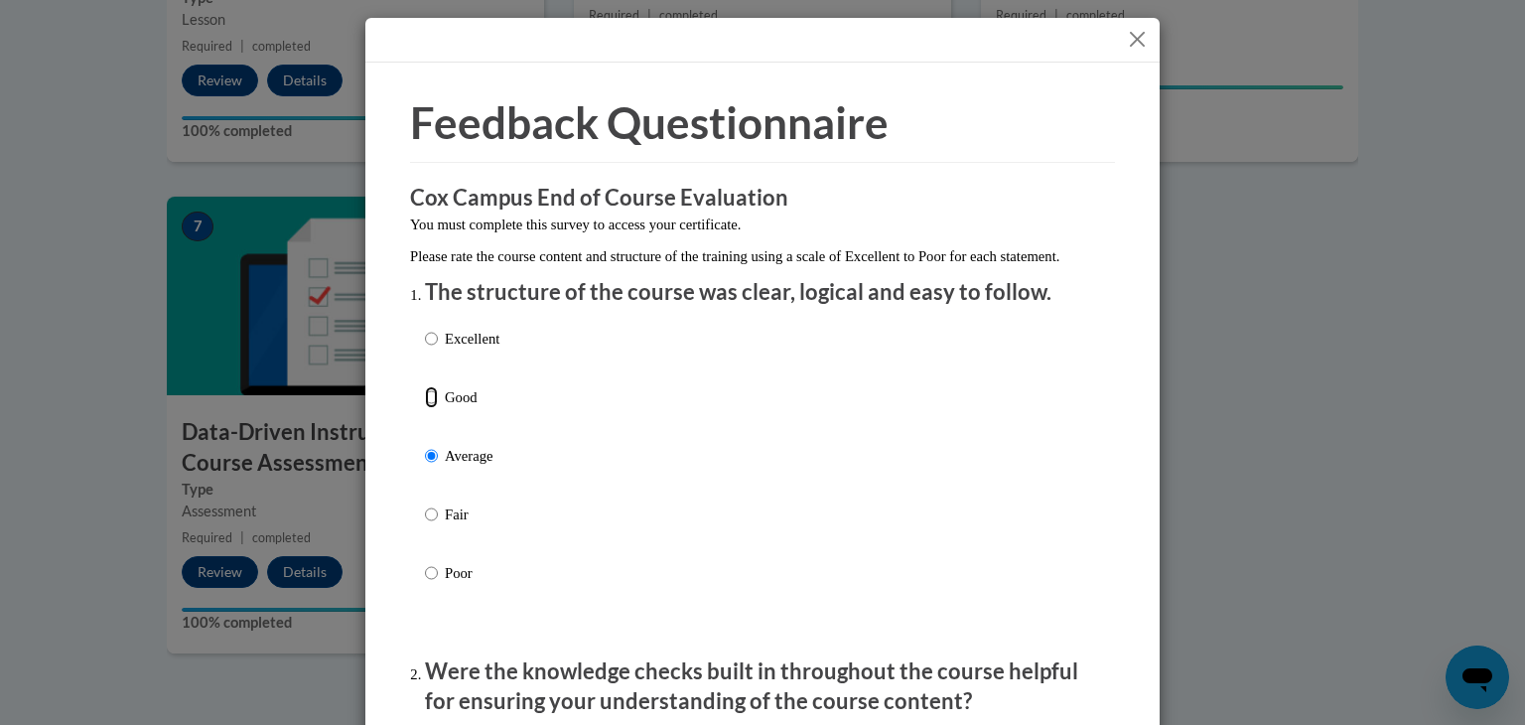
click at [425, 386] on input "Good" at bounding box center [431, 397] width 13 height 22
radio input "true"
click at [425, 328] on input "Excellent" at bounding box center [431, 339] width 13 height 22
radio input "true"
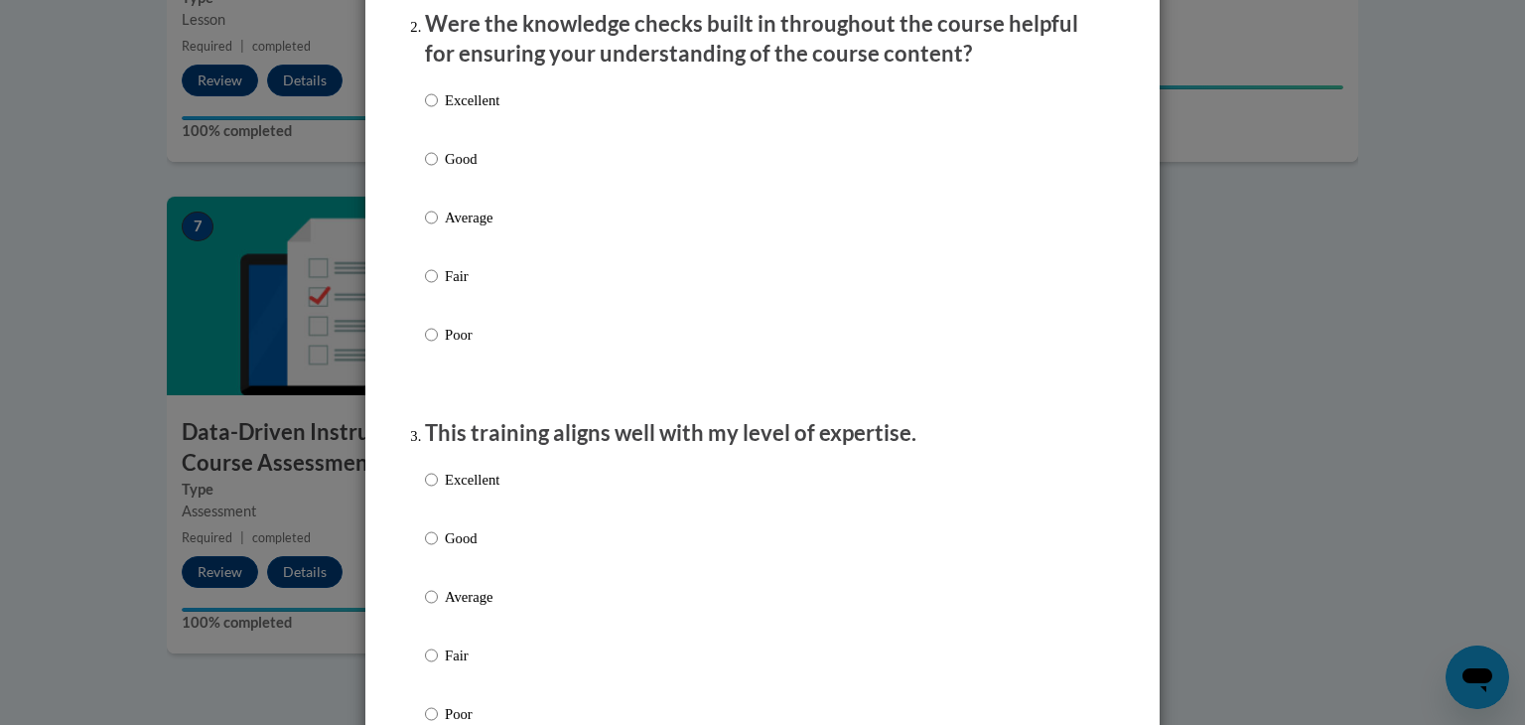
scroll to position [675, 0]
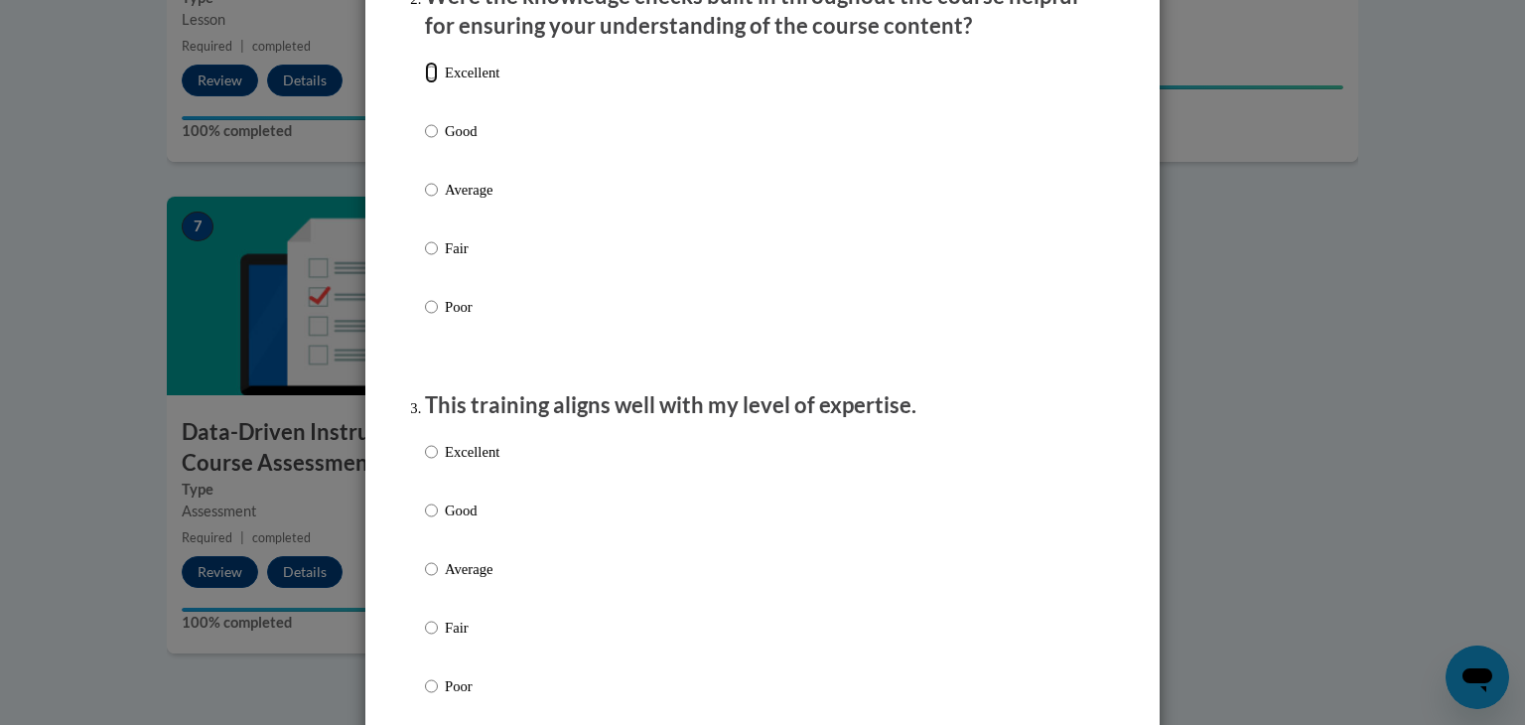
click at [432, 83] on input "Excellent" at bounding box center [431, 73] width 13 height 22
radio input "true"
click at [433, 463] on input "Excellent" at bounding box center [431, 452] width 13 height 22
radio input "true"
click at [433, 463] on input "Excellent" at bounding box center [431, 452] width 13 height 22
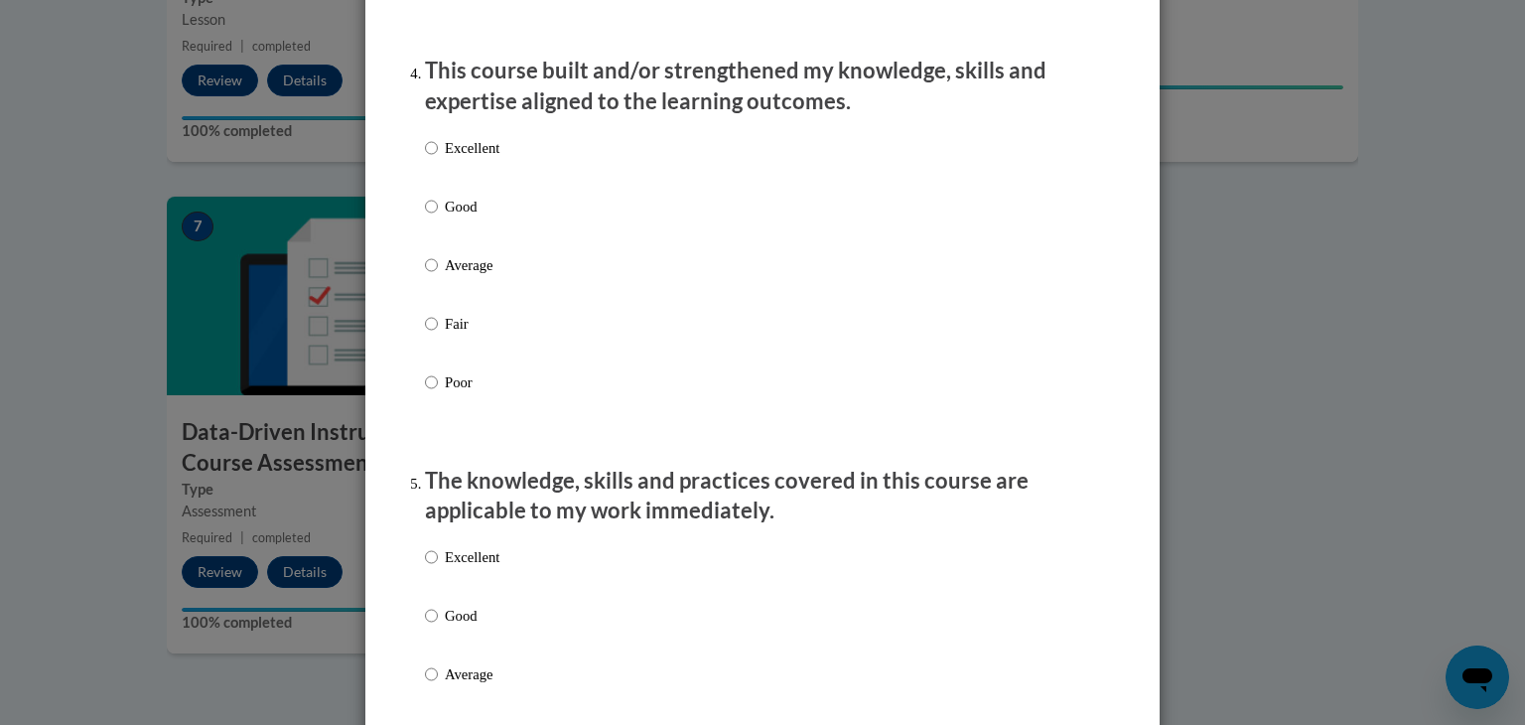
scroll to position [1510, 0]
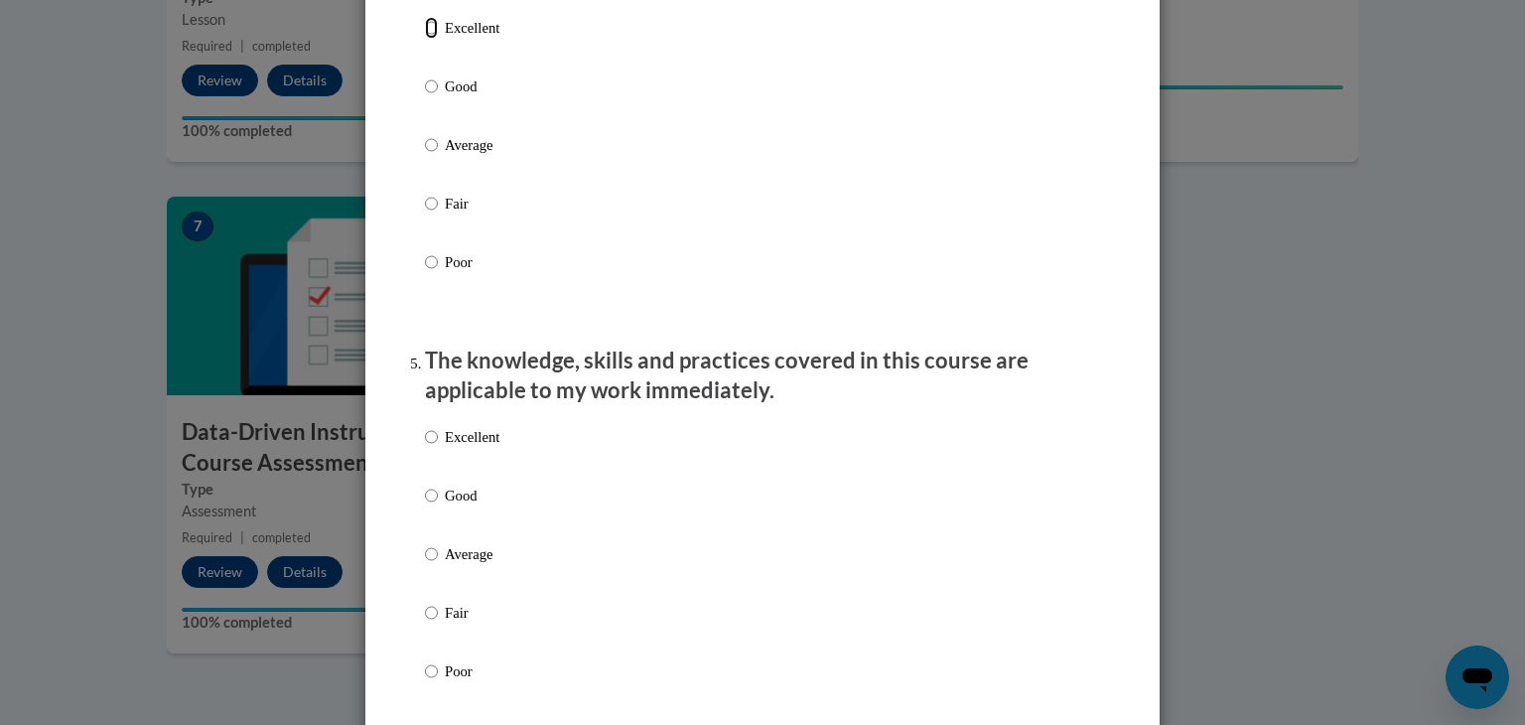
click at [429, 39] on input "Excellent" at bounding box center [431, 28] width 13 height 22
radio input "true"
click at [435, 448] on input "Excellent" at bounding box center [431, 437] width 13 height 22
radio input "true"
click at [1146, 558] on div "Feedback Questionnaire Rate Course Comments Cox Campus End of Course Evaluation…" at bounding box center [762, 601] width 795 height 4097
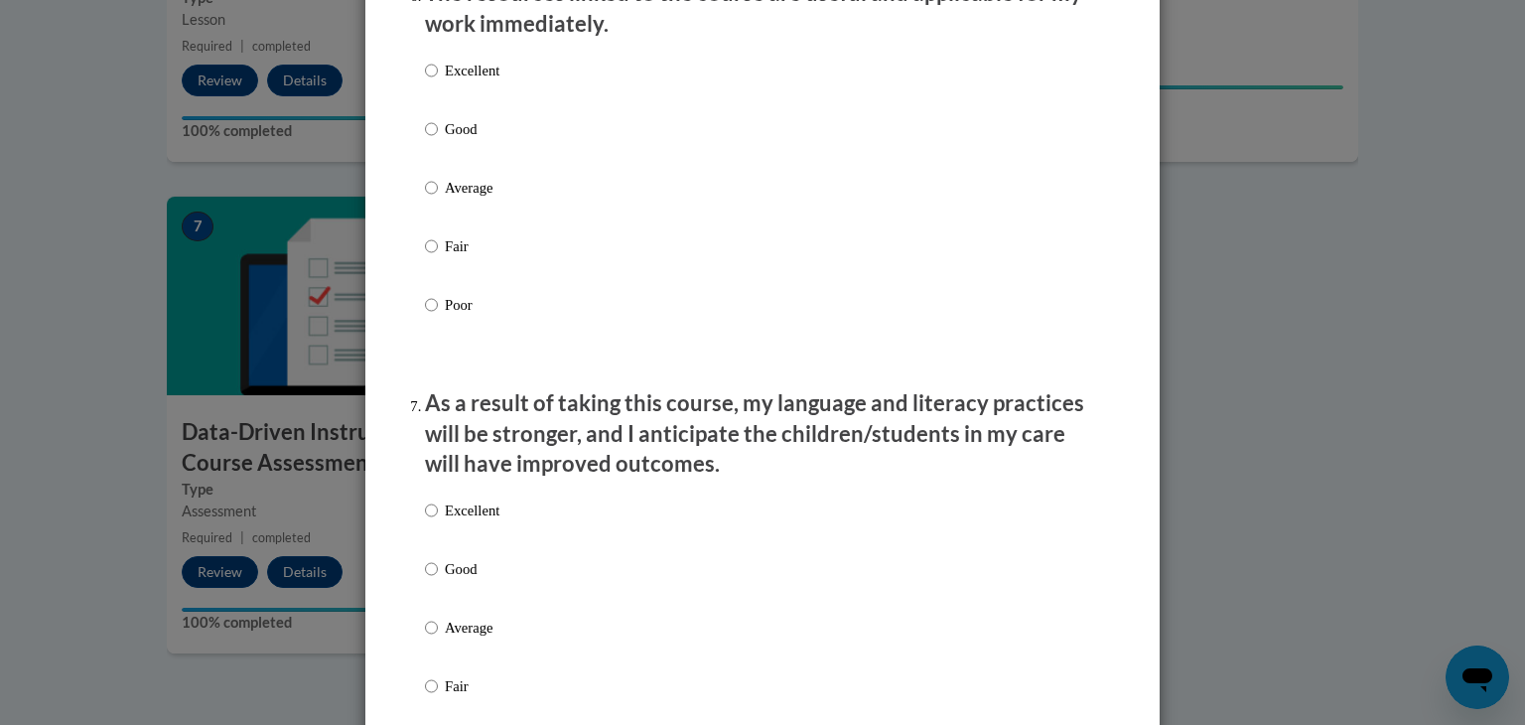
scroll to position [2304, 0]
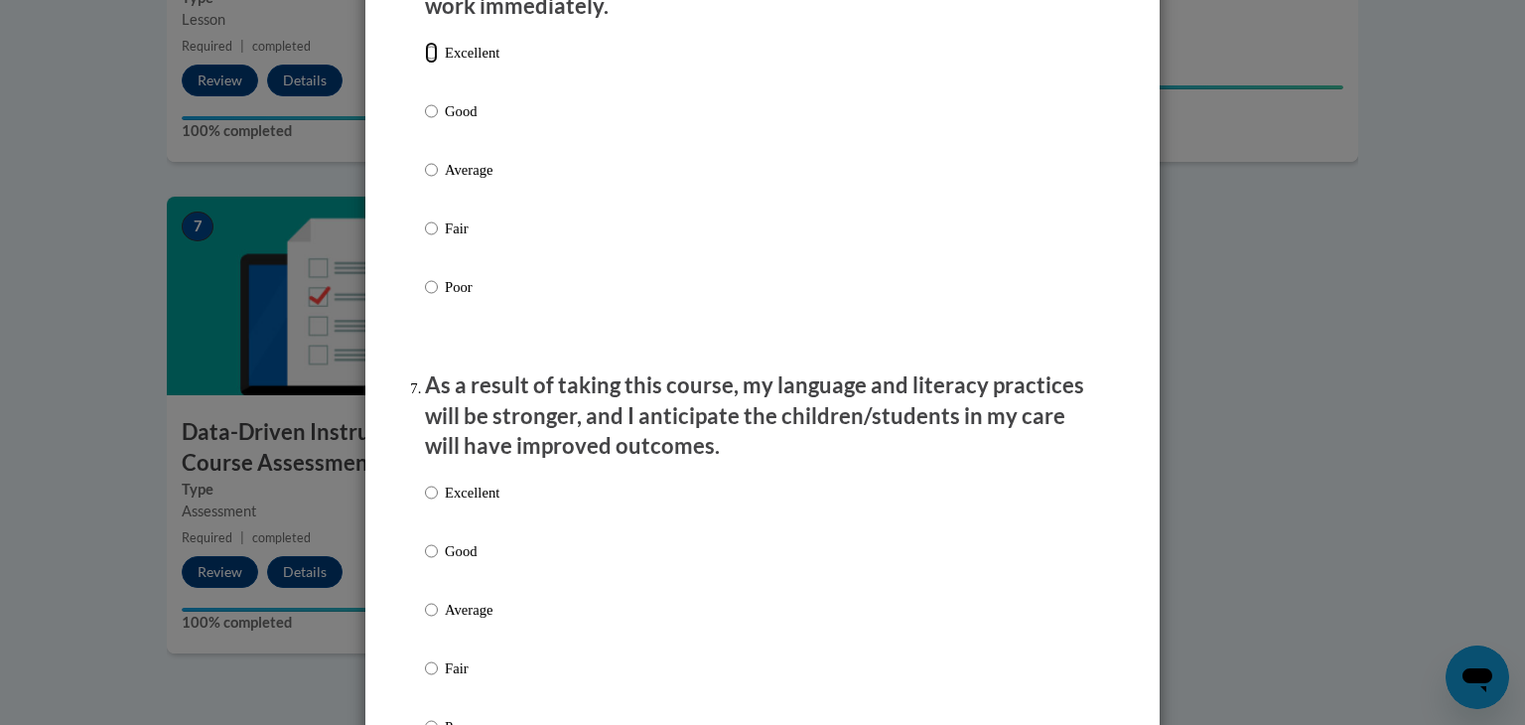
click at [433, 64] on input "Excellent" at bounding box center [431, 53] width 13 height 22
radio input "true"
click at [431, 504] on input "Excellent" at bounding box center [431, 493] width 13 height 22
radio input "true"
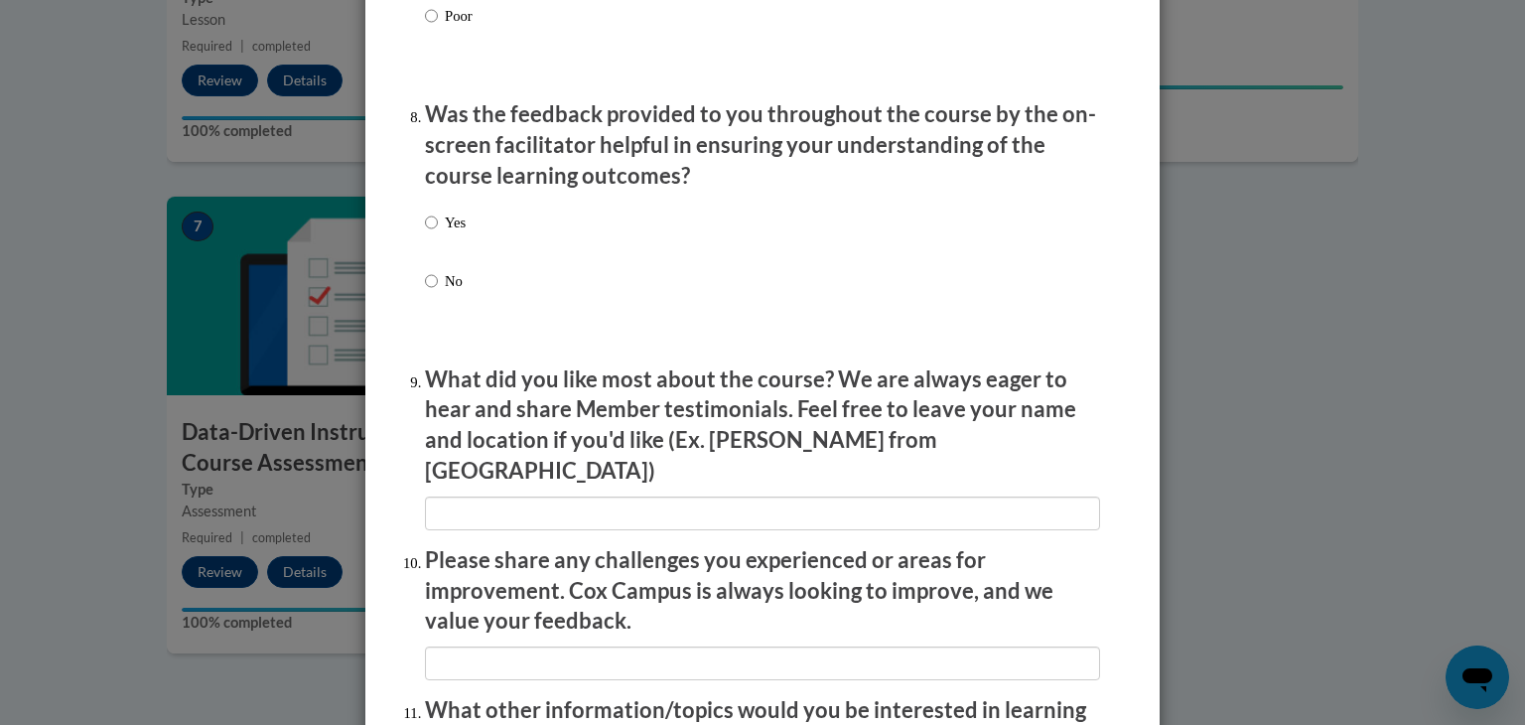
scroll to position [3019, 0]
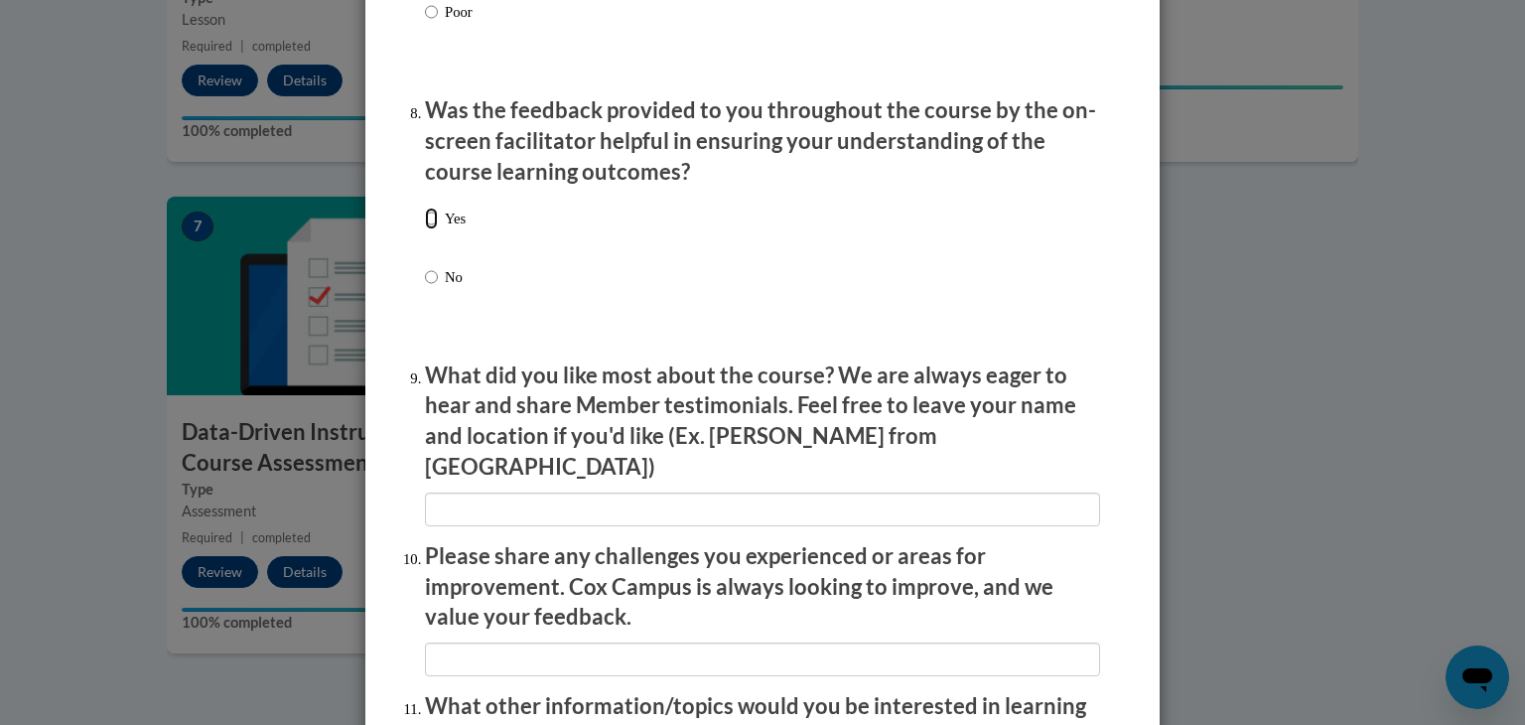
click at [433, 229] on input "Yes" at bounding box center [431, 219] width 13 height 22
radio input "true"
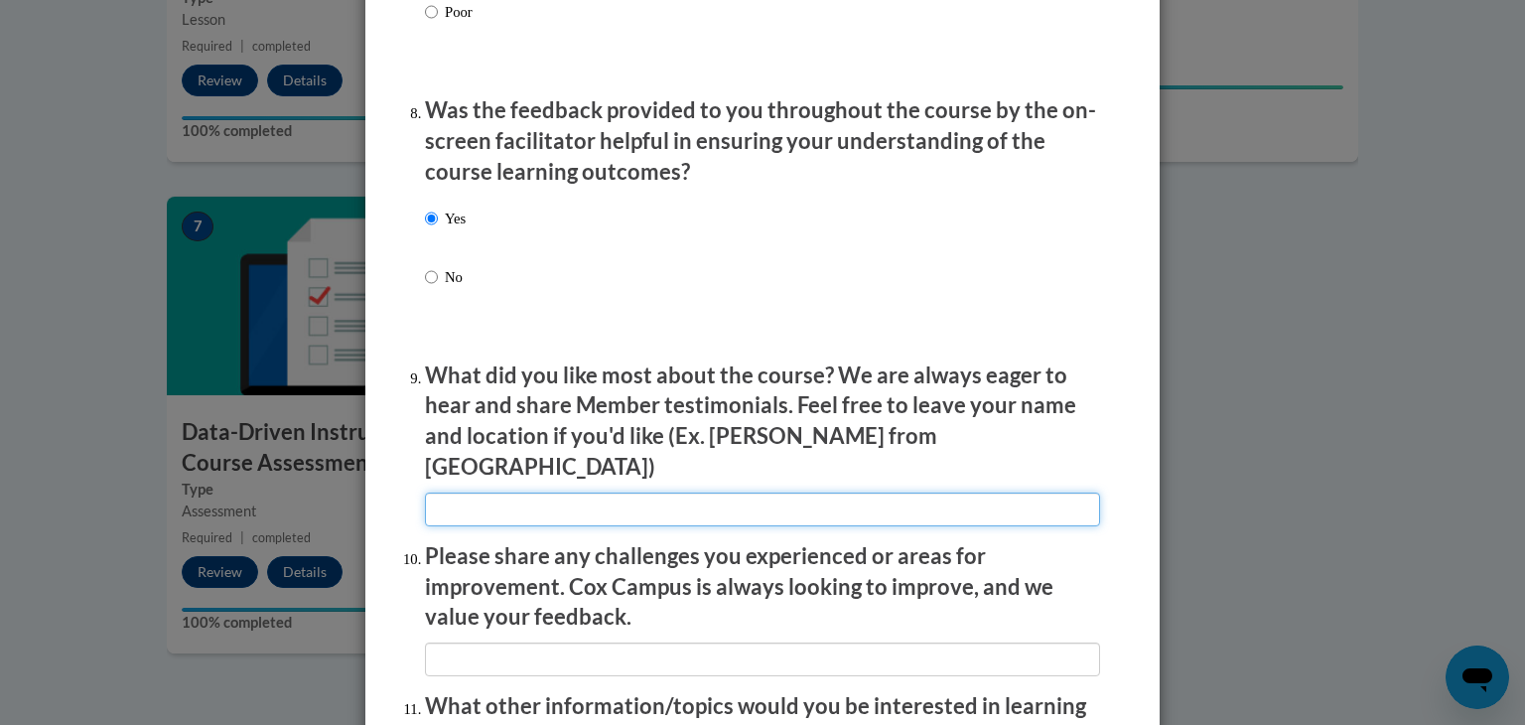
click at [508, 495] on input "textbox" at bounding box center [762, 510] width 675 height 34
type input "the examples taught in classroom"
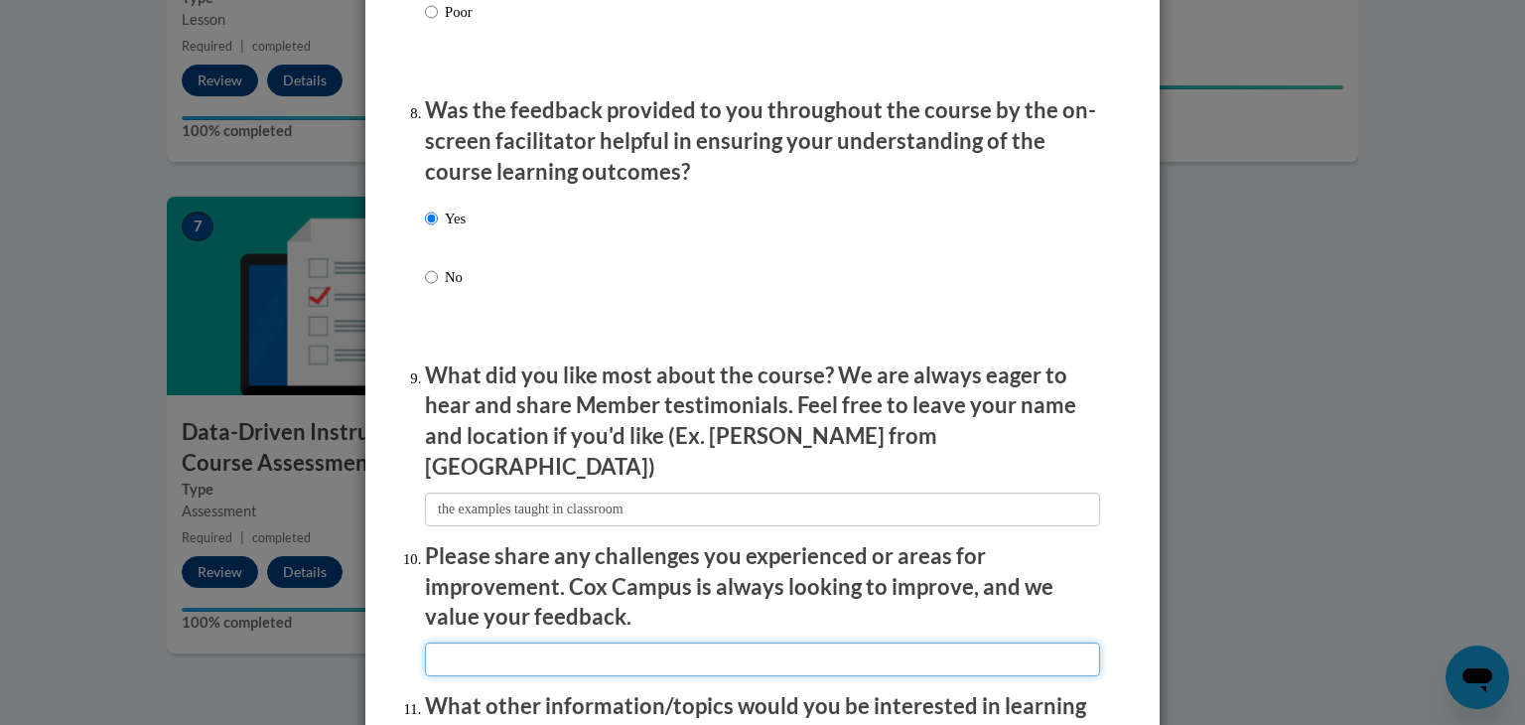
click at [560, 646] on input "textbox" at bounding box center [762, 660] width 675 height 34
type input "none"
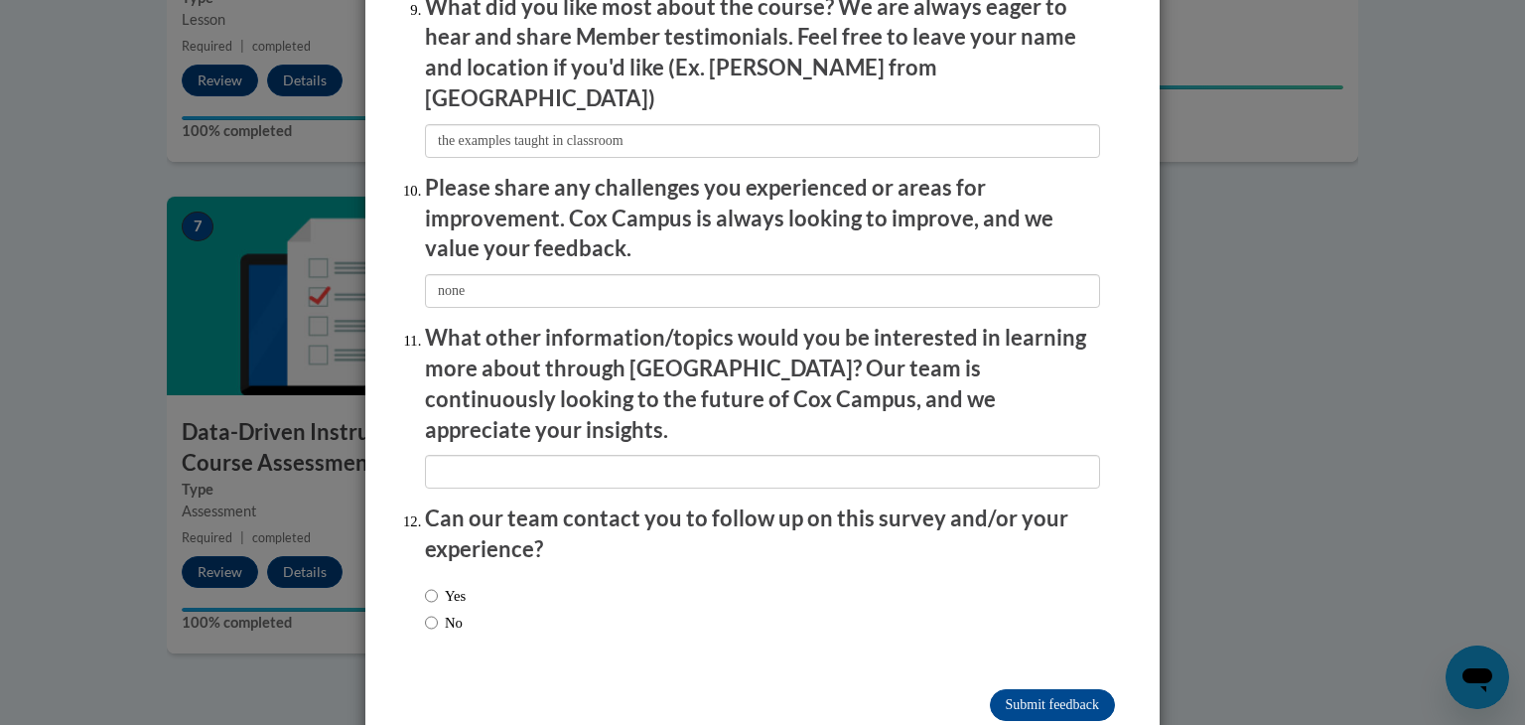
scroll to position [3411, 0]
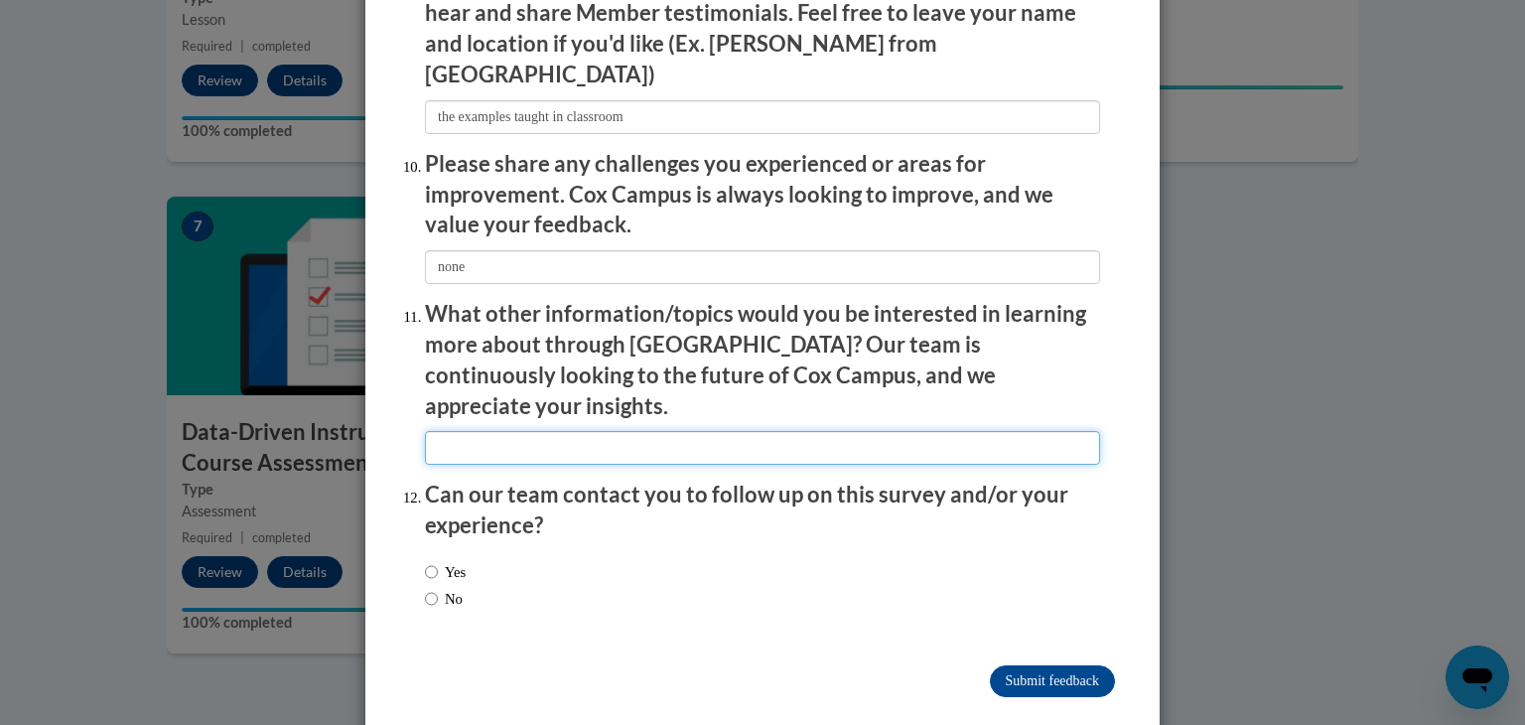
click at [494, 431] on input "textbox" at bounding box center [762, 448] width 675 height 34
type input "math"
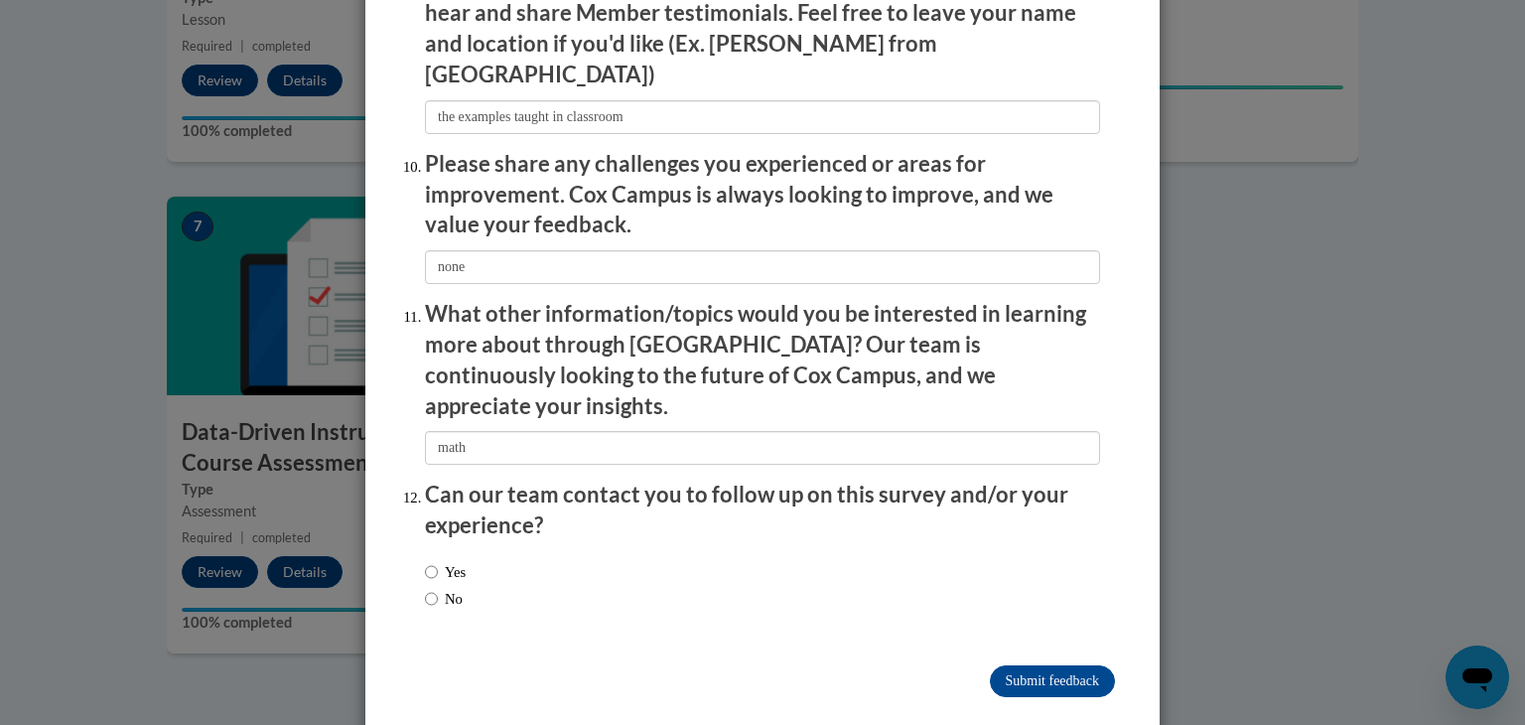
click at [659, 560] on div "Yes No" at bounding box center [762, 588] width 675 height 74
click at [427, 561] on input "Yes" at bounding box center [431, 572] width 13 height 22
radio input "true"
click at [1090, 665] on input "Submit feedback" at bounding box center [1052, 681] width 125 height 32
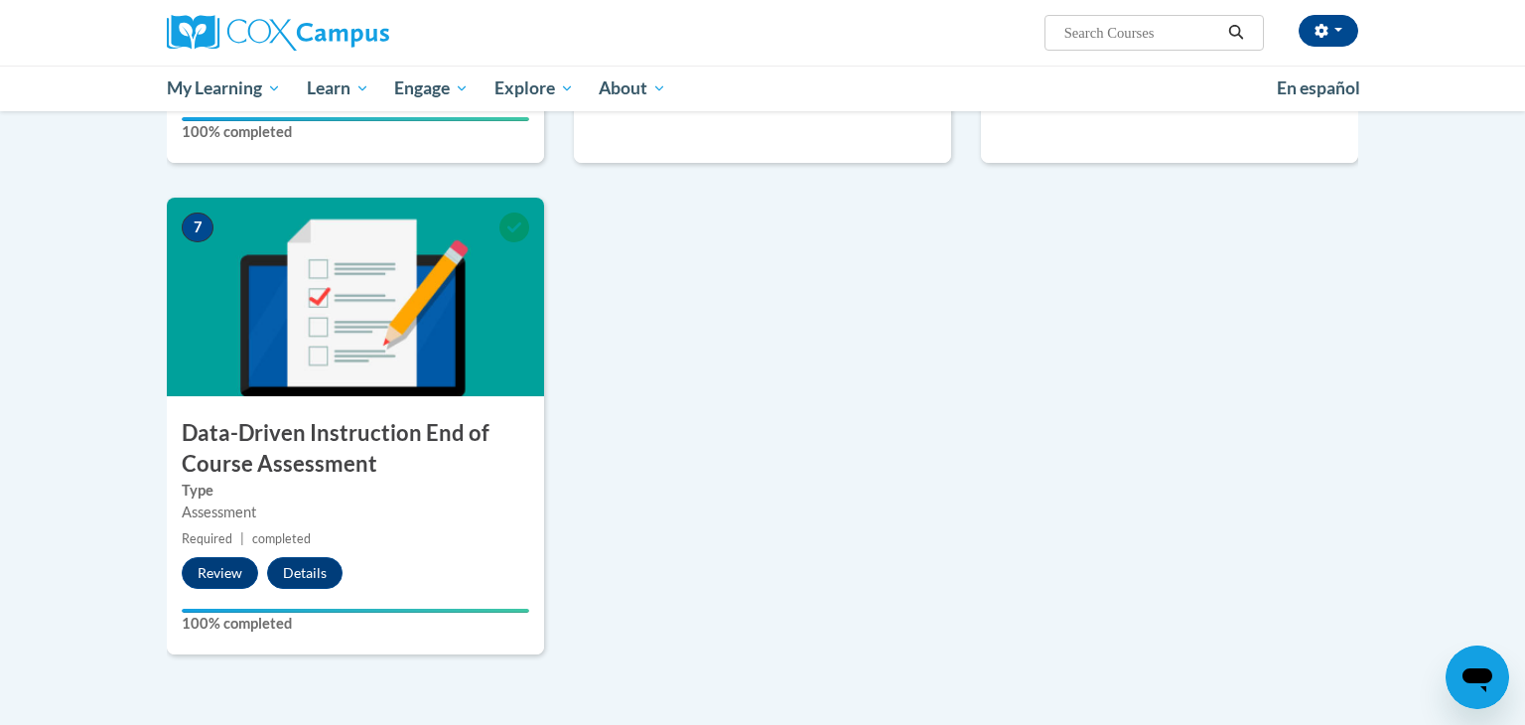
scroll to position [480, 0]
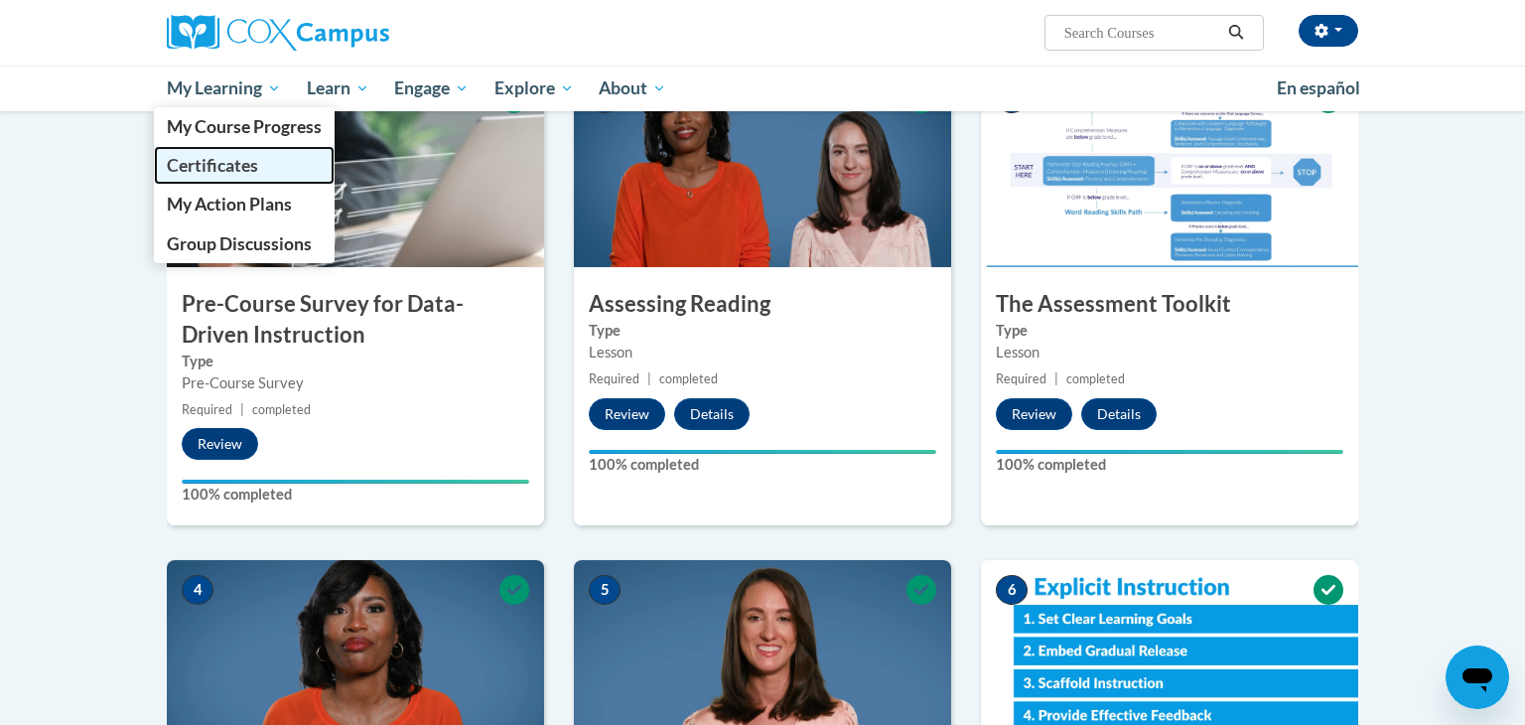
click at [240, 164] on span "Certificates" at bounding box center [212, 165] width 91 height 21
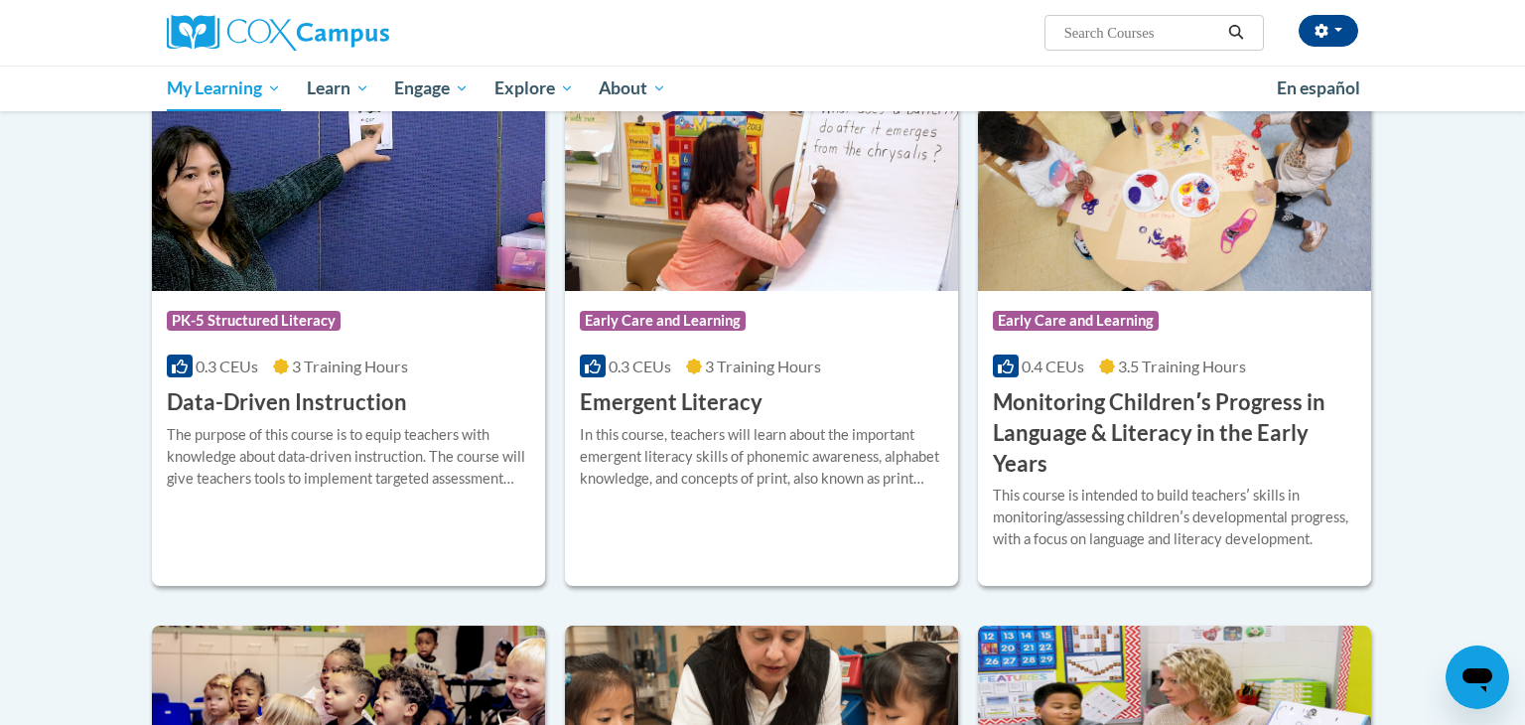
scroll to position [196, 0]
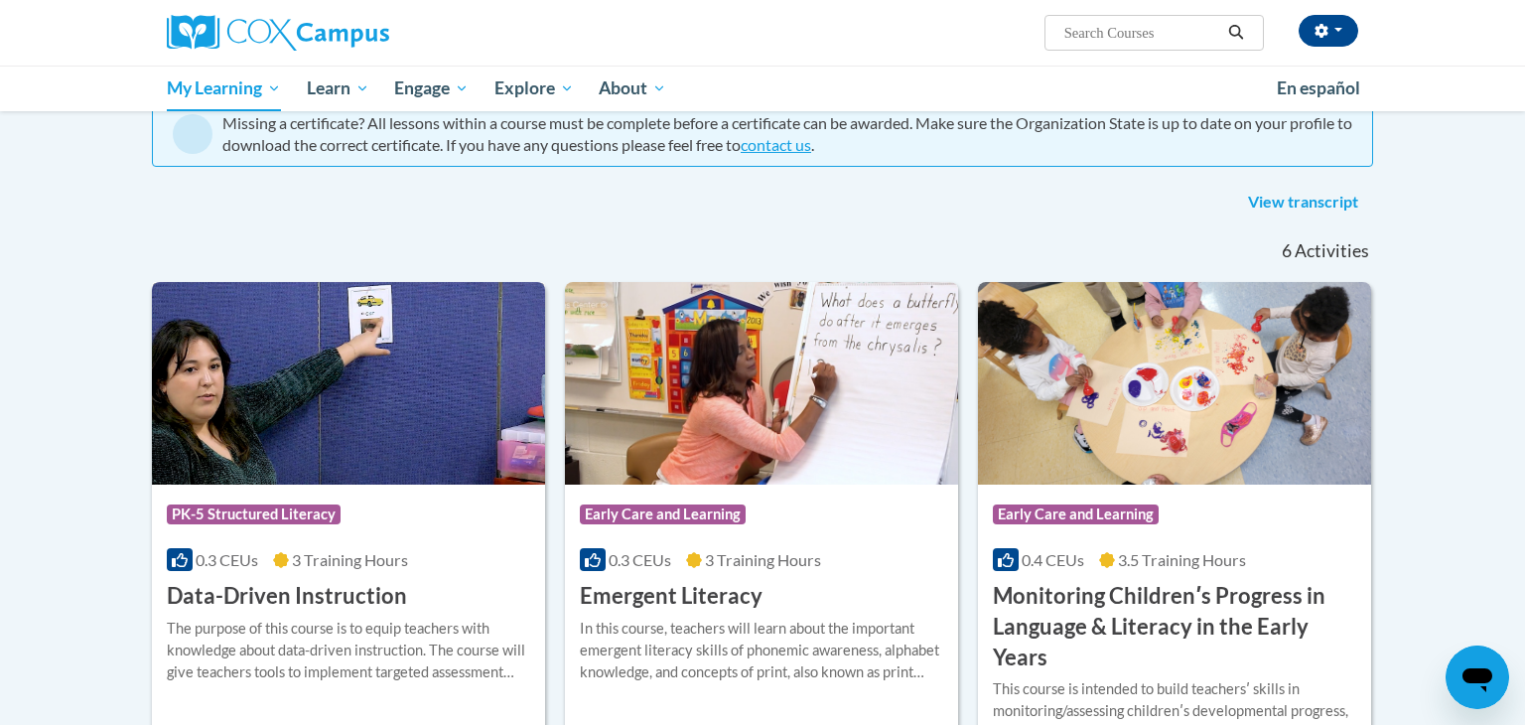
click at [393, 378] on img at bounding box center [348, 383] width 393 height 203
